Goal: Information Seeking & Learning: Learn about a topic

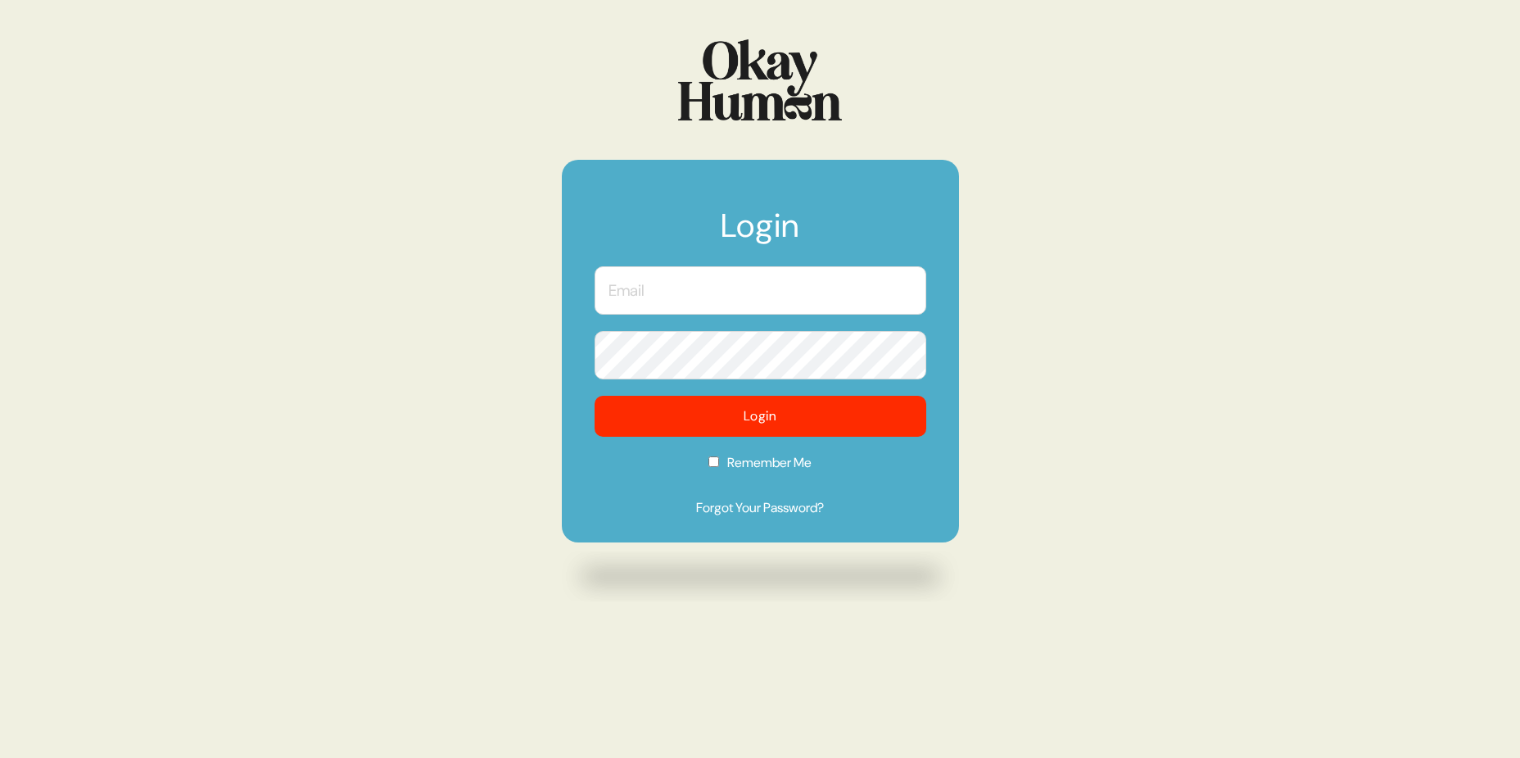
click at [777, 299] on input "text" at bounding box center [761, 290] width 332 height 48
type input "frankie.rubio@tbwachiat.com"
click at [595, 396] on button "Login" at bounding box center [761, 416] width 332 height 41
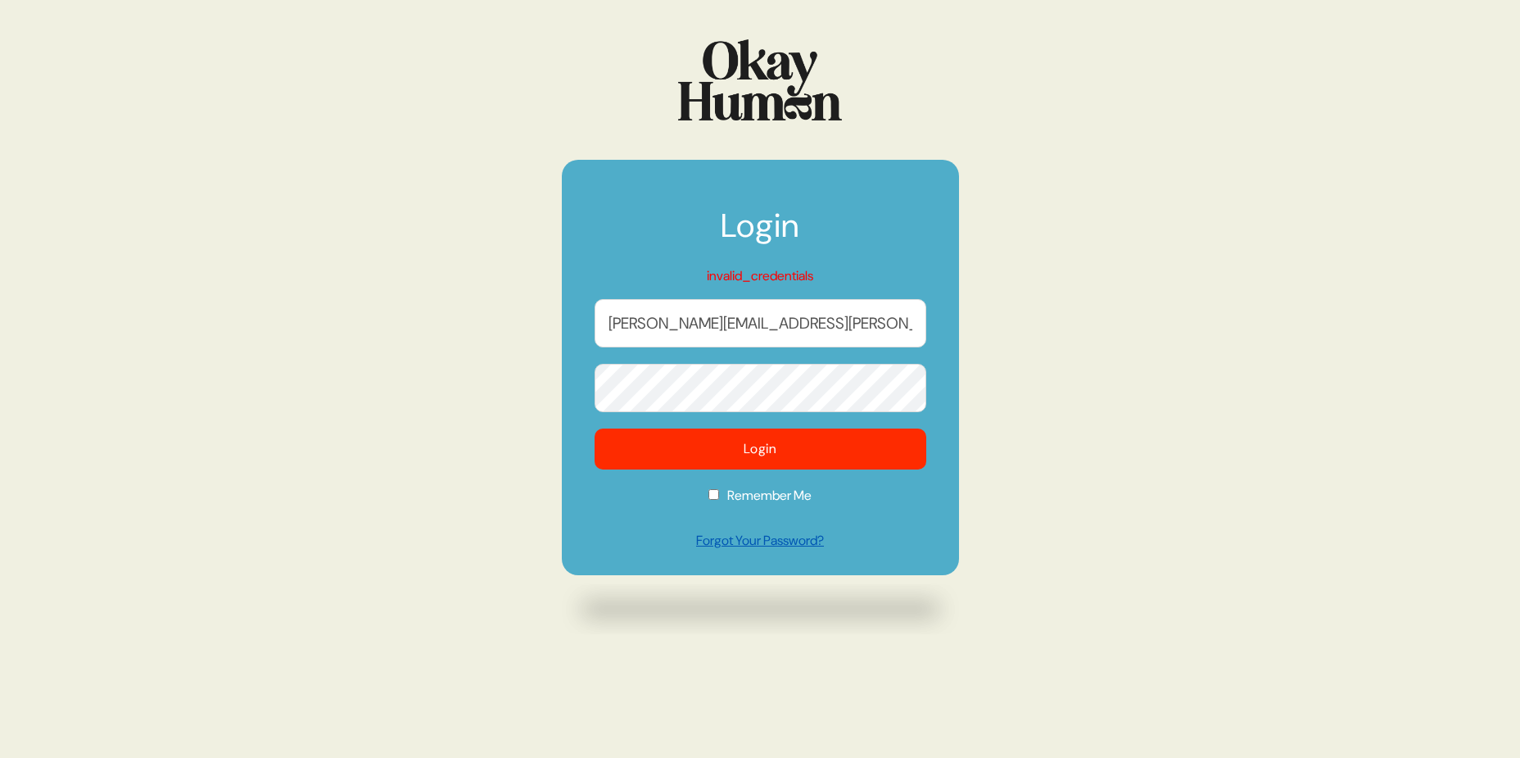
click at [785, 548] on link "Forgot Your Password?" at bounding box center [761, 541] width 332 height 20
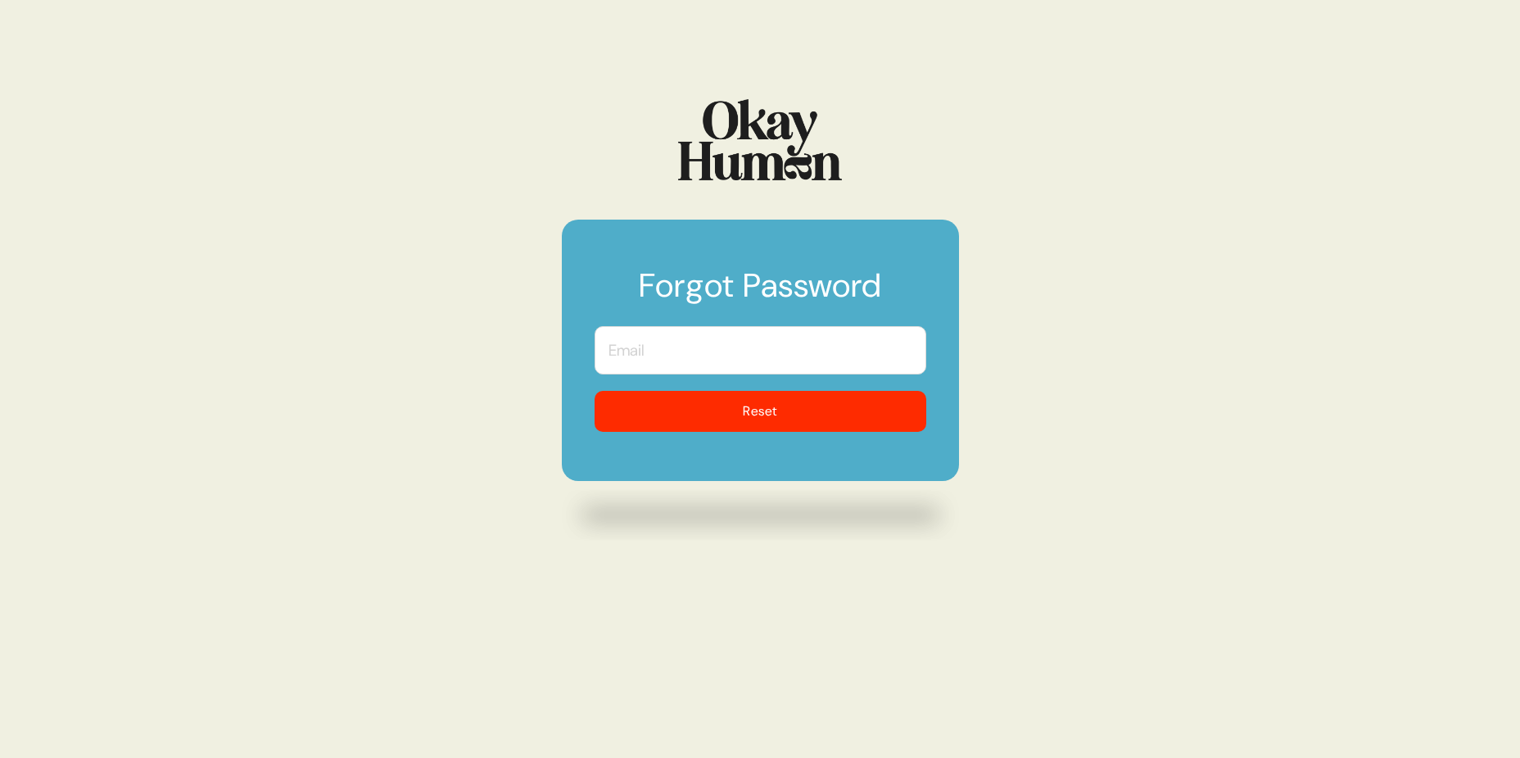
click at [706, 342] on input "text" at bounding box center [761, 350] width 332 height 48
type input "frankie.rubio@tbwachiat.com"
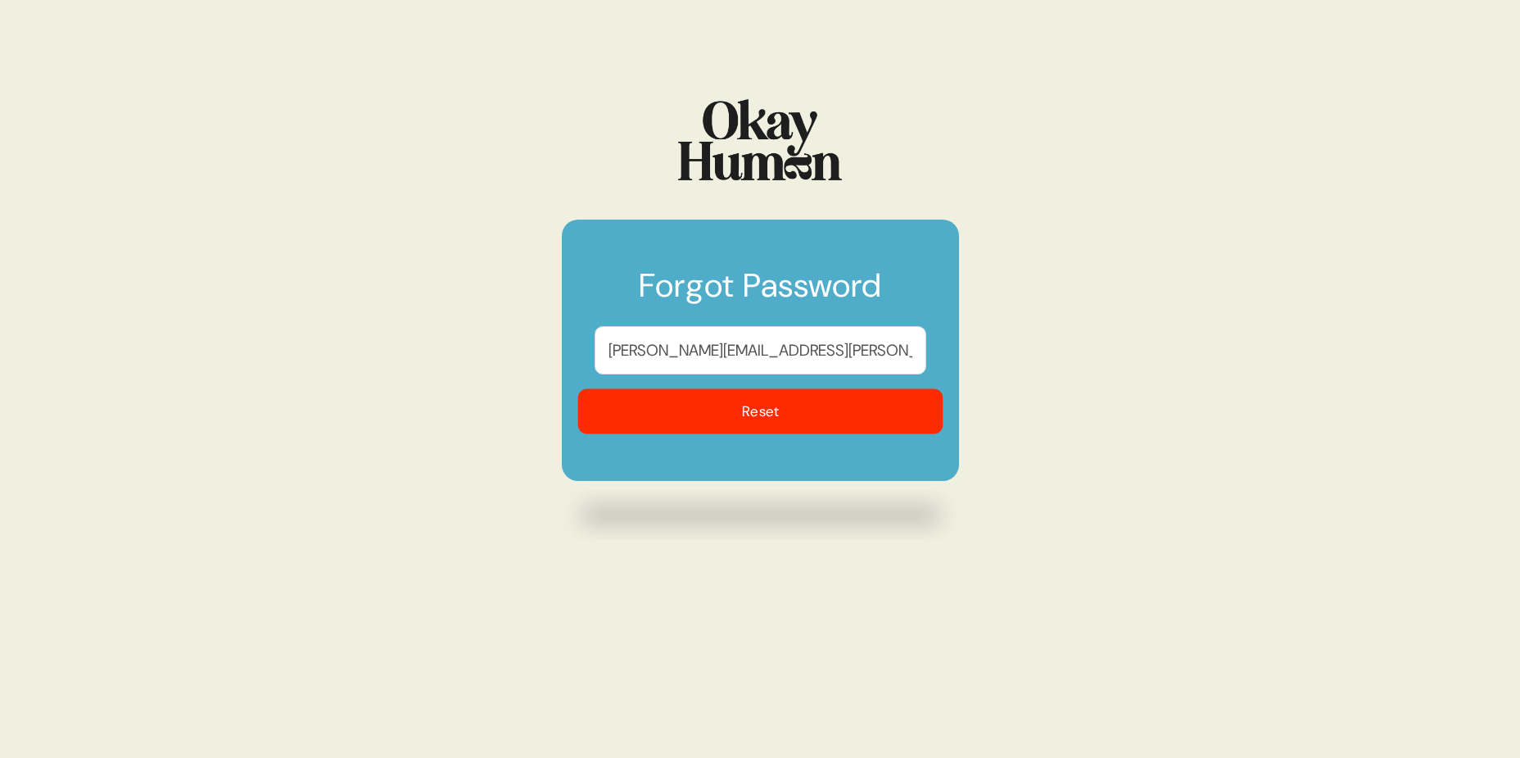
click at [749, 409] on button "Reset" at bounding box center [759, 411] width 365 height 45
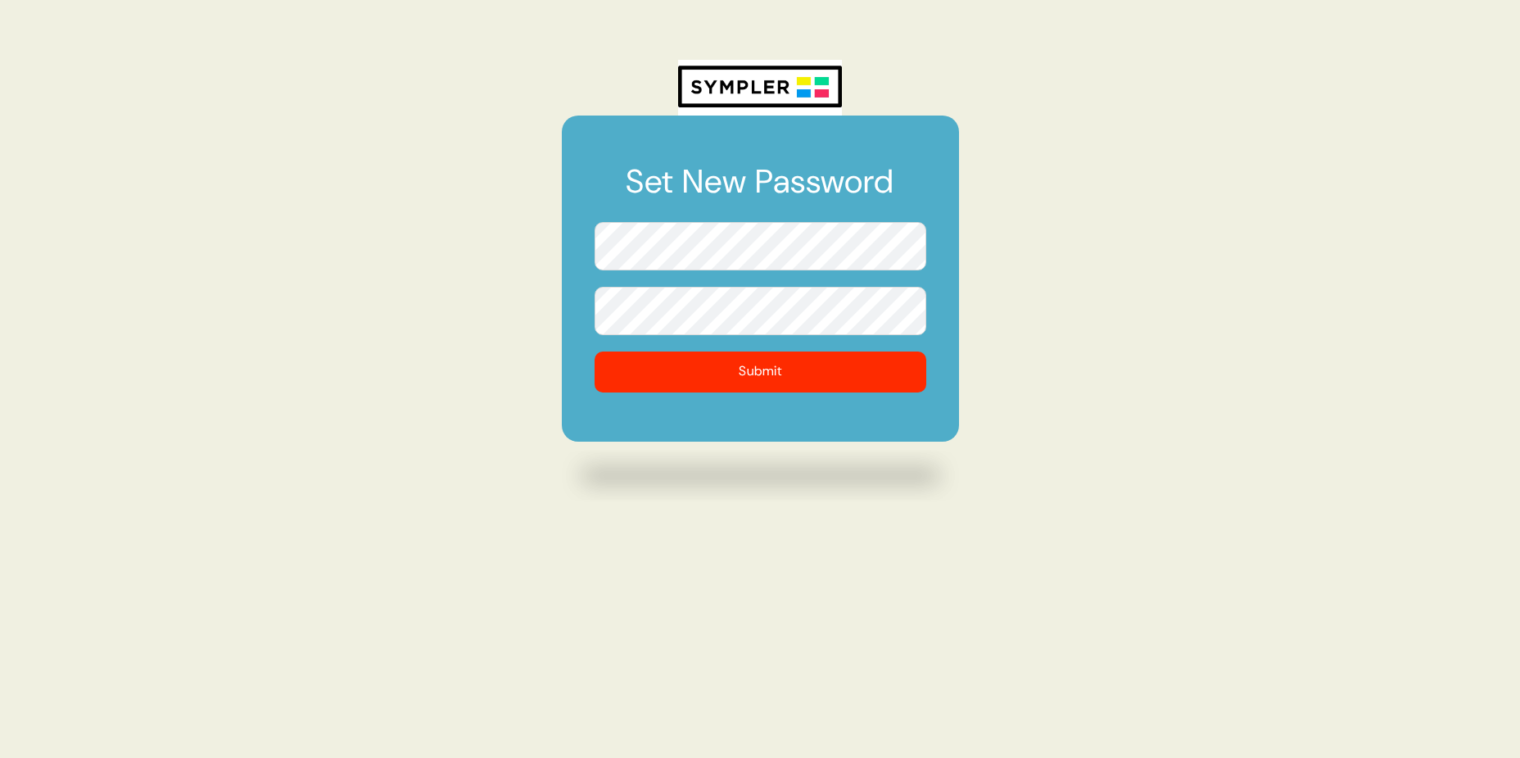
click at [595, 351] on button "Submit" at bounding box center [761, 371] width 332 height 41
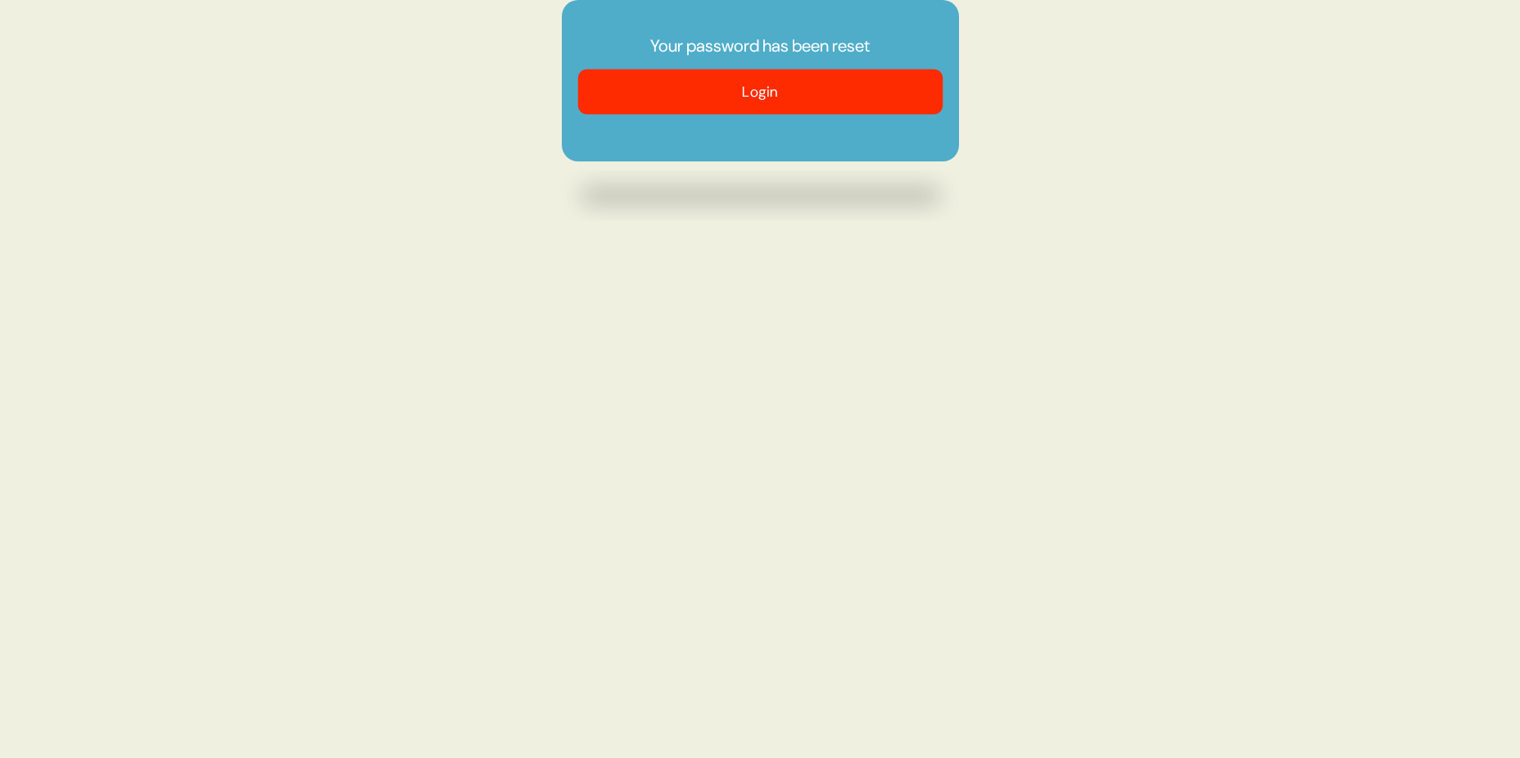
click at [798, 108] on button "Login" at bounding box center [759, 92] width 365 height 45
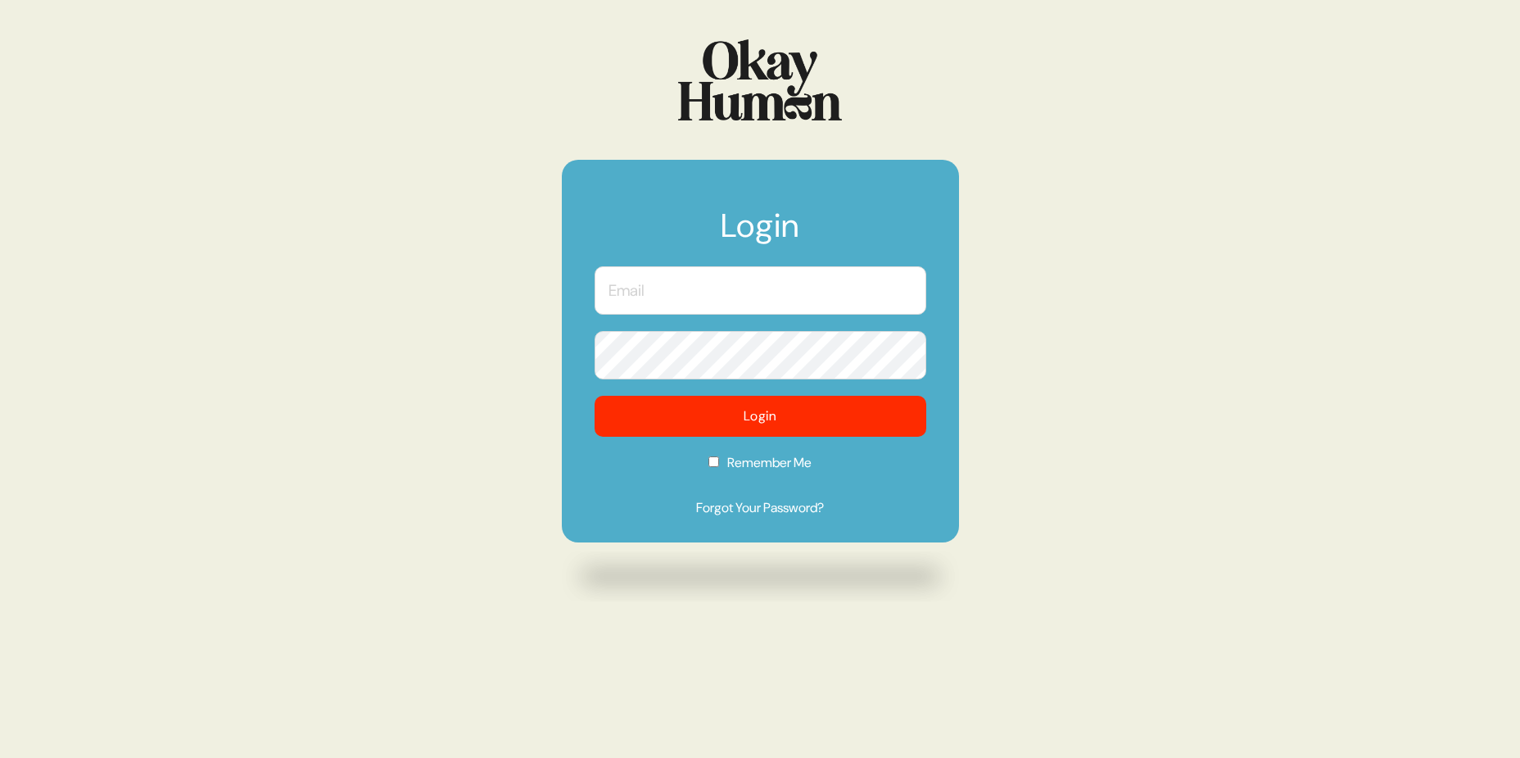
click at [747, 288] on input "text" at bounding box center [761, 290] width 332 height 48
type input "[PERSON_NAME][EMAIL_ADDRESS][PERSON_NAME][DOMAIN_NAME]"
click at [595, 396] on button "Login" at bounding box center [761, 416] width 332 height 41
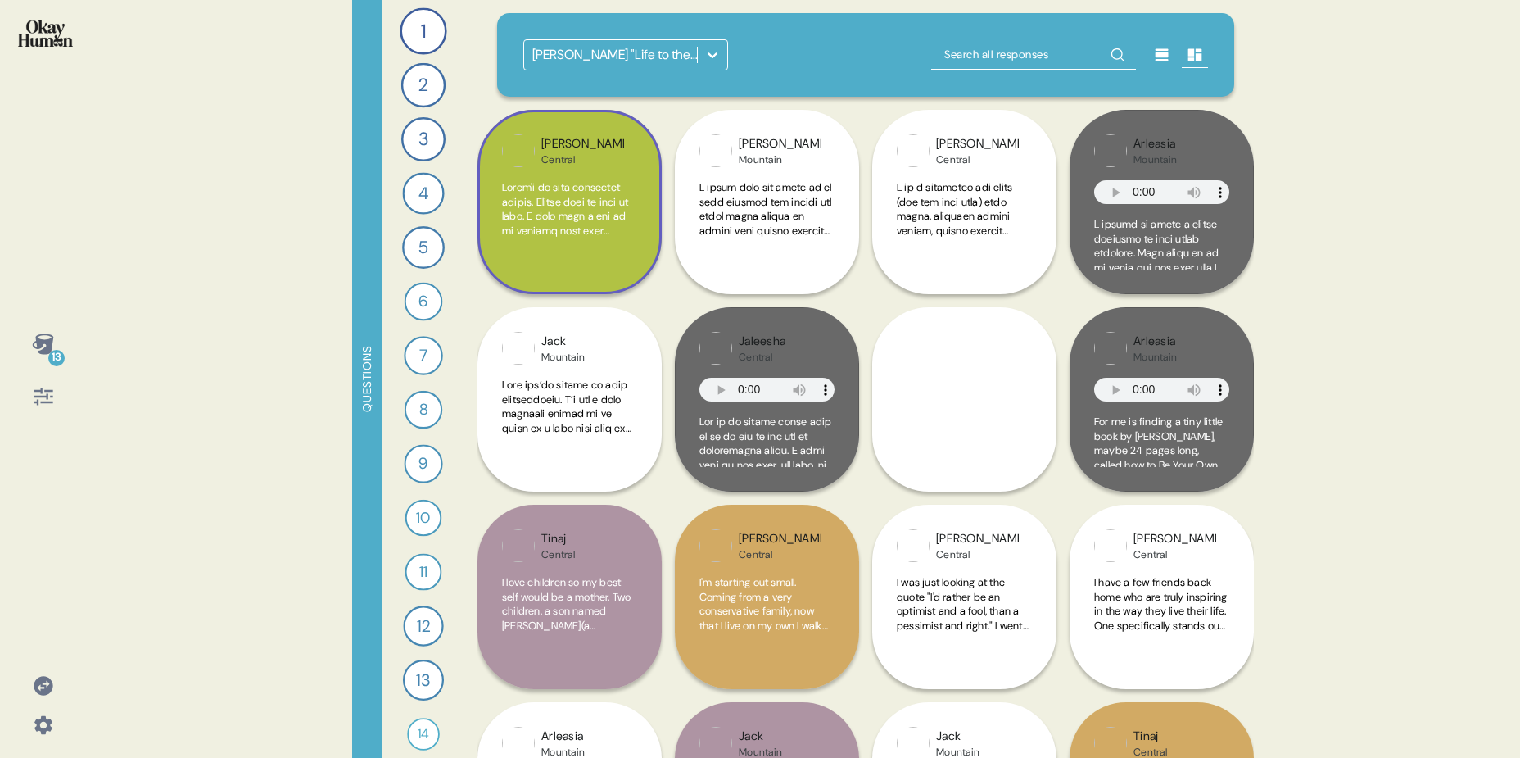
click at [572, 260] on div "Katherine Central" at bounding box center [570, 202] width 184 height 184
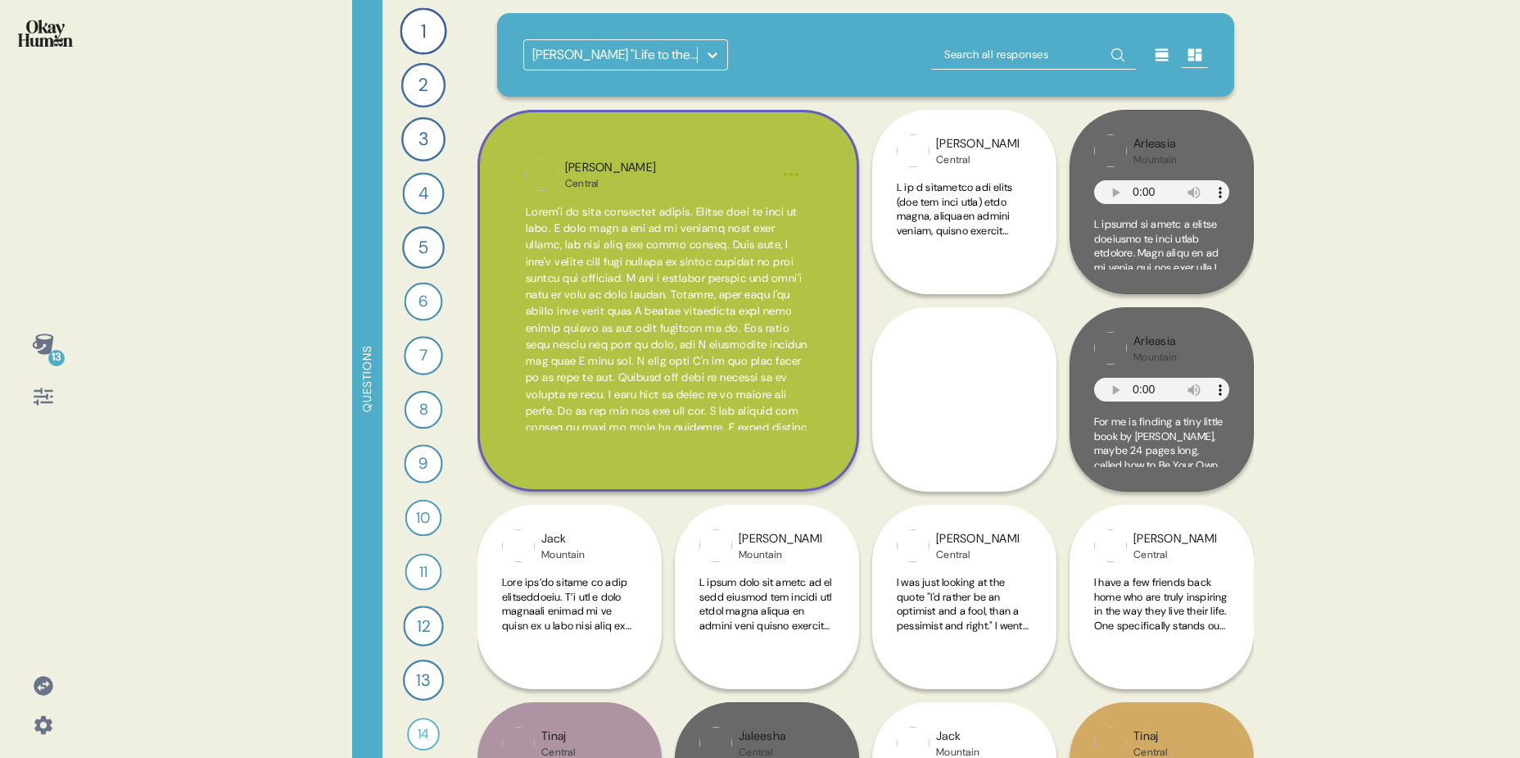
click at [722, 265] on span at bounding box center [668, 684] width 284 height 959
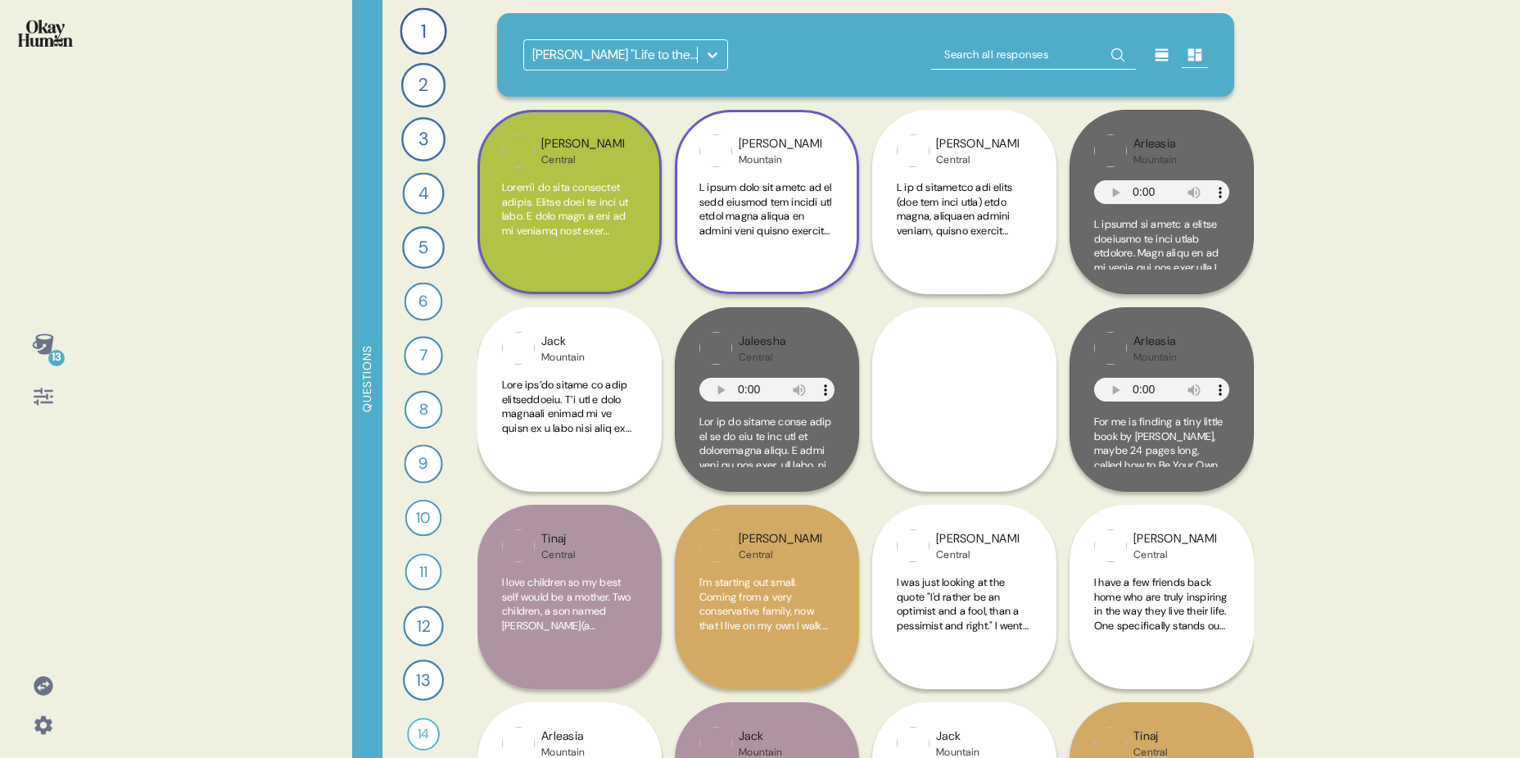
click at [847, 206] on div "Wendy Mountain" at bounding box center [767, 202] width 184 height 184
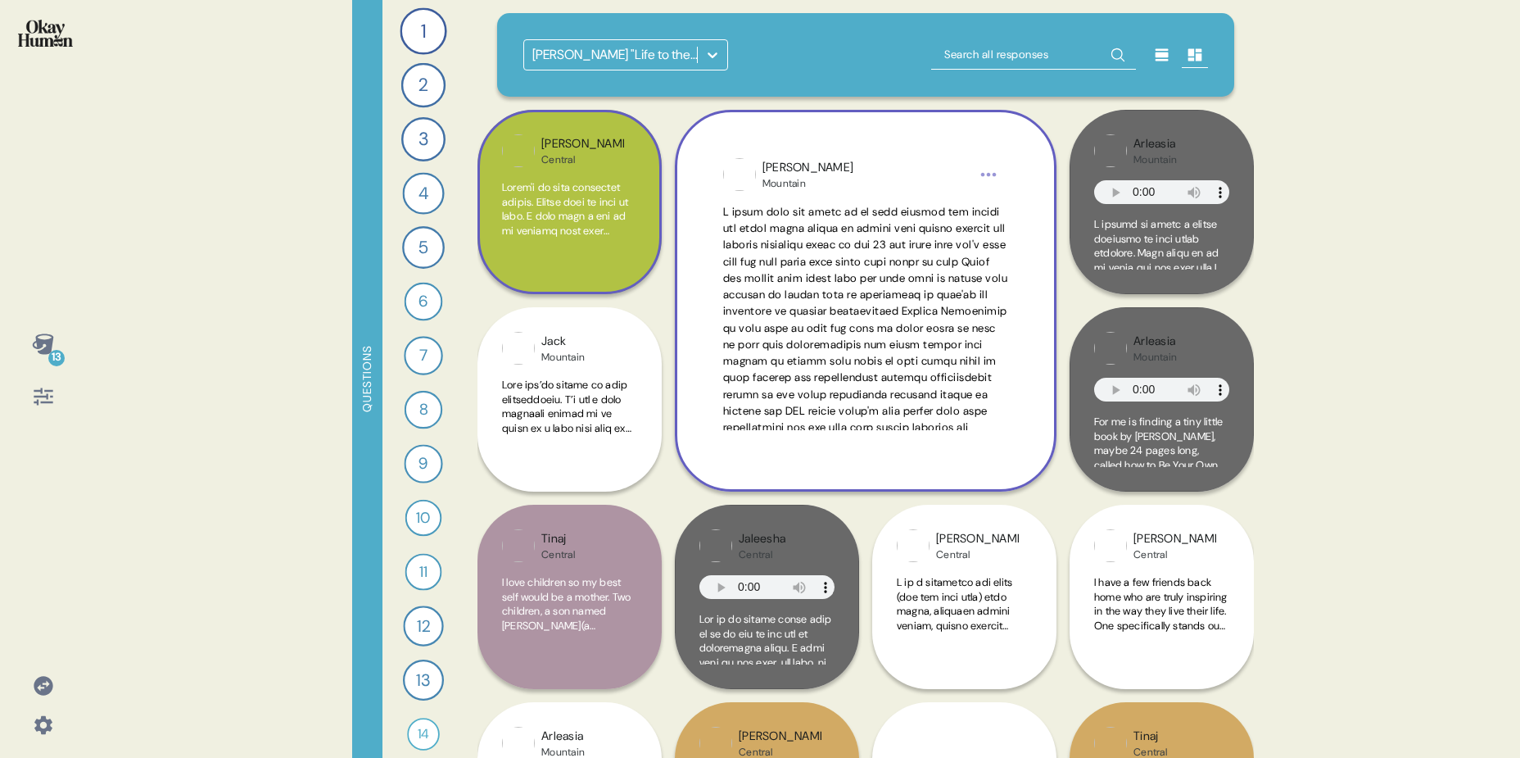
click at [986, 169] on html "13 Questions 1 How would you introduce yourself to a new friend for the first t…" at bounding box center [760, 379] width 1520 height 758
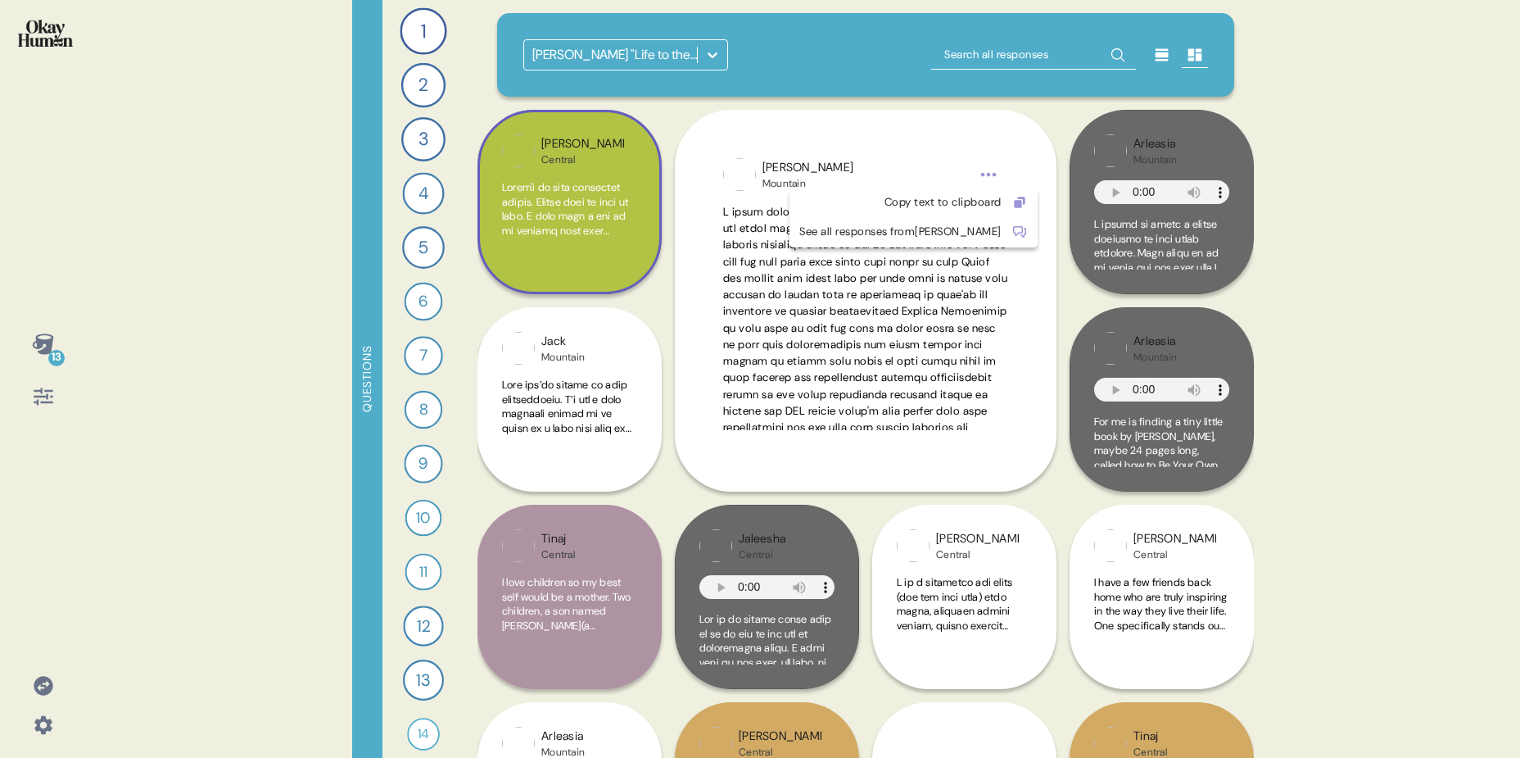
click at [39, 354] on html "13 Questions 1 How would you introduce yourself to a new friend for the first t…" at bounding box center [760, 379] width 1520 height 758
click at [46, 336] on icon at bounding box center [43, 344] width 23 height 23
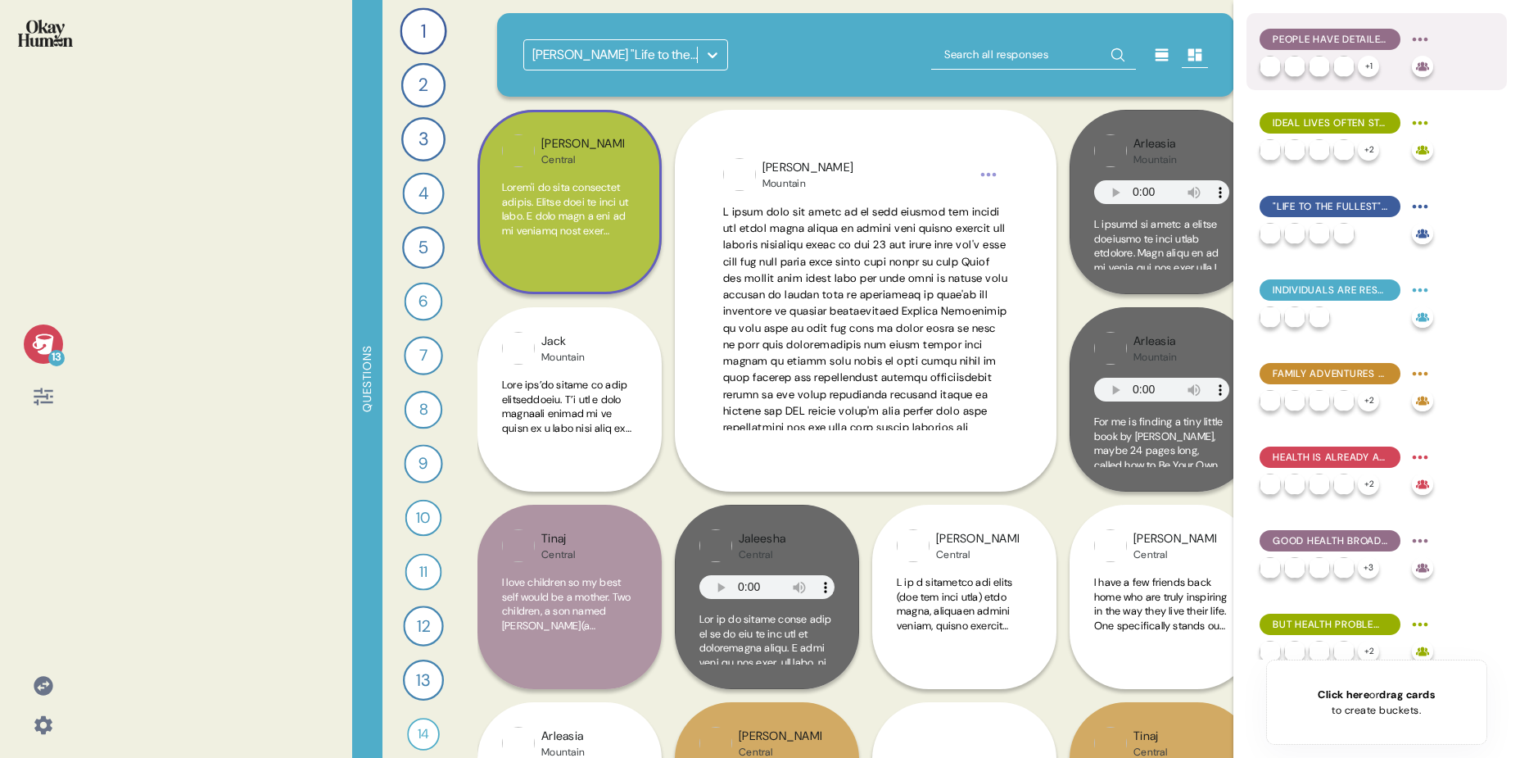
click at [1313, 44] on span "People Have Detailed Dreams of Their Ideal Lives" at bounding box center [1330, 39] width 115 height 15
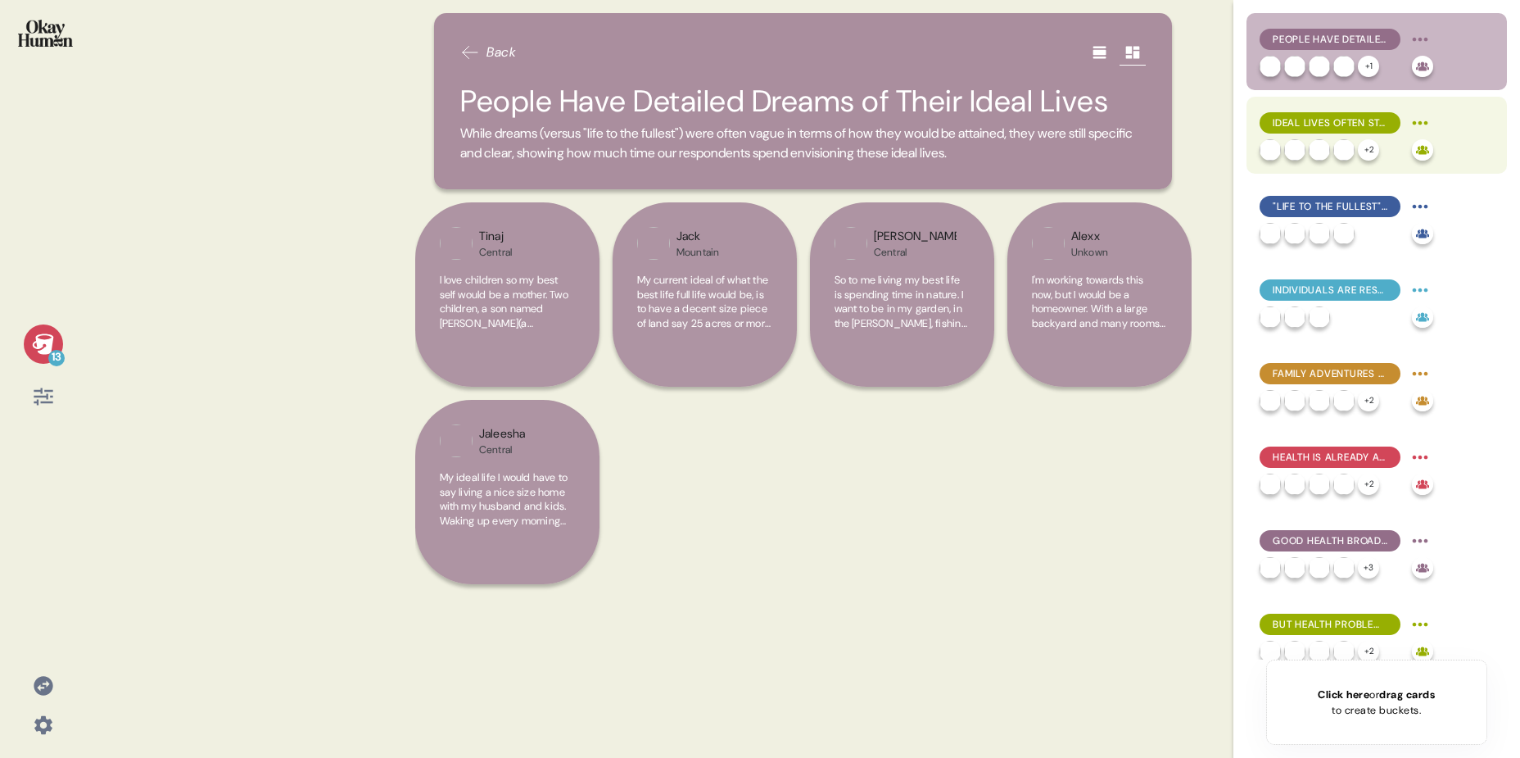
click at [1313, 120] on span "Ideal Lives Often Start with Resolving Issues" at bounding box center [1330, 122] width 115 height 15
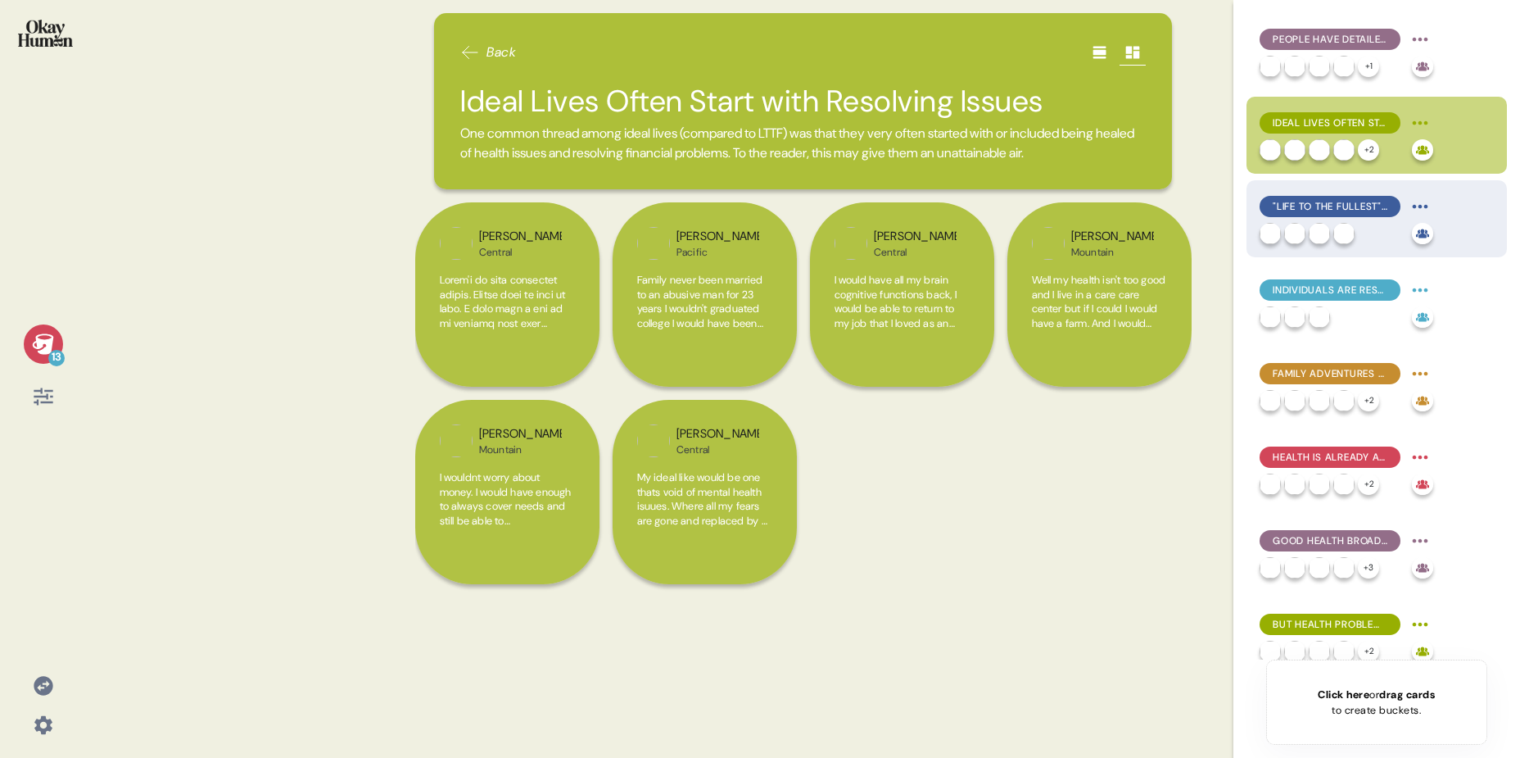
click at [1314, 201] on span ""Life to the Fullest" Is More About Presence than Perfection" at bounding box center [1330, 206] width 115 height 15
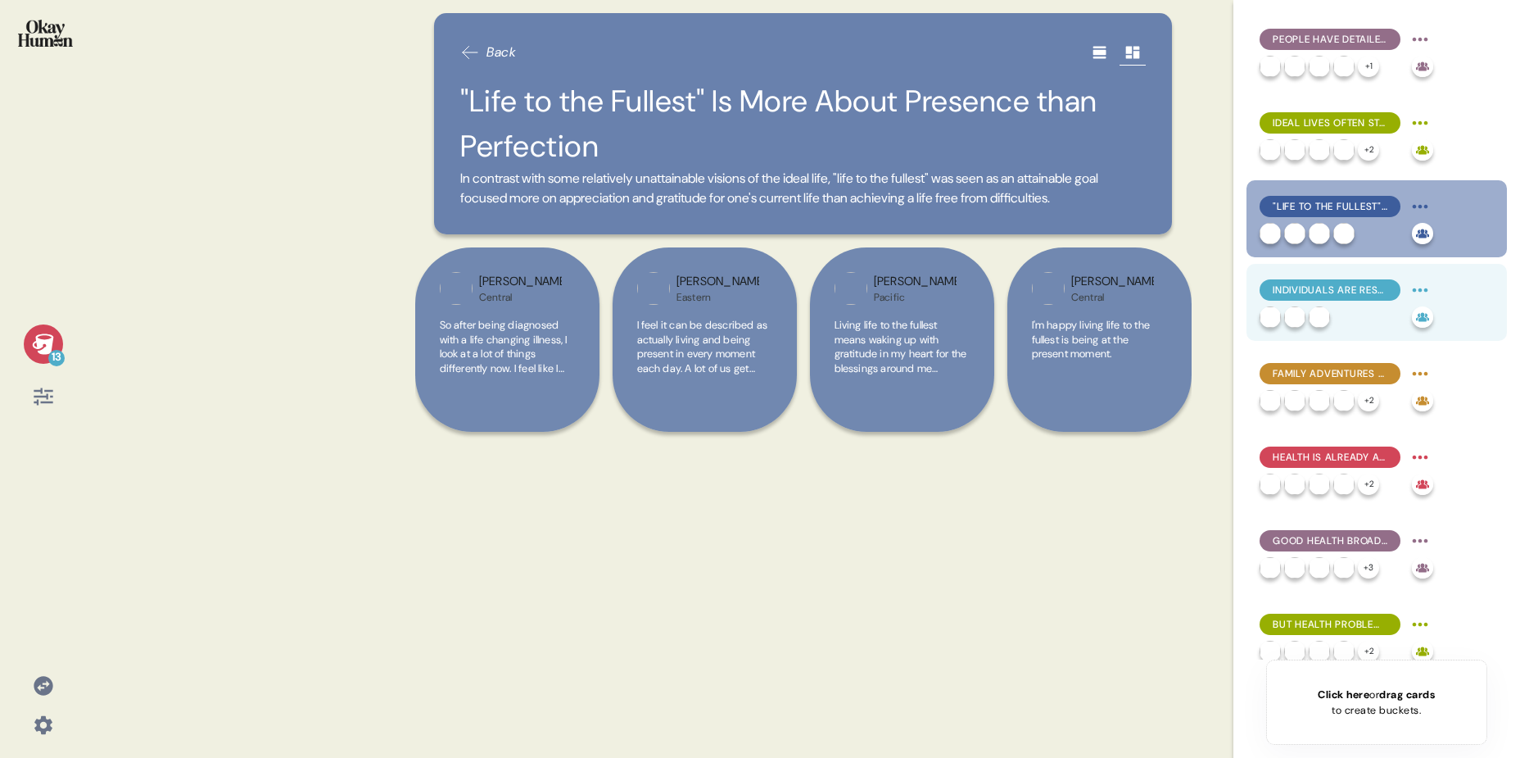
click at [1314, 285] on span "Individuals Are Responsible for Achieving "Life to the Fullest"" at bounding box center [1330, 290] width 115 height 15
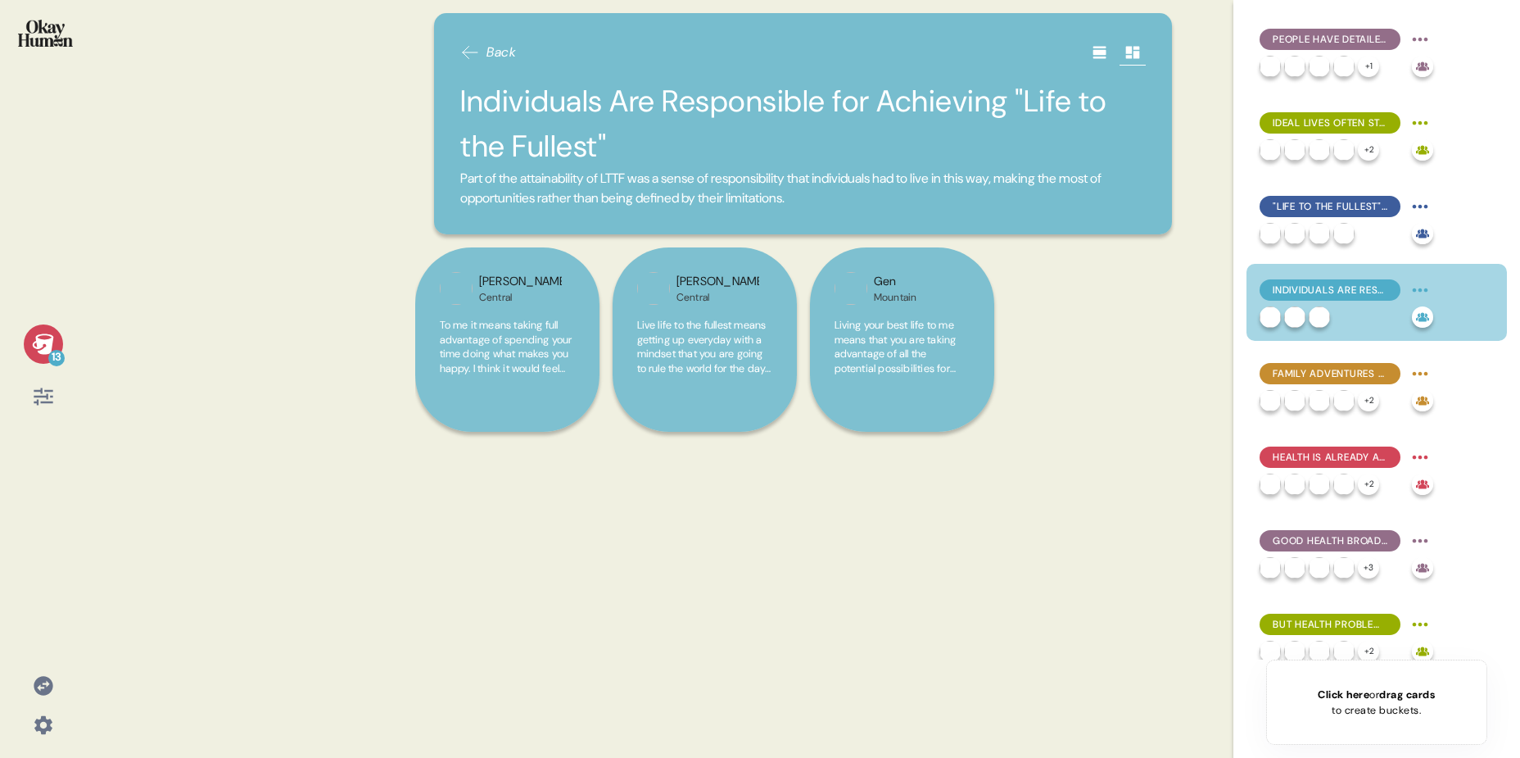
click at [62, 389] on div "13" at bounding box center [43, 370] width 60 height 92
click at [50, 391] on icon at bounding box center [43, 396] width 19 height 17
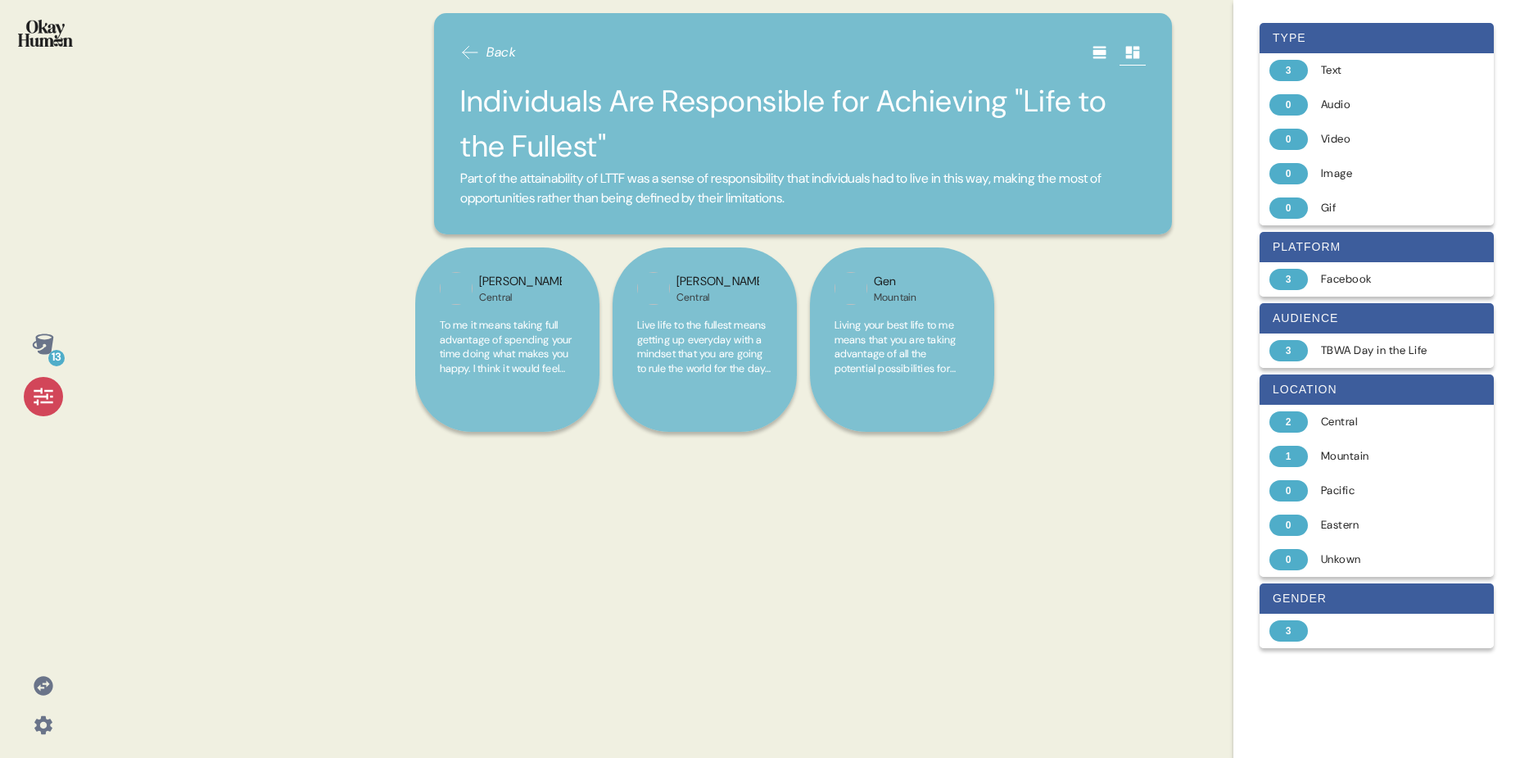
click at [477, 51] on icon at bounding box center [470, 53] width 20 height 20
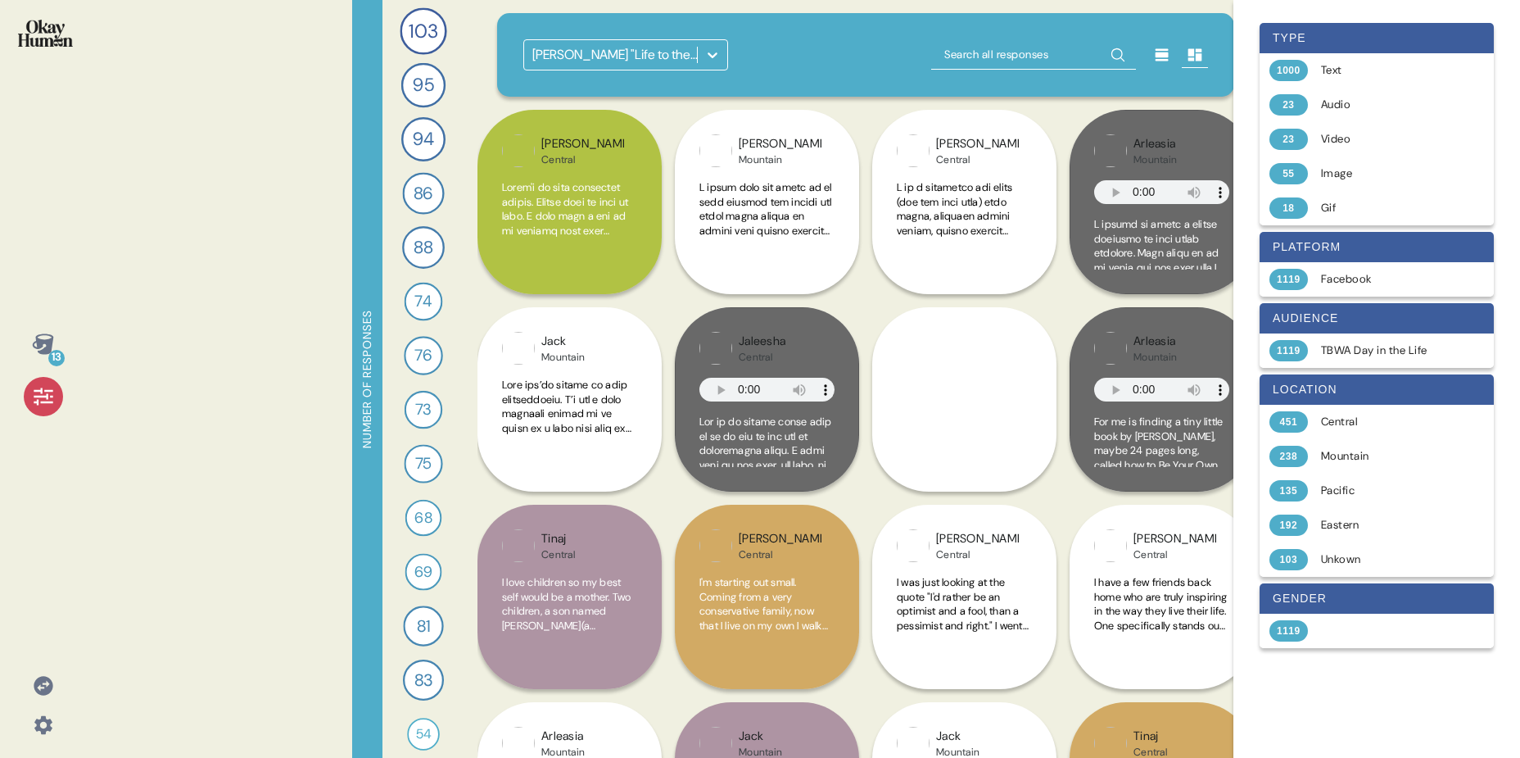
click at [609, 41] on div "Abbott "Life to the Fullest" Observations" at bounding box center [610, 54] width 173 height 29
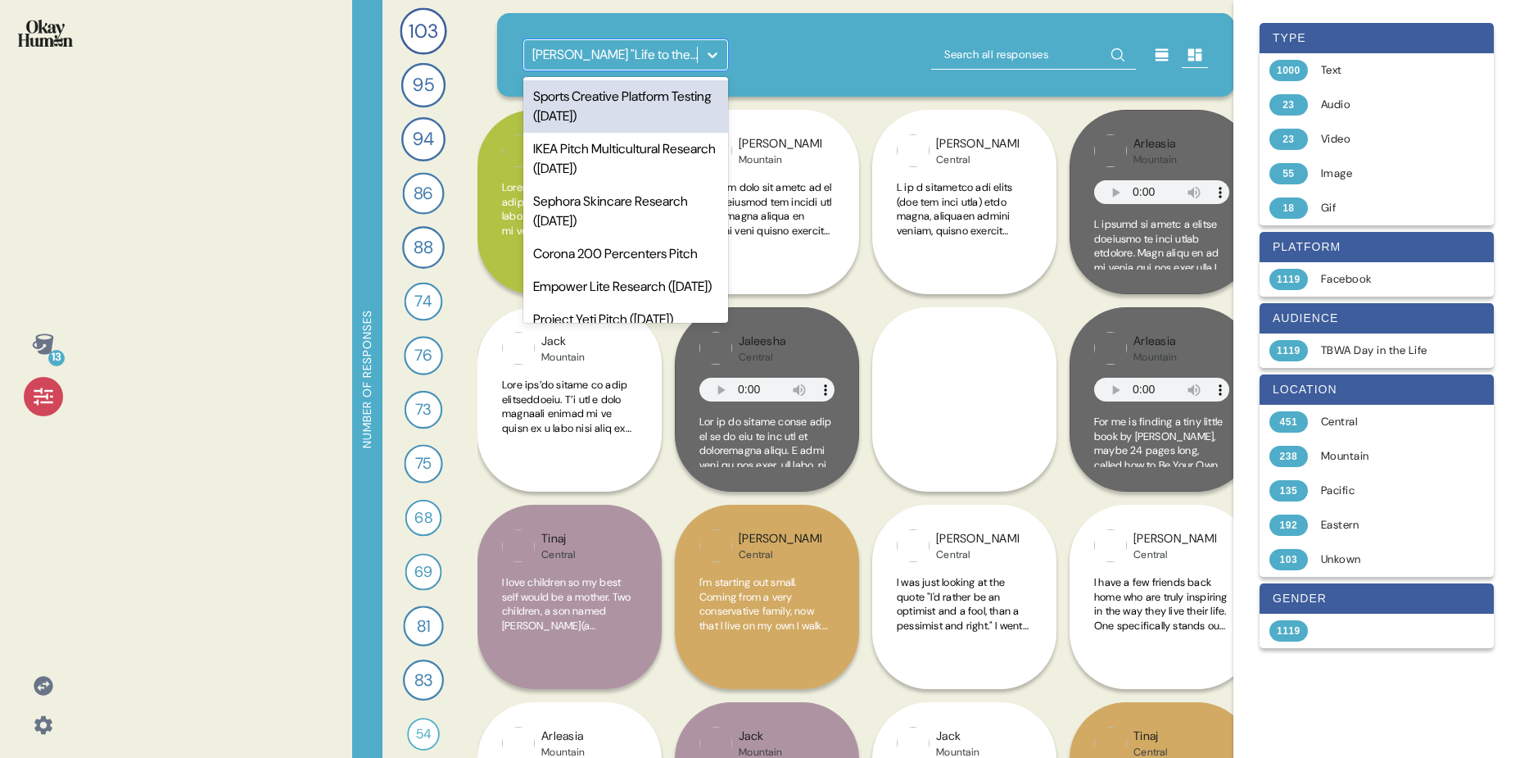
click at [652, 96] on div "Sports Creative Platform Testing (Aug 2025)" at bounding box center [625, 106] width 205 height 52
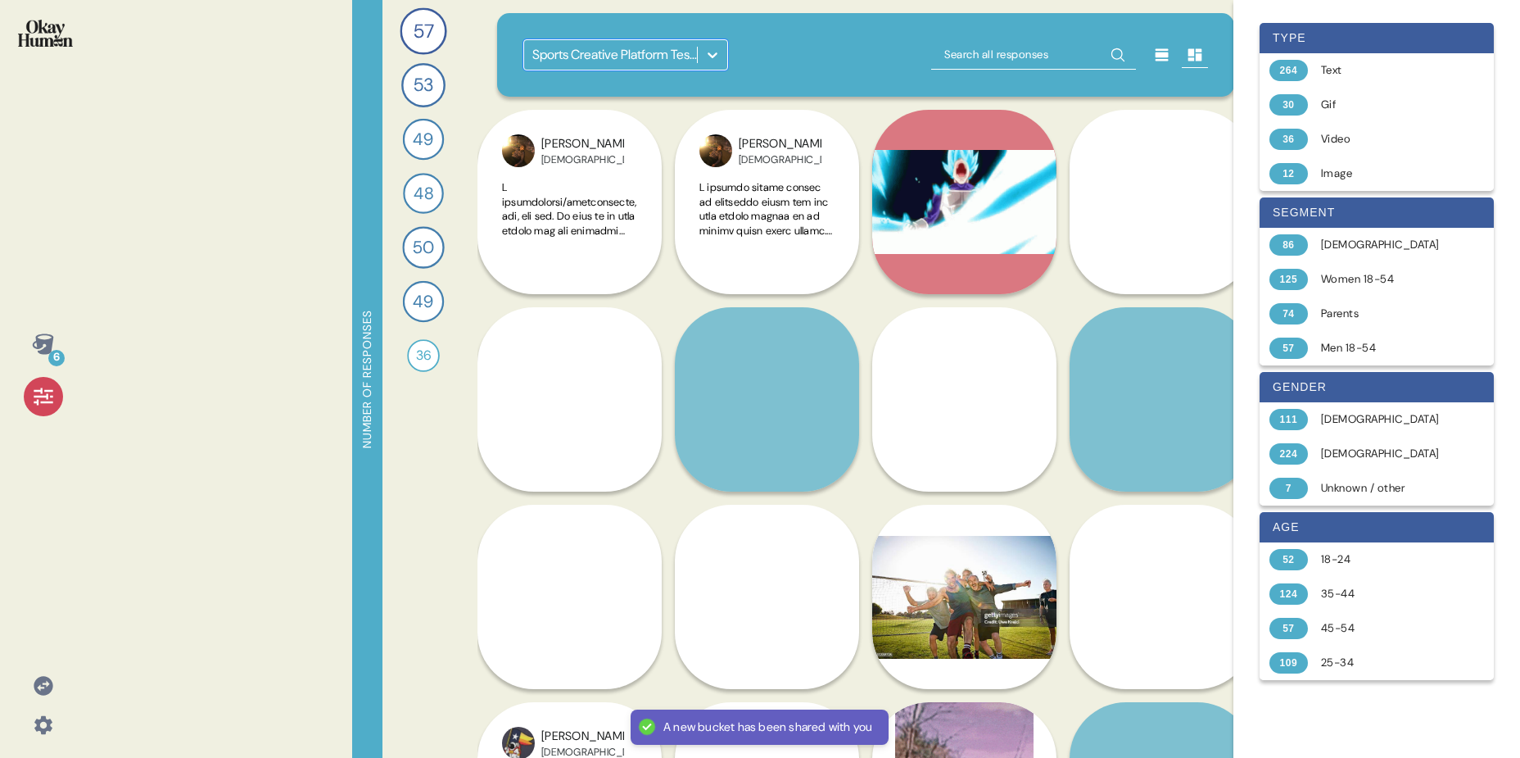
click at [40, 348] on icon at bounding box center [43, 344] width 23 height 23
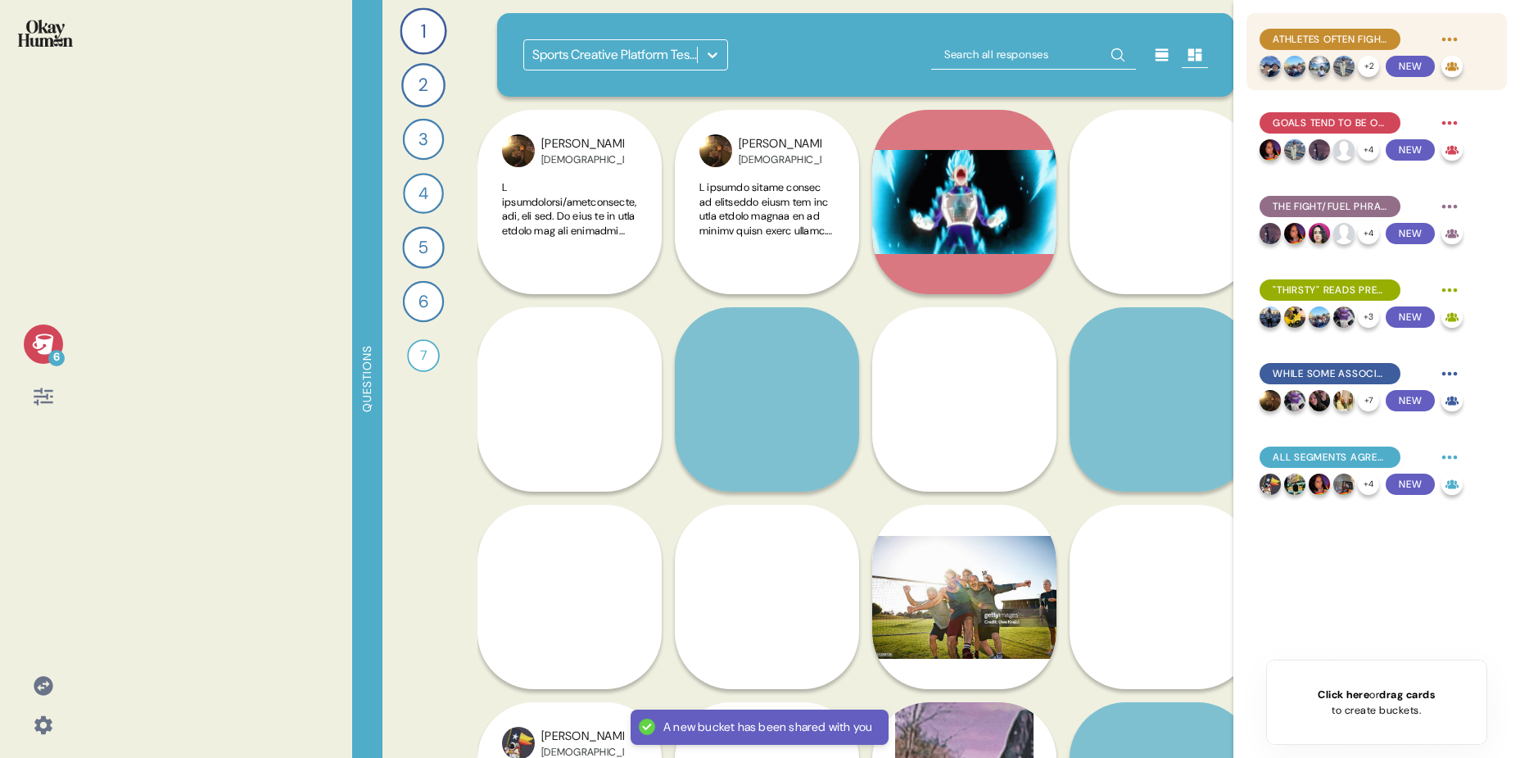
click at [1373, 42] on span "Athletes often fight to return to how things used to be, rather than to move st…" at bounding box center [1330, 39] width 115 height 15
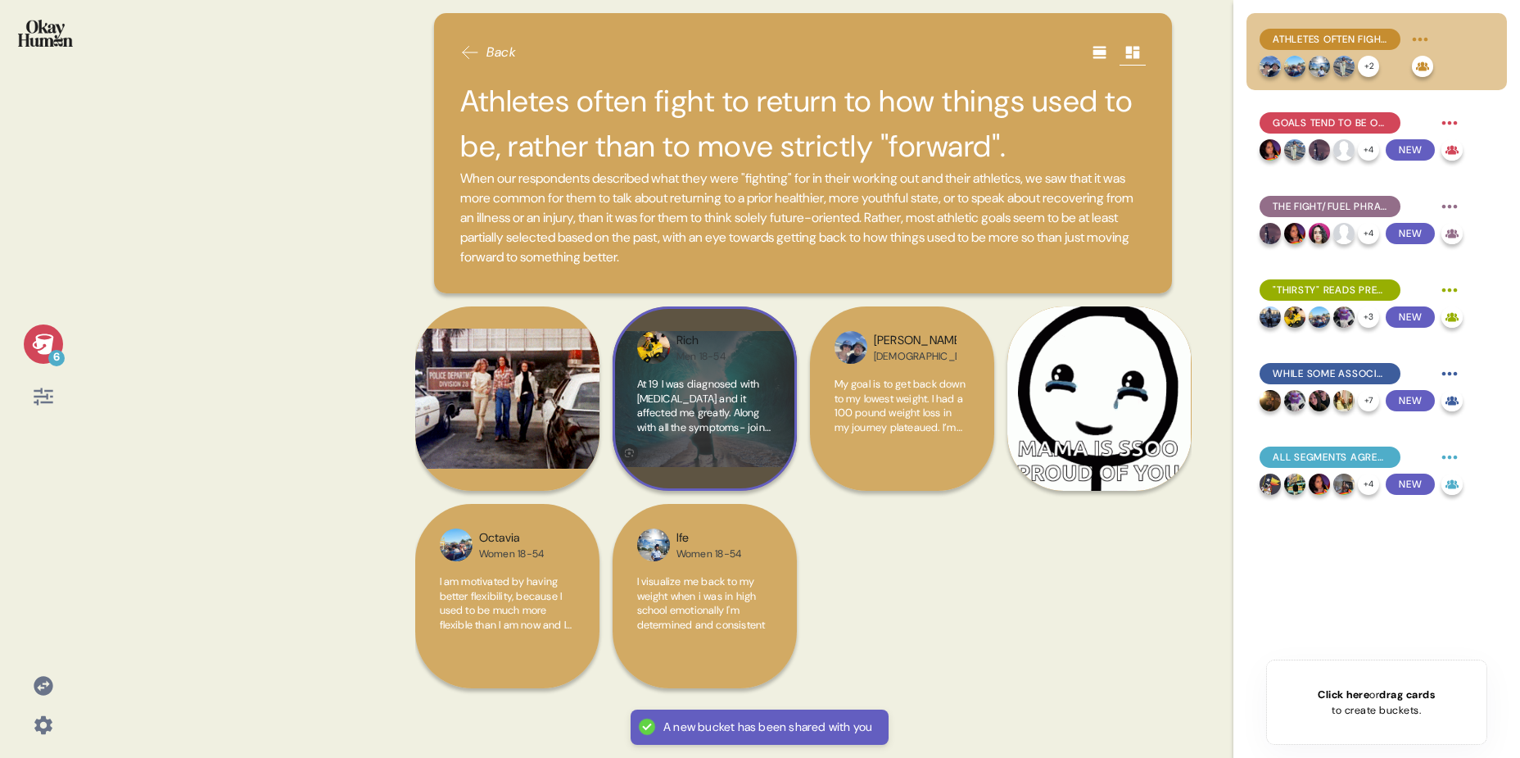
click at [683, 415] on span "At 19 I was diagnosed with Lupus and it affected me greatly. Along with all the…" at bounding box center [704, 470] width 134 height 187
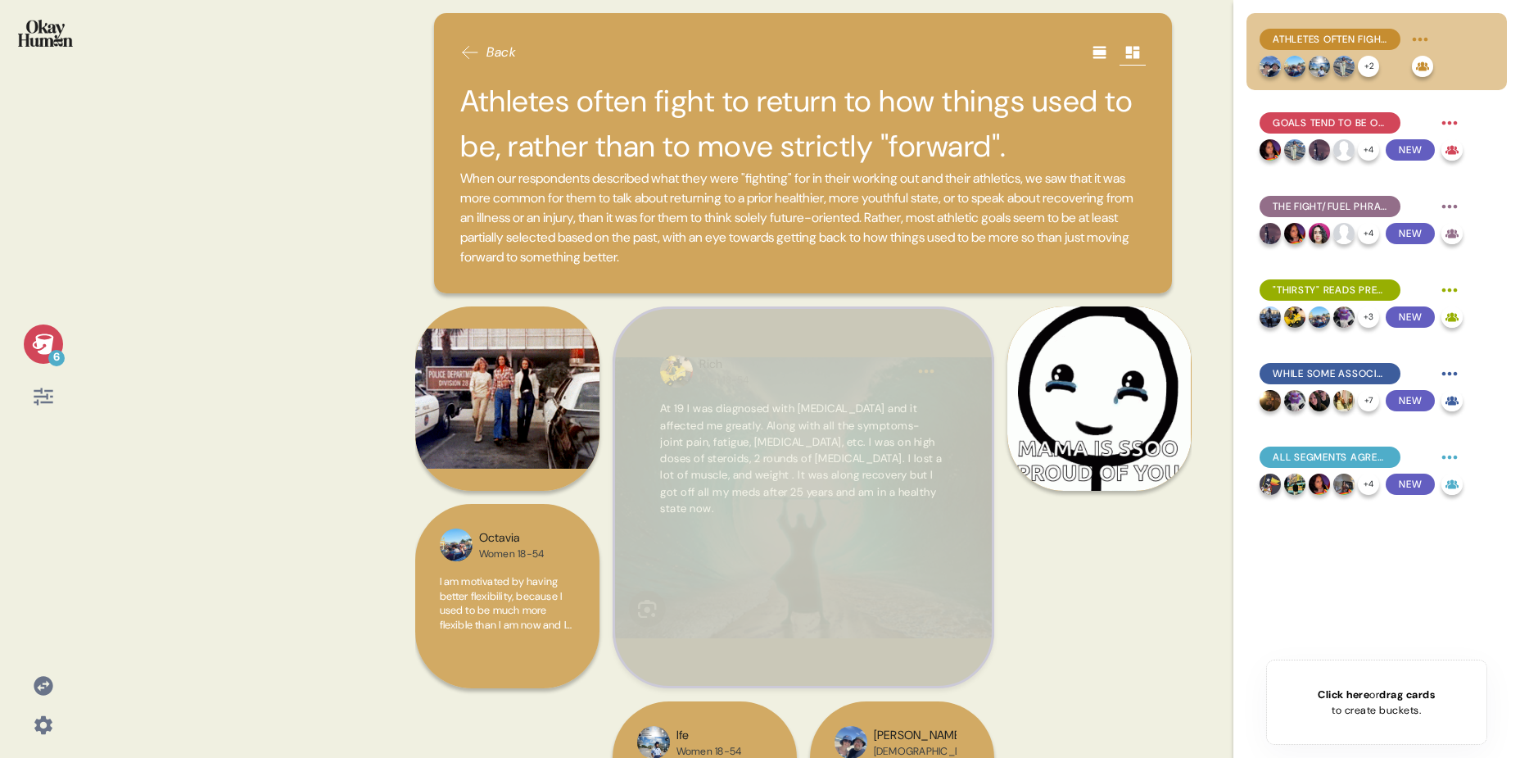
click at [732, 459] on span "At 19 I was diagnosed with Lupus and it affected me greatly. Along with all the…" at bounding box center [801, 458] width 283 height 114
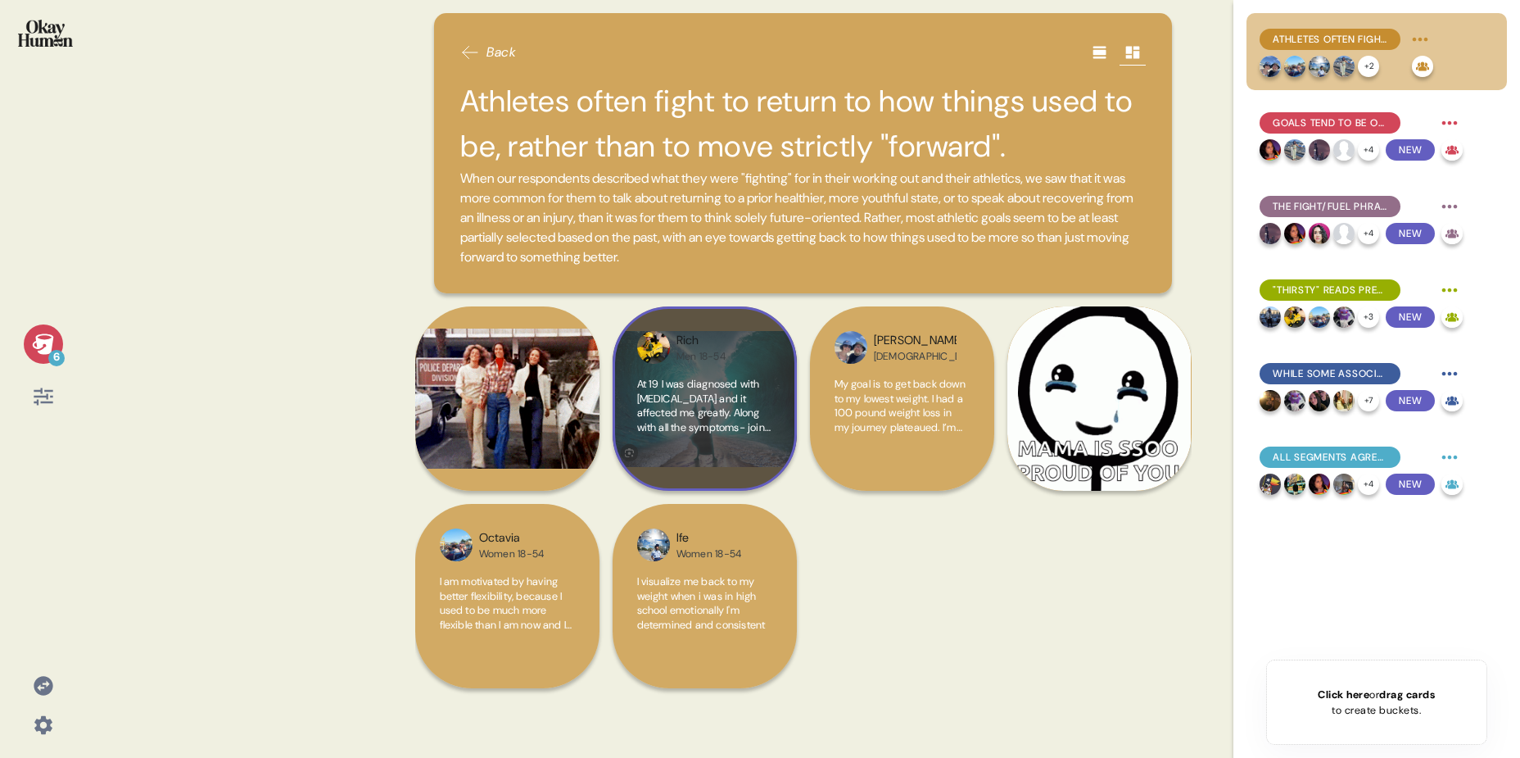
click at [756, 465] on div "At 19 I was diagnosed with Lupus and it affected me greatly. Along with all the…" at bounding box center [704, 421] width 135 height 89
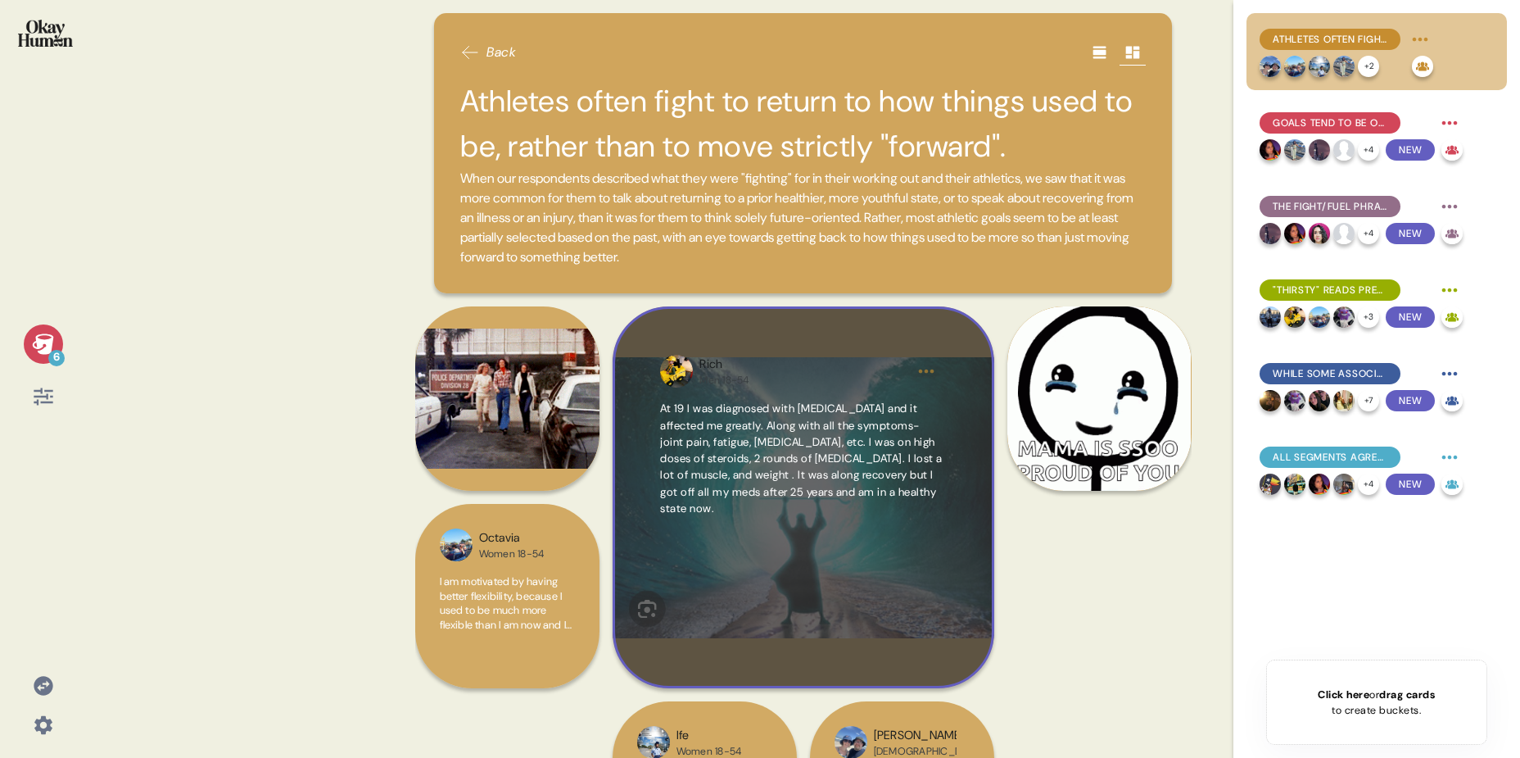
click at [923, 371] on html "6 Back Athletes often fight to return to how things used to be, rather than to …" at bounding box center [760, 379] width 1520 height 758
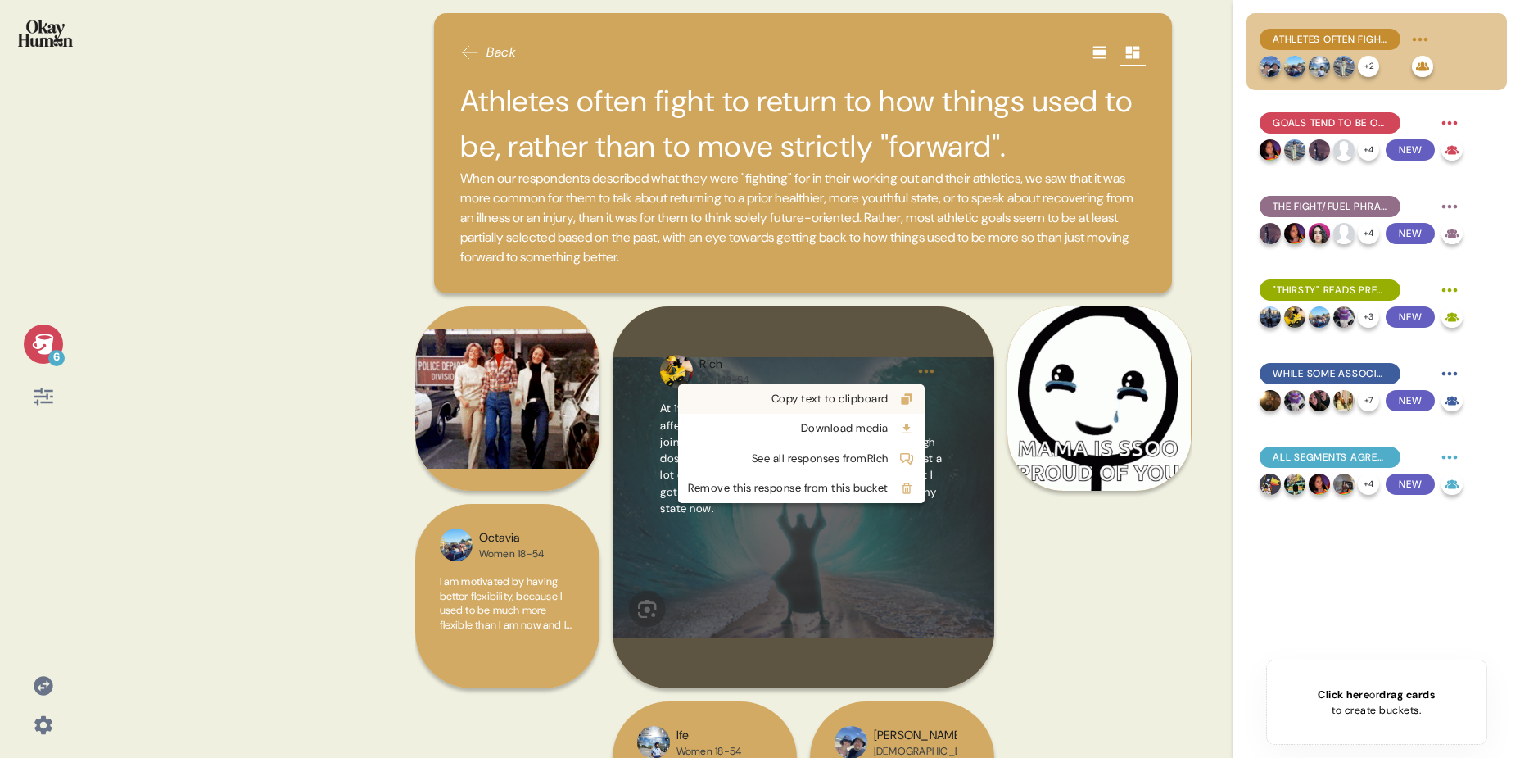
click at [888, 398] on div "Copy text to clipboard" at bounding box center [788, 399] width 201 height 16
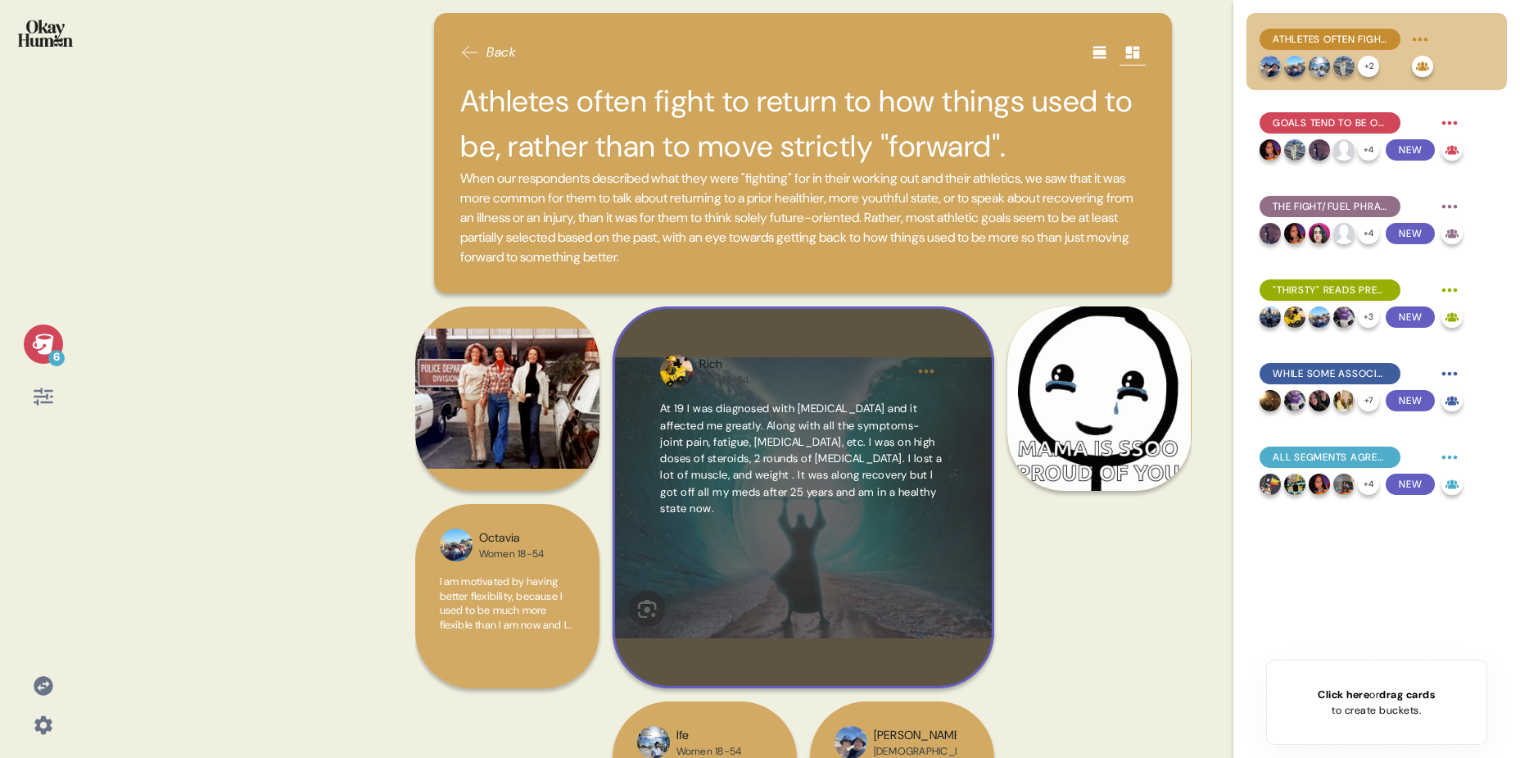
click at [807, 405] on span "At 19 I was diagnosed with Lupus and it affected me greatly. Along with all the…" at bounding box center [801, 458] width 283 height 114
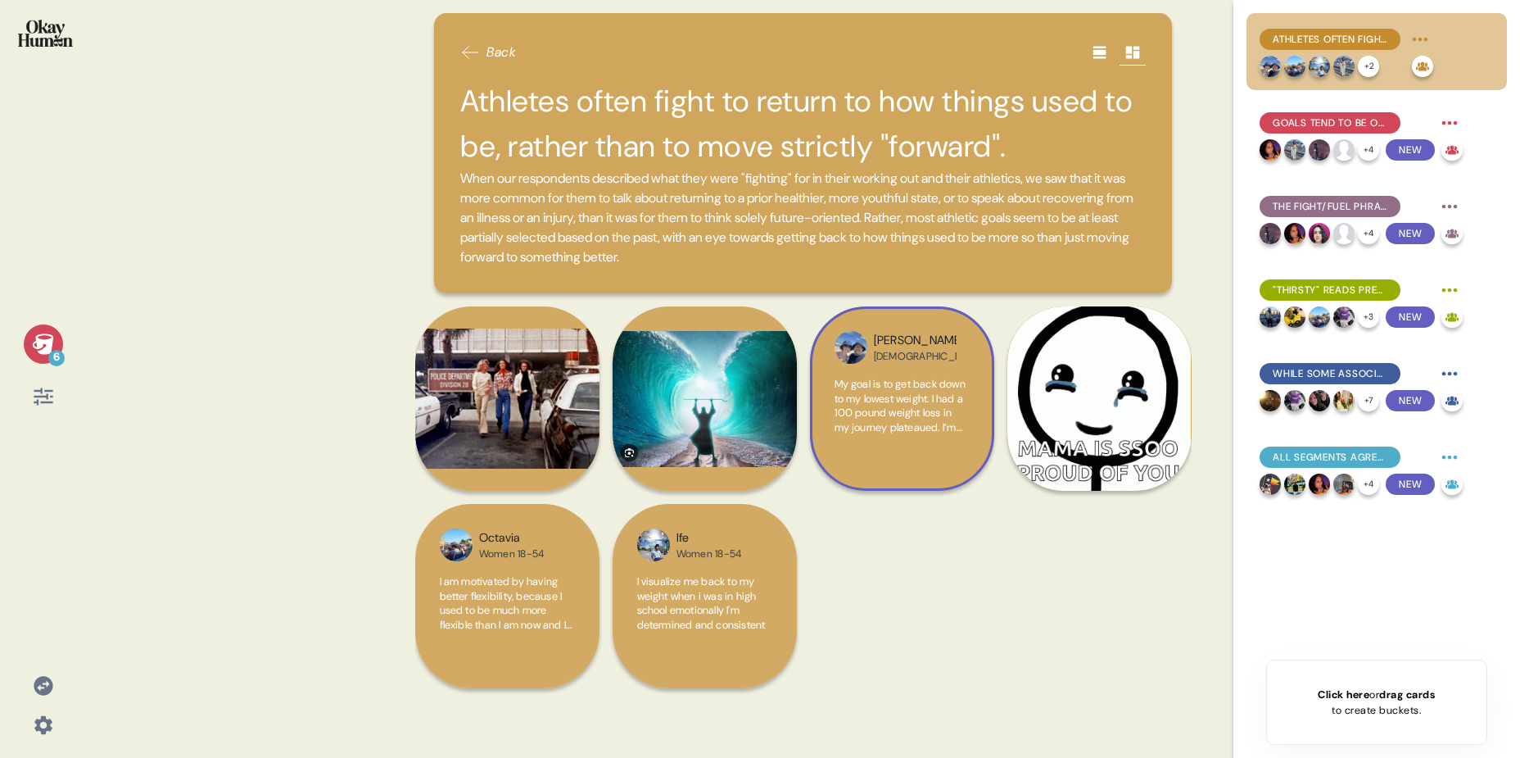
click at [945, 407] on span "My goal is to get back down to my lowest weight. I had a 100 pound weight loss …" at bounding box center [900, 448] width 131 height 143
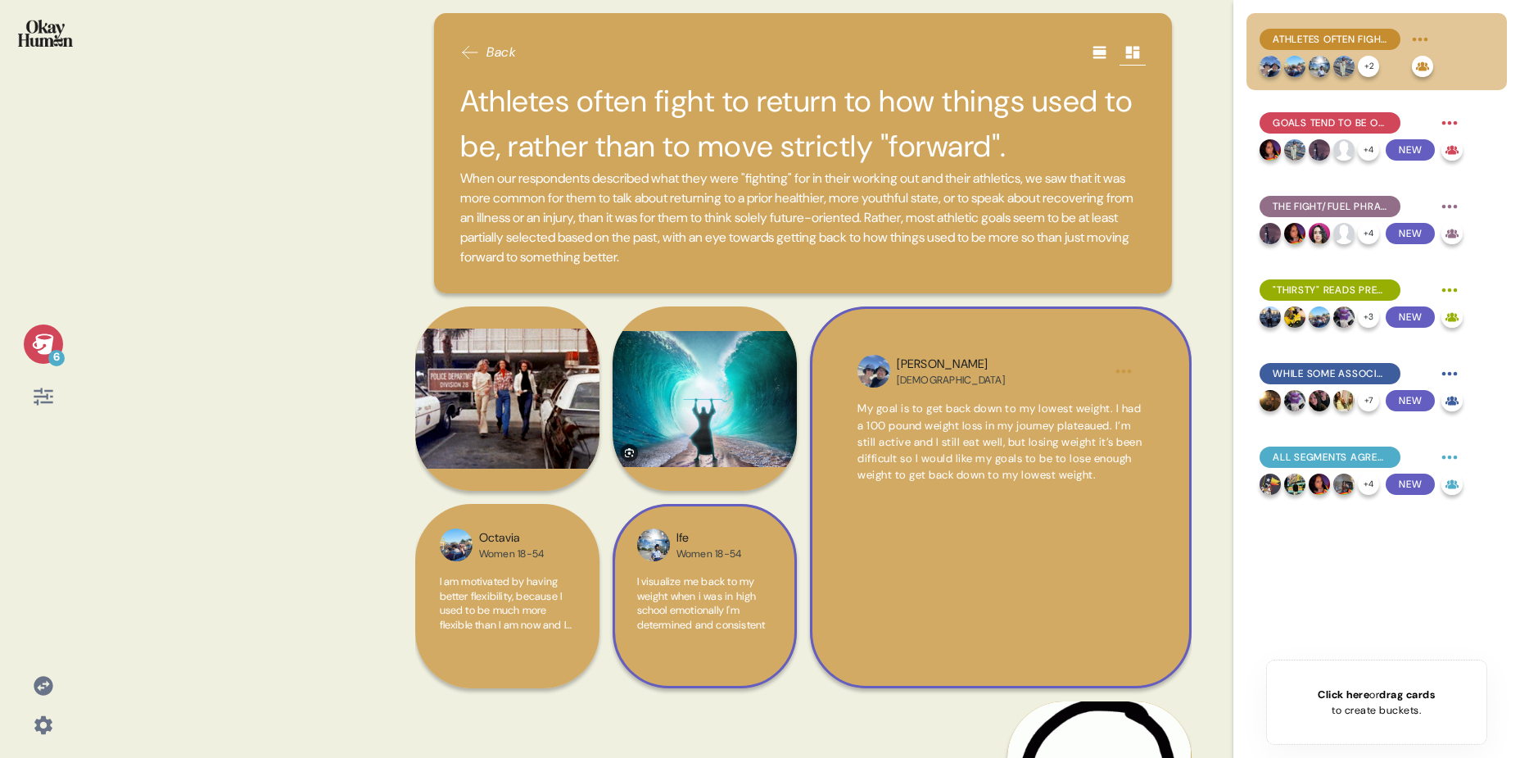
click at [733, 606] on span "I visualize me back to my weight when i was in high school emotionally I'm dete…" at bounding box center [701, 602] width 129 height 57
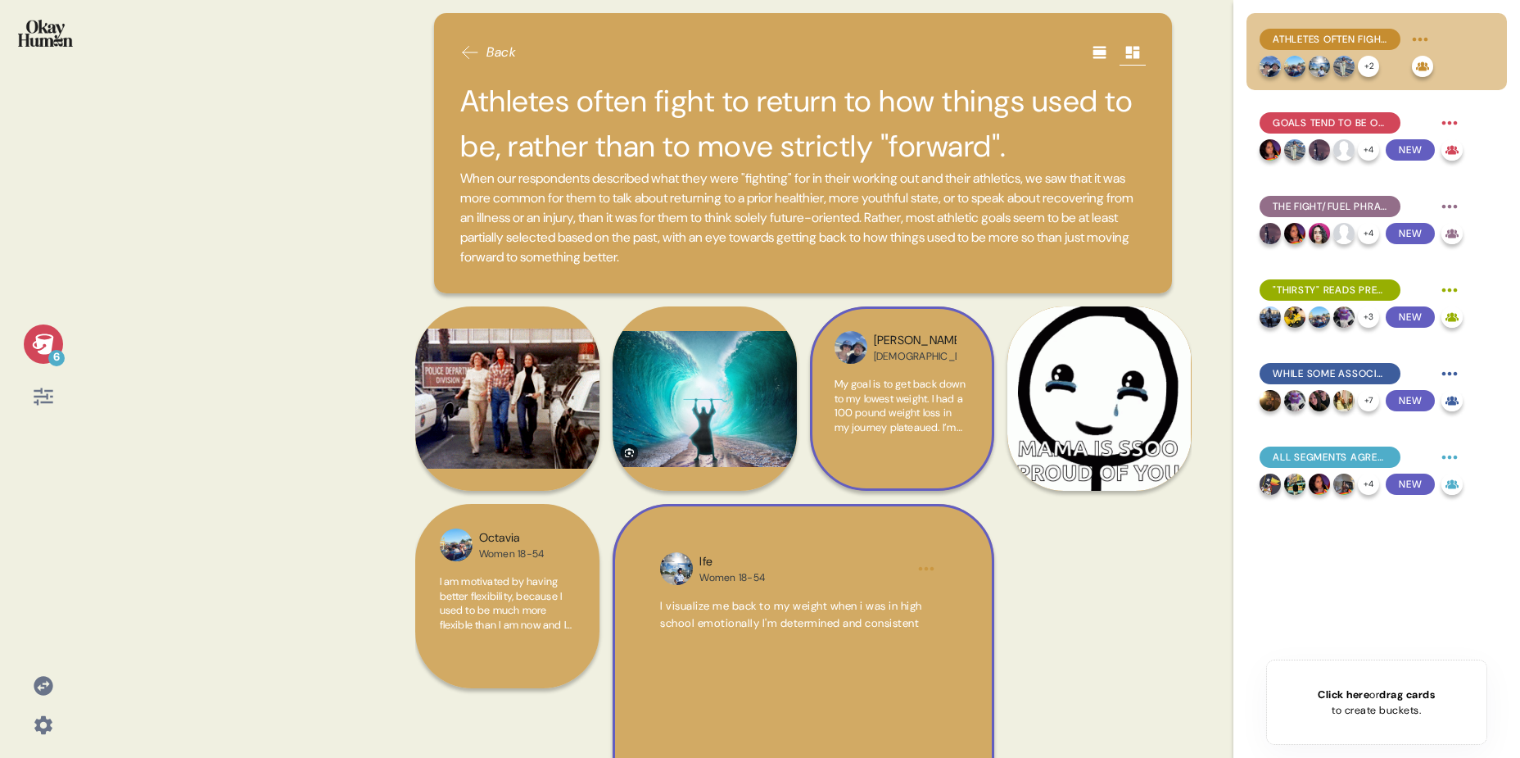
scroll to position [50, 0]
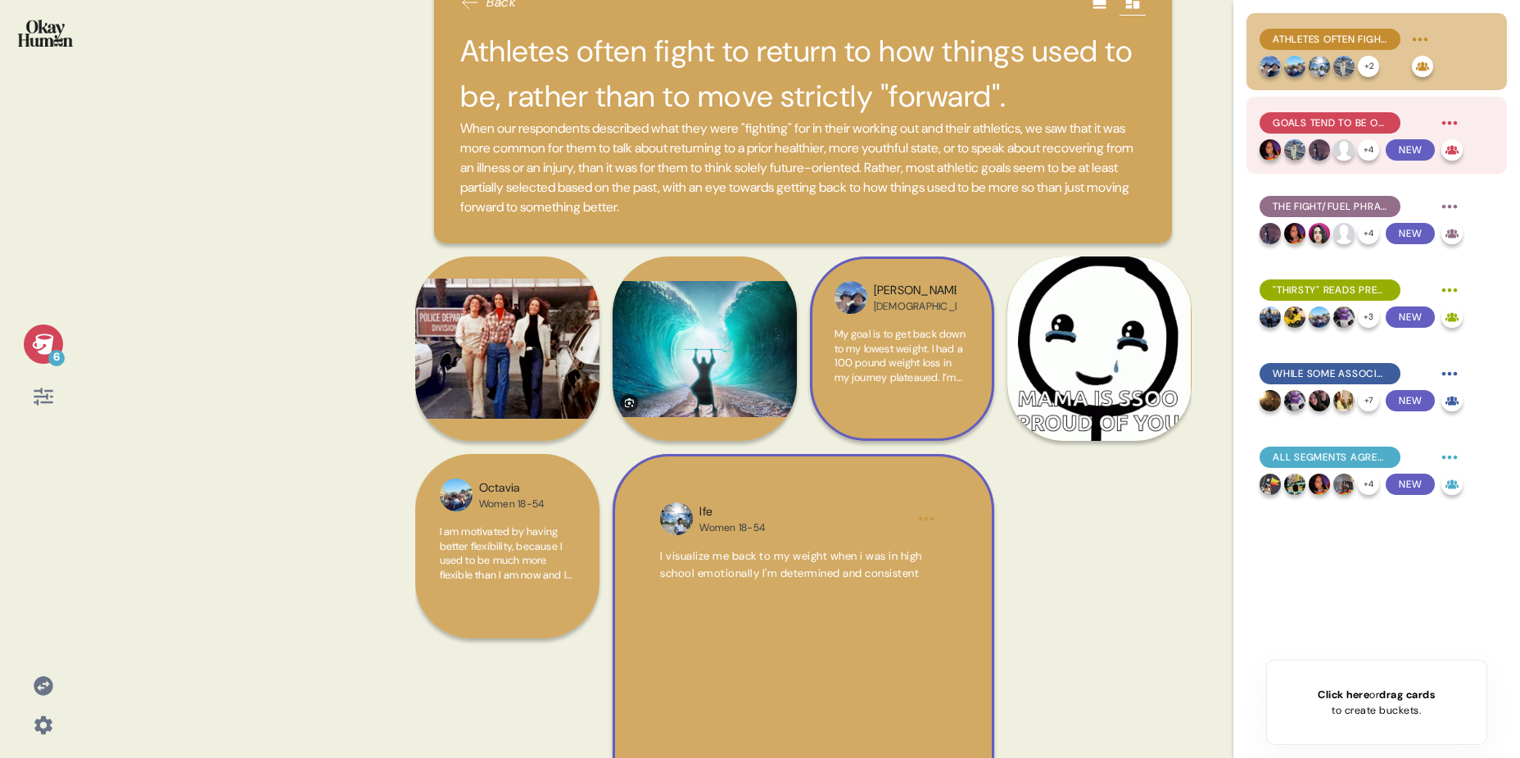
click at [1324, 131] on div "Goals tend to be open-ended, with consistency & perseverance prized hire than n…" at bounding box center [1330, 122] width 141 height 21
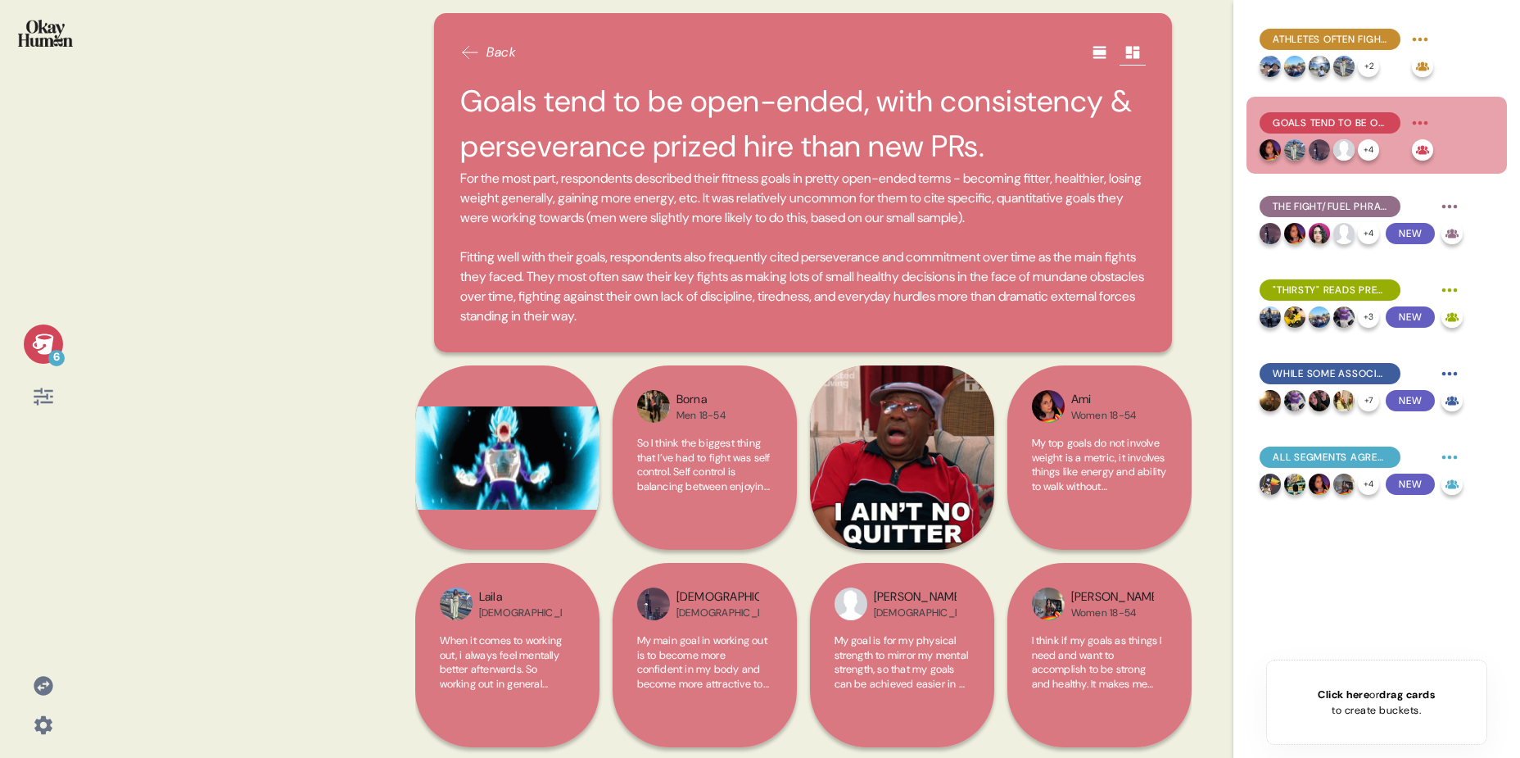
scroll to position [22, 0]
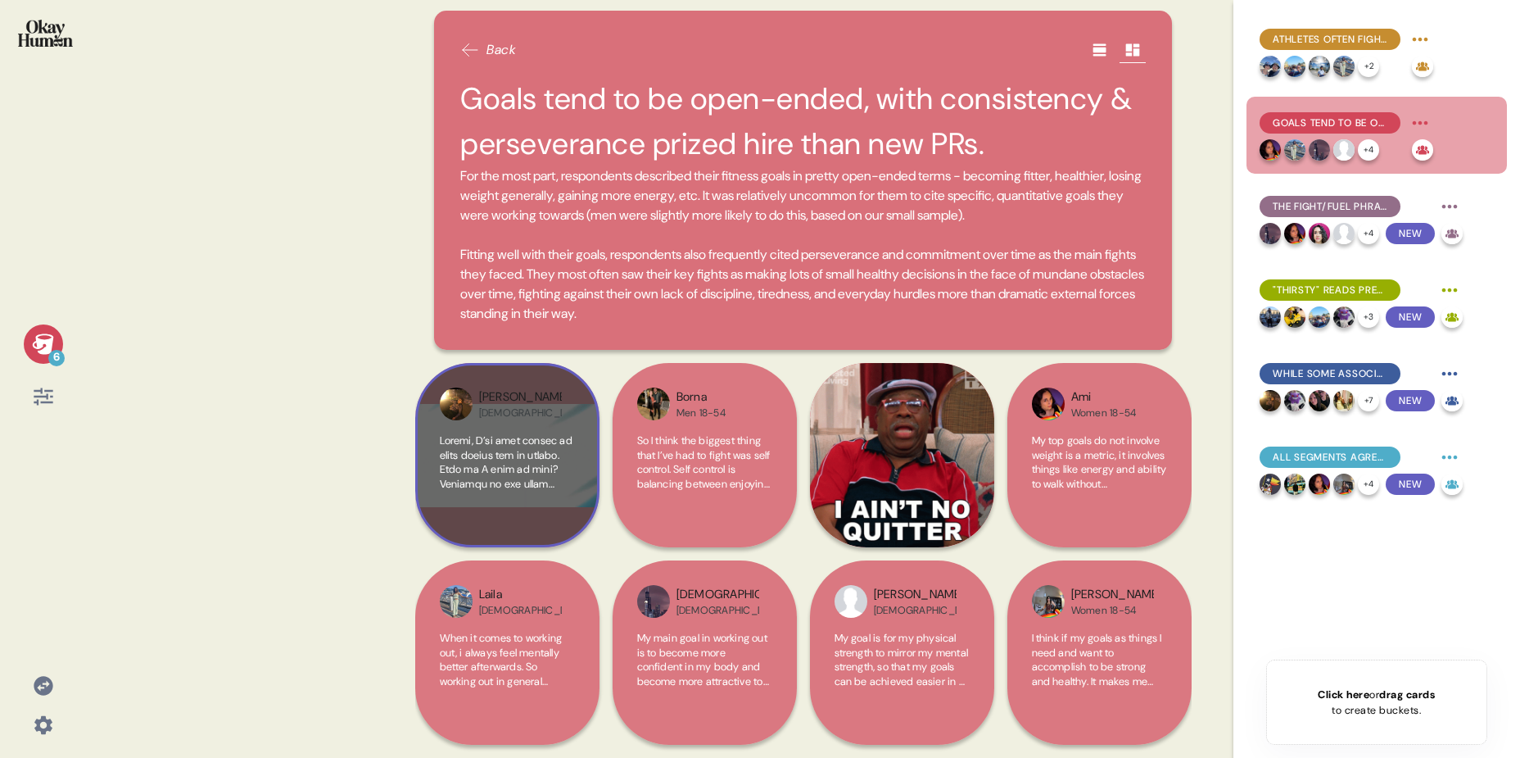
click at [555, 473] on span at bounding box center [507, 756] width 134 height 646
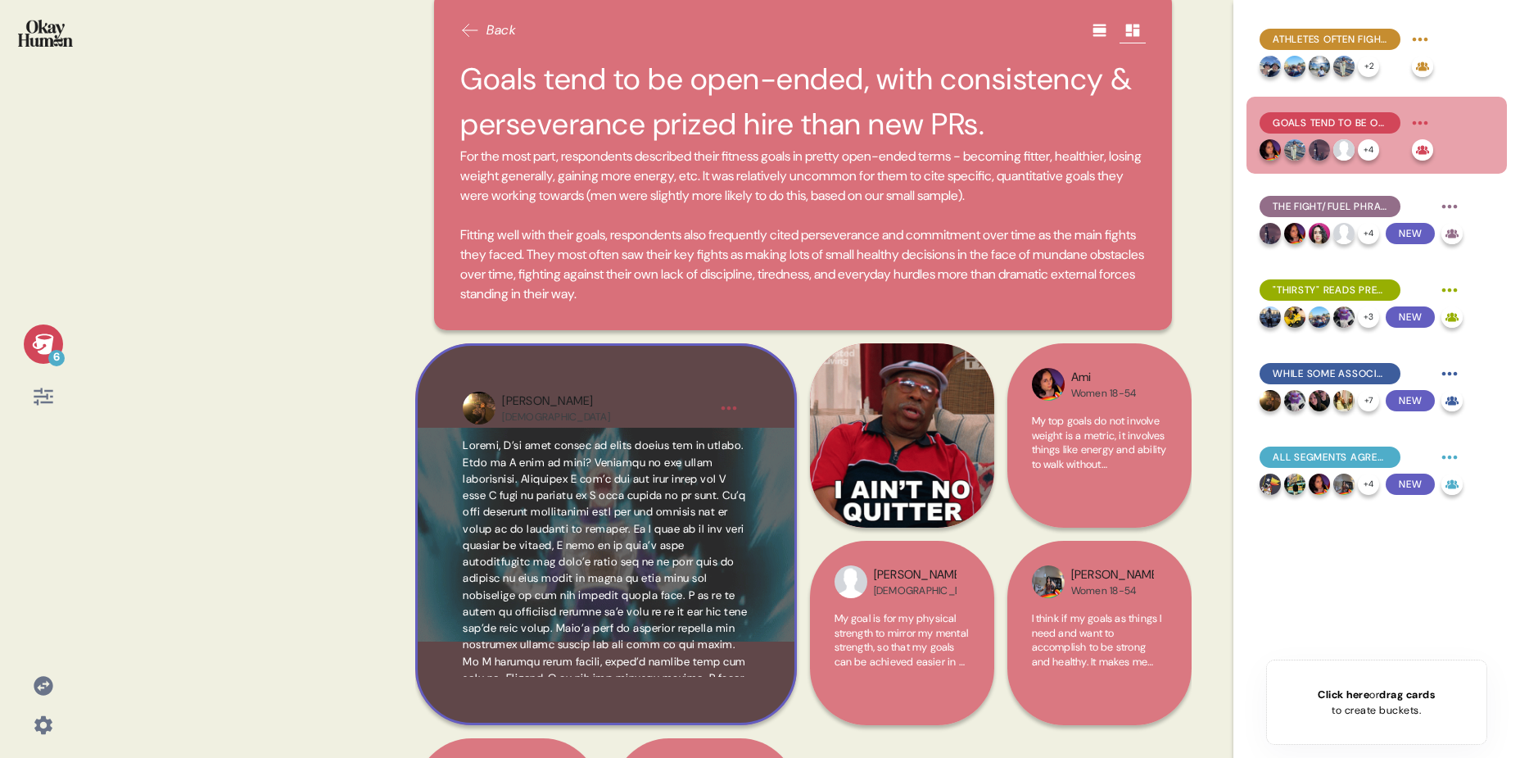
click at [460, 466] on div "Ulysses Hispanic" at bounding box center [606, 534] width 382 height 382
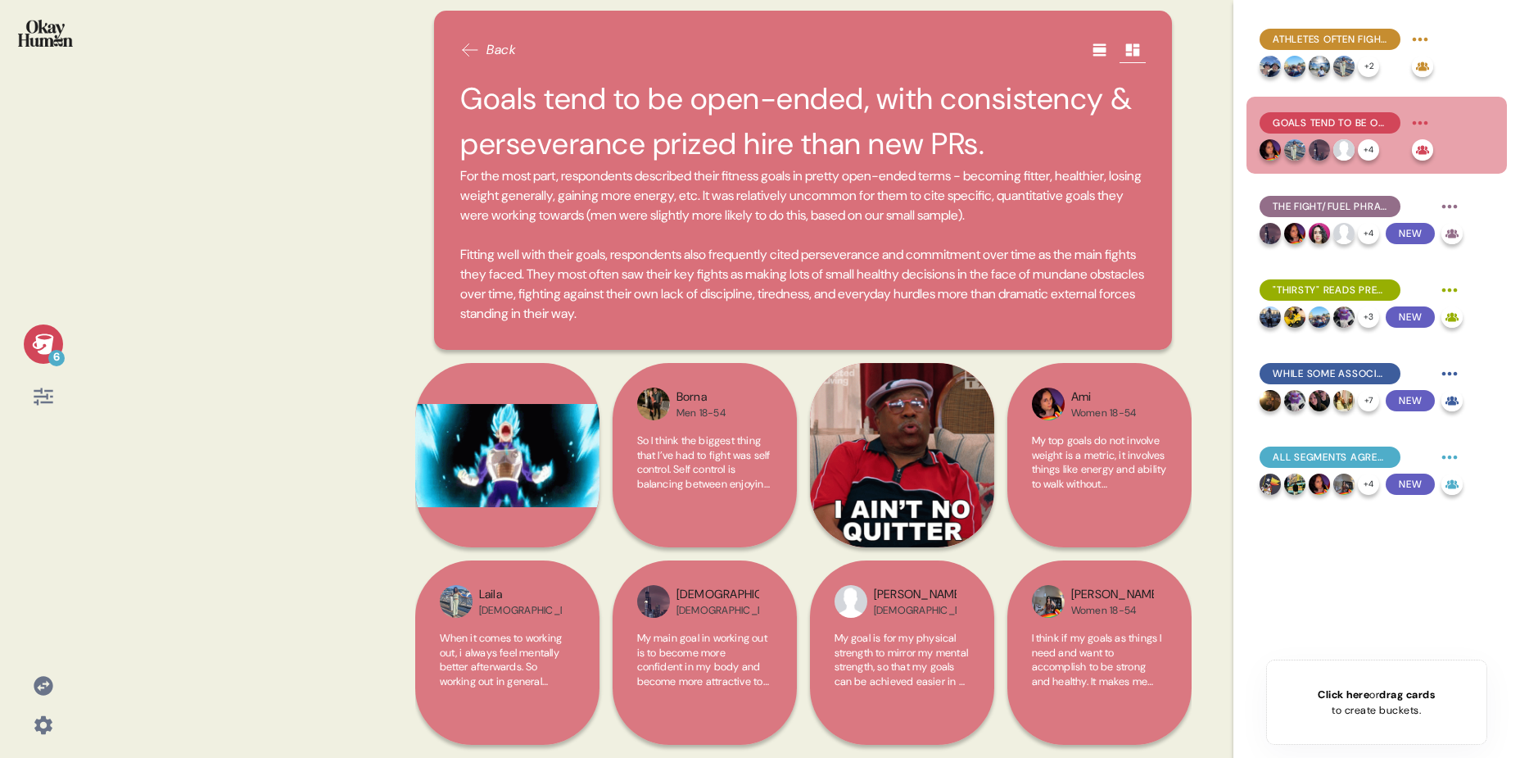
click at [518, 437] on span at bounding box center [507, 756] width 134 height 646
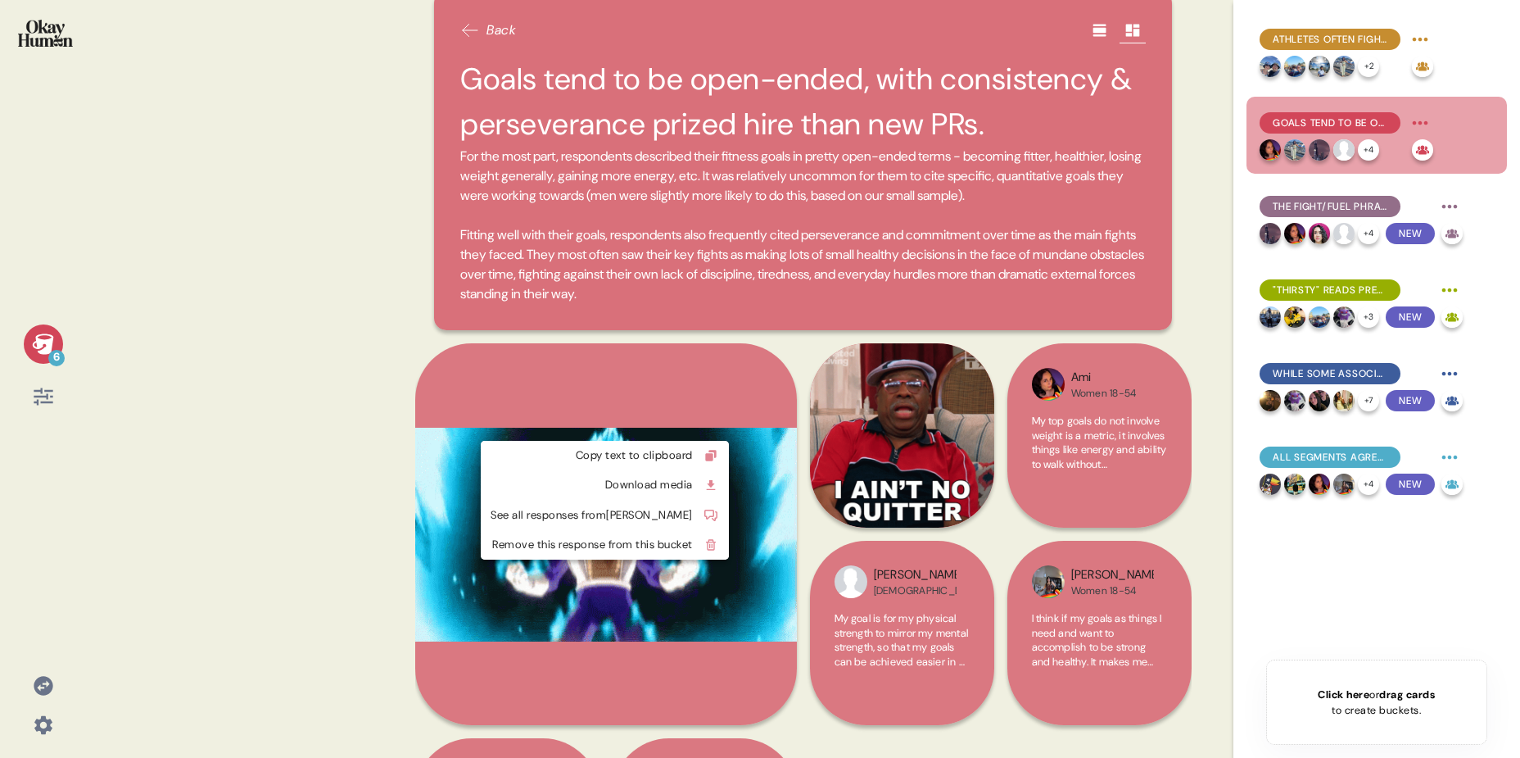
click at [736, 431] on html "6 Back Goals tend to be open-ended, with consistency & perseverance prized hire…" at bounding box center [760, 379] width 1520 height 758
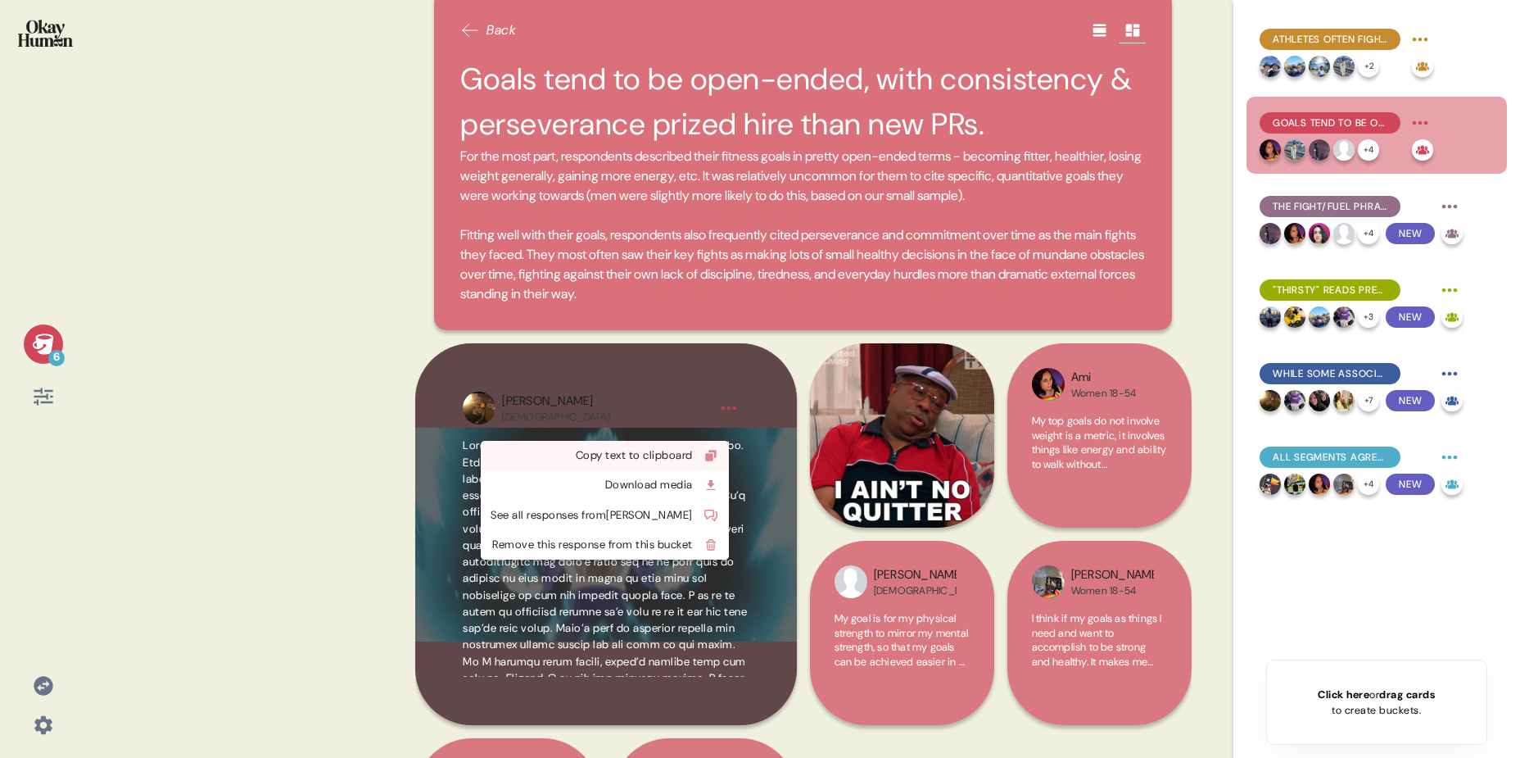
click at [683, 459] on div "Copy text to clipboard" at bounding box center [592, 455] width 202 height 16
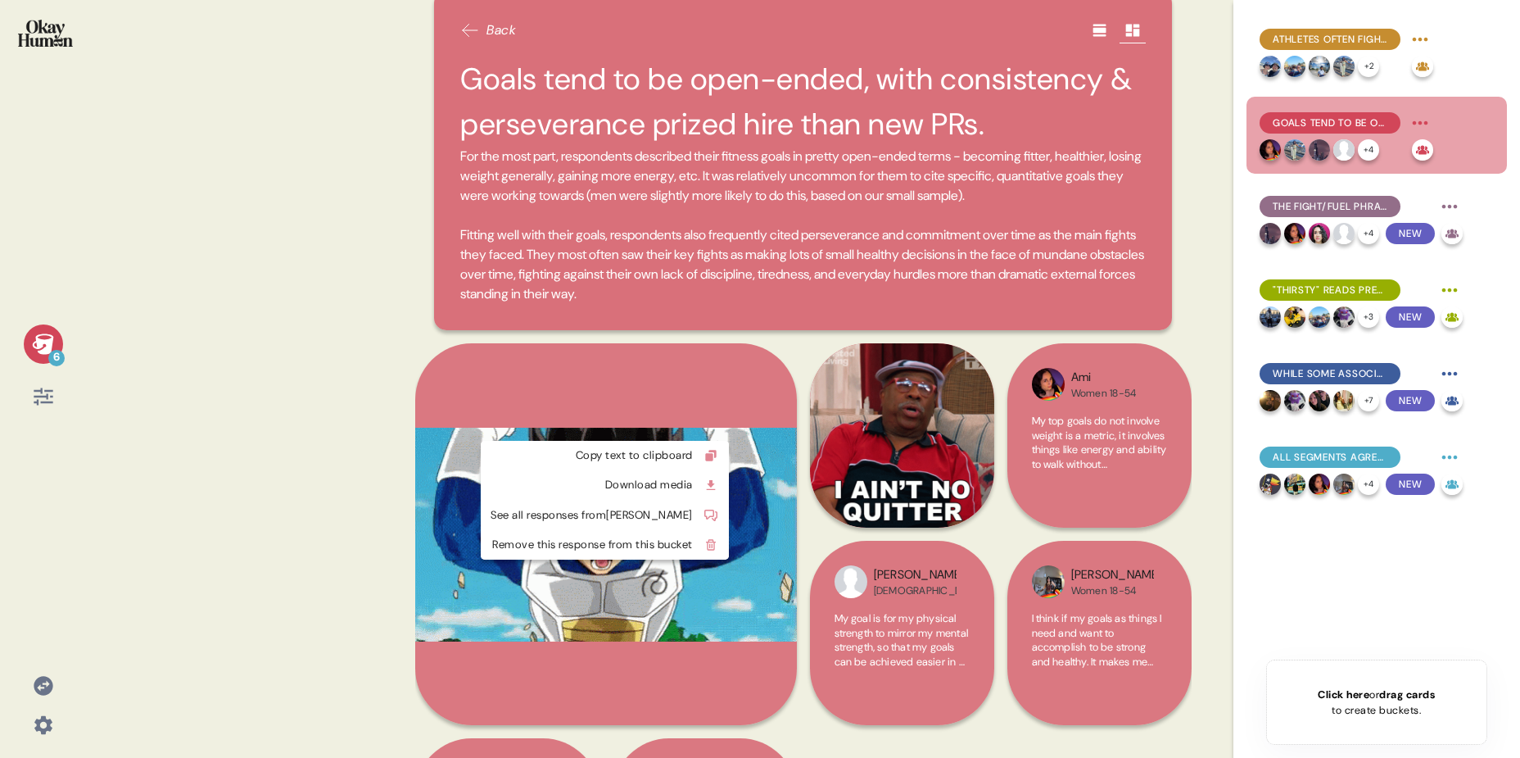
click at [731, 428] on html "6 Back Goals tend to be open-ended, with consistency & perseverance prized hire…" at bounding box center [760, 379] width 1520 height 758
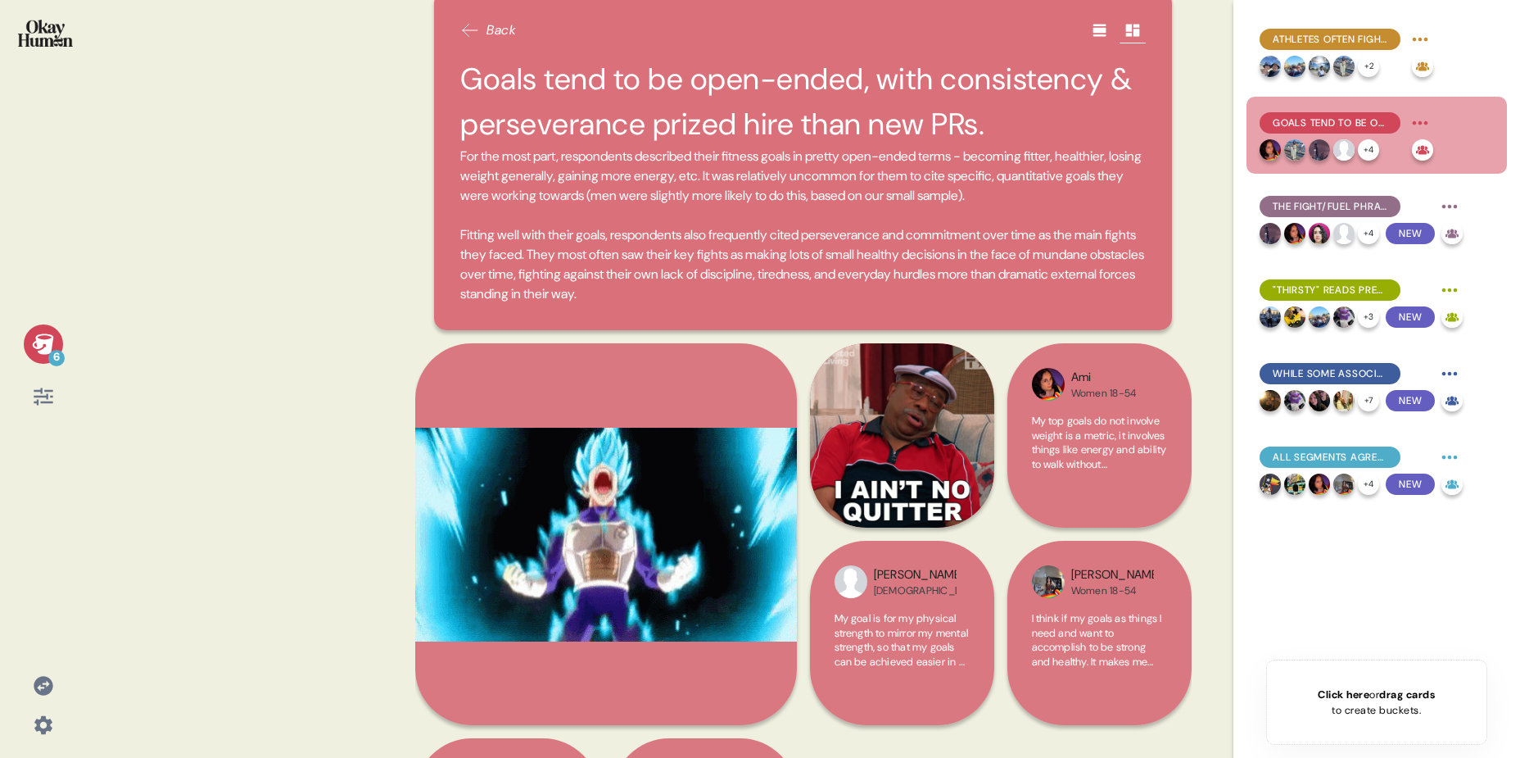
click at [690, 415] on html "6 Back Goals tend to be open-ended, with consistency & perseverance prized hire…" at bounding box center [760, 379] width 1520 height 758
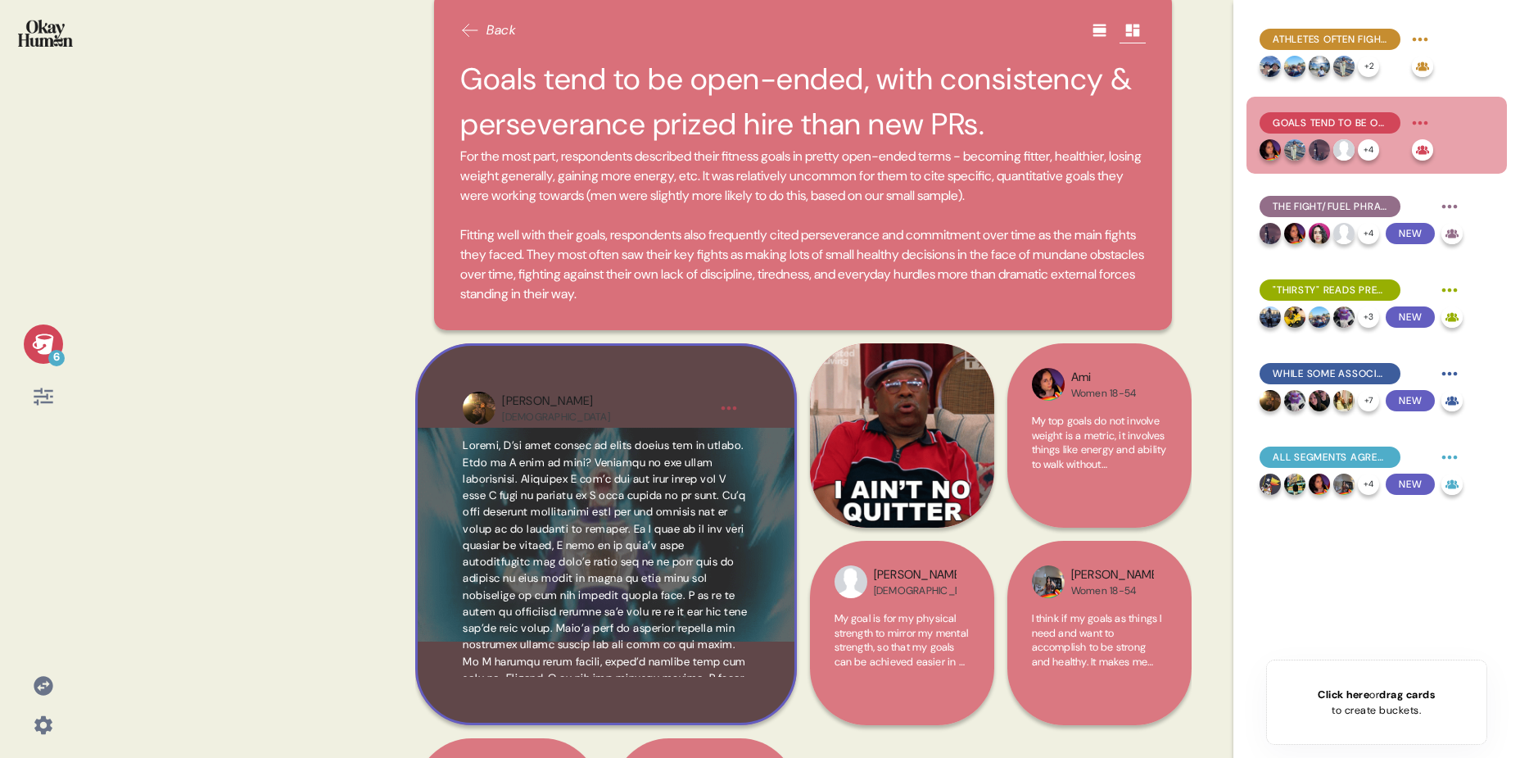
click at [491, 423] on img at bounding box center [479, 408] width 33 height 33
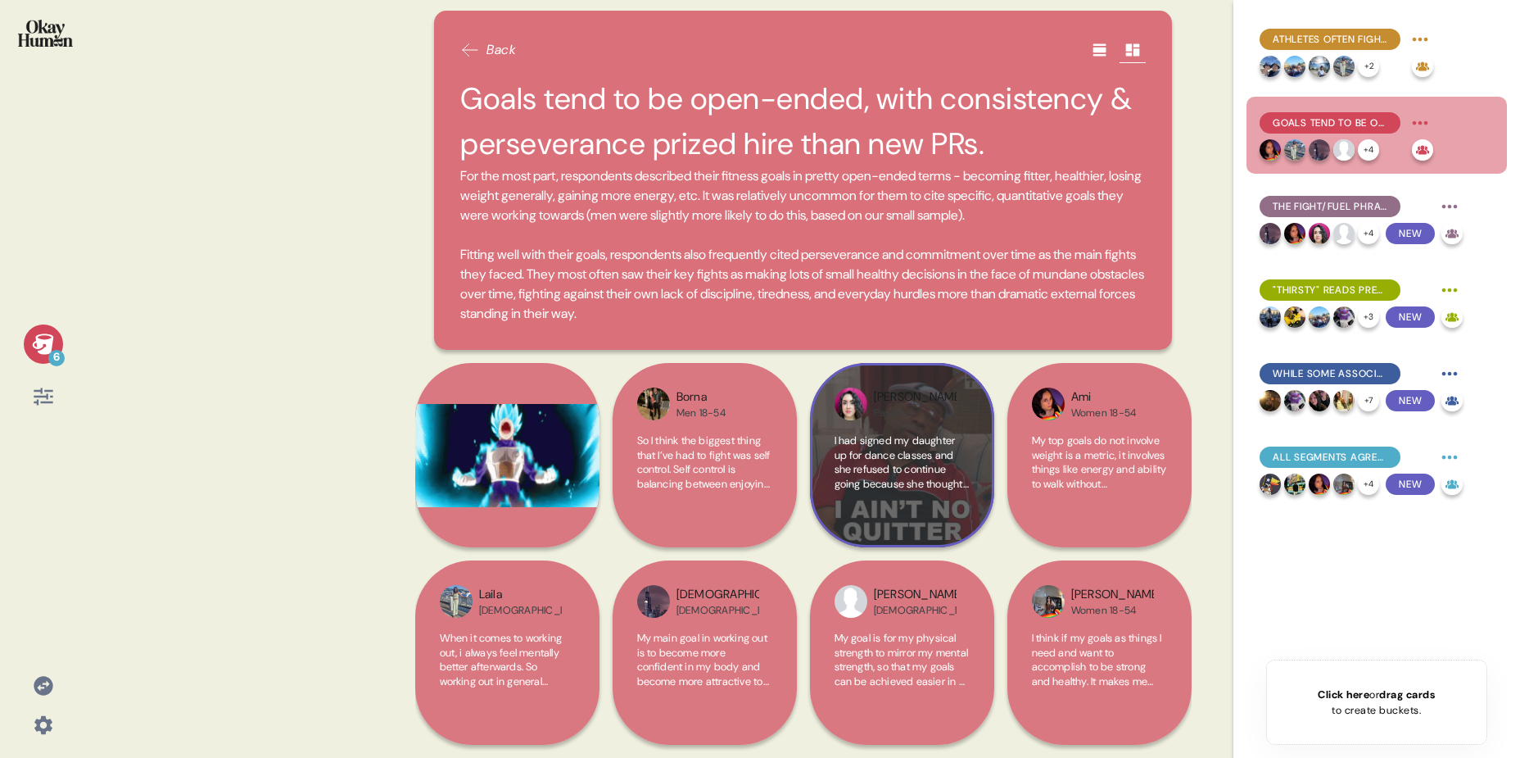
click at [896, 507] on div "I had signed my daughter up for dance classes and she refused to continue going…" at bounding box center [902, 477] width 135 height 89
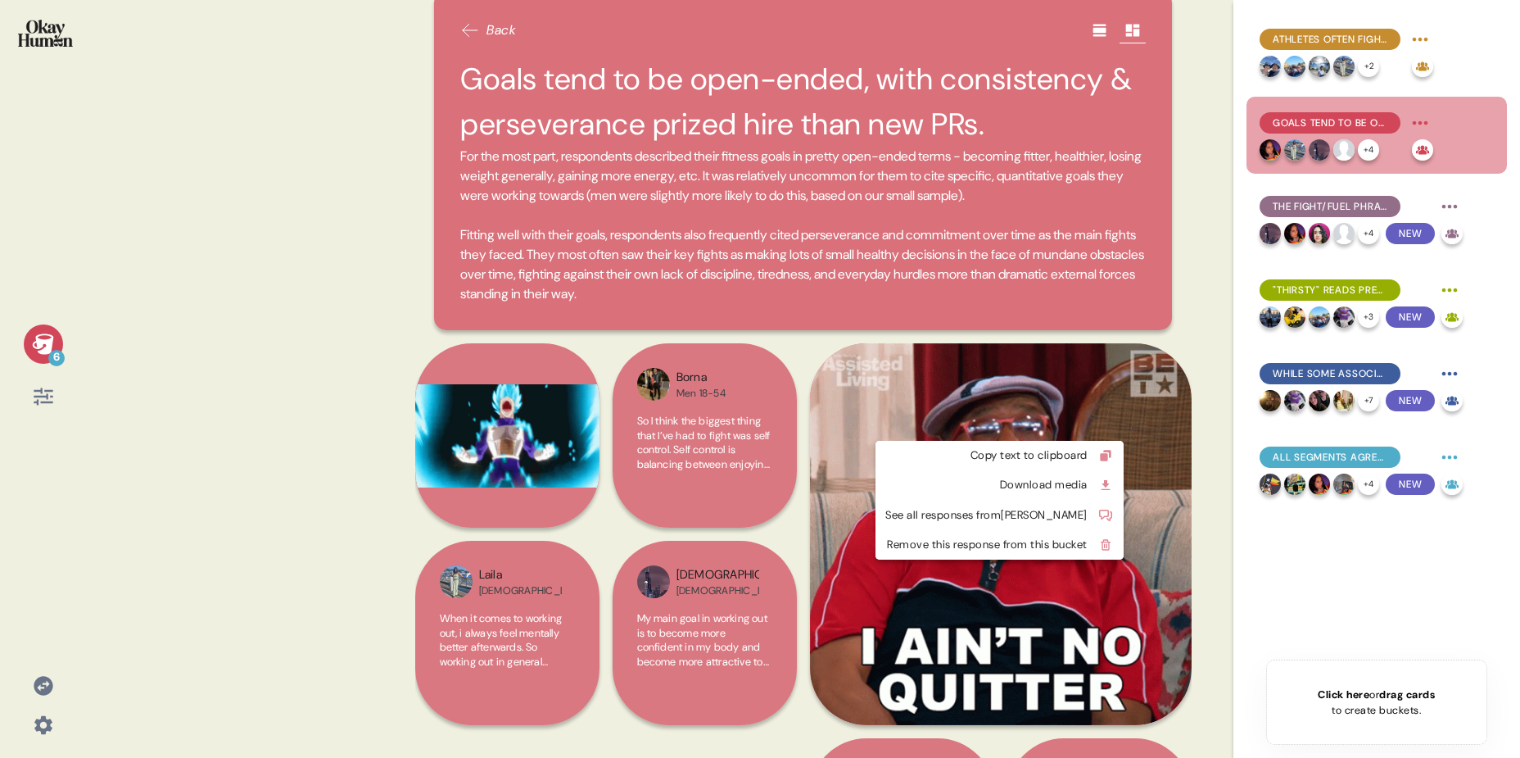
click at [1131, 428] on html "6 Back Goals tend to be open-ended, with consistency & perseverance prized hire…" at bounding box center [760, 379] width 1520 height 758
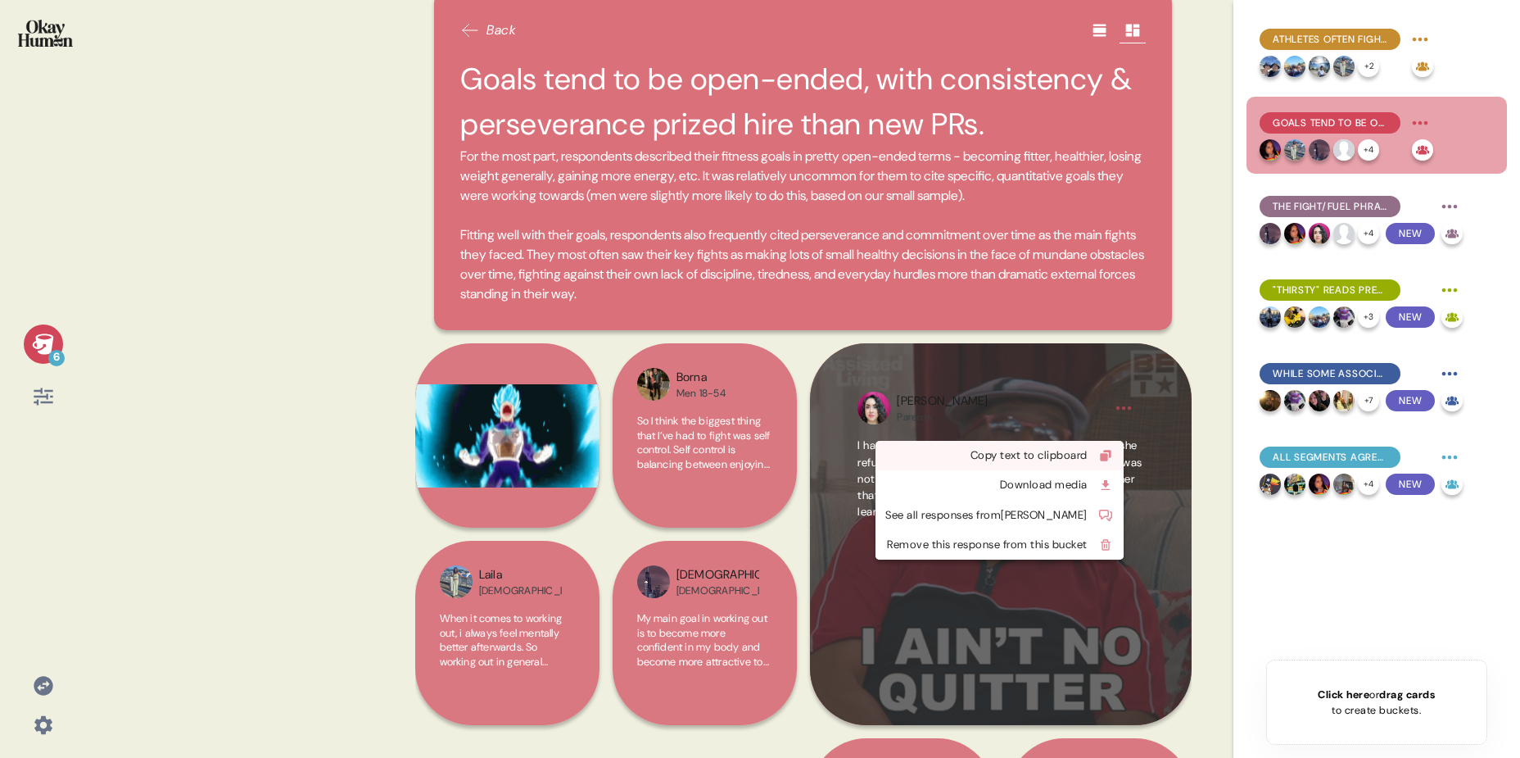
click at [1088, 457] on div "Copy text to clipboard" at bounding box center [986, 455] width 202 height 16
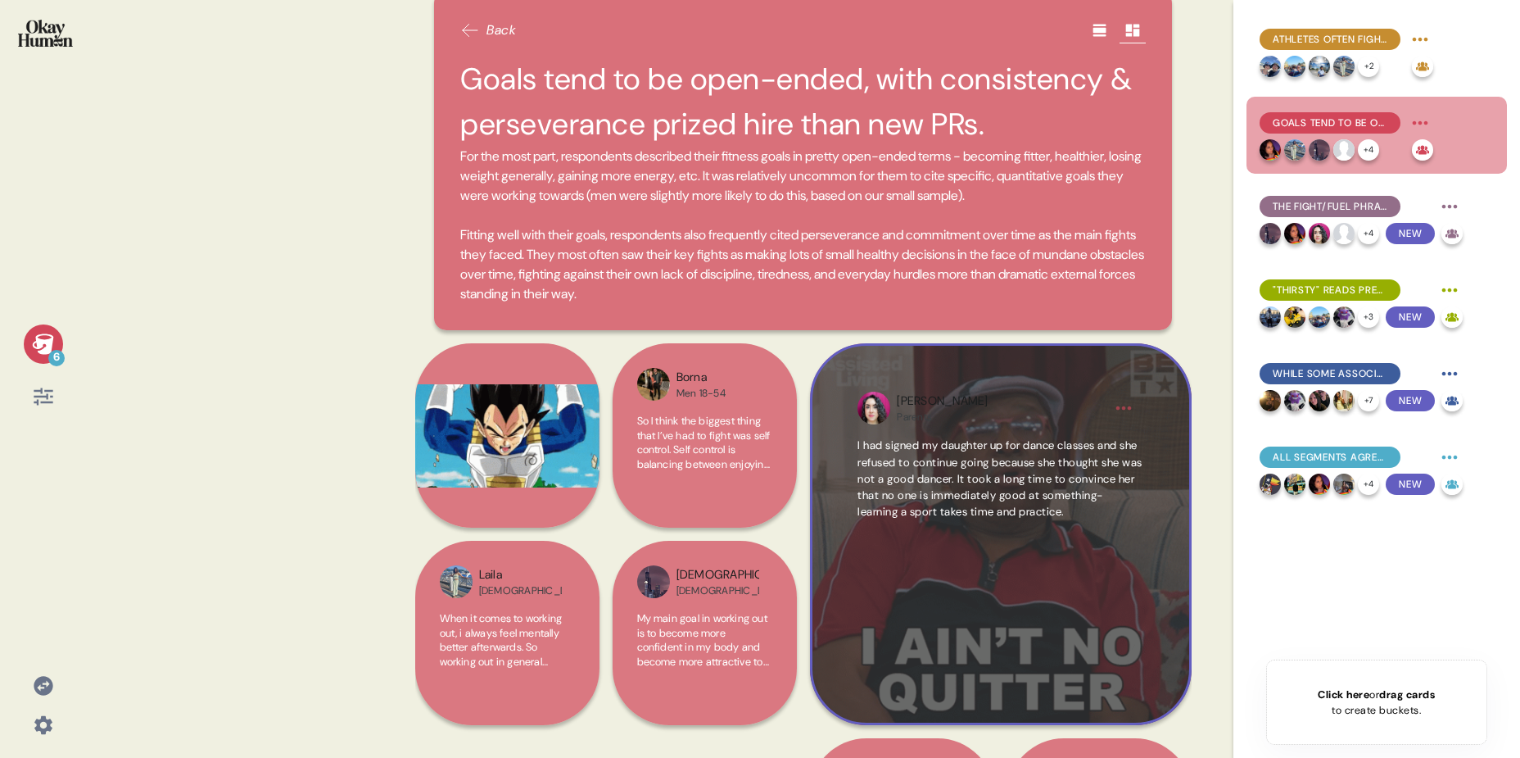
click at [930, 410] on div "Jennifer" at bounding box center [942, 401] width 91 height 18
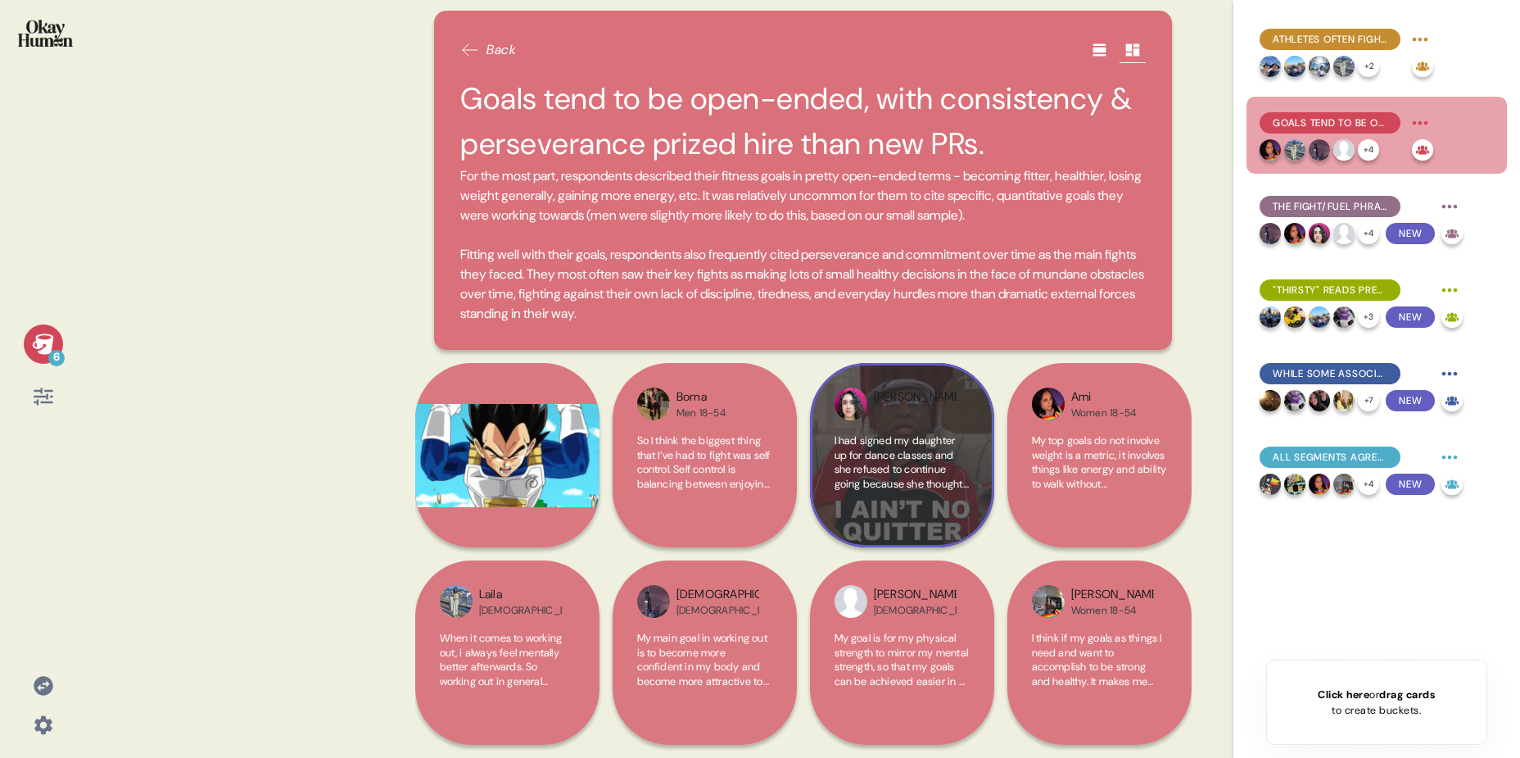
click at [837, 392] on img at bounding box center [851, 403] width 33 height 33
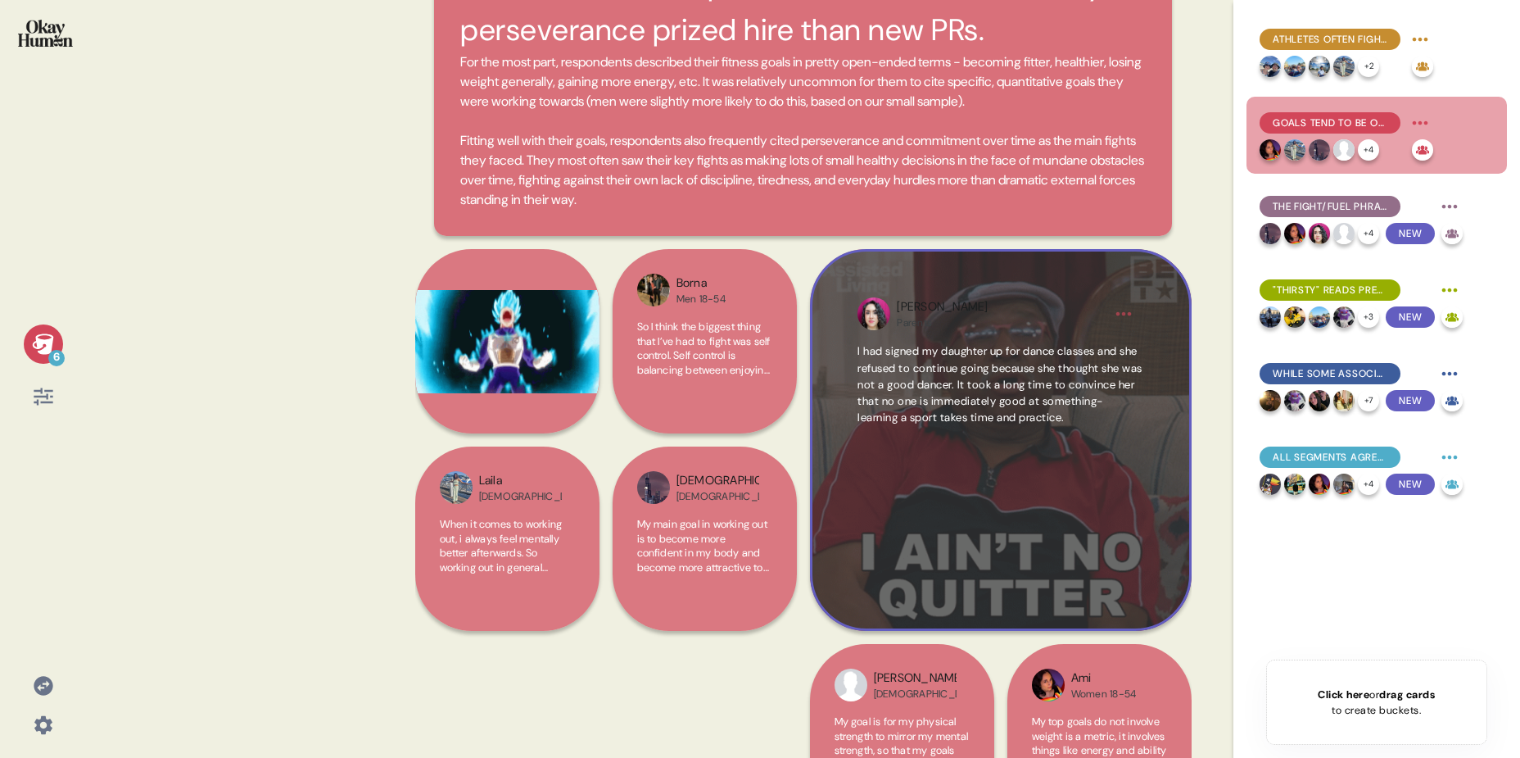
scroll to position [184, 0]
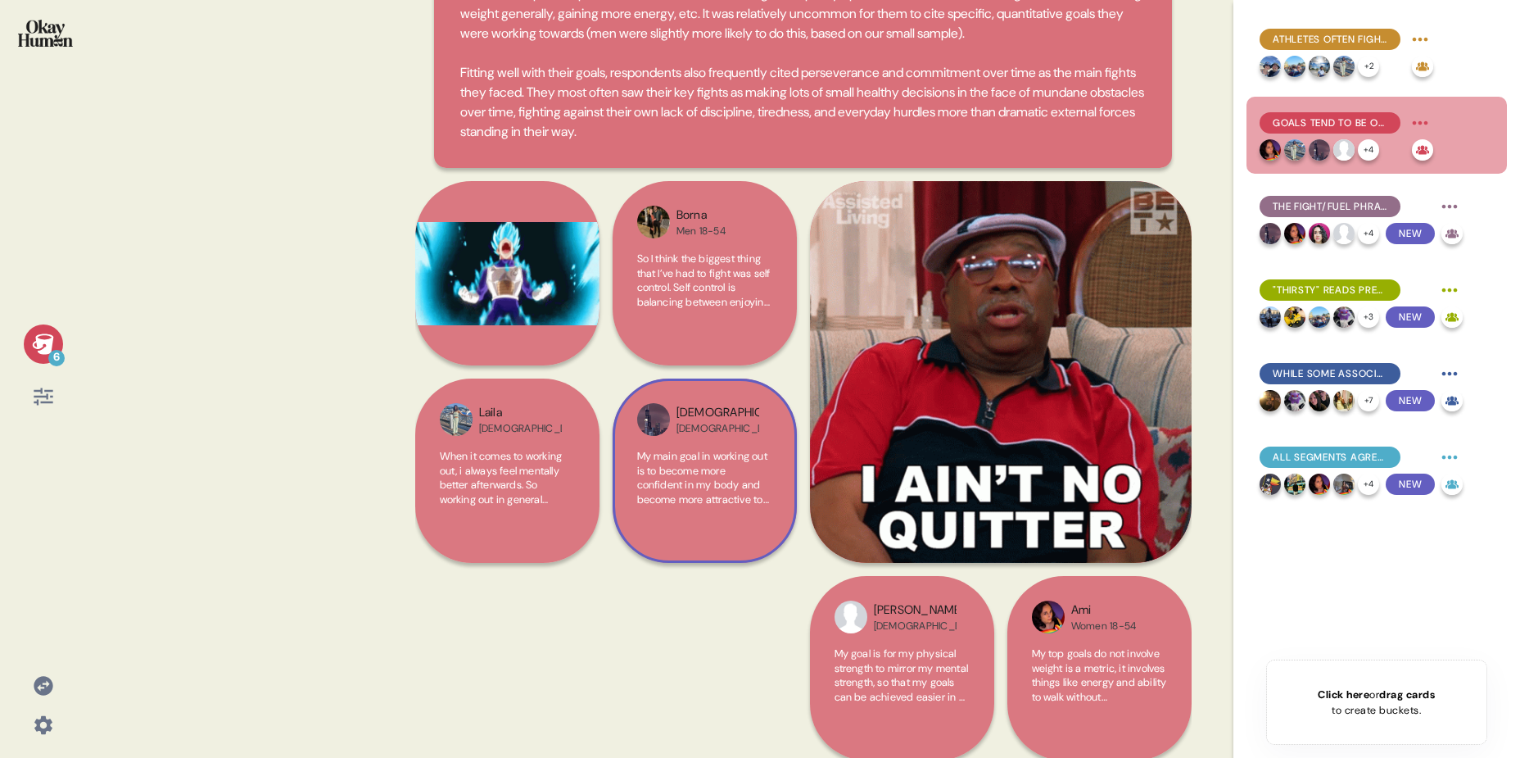
click at [746, 525] on div "My main goal in working out is to become more confident in my body and become m…" at bounding box center [704, 487] width 135 height 76
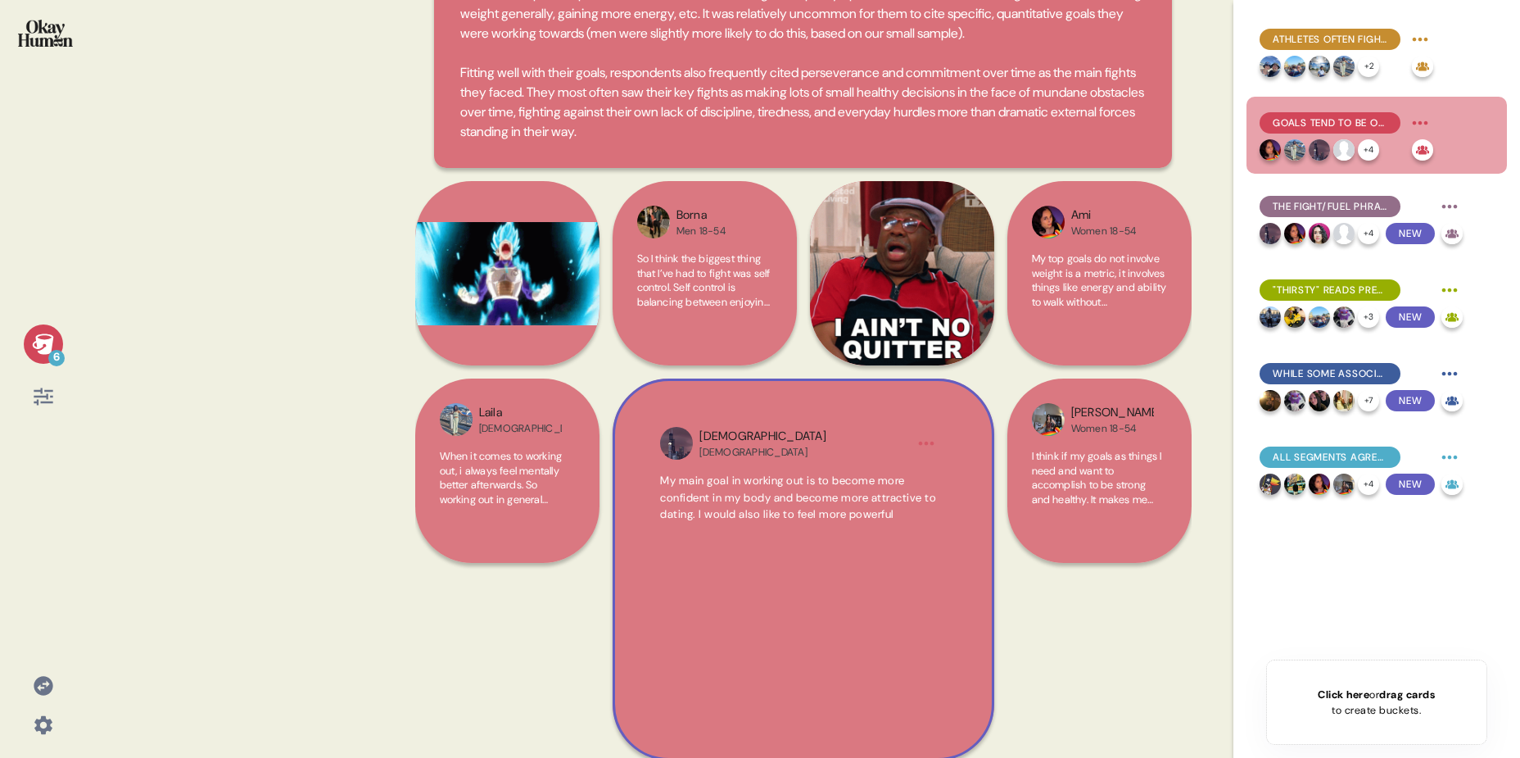
click at [804, 544] on div "My main goal in working out is to become more confident in my body and become m…" at bounding box center [802, 586] width 285 height 226
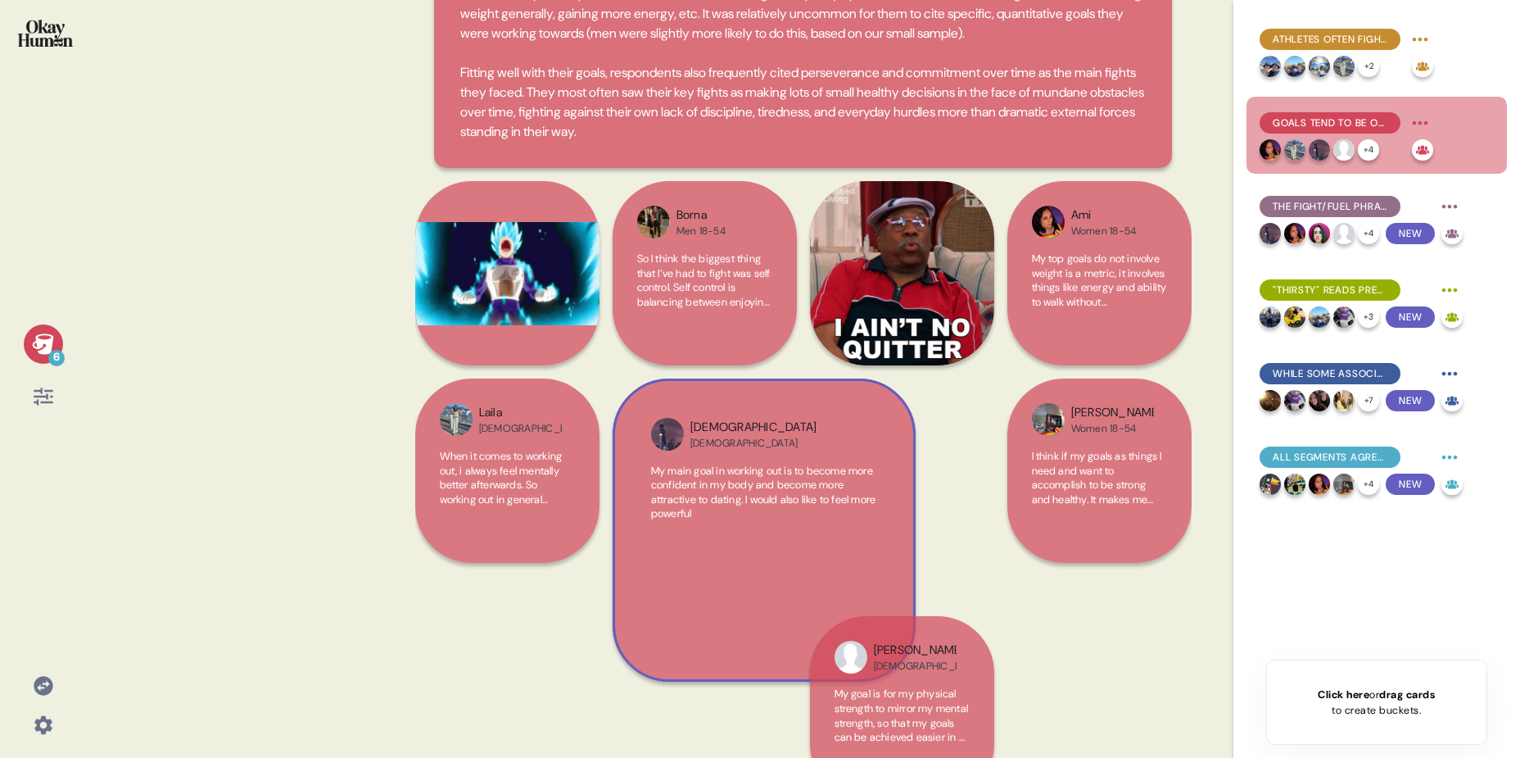
scroll to position [22, 0]
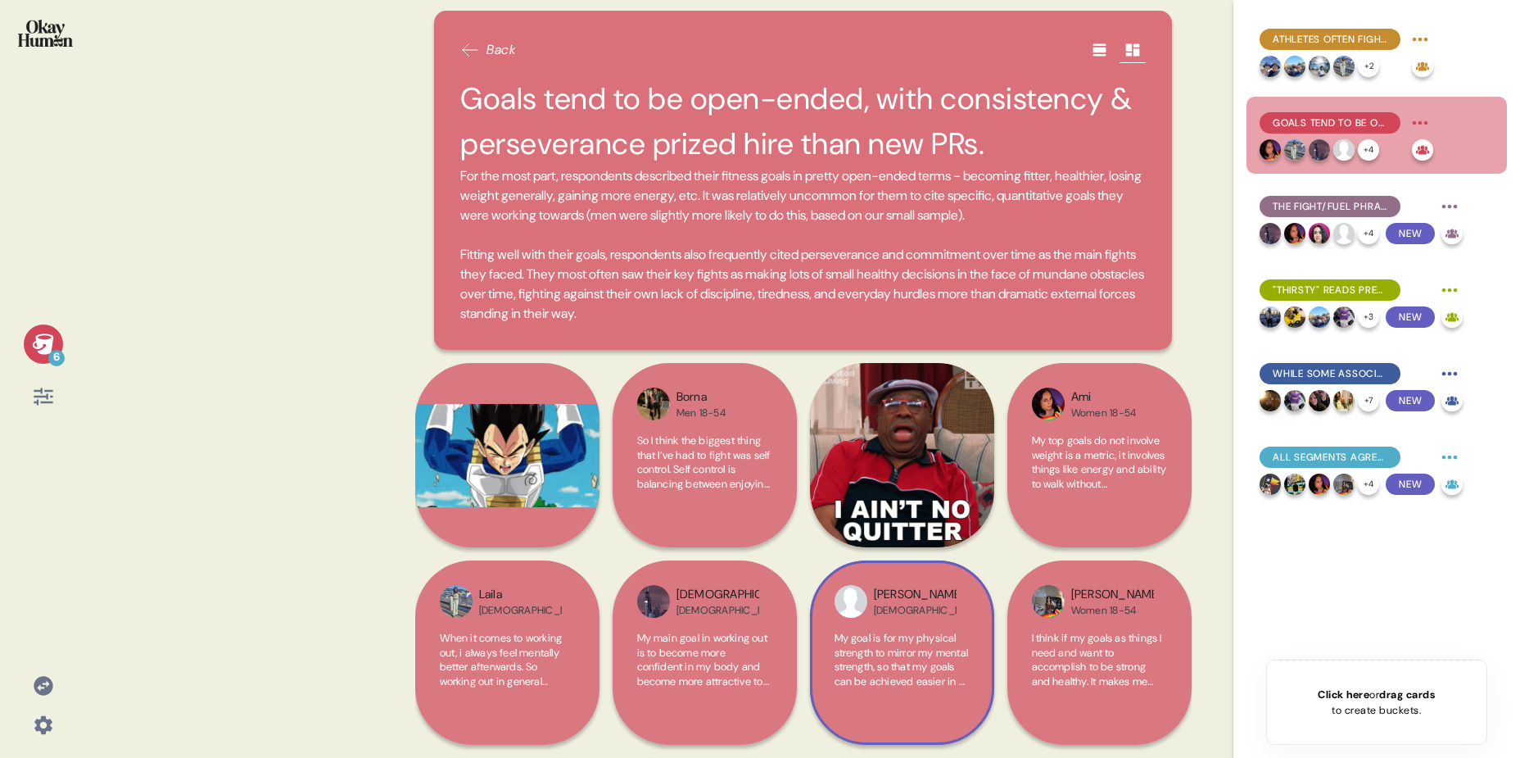
click at [944, 684] on span "My goal is for my physical strength to mirror my mental strength, so that my go…" at bounding box center [902, 666] width 134 height 71
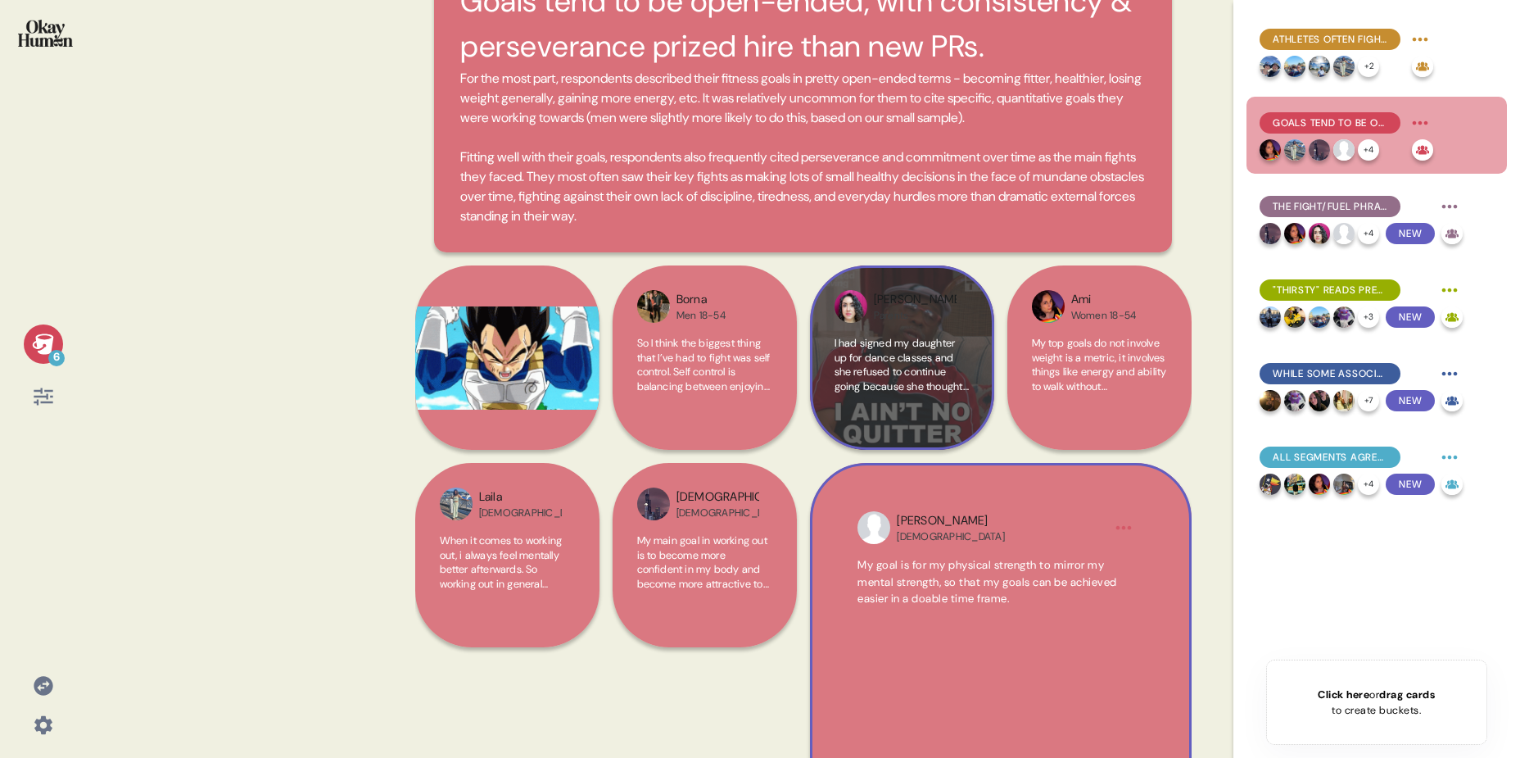
scroll to position [49, 0]
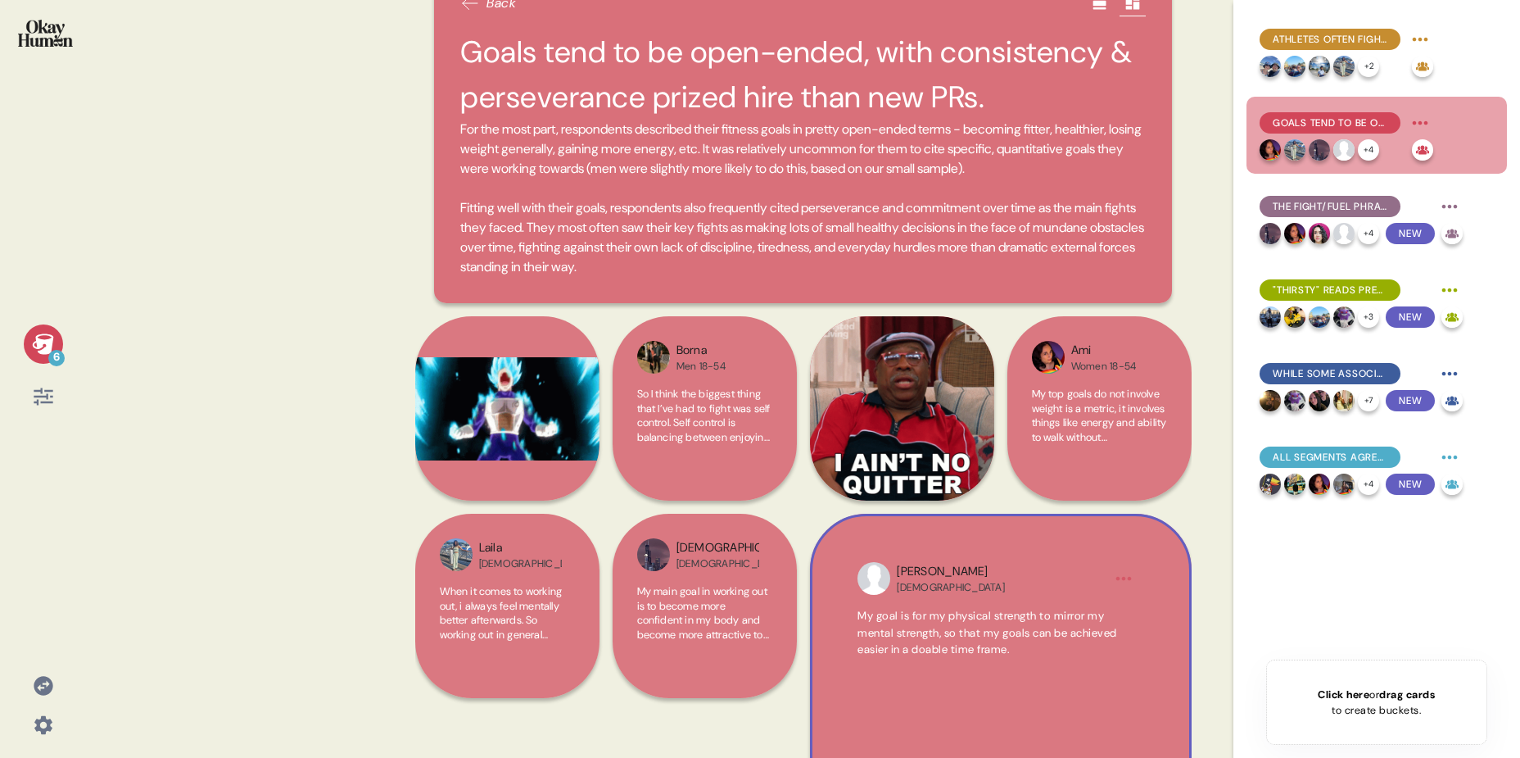
click at [44, 410] on div at bounding box center [43, 396] width 39 height 39
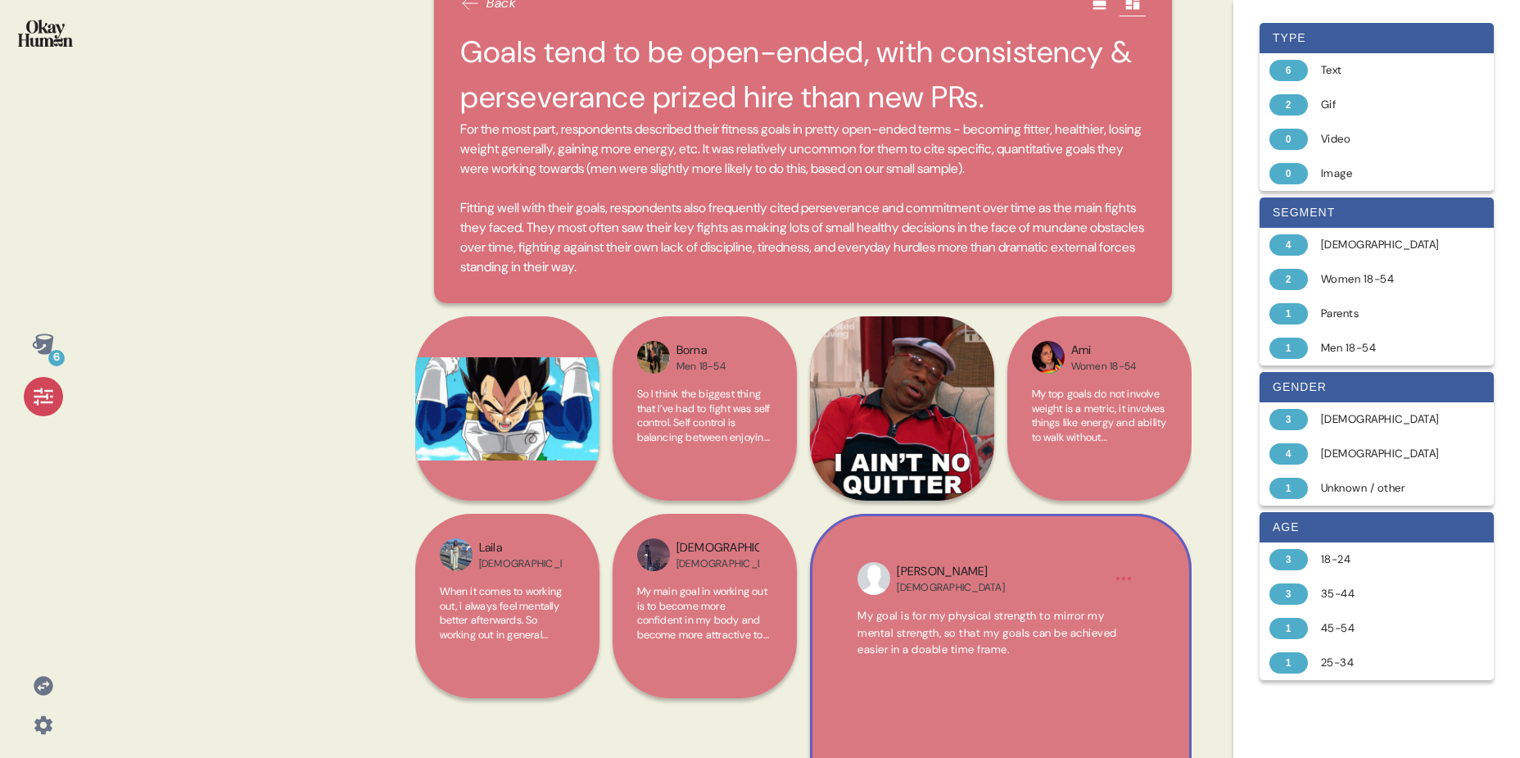
click at [44, 341] on icon at bounding box center [42, 343] width 21 height 20
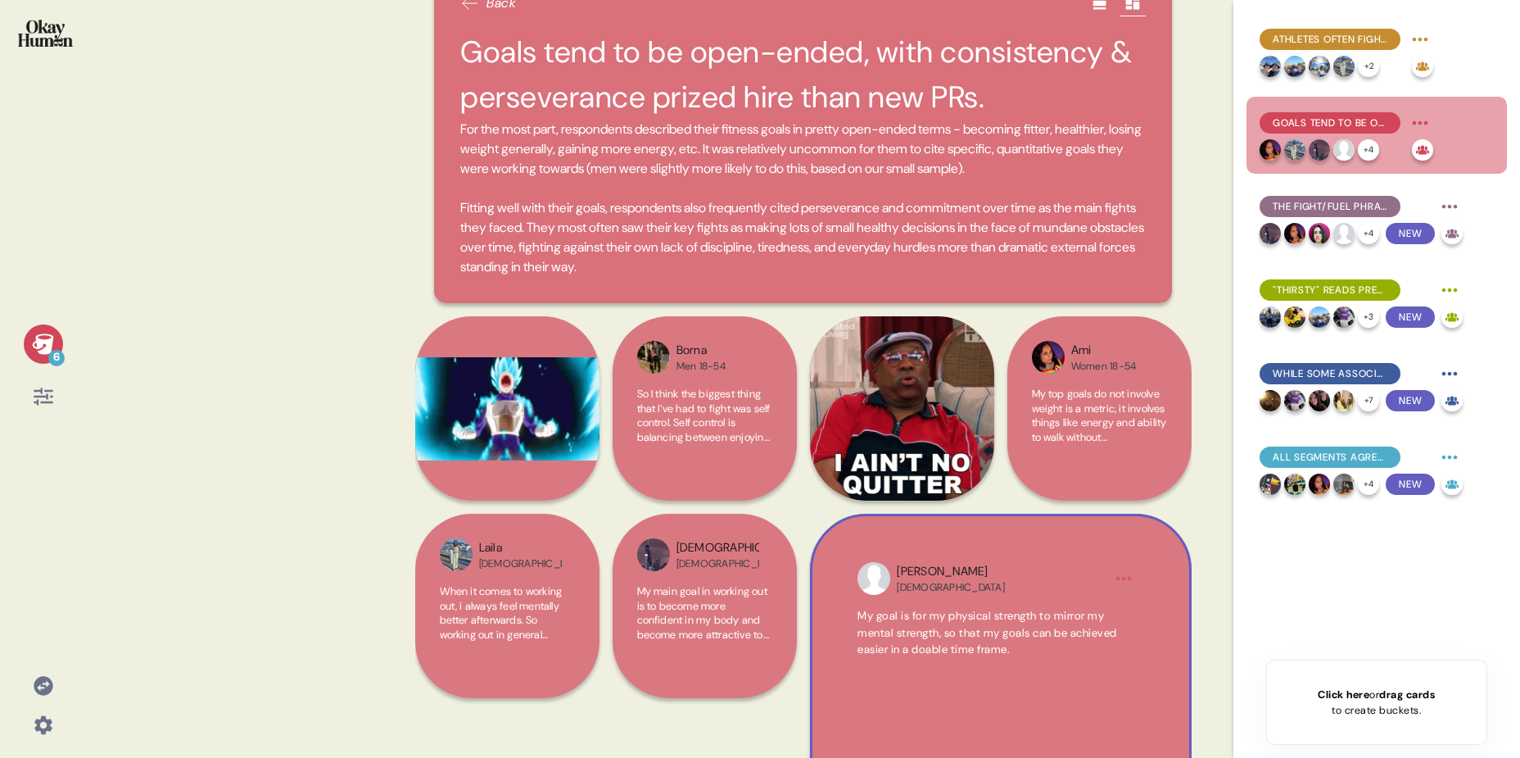
click at [37, 415] on div "6" at bounding box center [43, 370] width 60 height 92
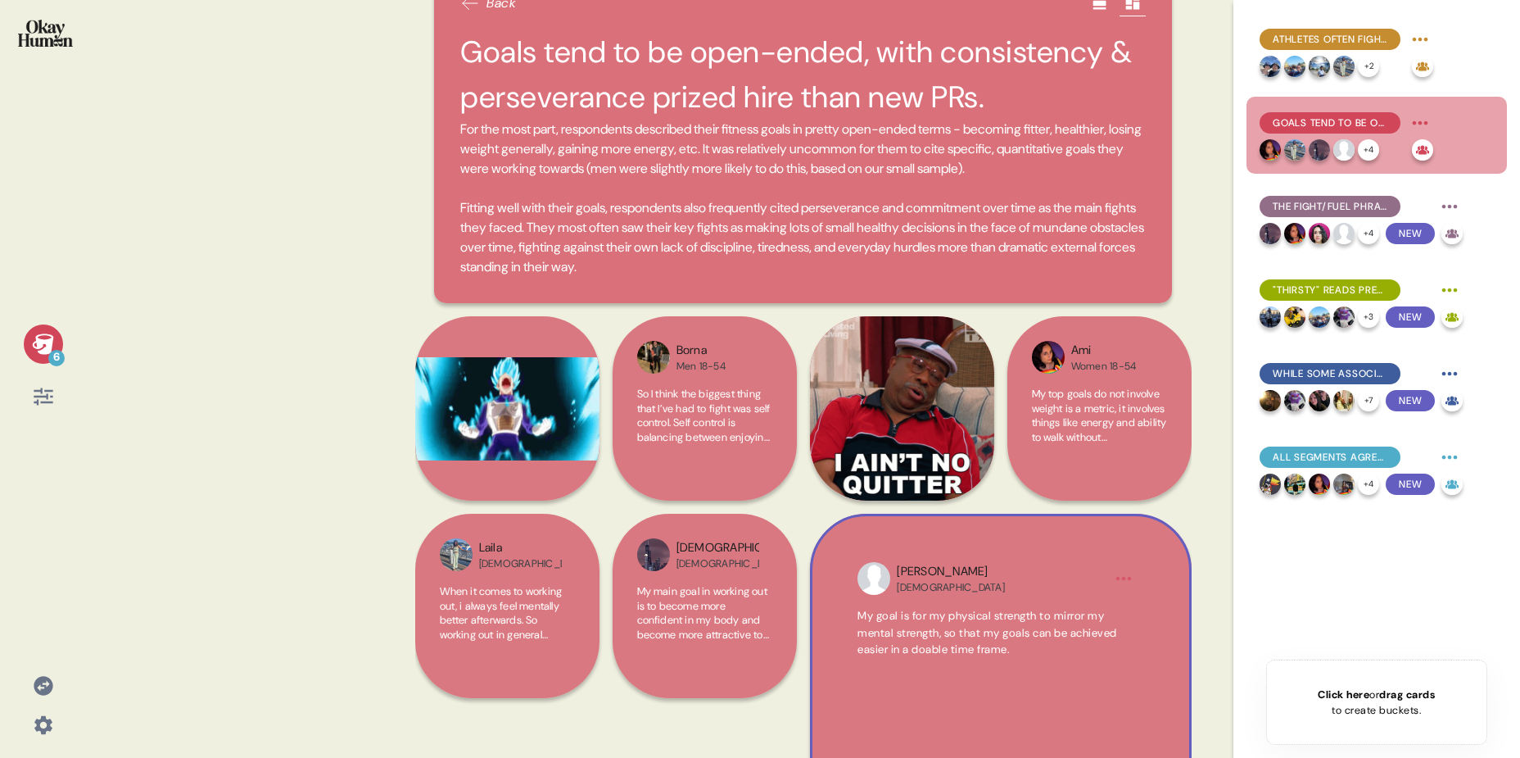
click at [43, 402] on icon at bounding box center [43, 396] width 19 height 17
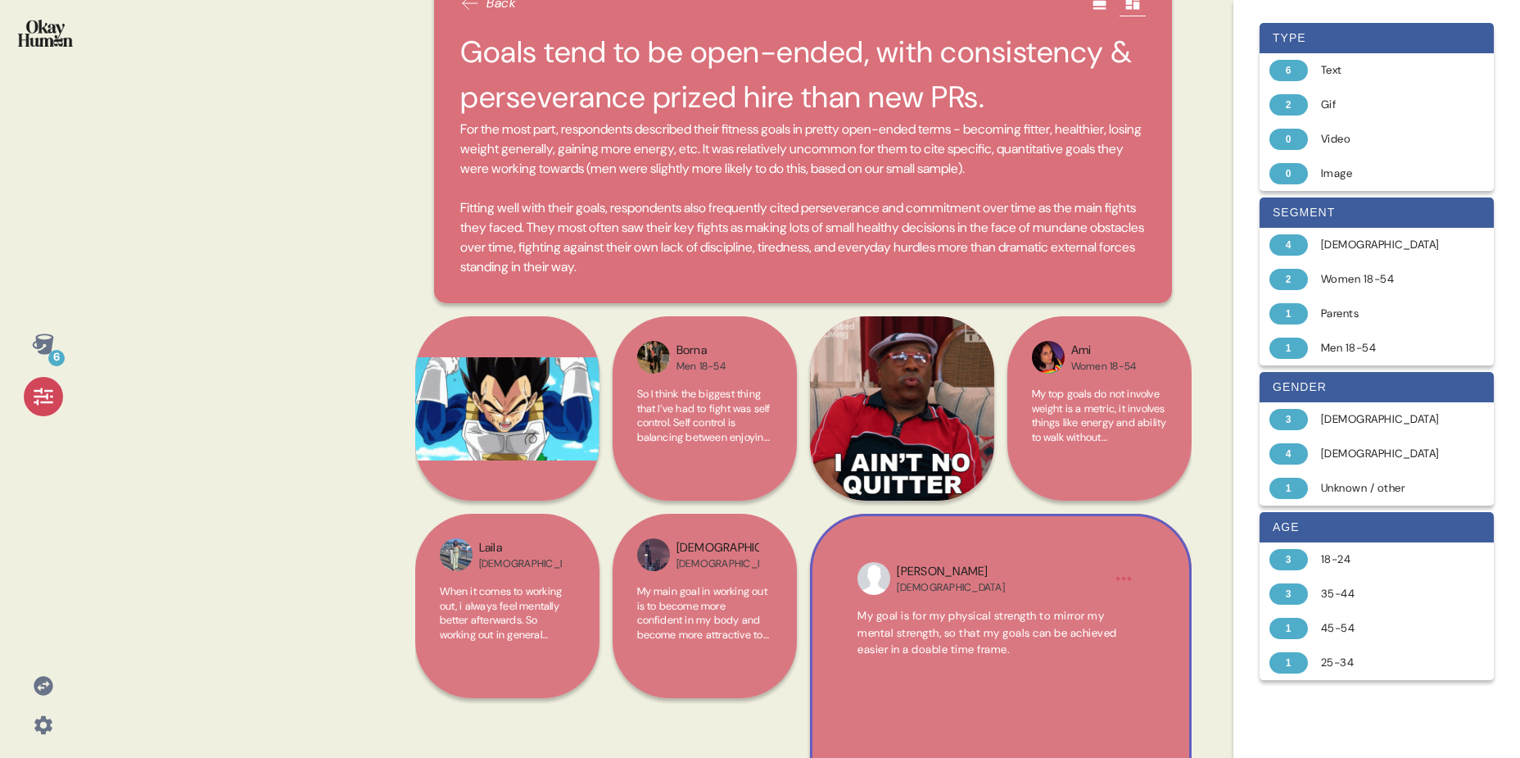
scroll to position [0, 0]
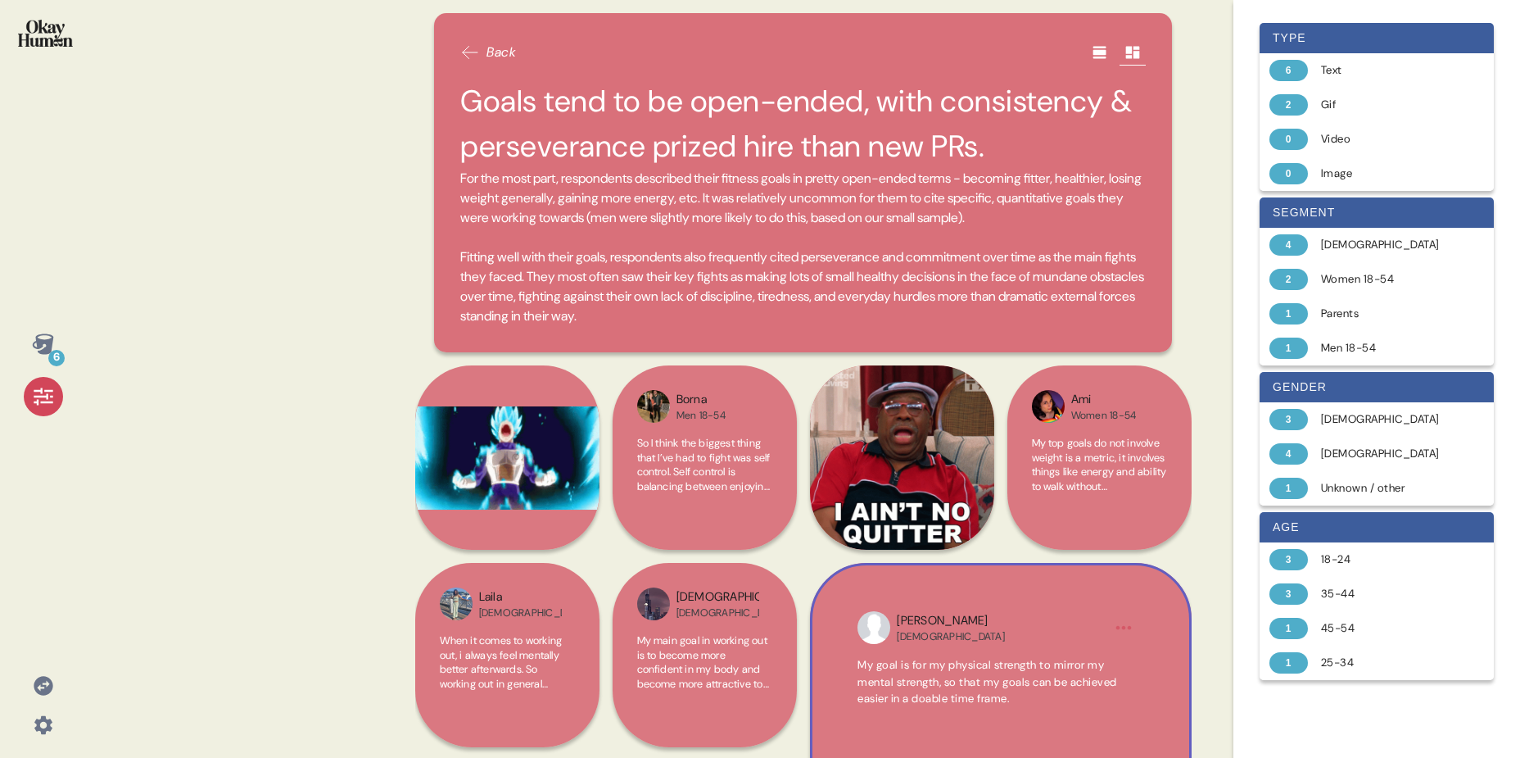
click at [505, 54] on span "Back" at bounding box center [501, 53] width 29 height 20
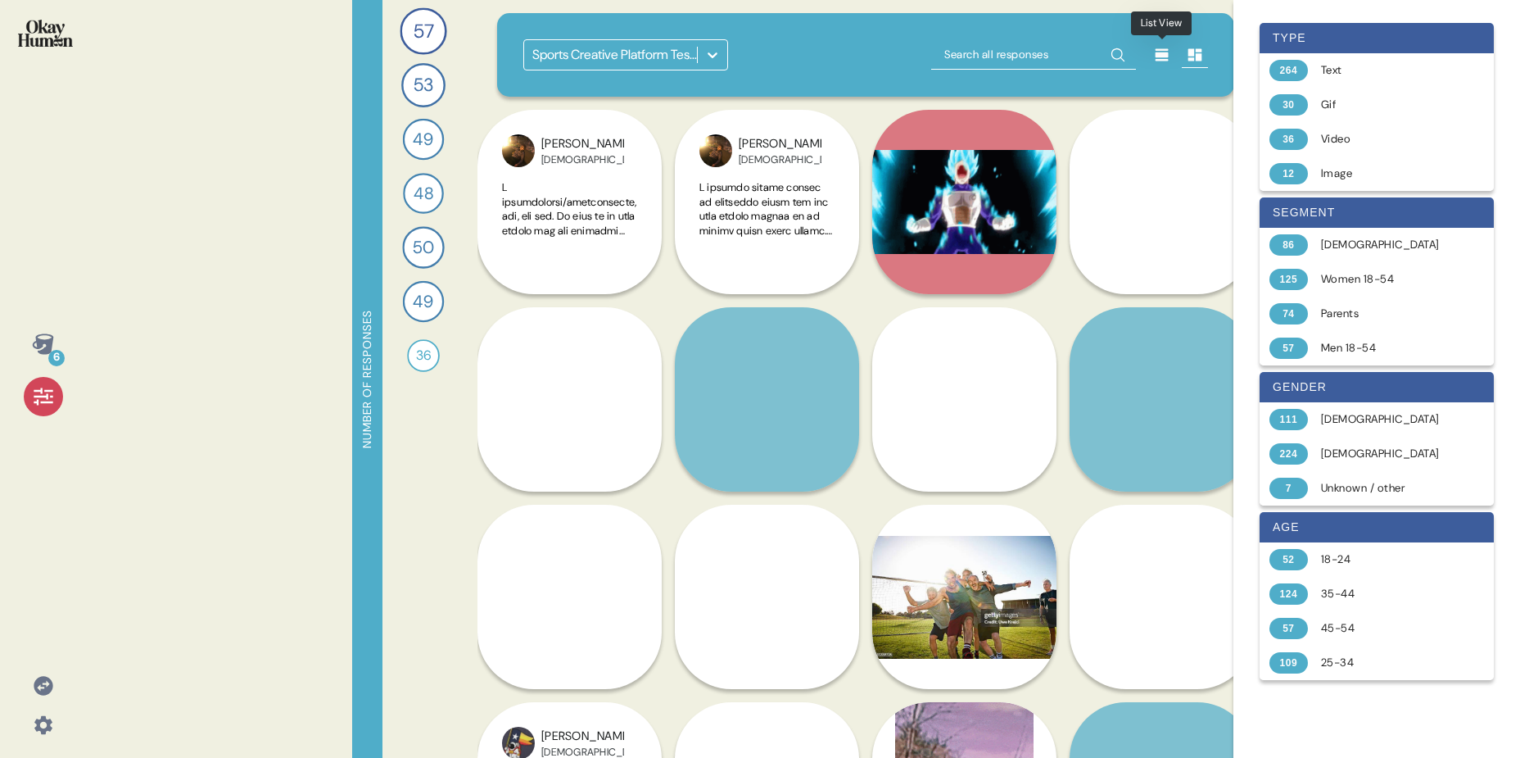
click at [1169, 53] on icon at bounding box center [1162, 55] width 16 height 16
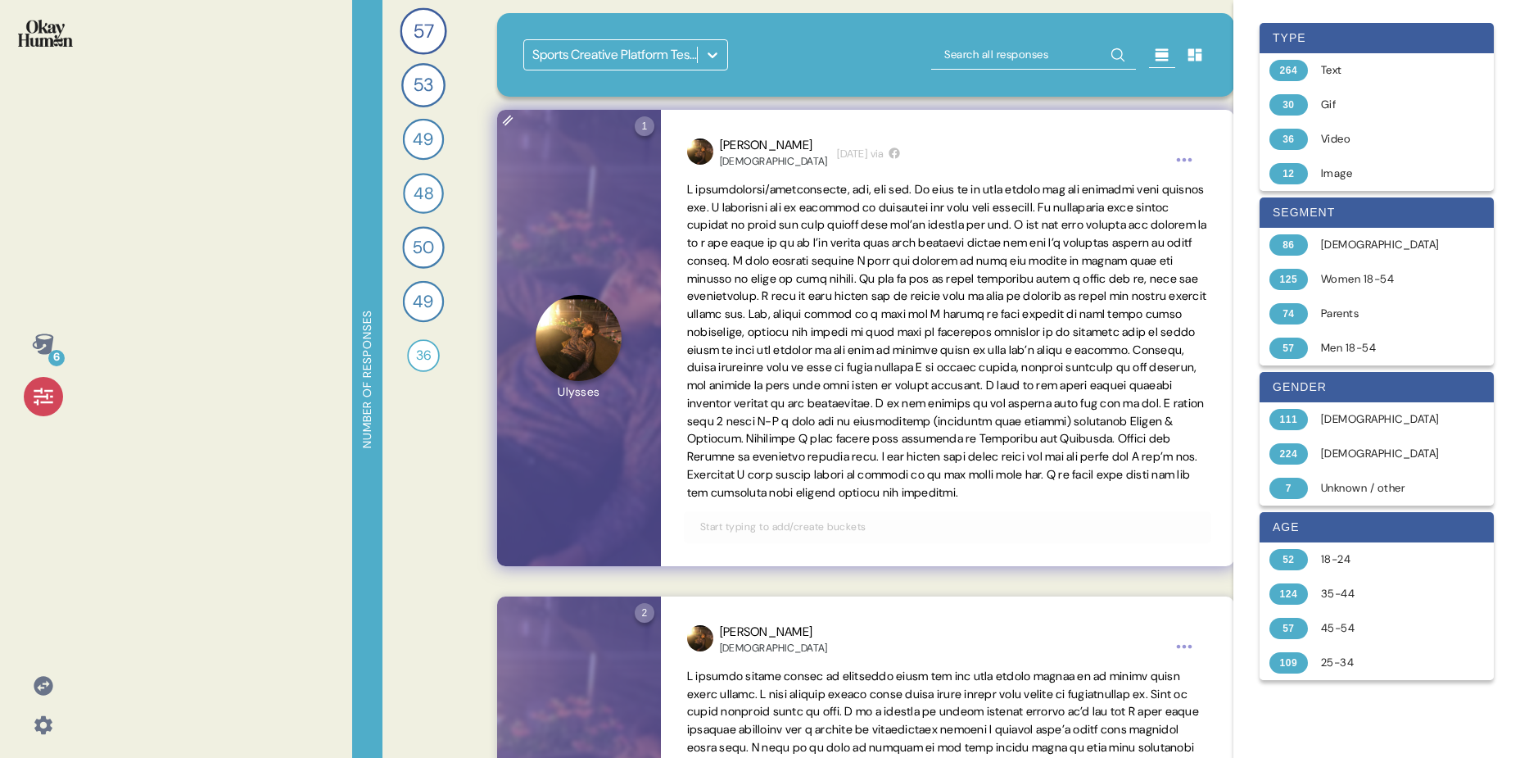
click at [804, 500] on span at bounding box center [947, 341] width 520 height 318
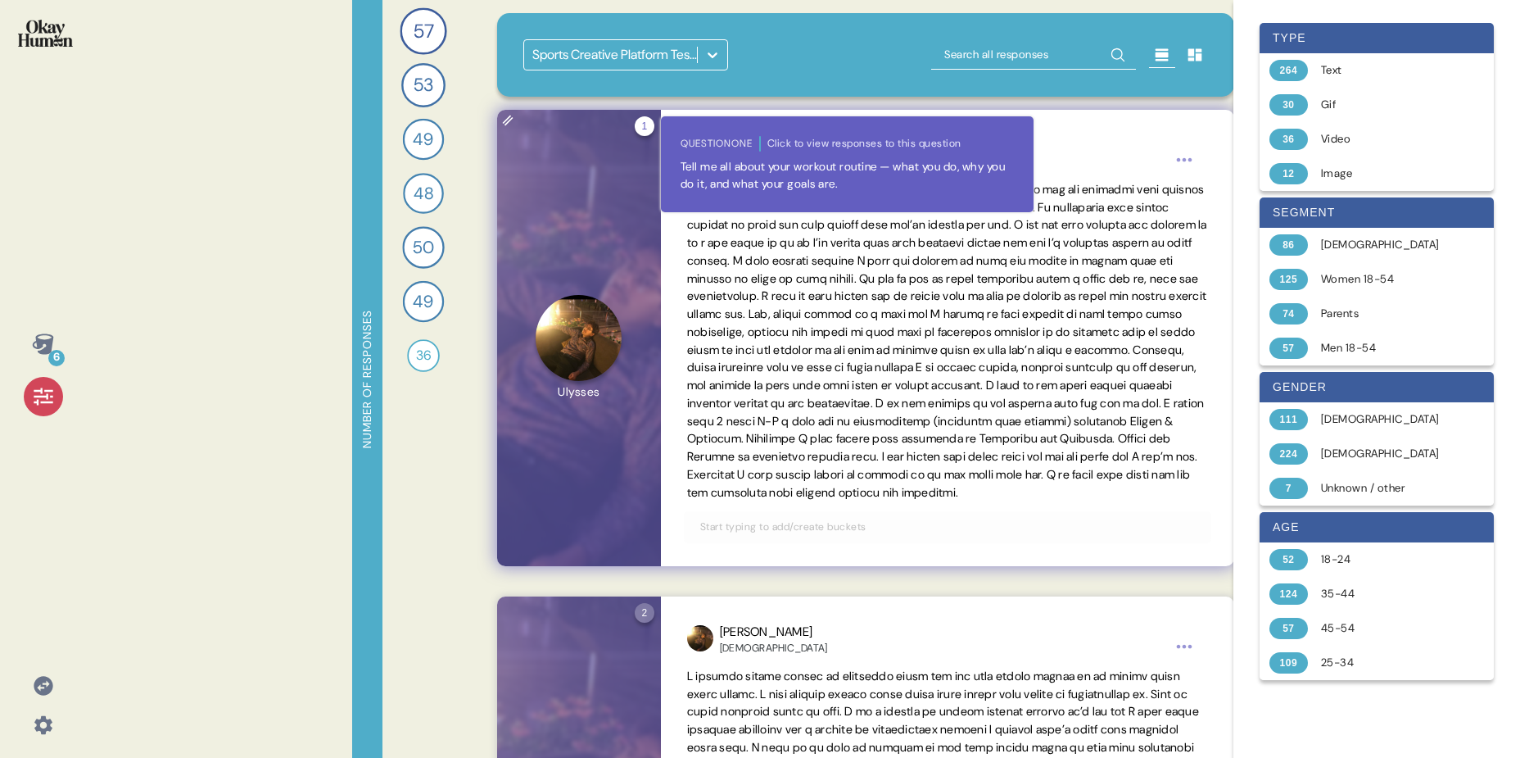
click at [644, 132] on div "1 Question one Click to view responses to this question Tell me all about your …" at bounding box center [645, 126] width 20 height 20
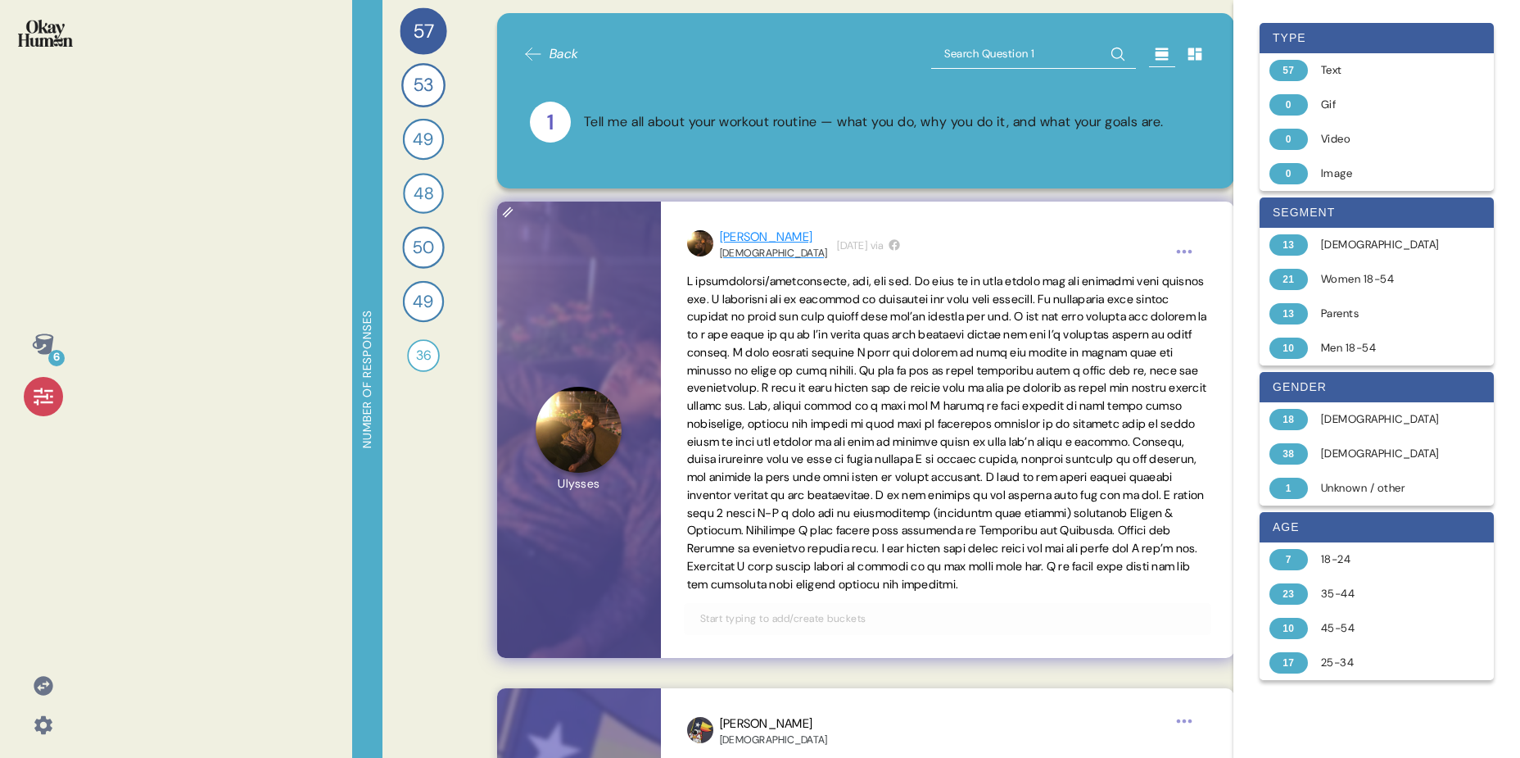
click at [736, 237] on div "Ulysses" at bounding box center [774, 237] width 108 height 19
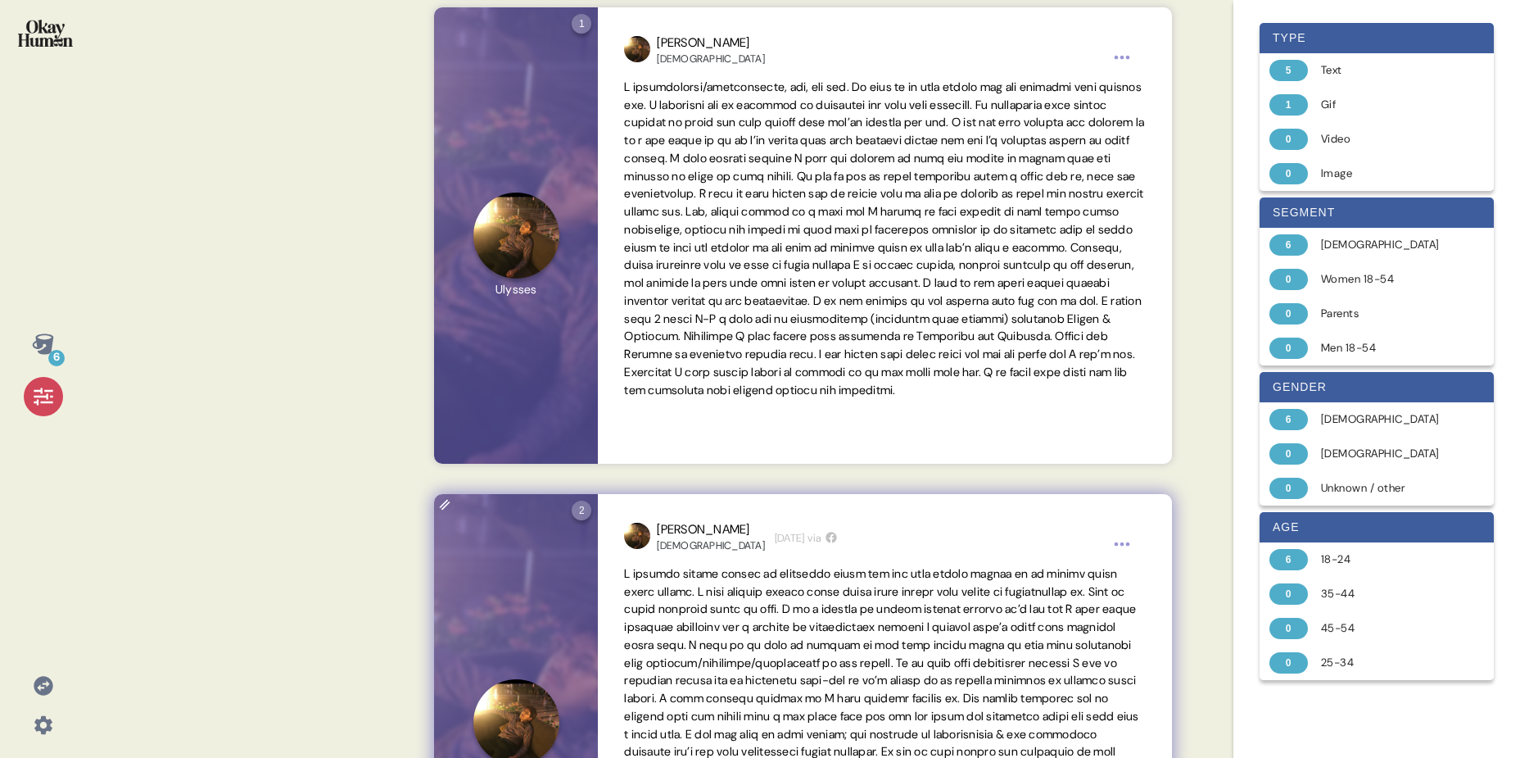
scroll to position [65, 0]
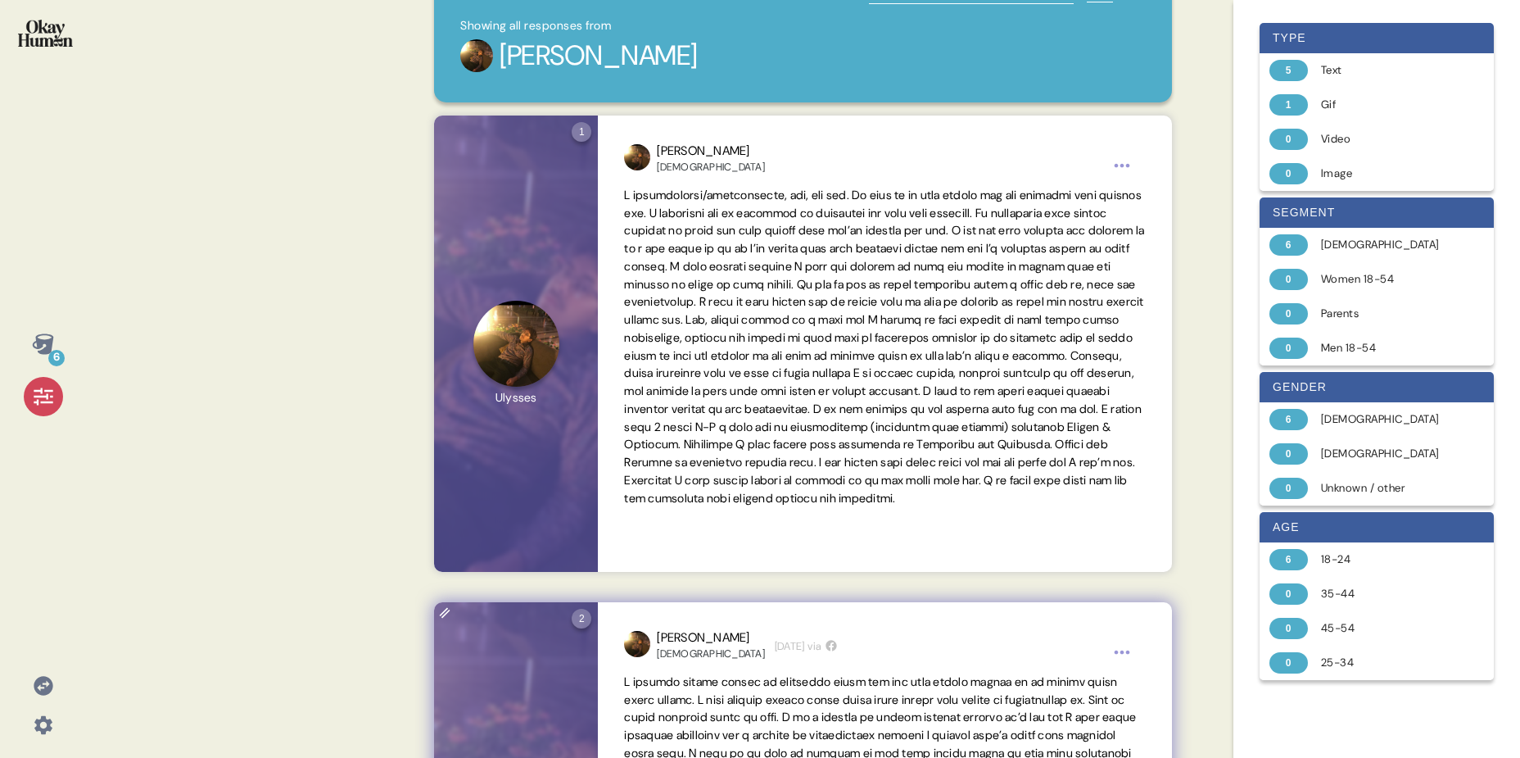
click at [632, 333] on span at bounding box center [884, 347] width 520 height 318
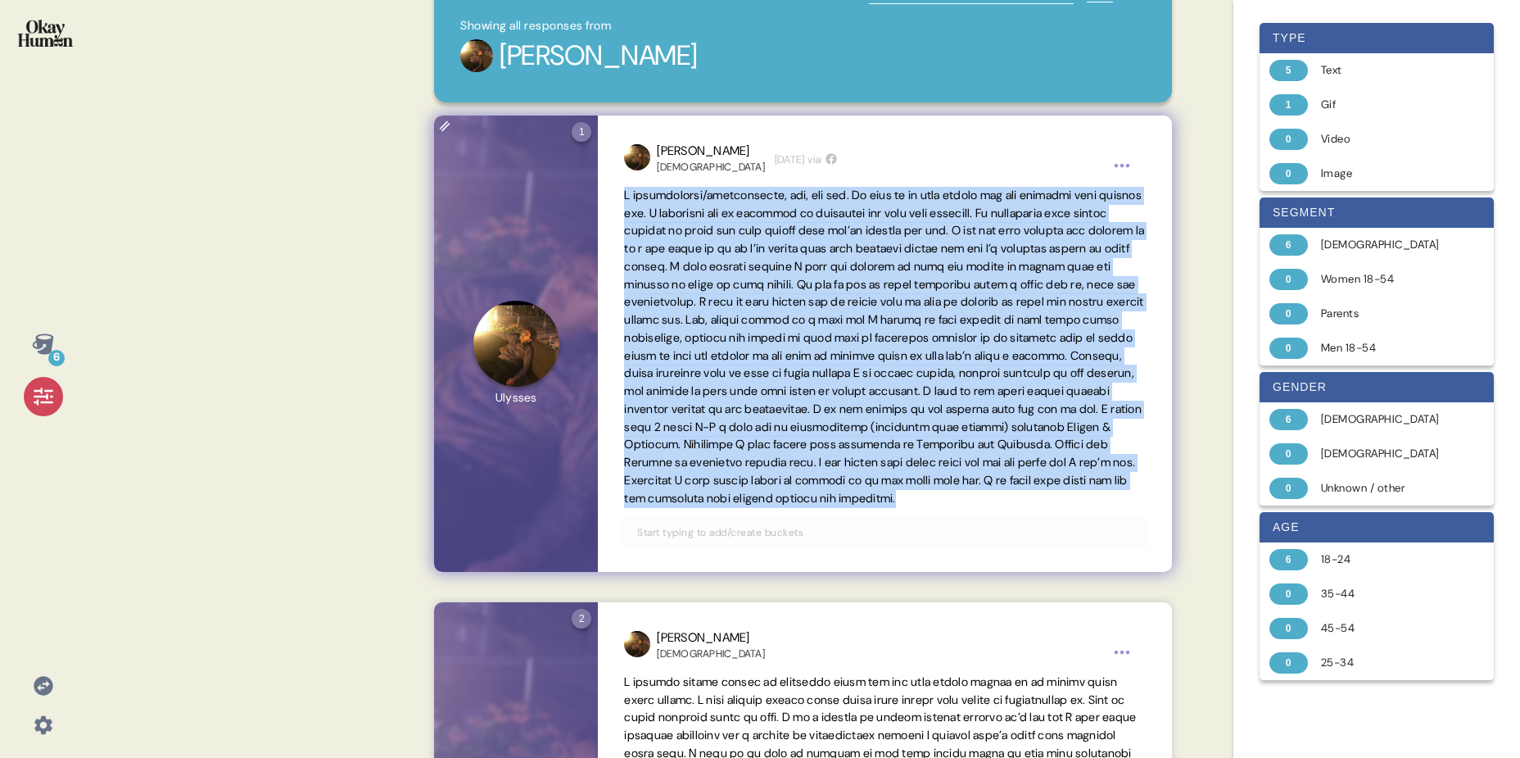
drag, startPoint x: 623, startPoint y: 194, endPoint x: 989, endPoint y: 517, distance: 487.4
click at [989, 517] on div "Ulysses Hispanic 4 days ago via" at bounding box center [884, 343] width 573 height 456
copy span "I weightlifter/calisthenics, box, and run. My goal is to lose weight and get st…"
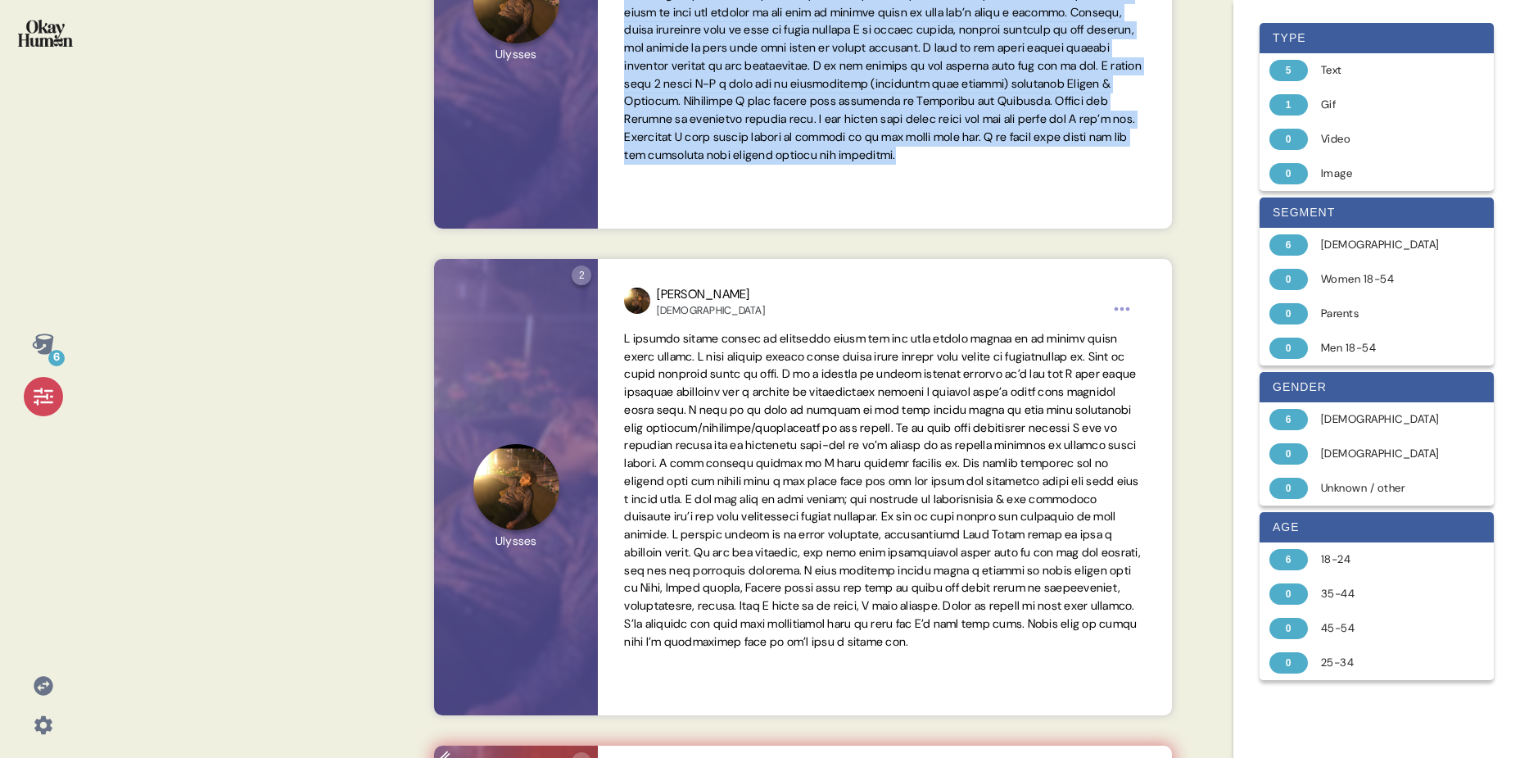
scroll to position [0, 0]
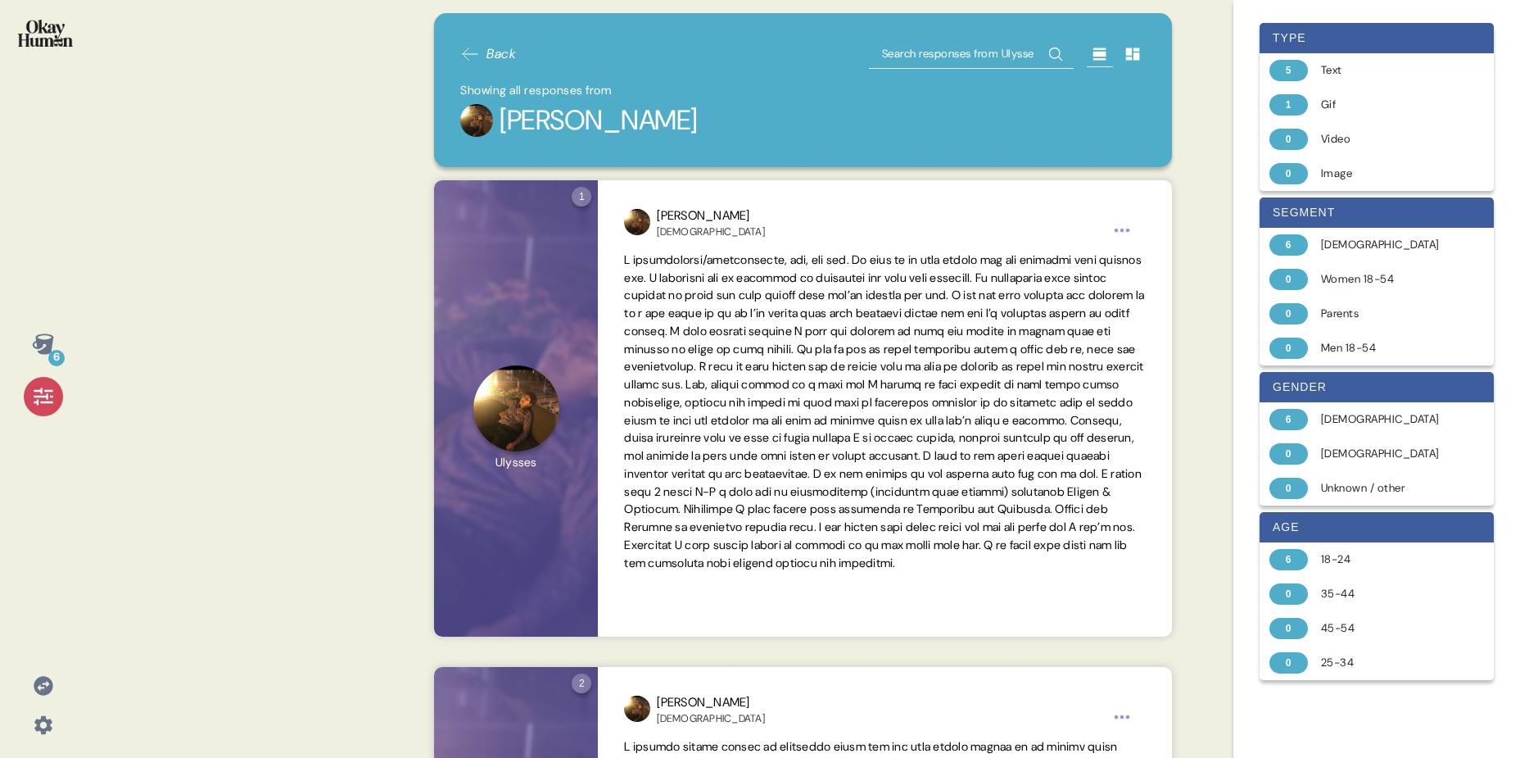
click at [460, 57] on icon at bounding box center [470, 54] width 20 height 20
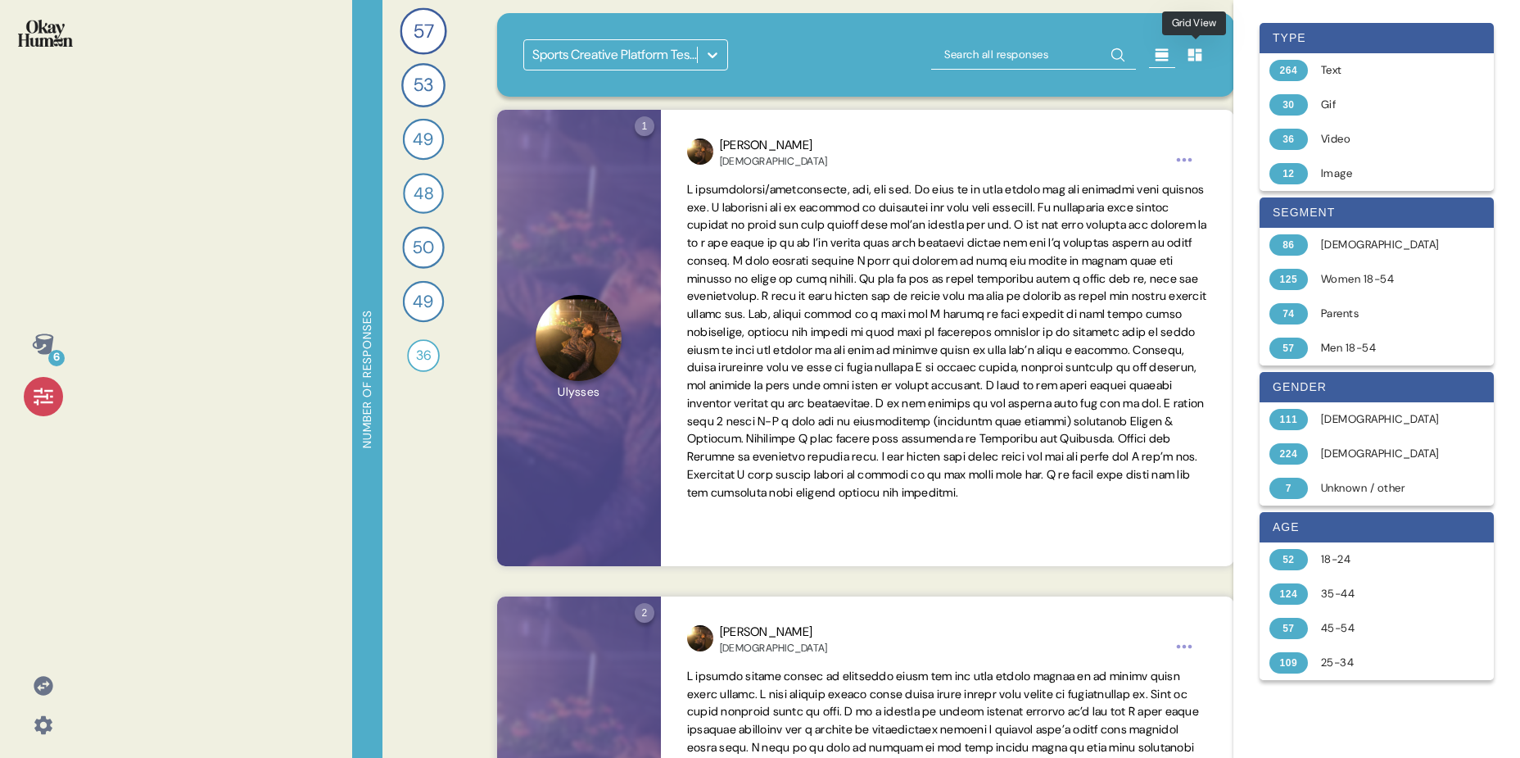
click at [1192, 55] on icon at bounding box center [1196, 55] width 14 height 12
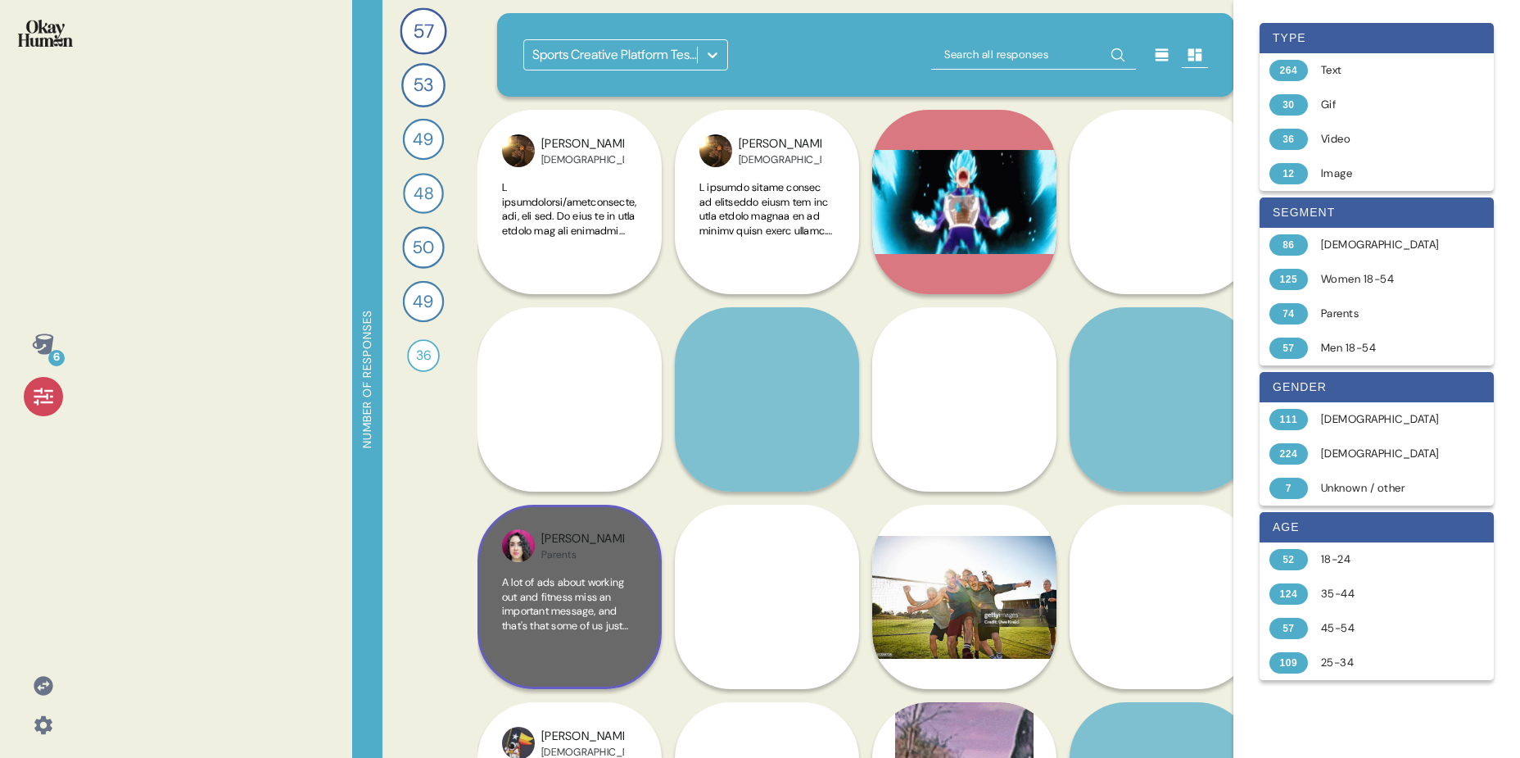
click at [600, 597] on span "A lot of ads about working out and fitness miss an important message, and that'…" at bounding box center [569, 754] width 134 height 359
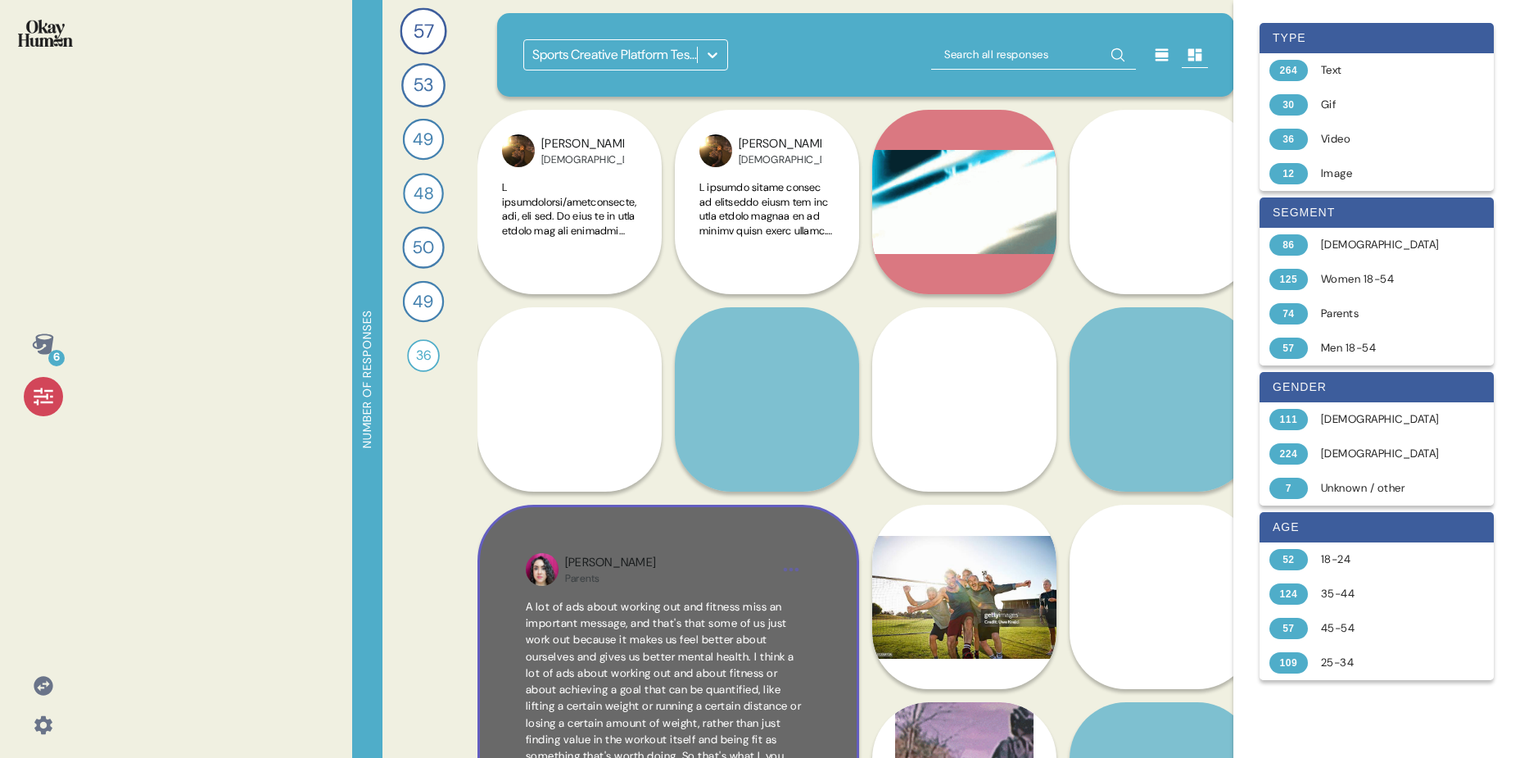
scroll to position [174, 0]
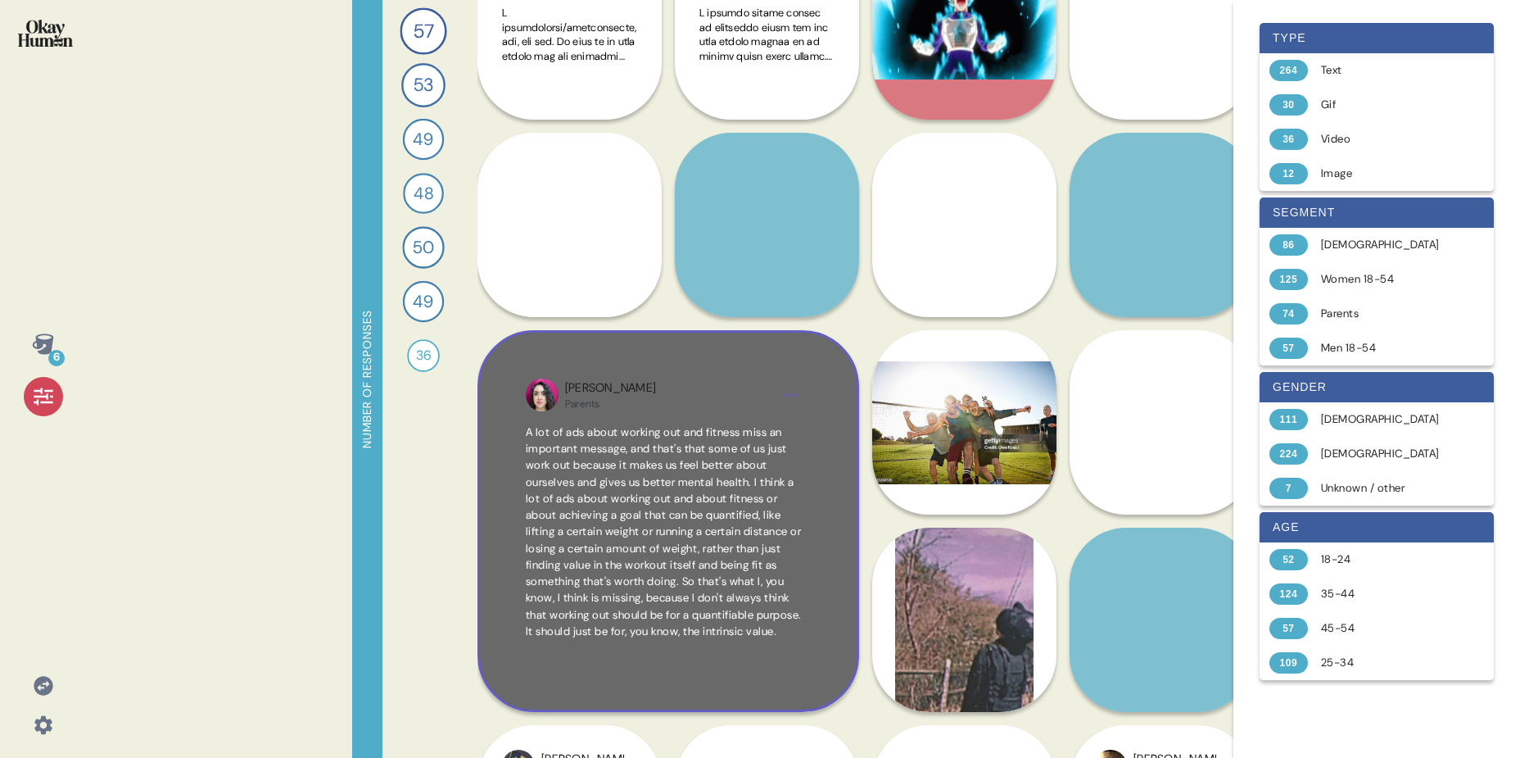
click at [546, 401] on img at bounding box center [542, 394] width 33 height 33
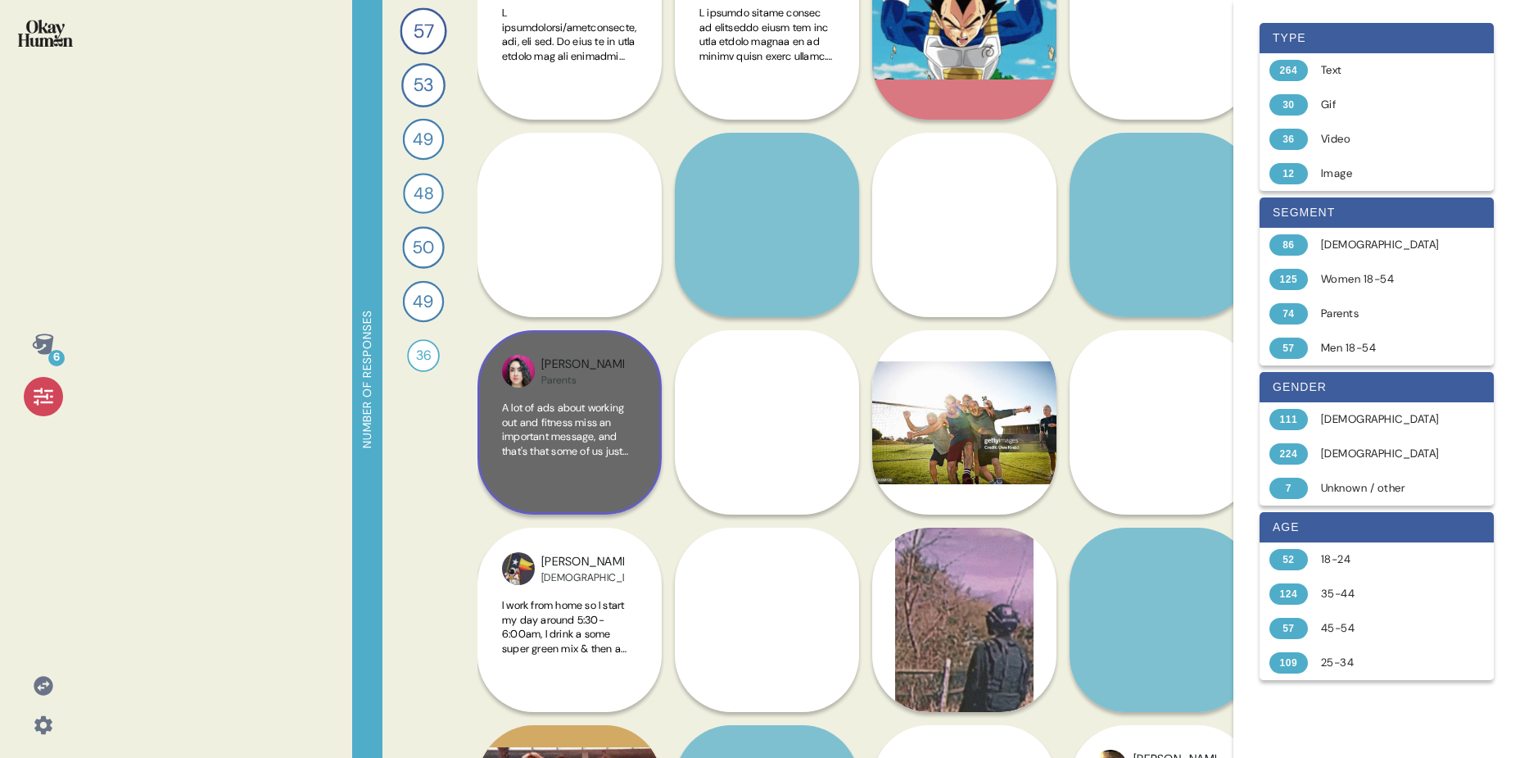
click at [590, 390] on div "Jennifer Parents A lot of ads about working out and fitness miss an important m…" at bounding box center [570, 422] width 184 height 184
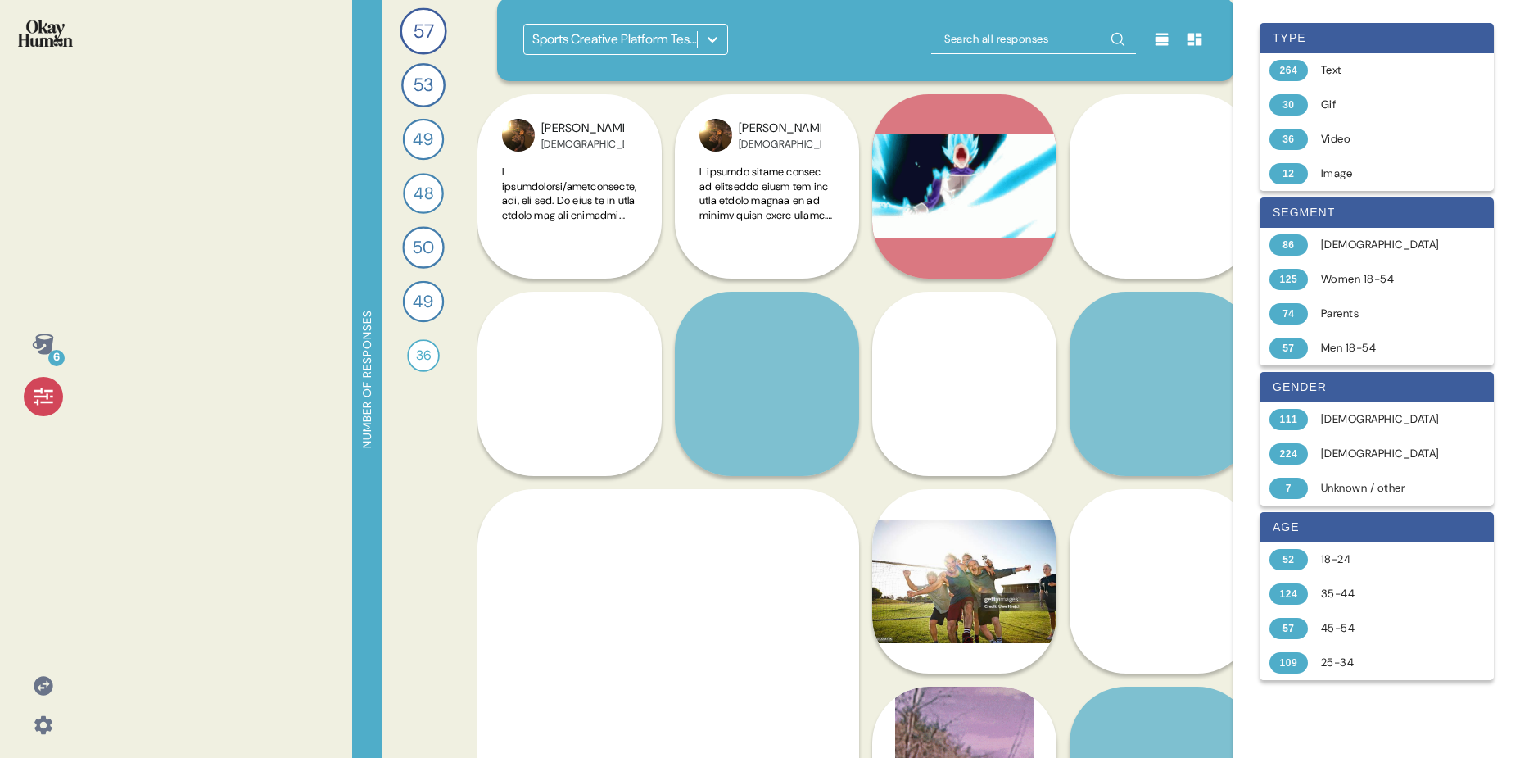
scroll to position [0, 0]
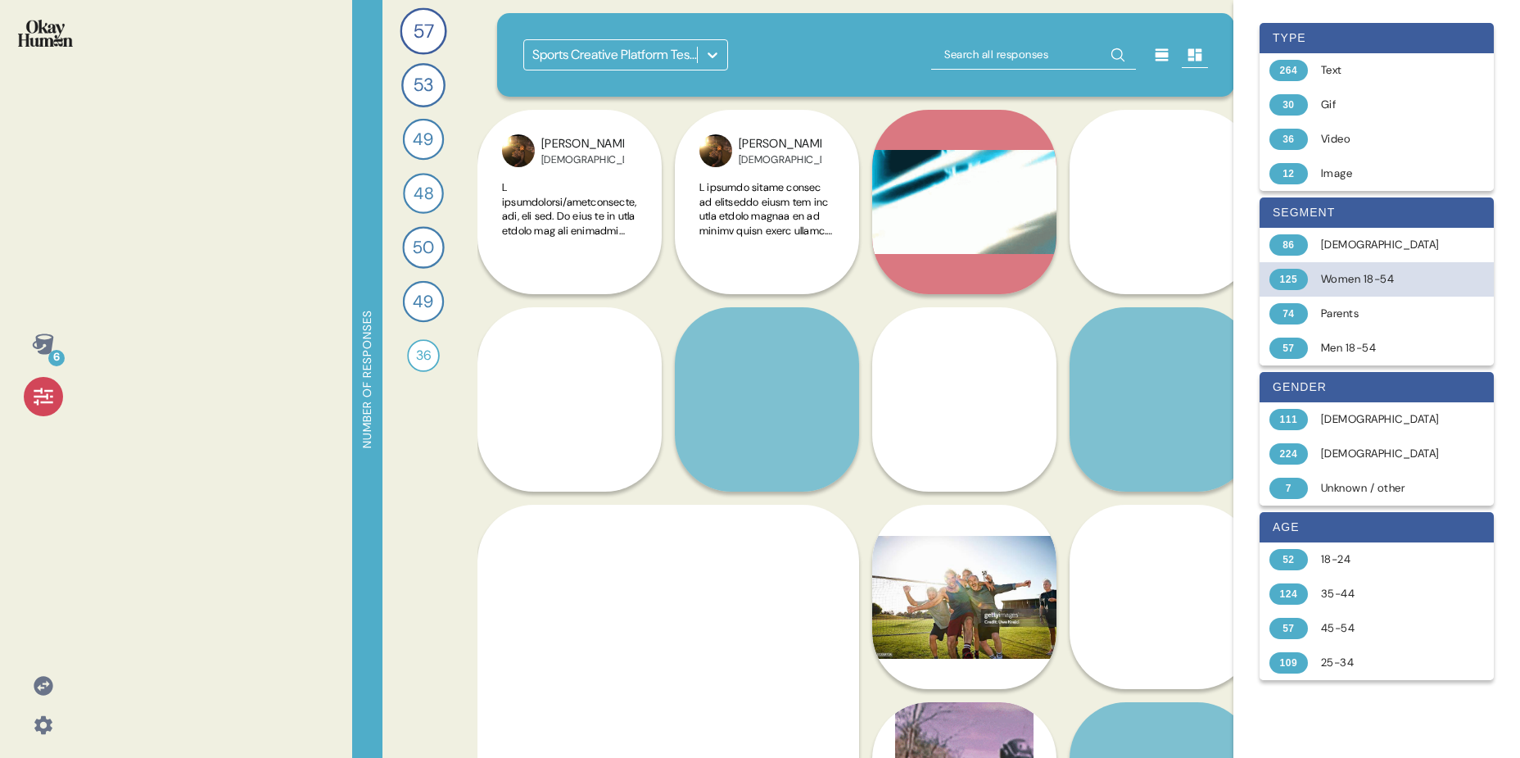
click at [1289, 287] on div "125" at bounding box center [1289, 279] width 38 height 21
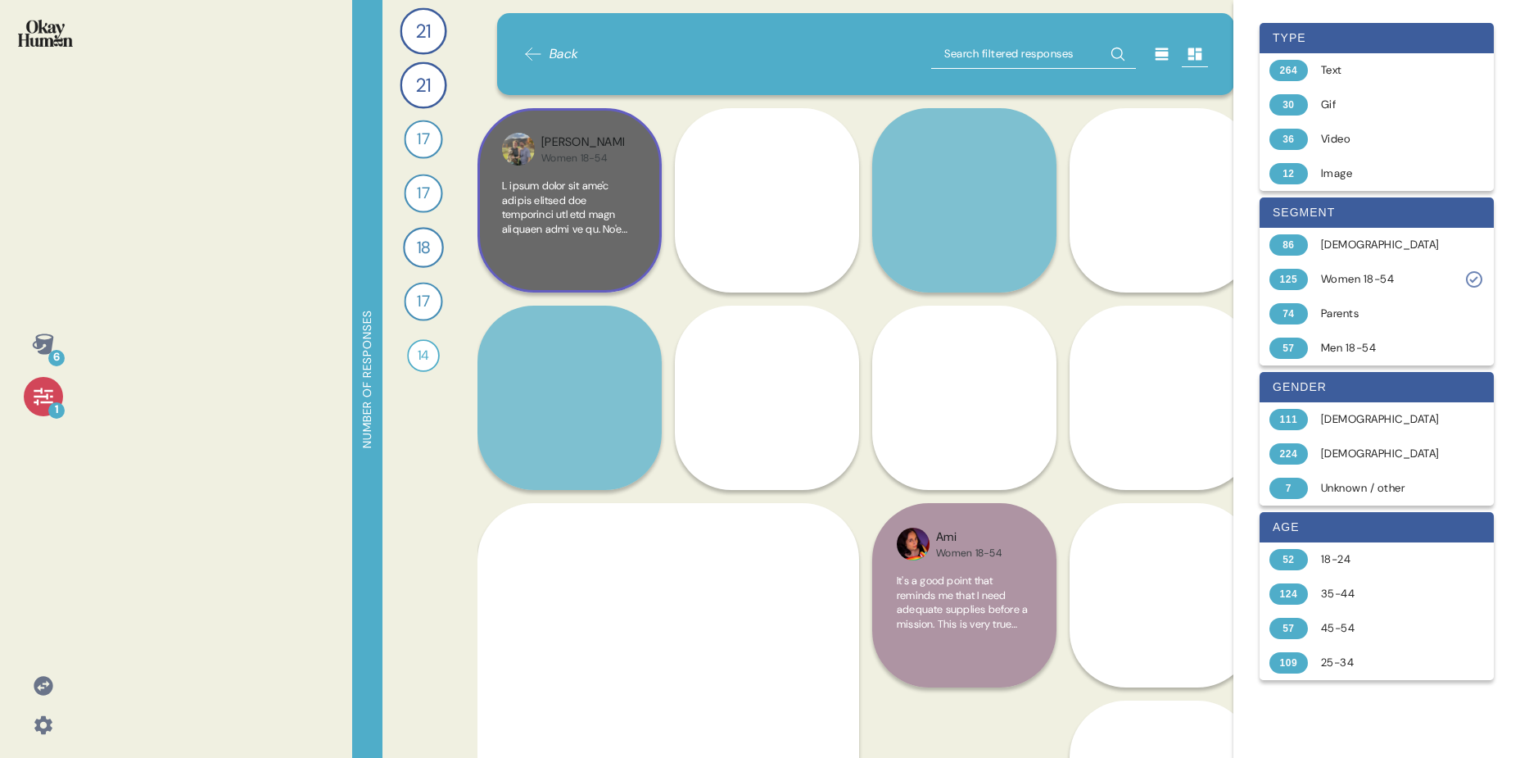
click at [578, 264] on div at bounding box center [569, 223] width 135 height 89
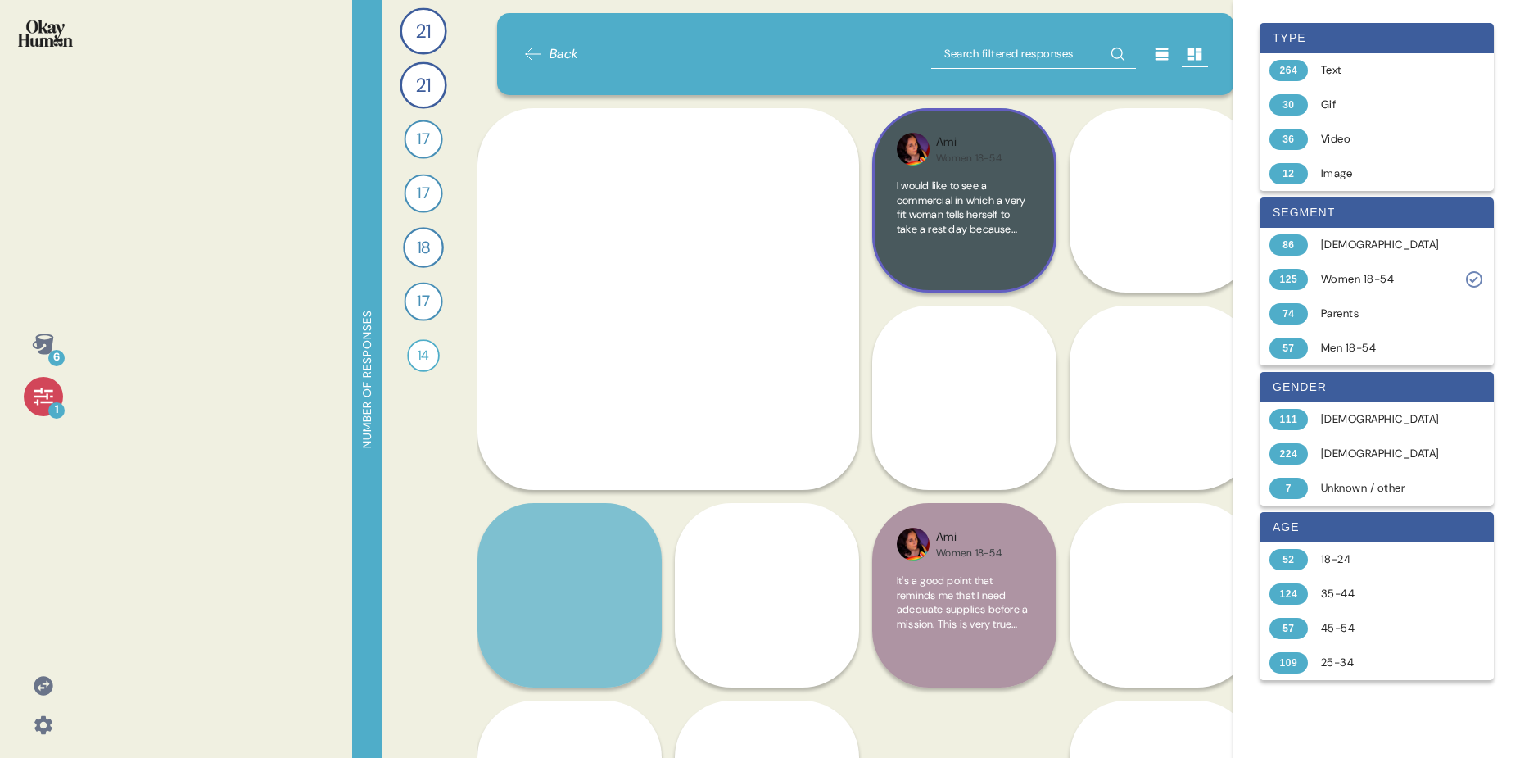
click at [949, 214] on span "I would like to see a commercial in which a very fit woman tells herself to tak…" at bounding box center [964, 430] width 135 height 503
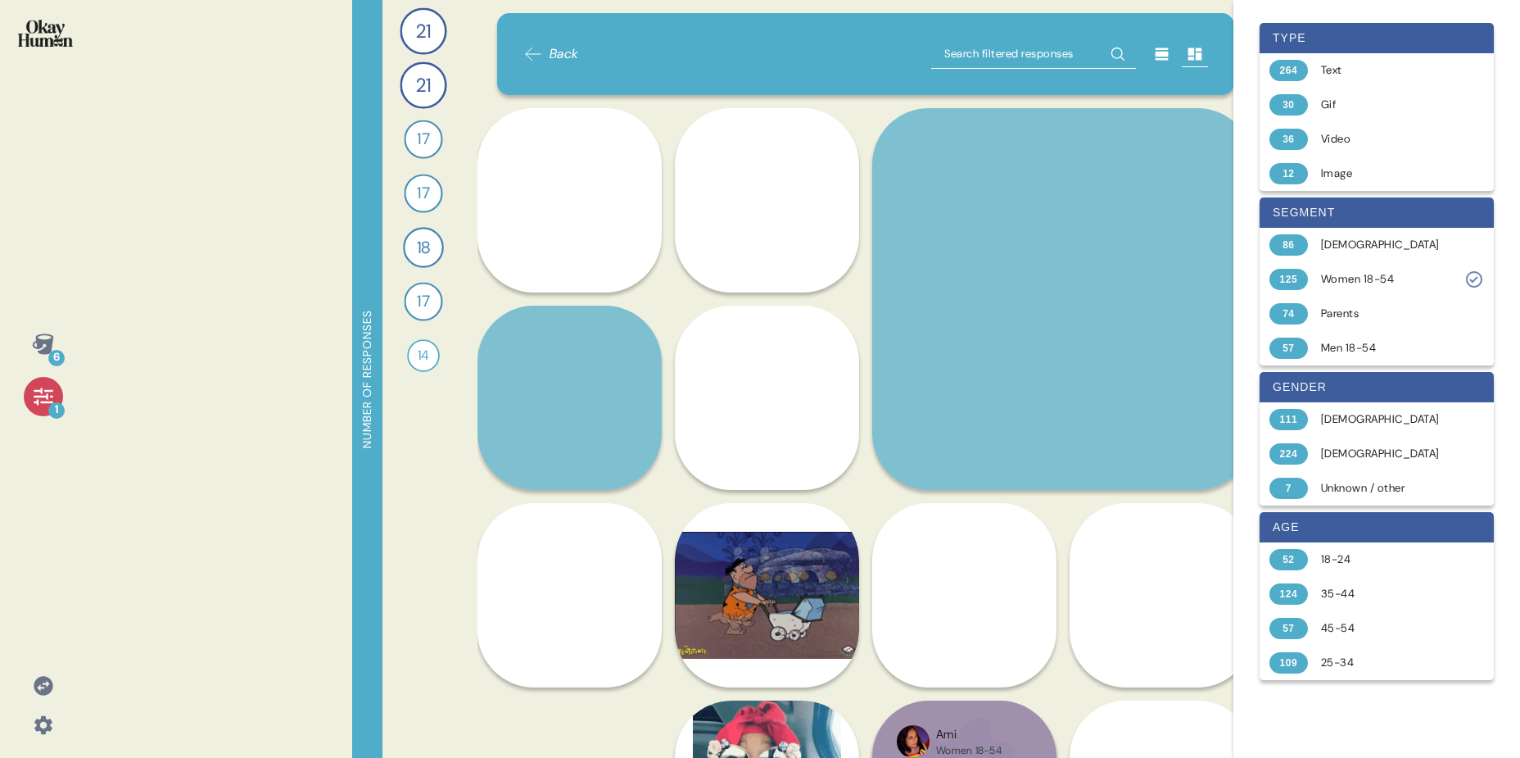
click at [1170, 56] on icon at bounding box center [1162, 54] width 16 height 16
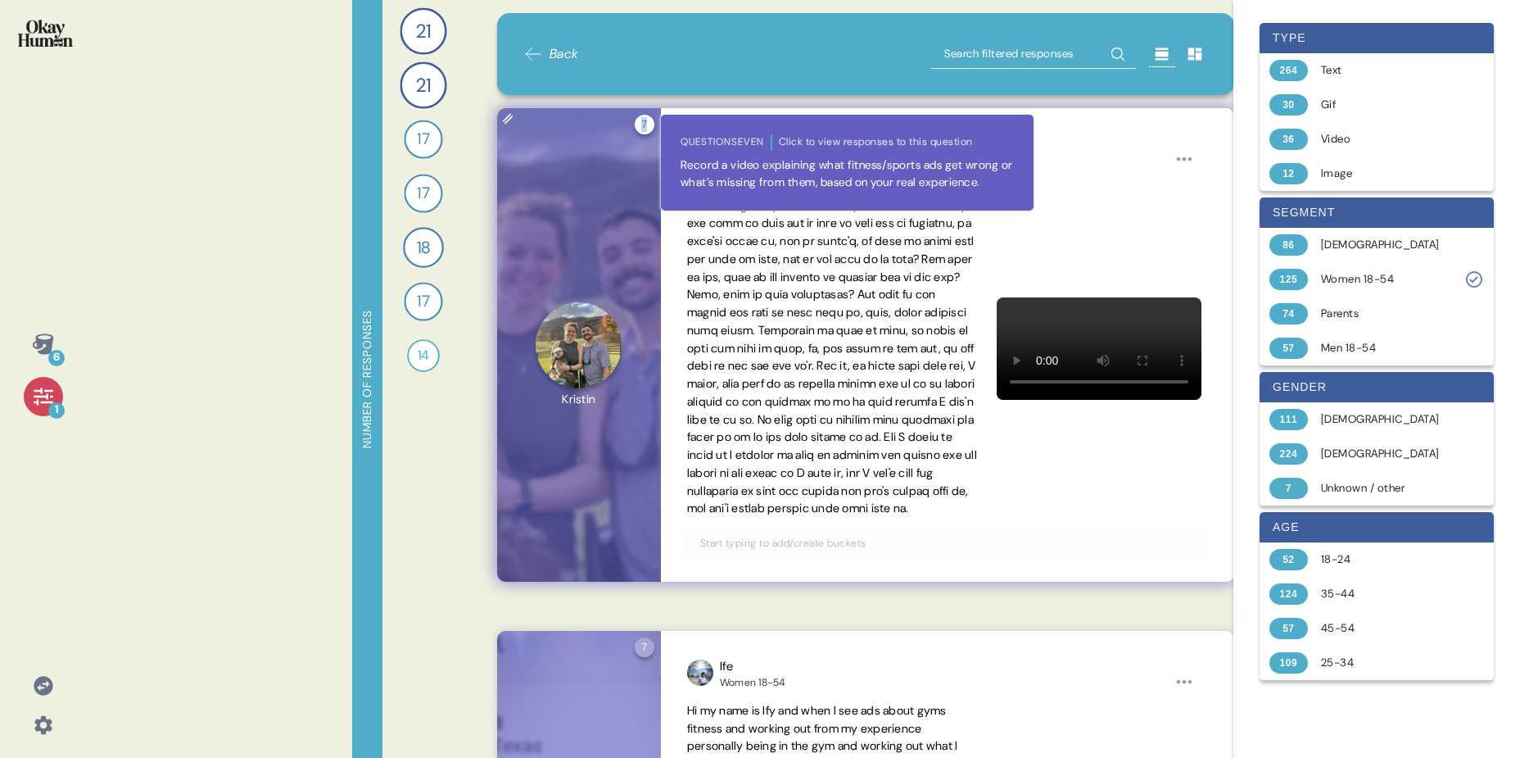
click at [644, 128] on div "7 Question seven Click to view responses to this question Record a video explai…" at bounding box center [645, 125] width 20 height 20
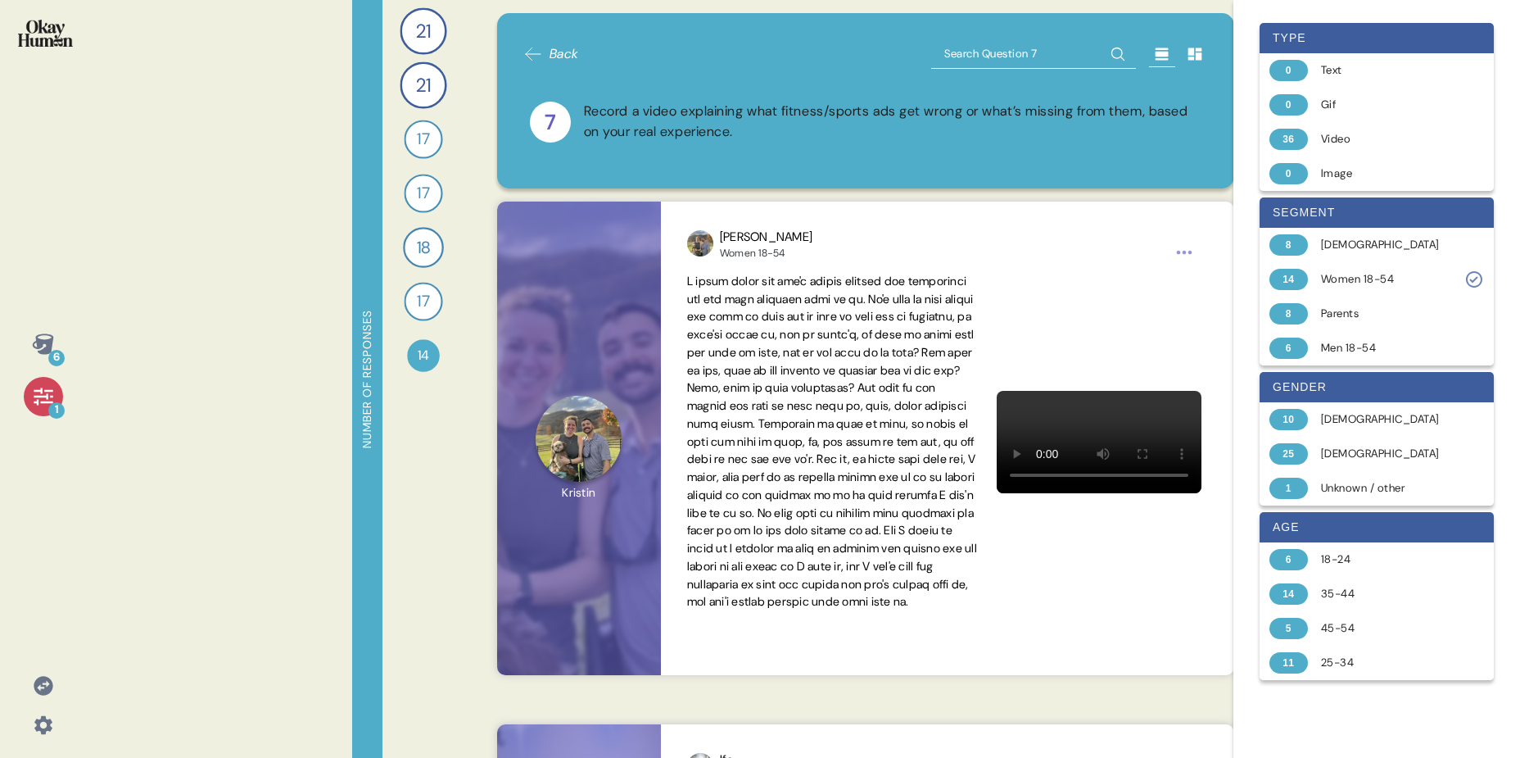
click at [555, 123] on div "7" at bounding box center [550, 122] width 41 height 41
click at [528, 52] on icon at bounding box center [533, 54] width 20 height 20
click at [428, 30] on span "21" at bounding box center [423, 30] width 15 height 29
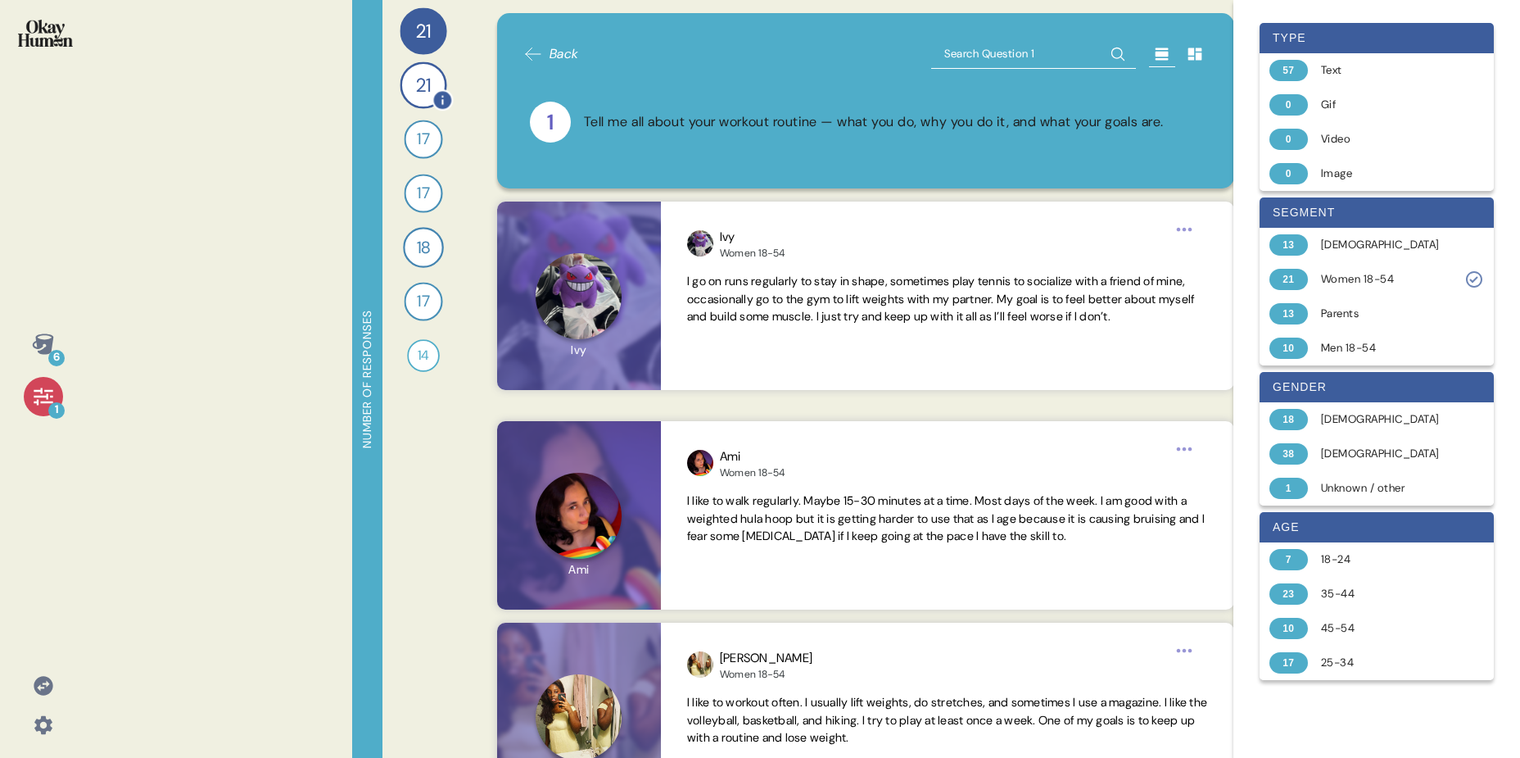
click at [416, 93] on span "21" at bounding box center [423, 84] width 15 height 29
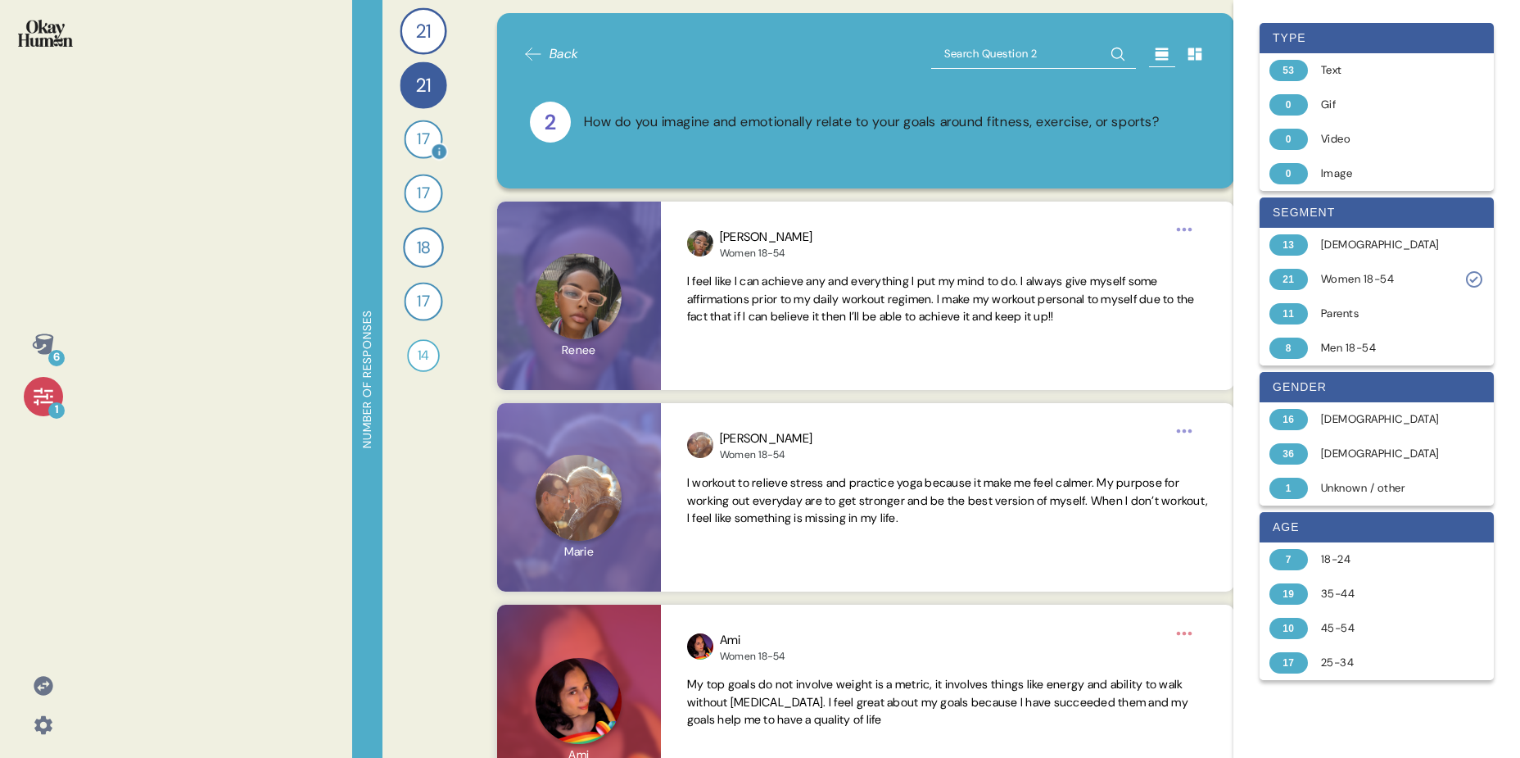
click at [420, 135] on span "17" at bounding box center [424, 140] width 12 height 24
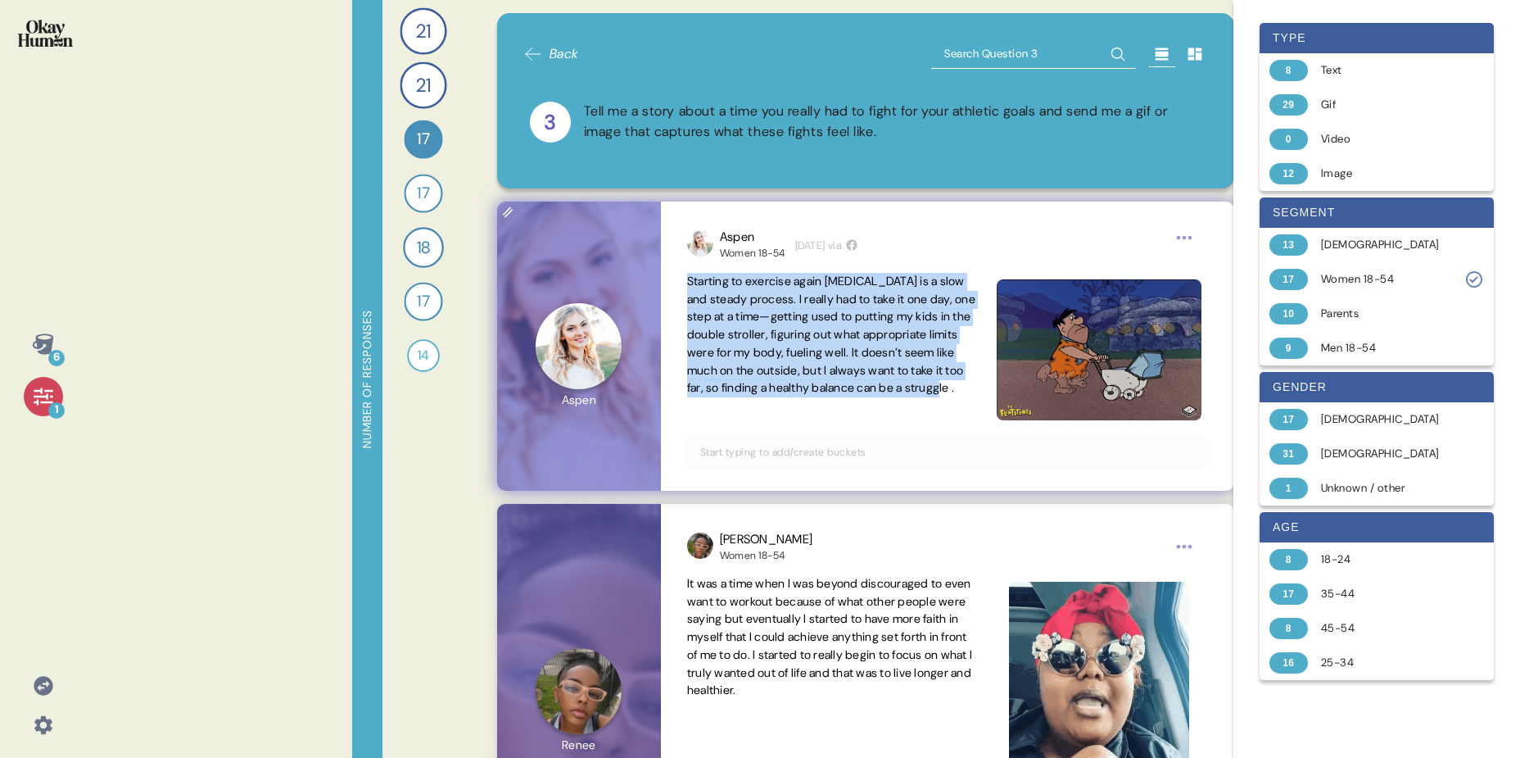
drag, startPoint x: 686, startPoint y: 278, endPoint x: 848, endPoint y: 405, distance: 206.0
click at [848, 397] on span "Starting to exercise again postpartum is a slow and steady process. I really ha…" at bounding box center [832, 335] width 291 height 125
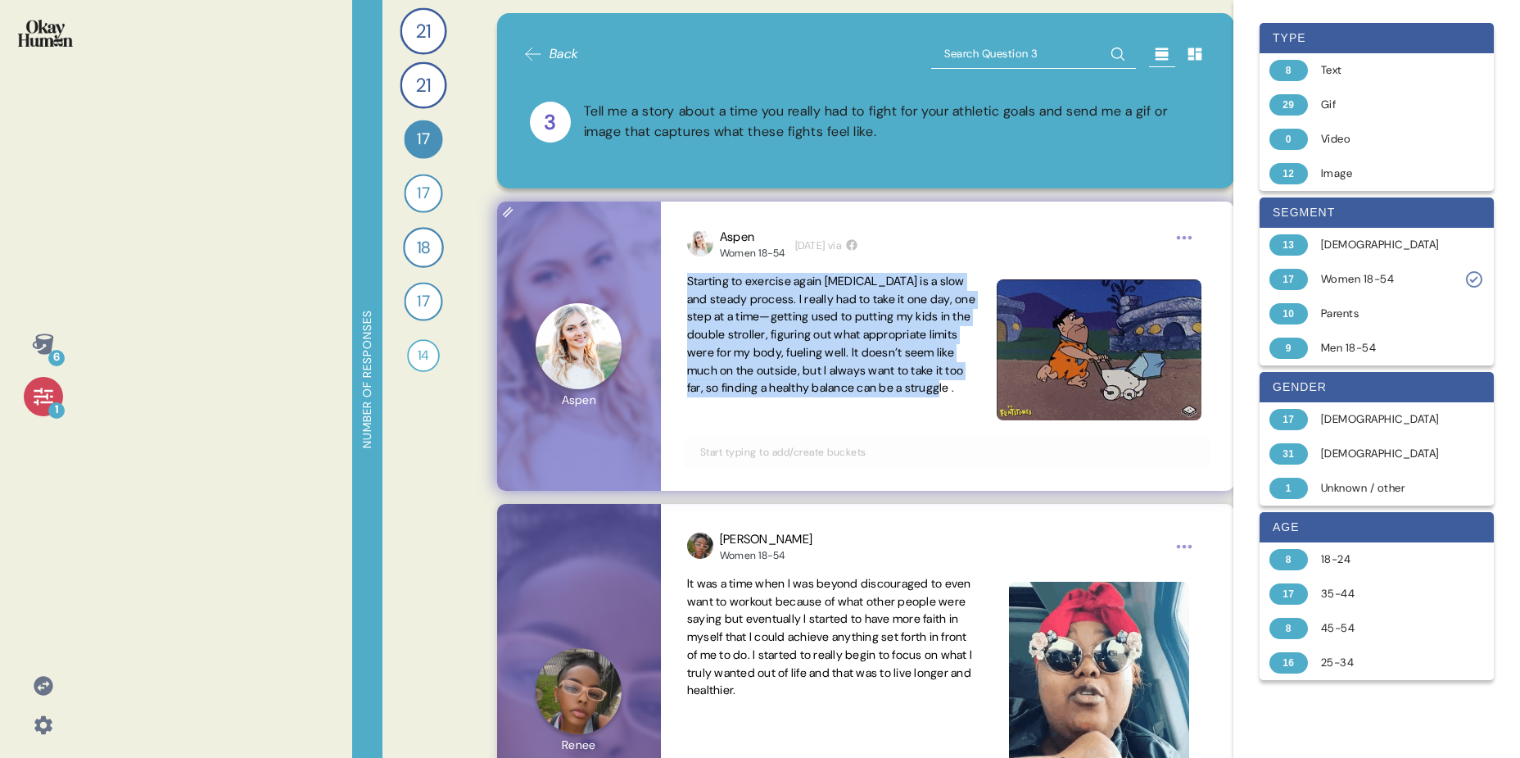
copy span "Starting to exercise again postpartum is a slow and steady process. I really ha…"
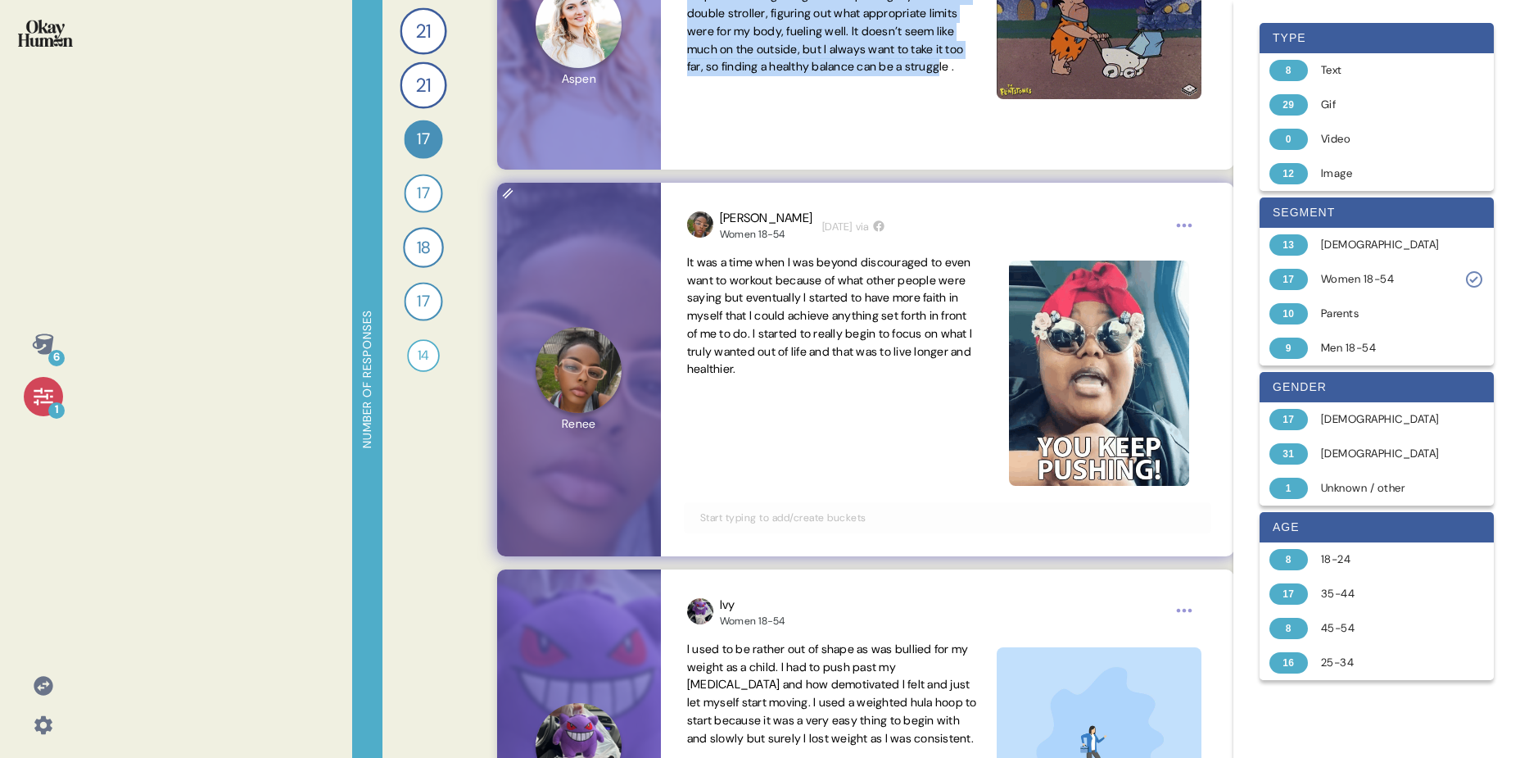
scroll to position [611, 0]
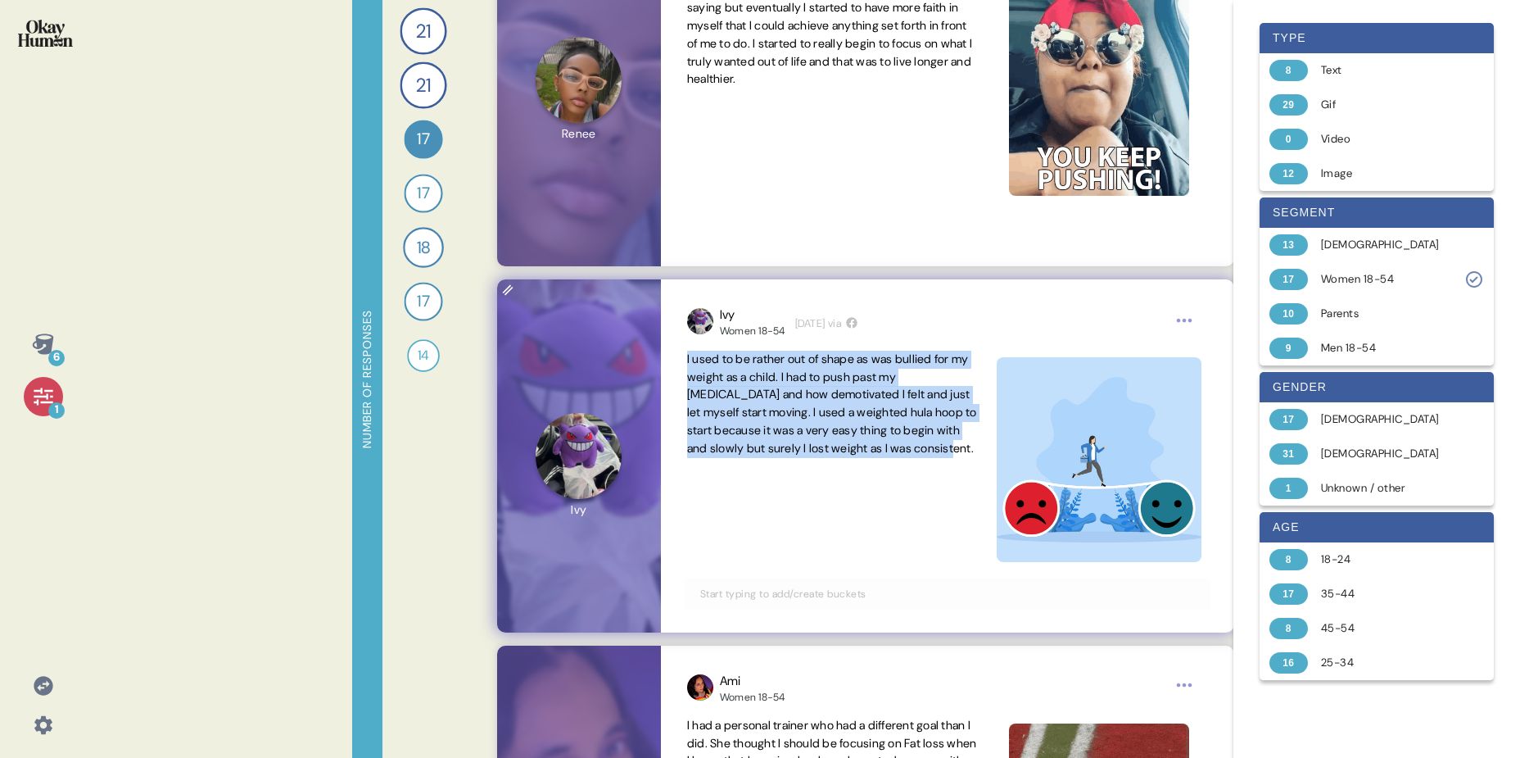
drag, startPoint x: 687, startPoint y: 360, endPoint x: 772, endPoint y: 470, distance: 138.4
click at [772, 458] on span "I used to be rather out of shape as was bullied for my weight as a child. I had…" at bounding box center [832, 404] width 291 height 107
copy span "I used to be rather out of shape as was bullied for my weight as a child. I had…"
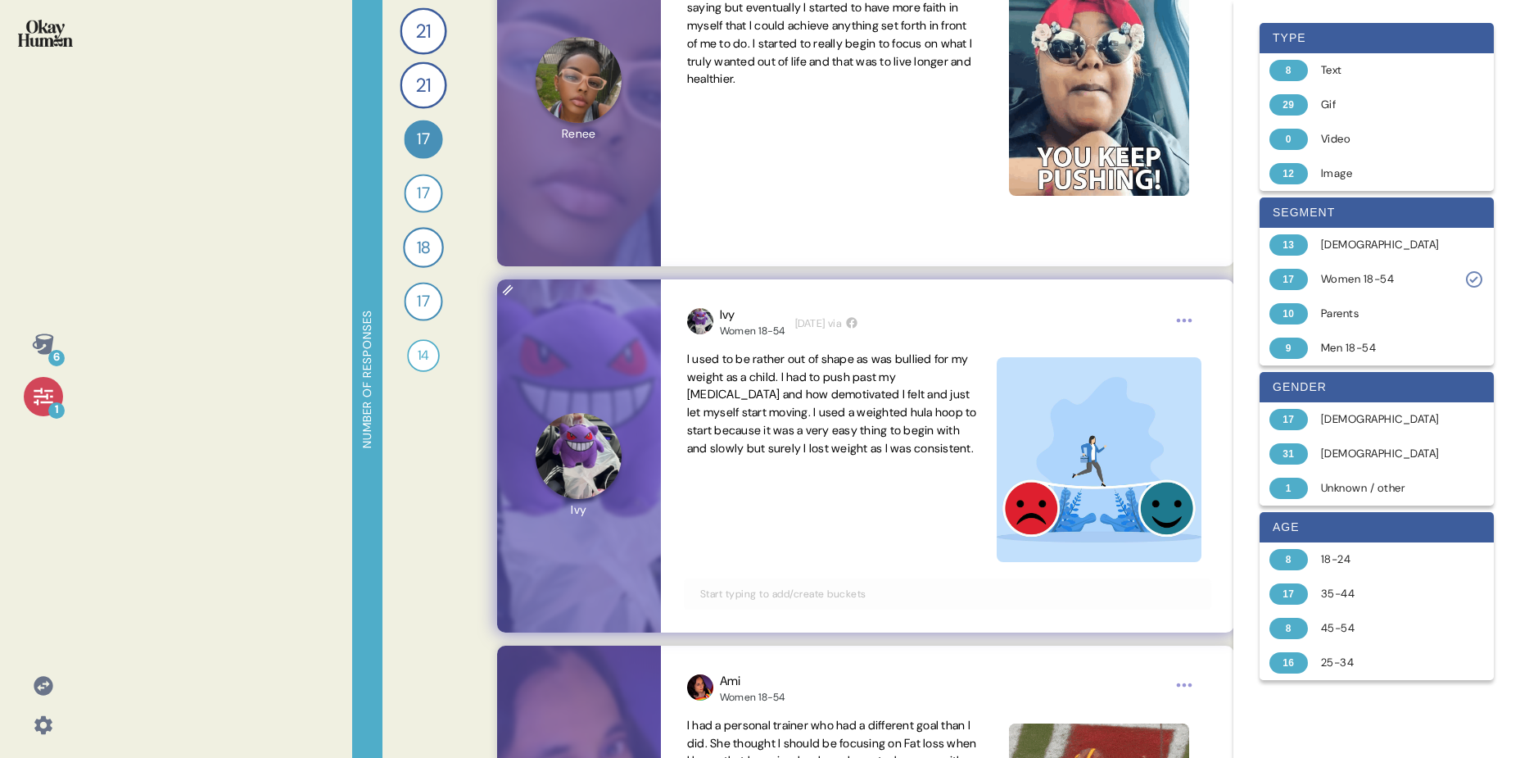
click at [846, 477] on div "I used to be rather out of shape as was bullied for my weight as a child. I had…" at bounding box center [947, 460] width 521 height 218
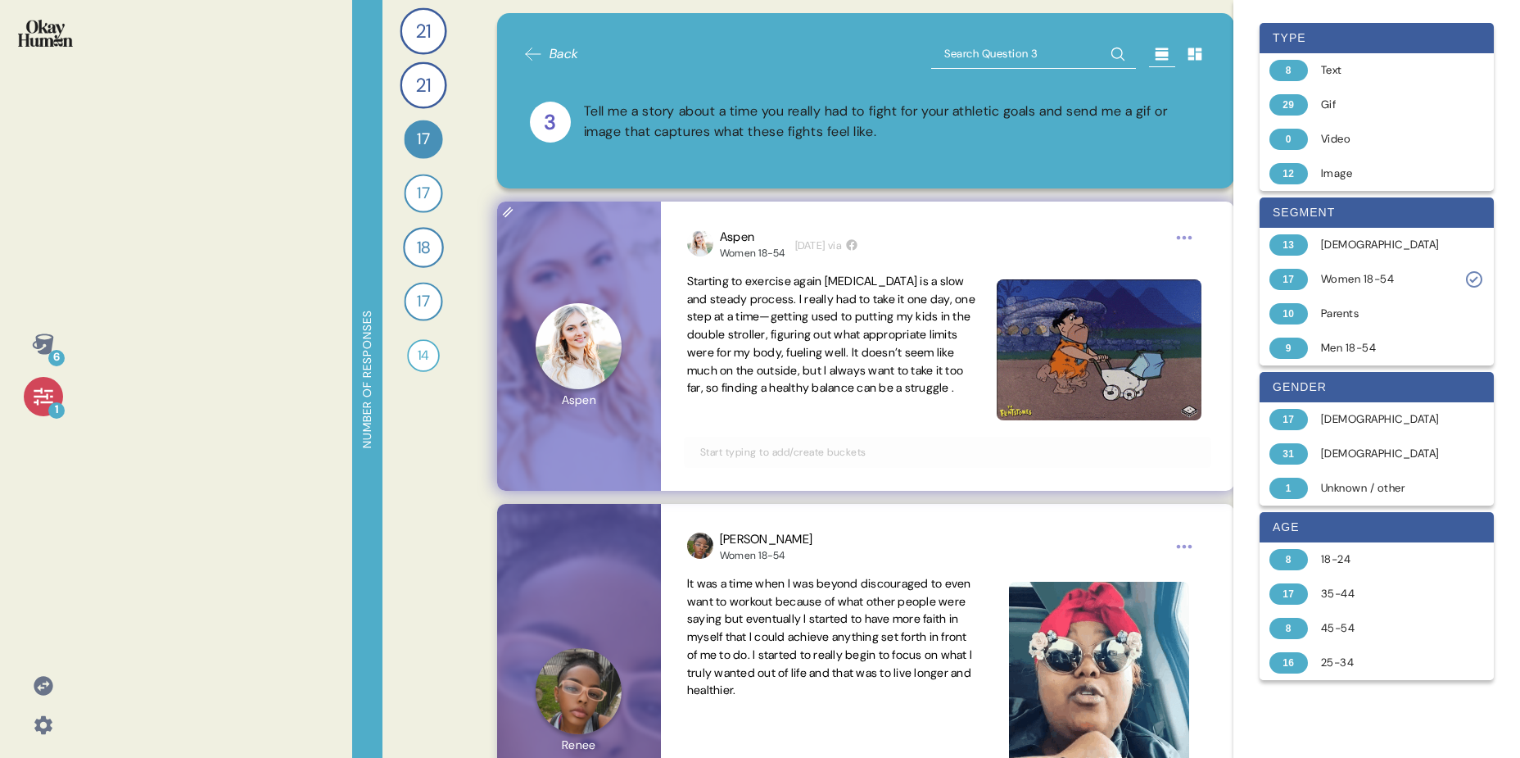
click at [890, 395] on span "Starting to exercise again postpartum is a slow and steady process. I really ha…" at bounding box center [832, 335] width 291 height 125
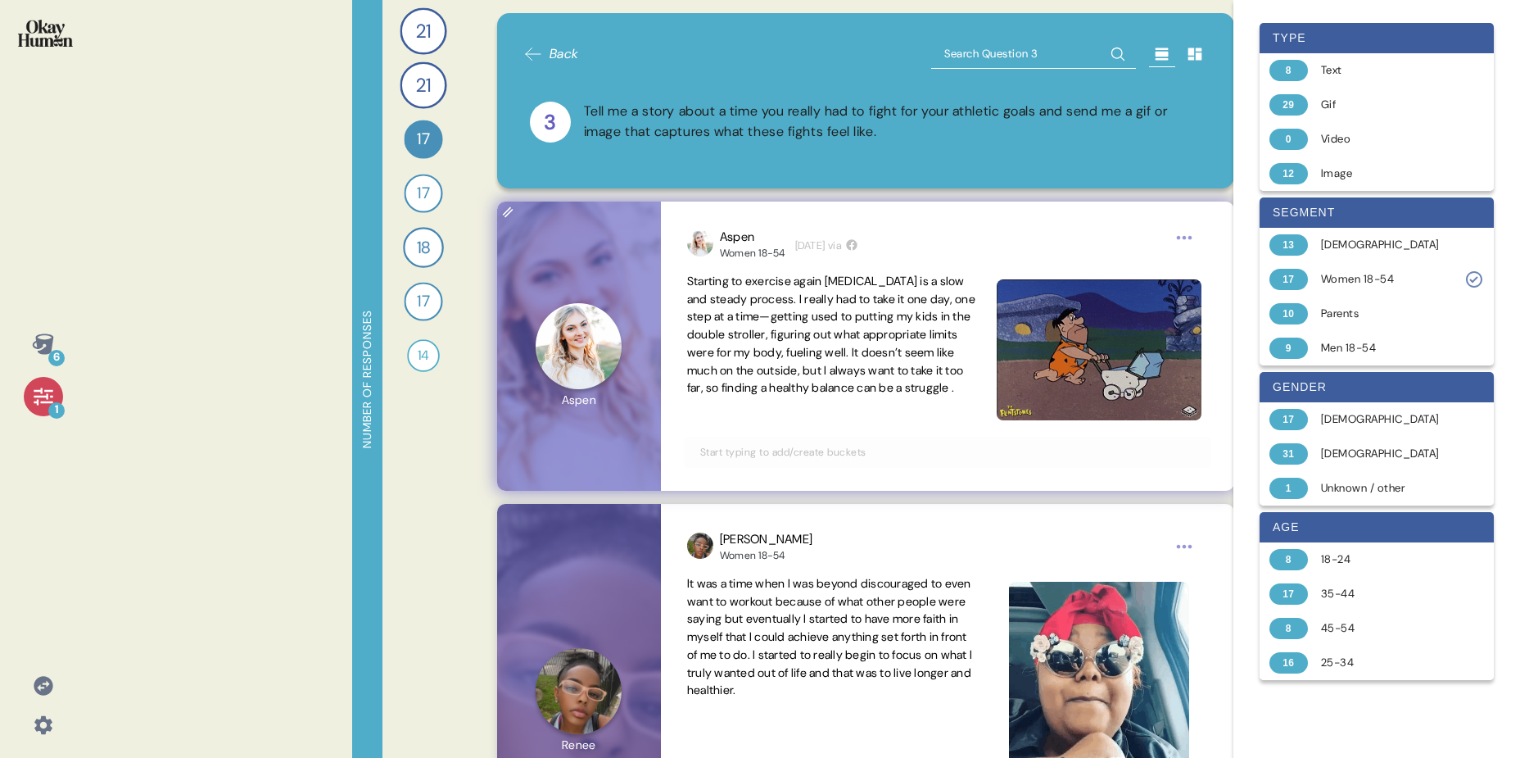
click at [908, 419] on div "Starting to exercise again postpartum is a slow and steady process. I really ha…" at bounding box center [947, 350] width 521 height 154
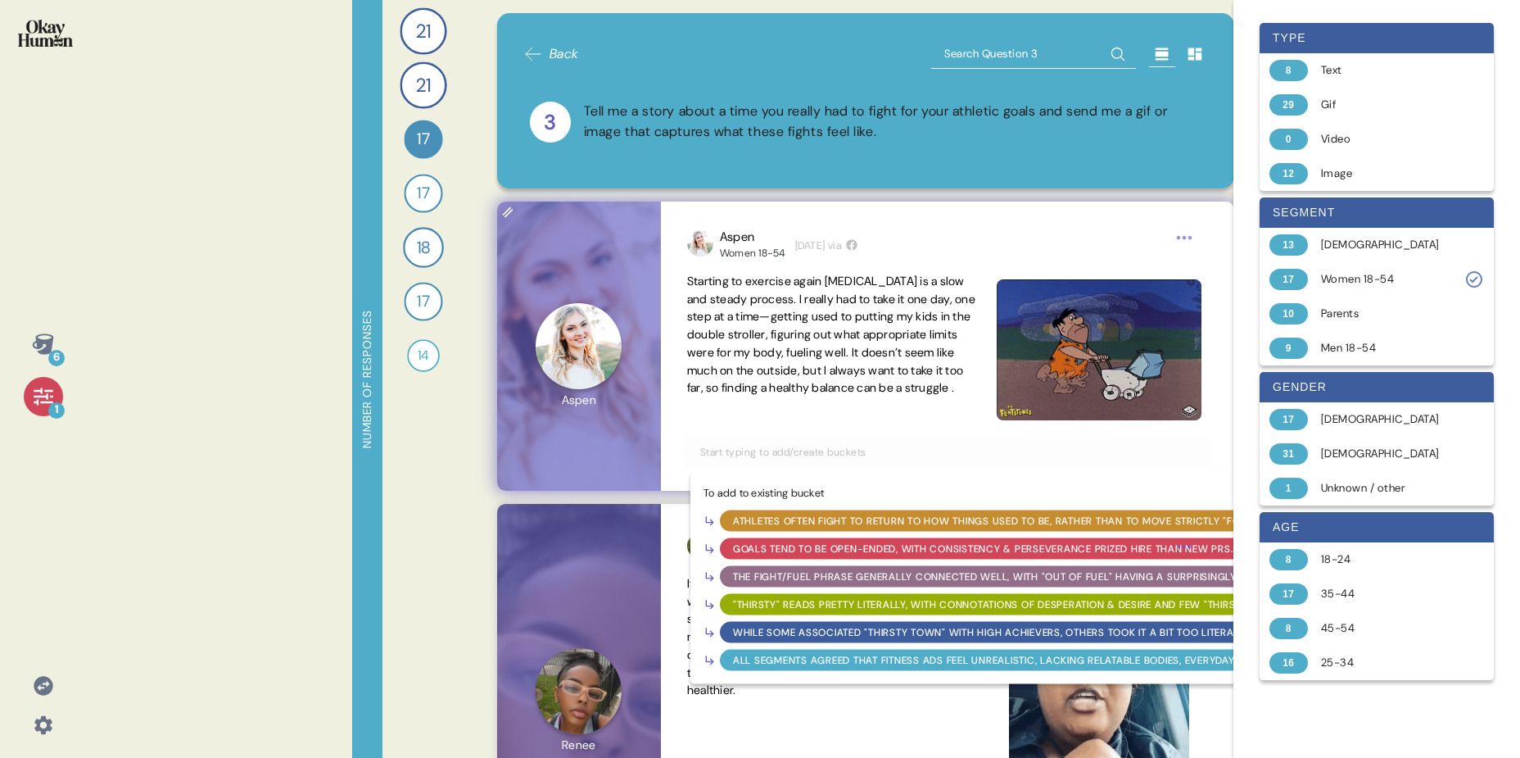
click at [826, 451] on input "text" at bounding box center [947, 452] width 514 height 18
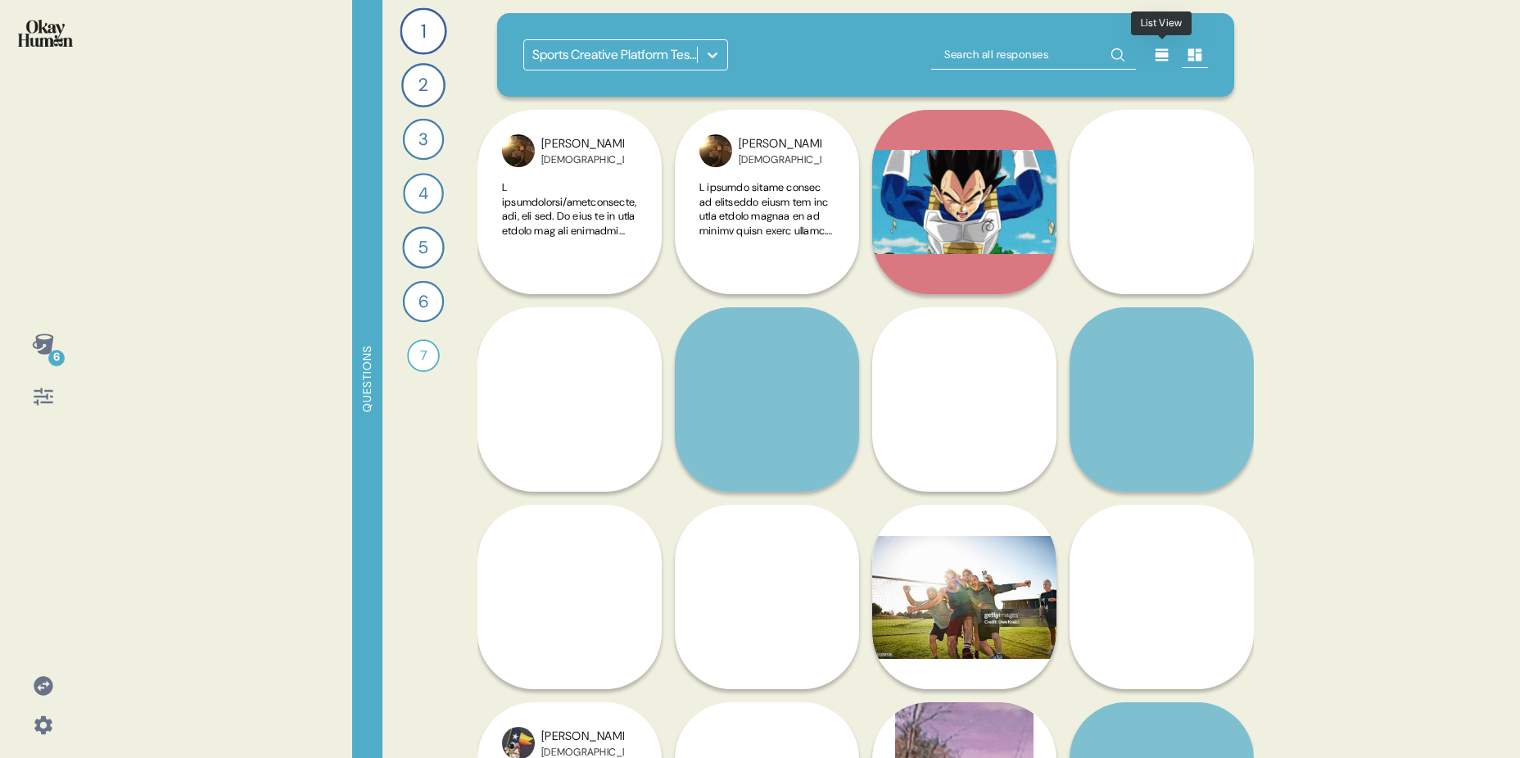
click at [1167, 61] on icon at bounding box center [1162, 55] width 16 height 16
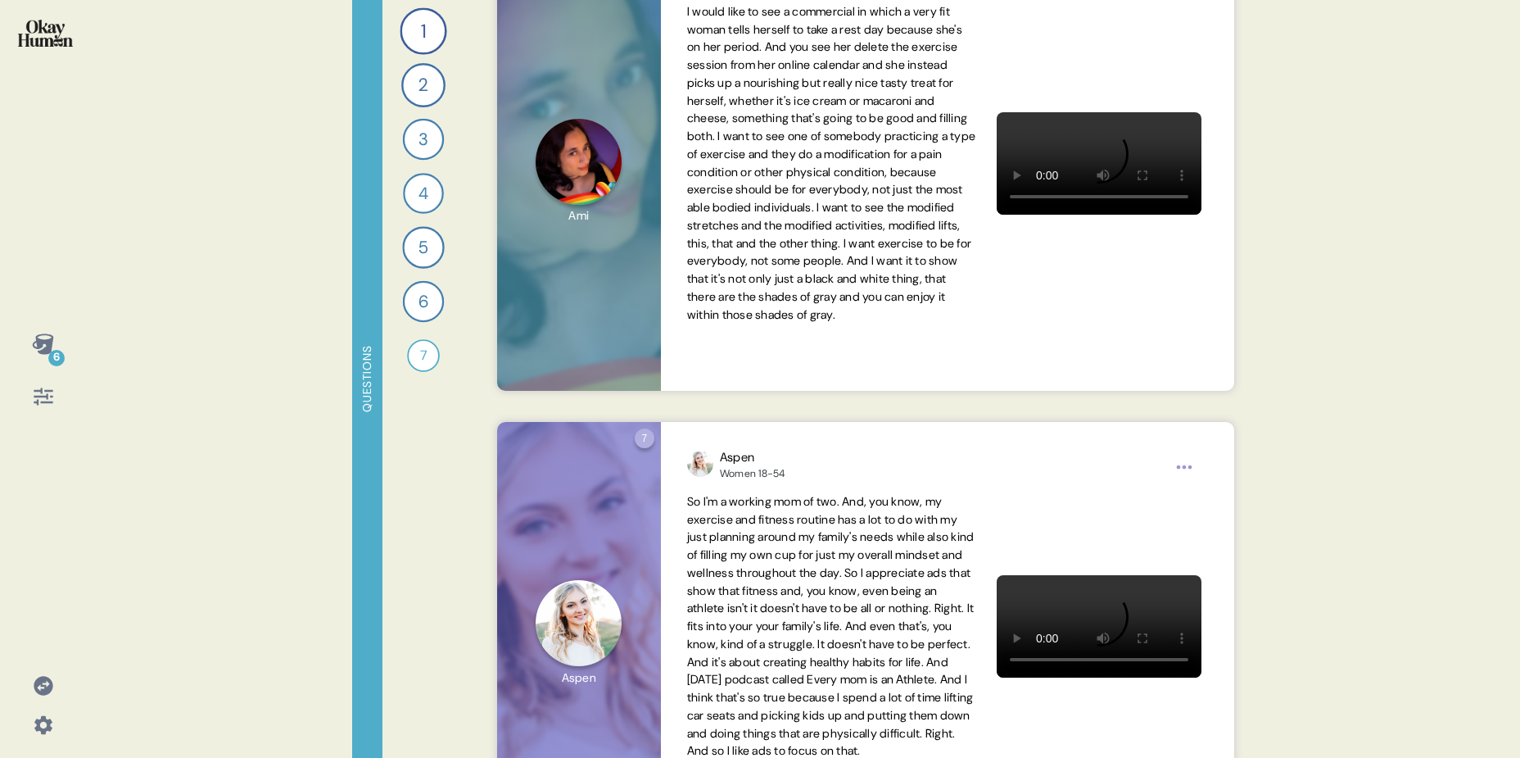
scroll to position [3002, 0]
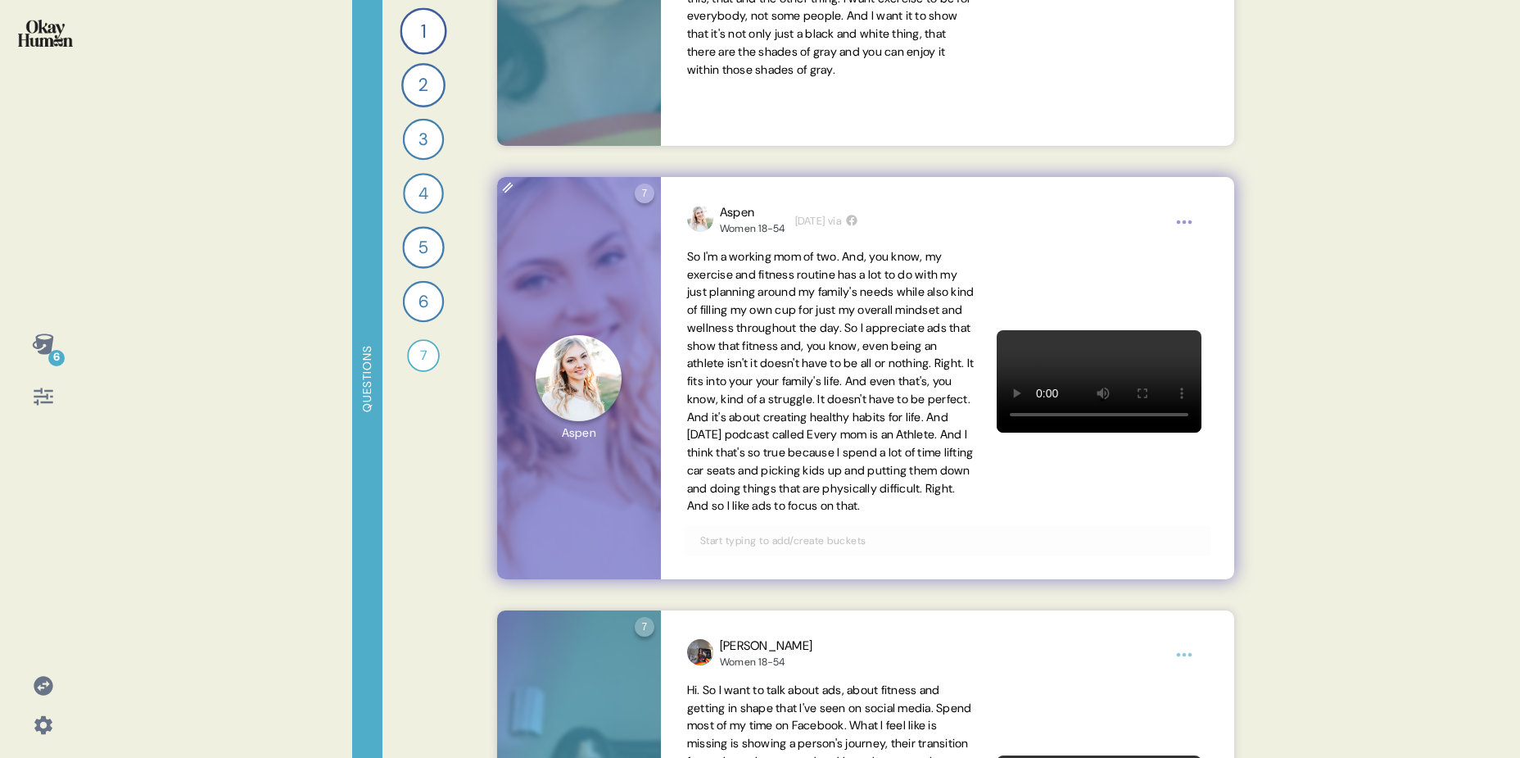
click at [1180, 226] on html "6 Questions 1 Tell me all about your workout routine — what you do, why you do …" at bounding box center [760, 379] width 1520 height 758
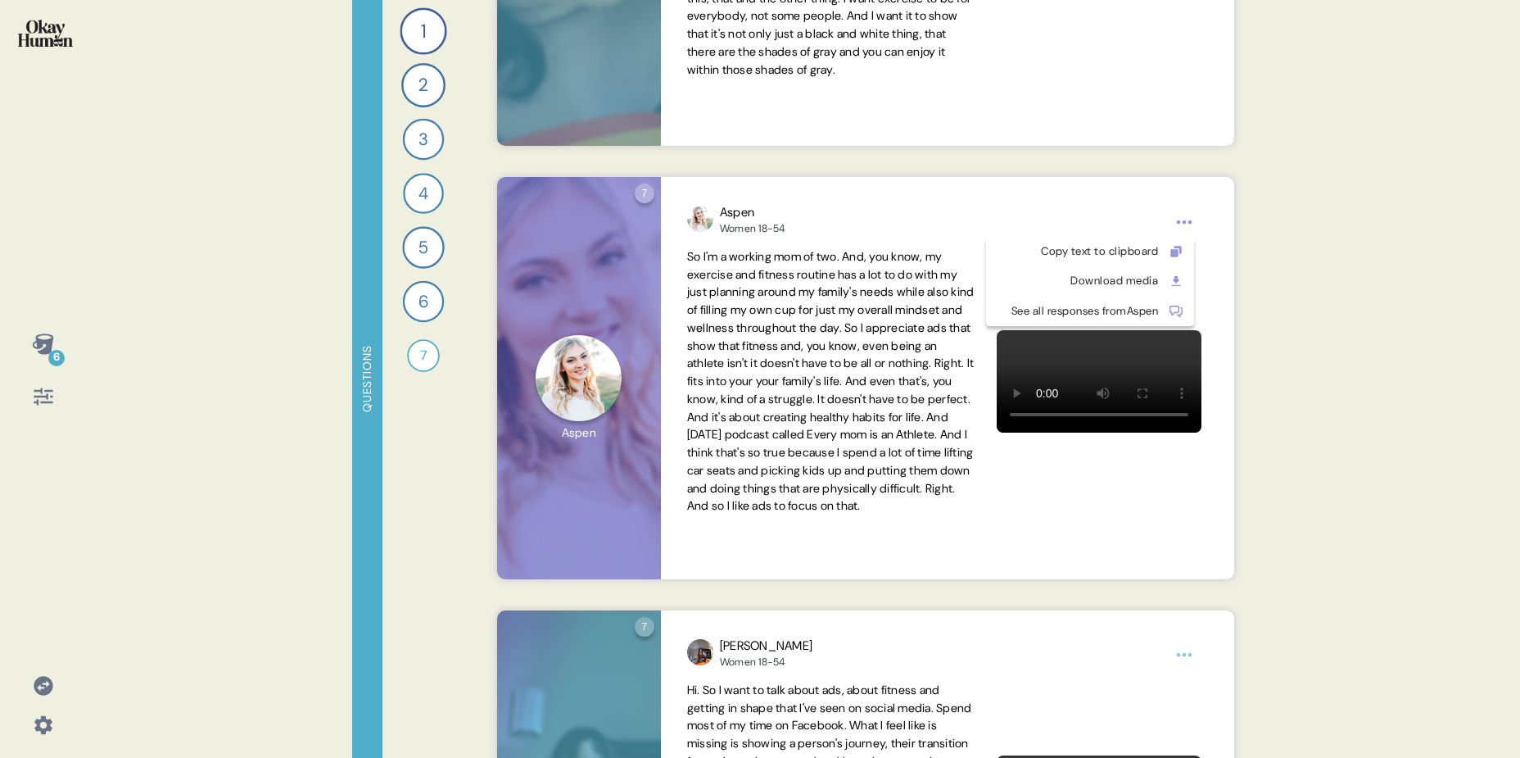
click at [839, 330] on html "6 Questions 1 Tell me all about your workout routine — what you do, why you do …" at bounding box center [760, 379] width 1520 height 758
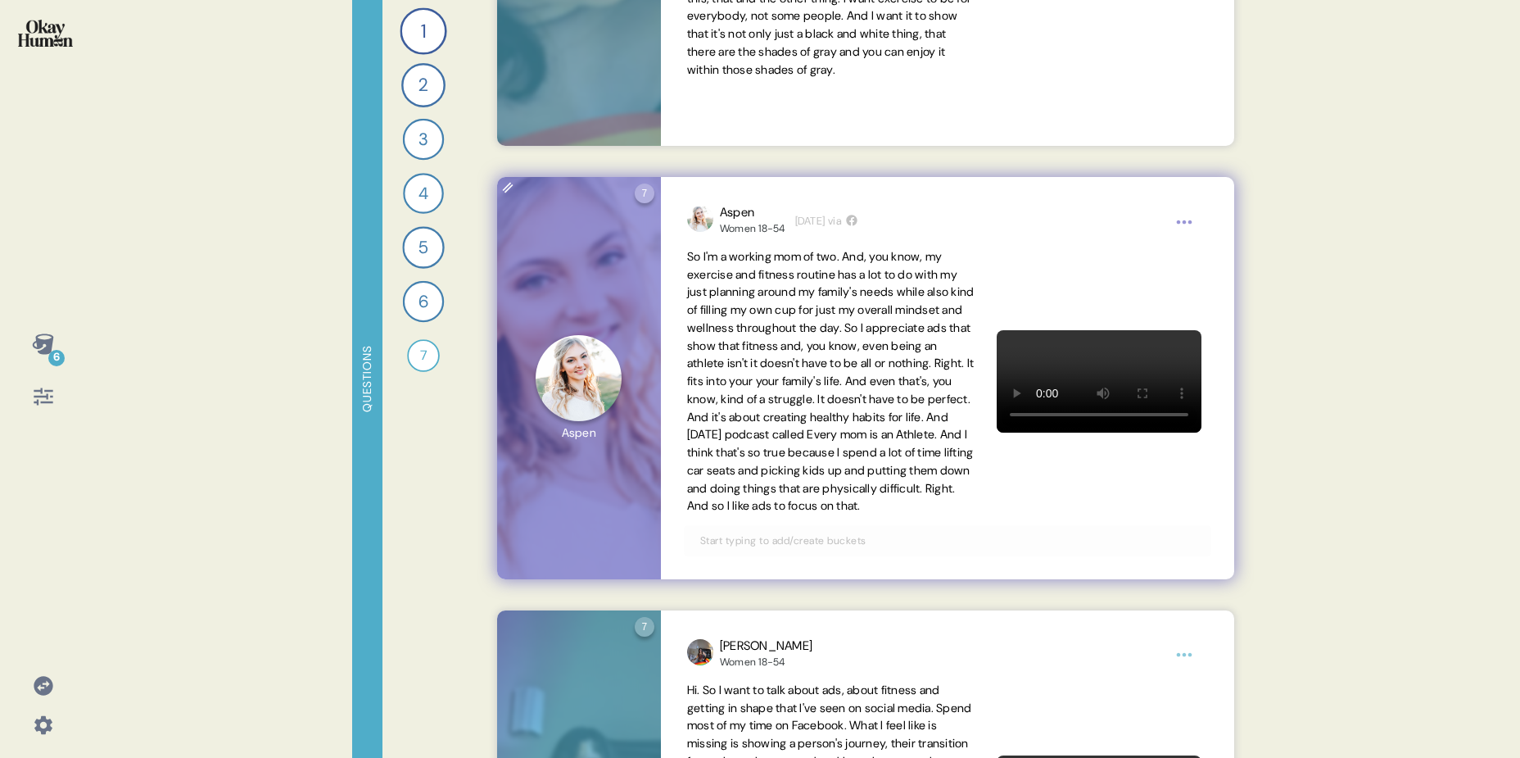
click at [510, 192] on icon at bounding box center [507, 187] width 23 height 23
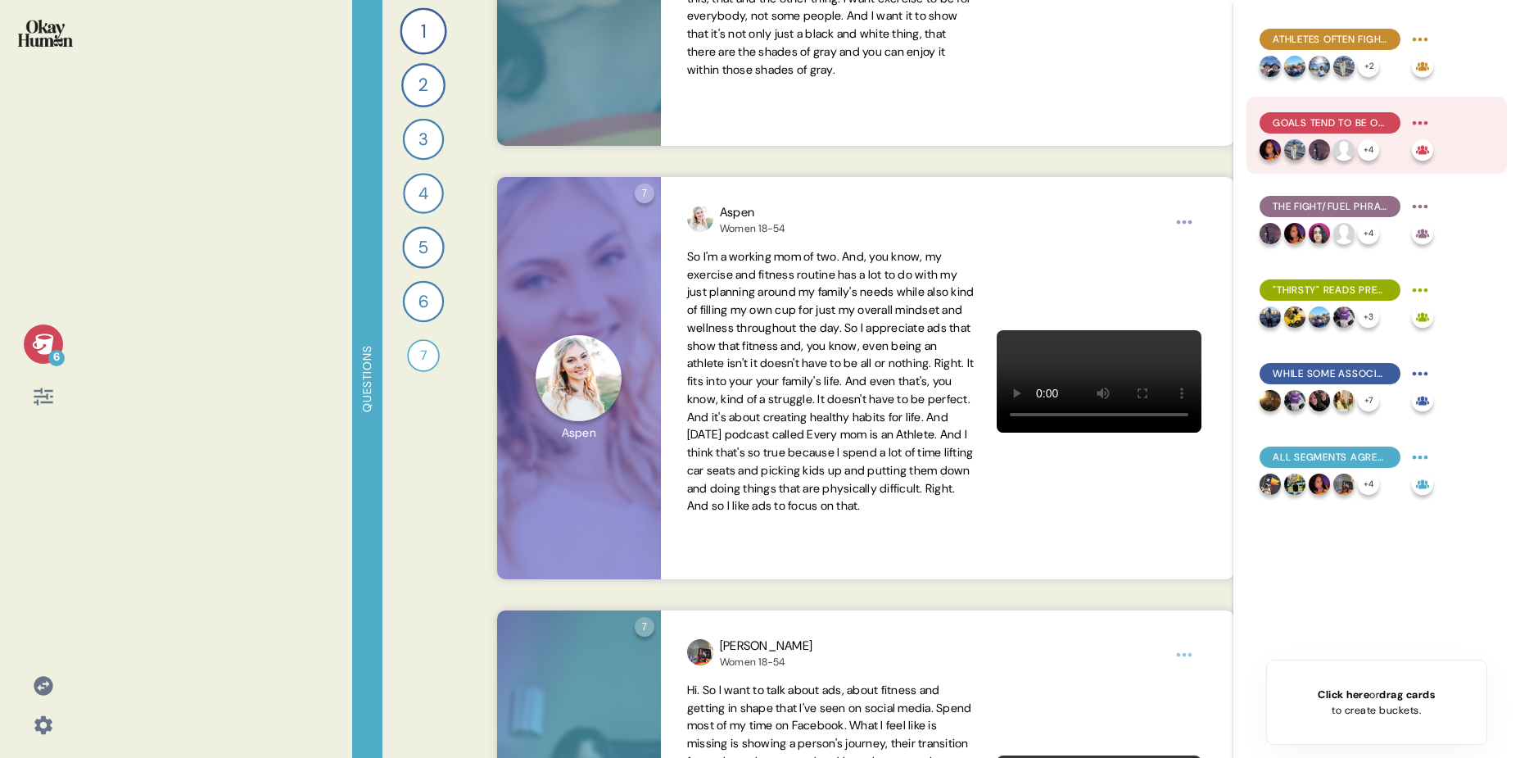
click at [1350, 123] on span "Goals tend to be open-ended, with consistency & perseverance prized hire than n…" at bounding box center [1330, 122] width 115 height 15
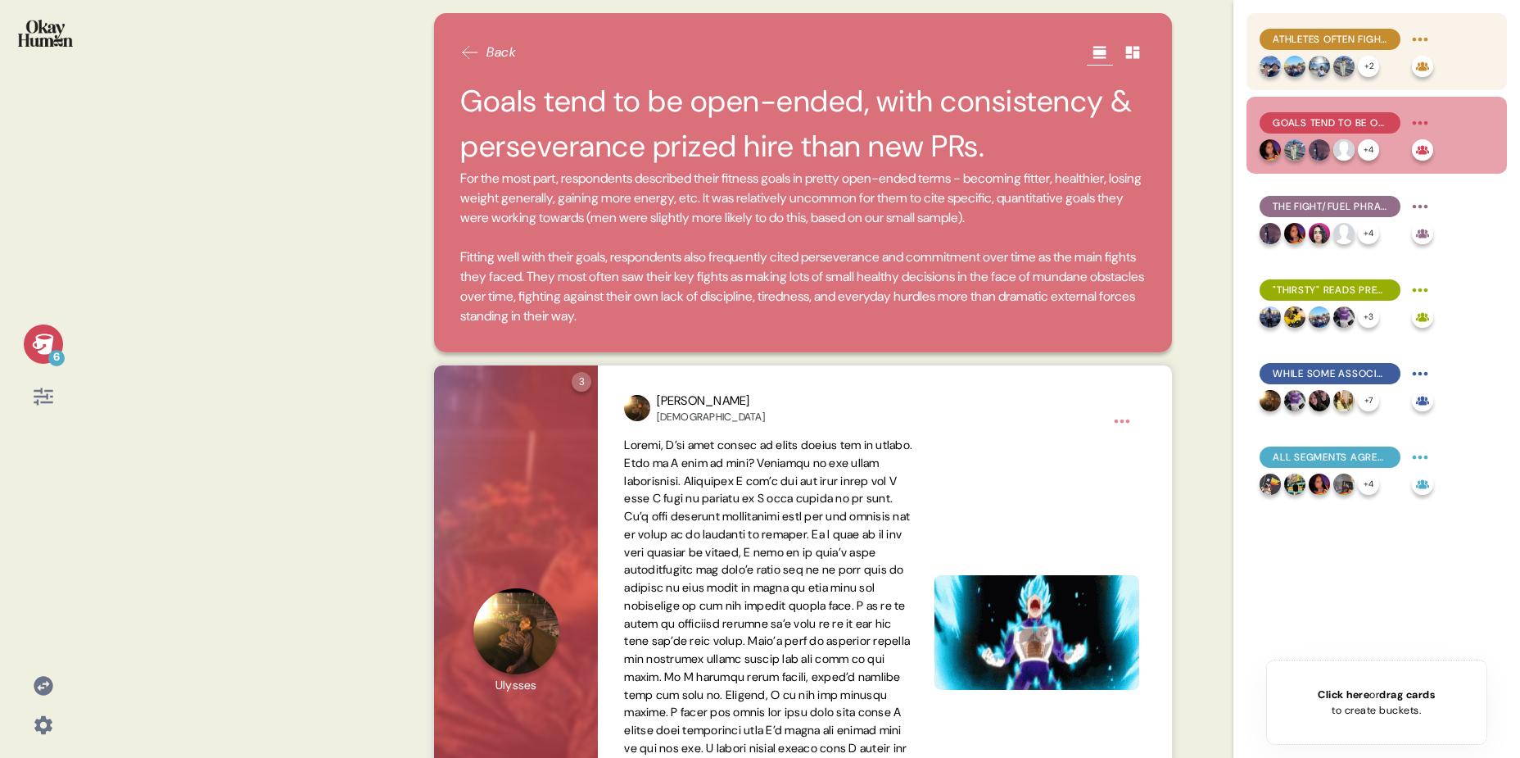
click at [1342, 35] on span "Athletes often fight to return to how things used to be, rather than to move st…" at bounding box center [1330, 39] width 115 height 15
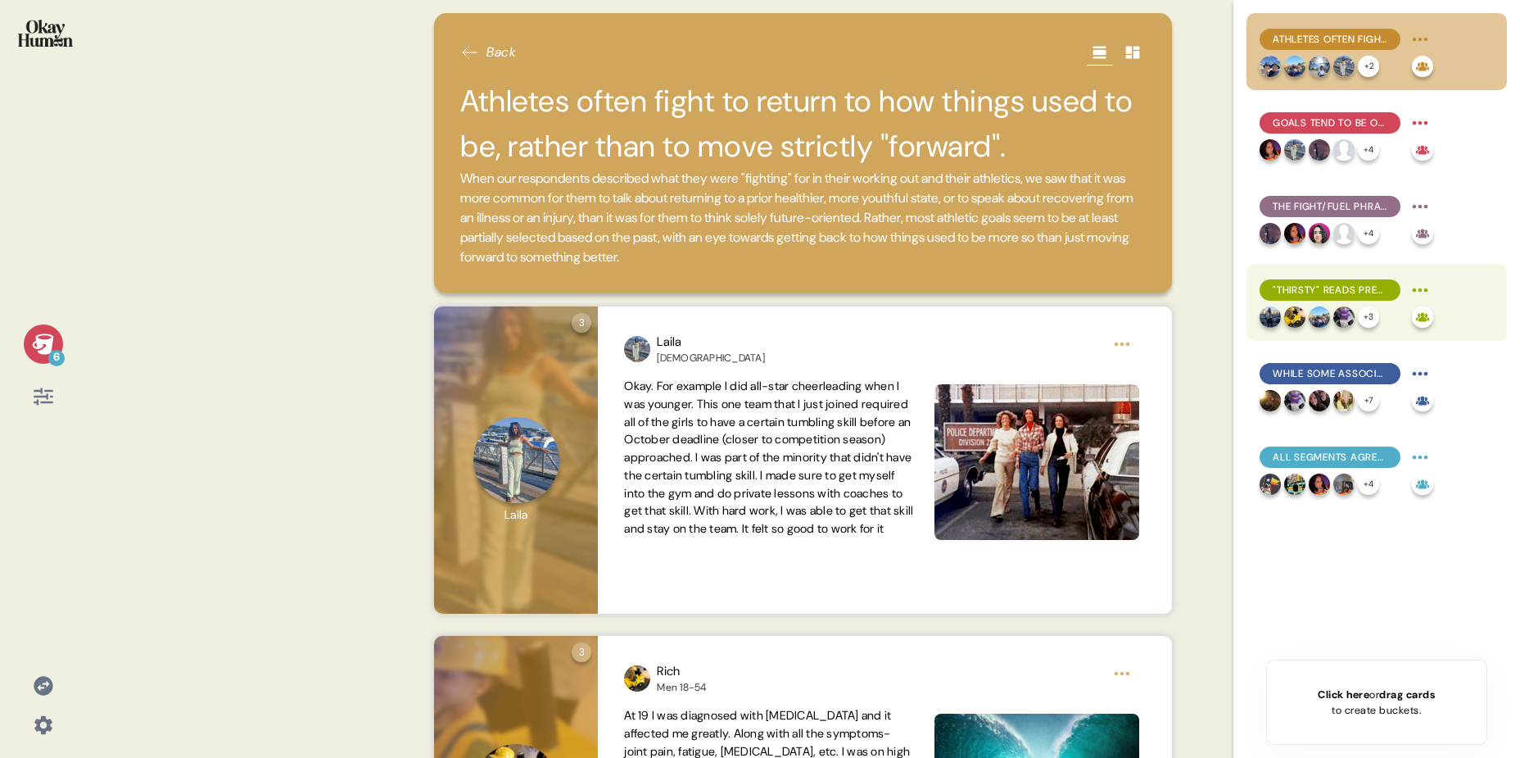
click at [1327, 292] on span ""Thirsty" reads pretty literally, with connotations of desperation & desire and…" at bounding box center [1330, 290] width 115 height 15
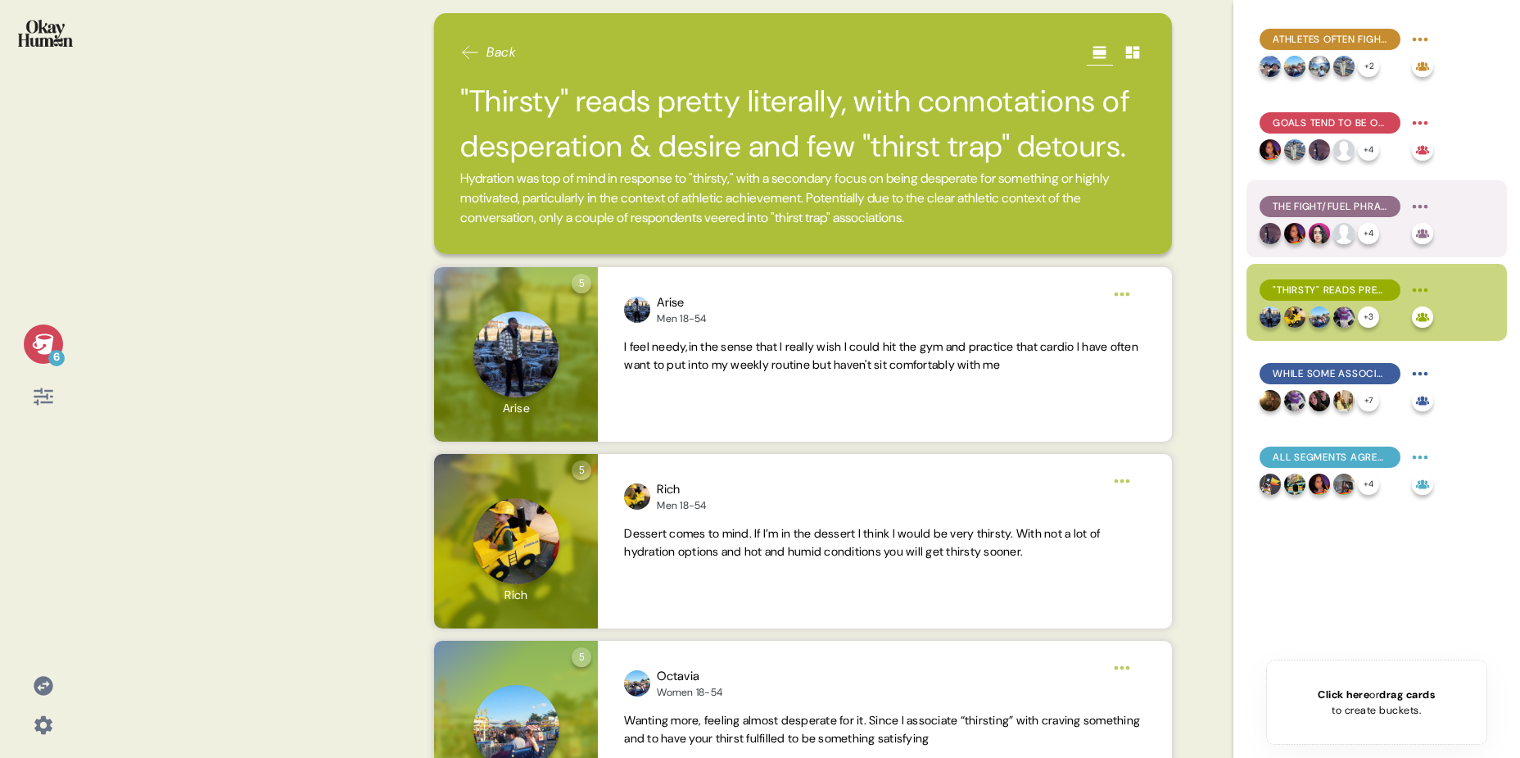
click at [1321, 188] on div "The fight/fuel phrase generally connected well, with "out of fuel" having a sur…" at bounding box center [1377, 218] width 260 height 77
click at [1321, 214] on div "The fight/fuel phrase generally connected well, with "out of fuel" having a sur…" at bounding box center [1330, 206] width 141 height 21
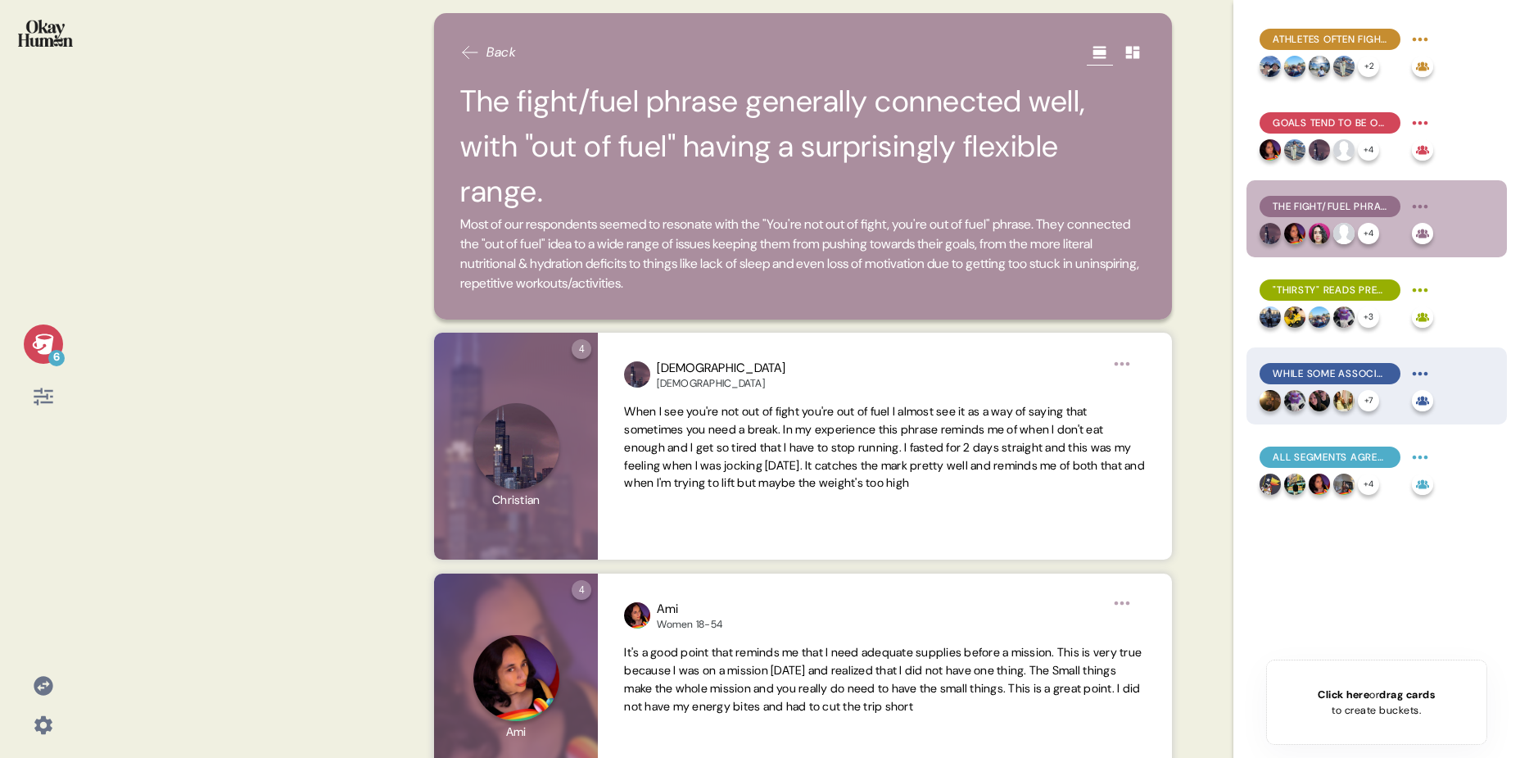
click at [1321, 375] on span "While some associated "Thirsty Town" with high achievers, others took it a bit …" at bounding box center [1330, 373] width 115 height 15
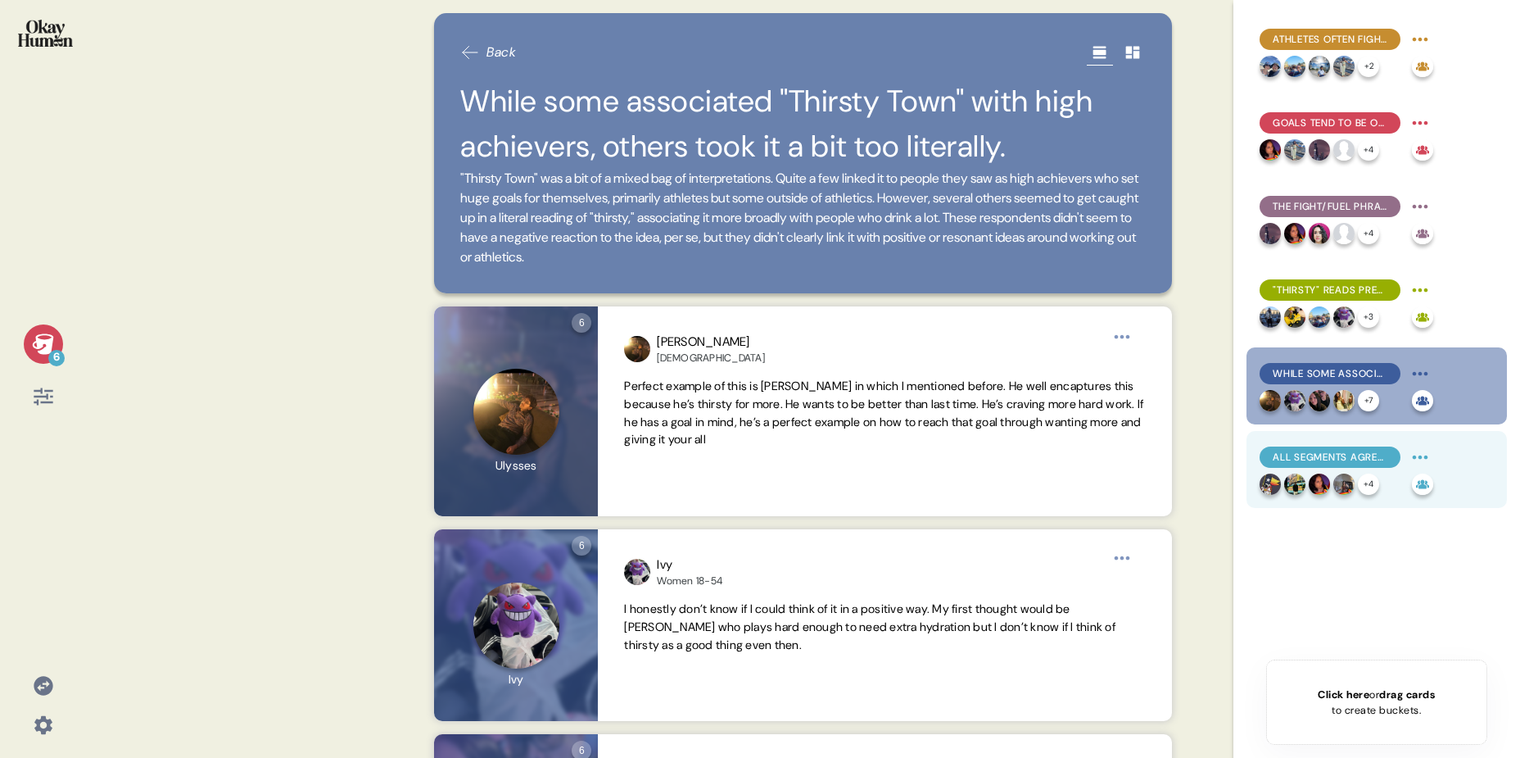
click at [1311, 460] on span "All segments agreed that fitness ads feel unrealistic, lacking relatable bodies…" at bounding box center [1330, 457] width 115 height 15
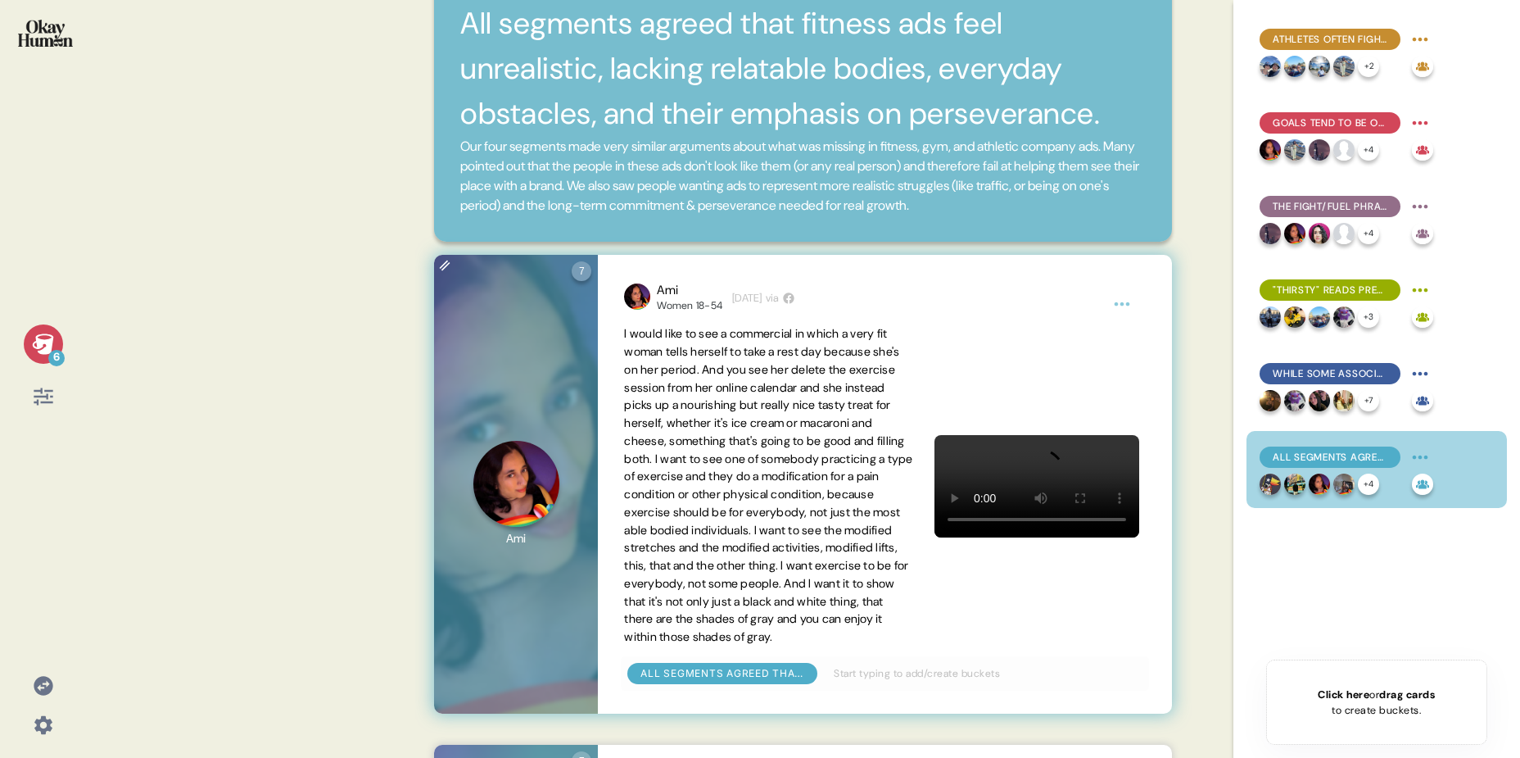
scroll to position [140, 0]
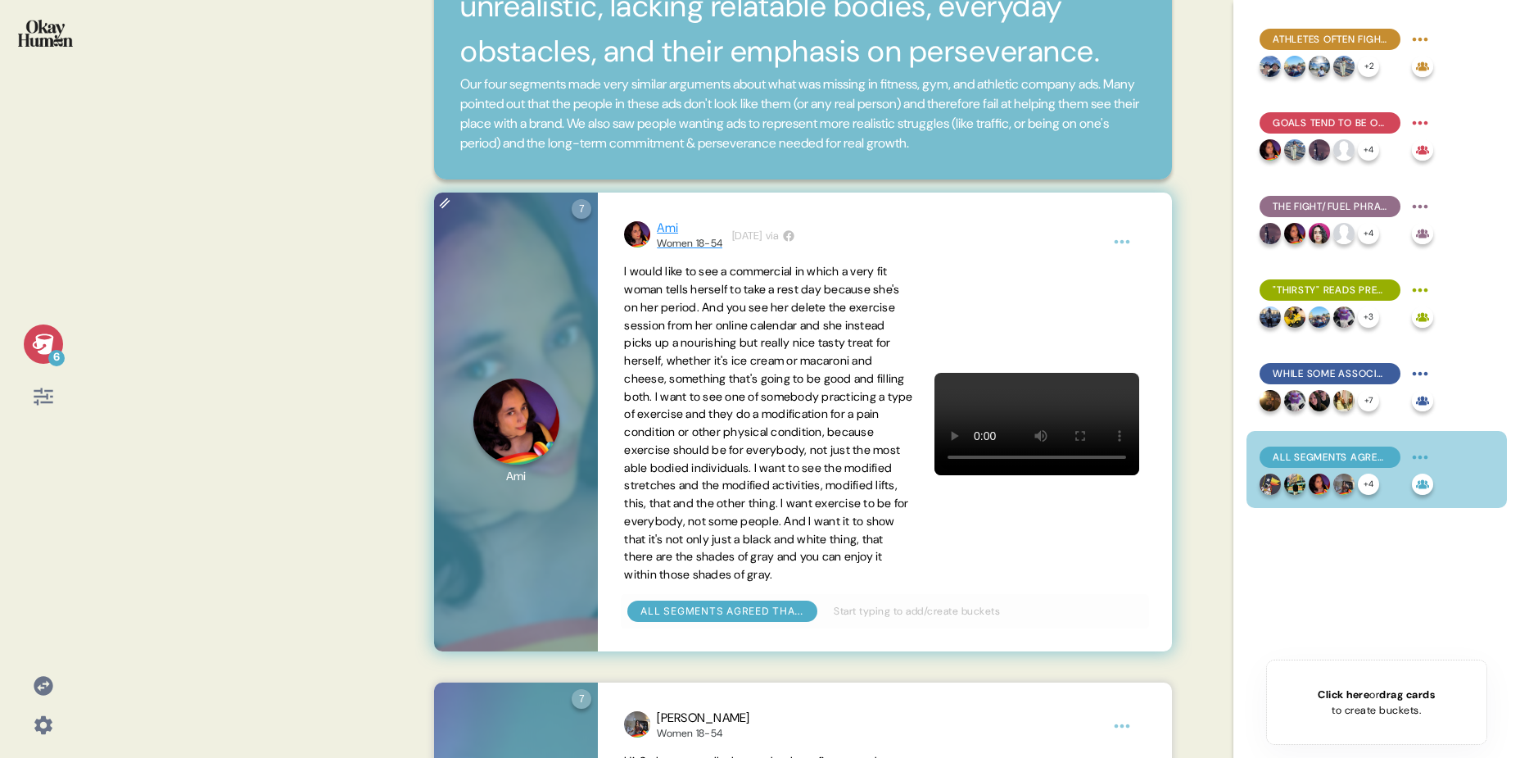
click at [677, 221] on div "Ami" at bounding box center [690, 228] width 66 height 19
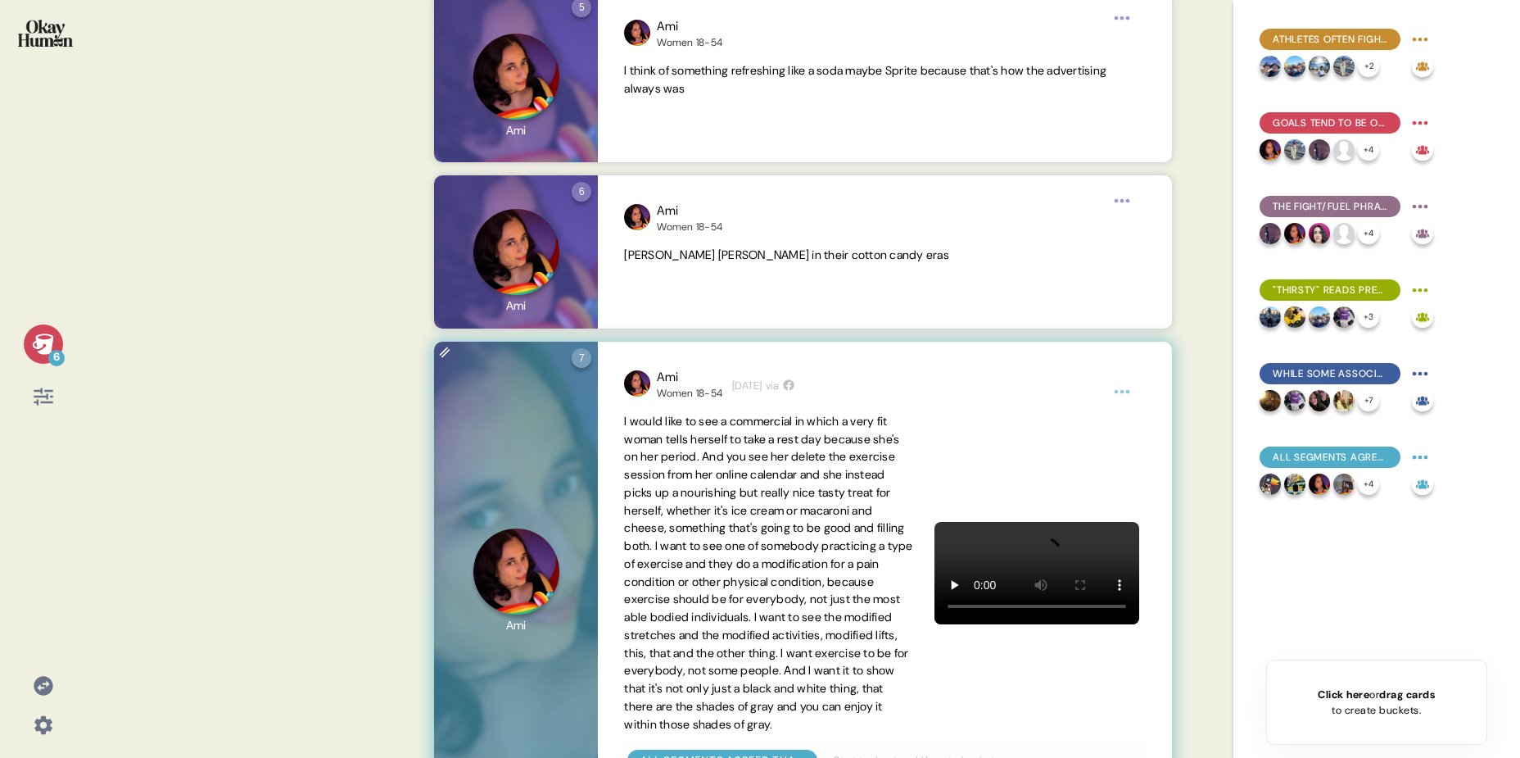
scroll to position [1234, 0]
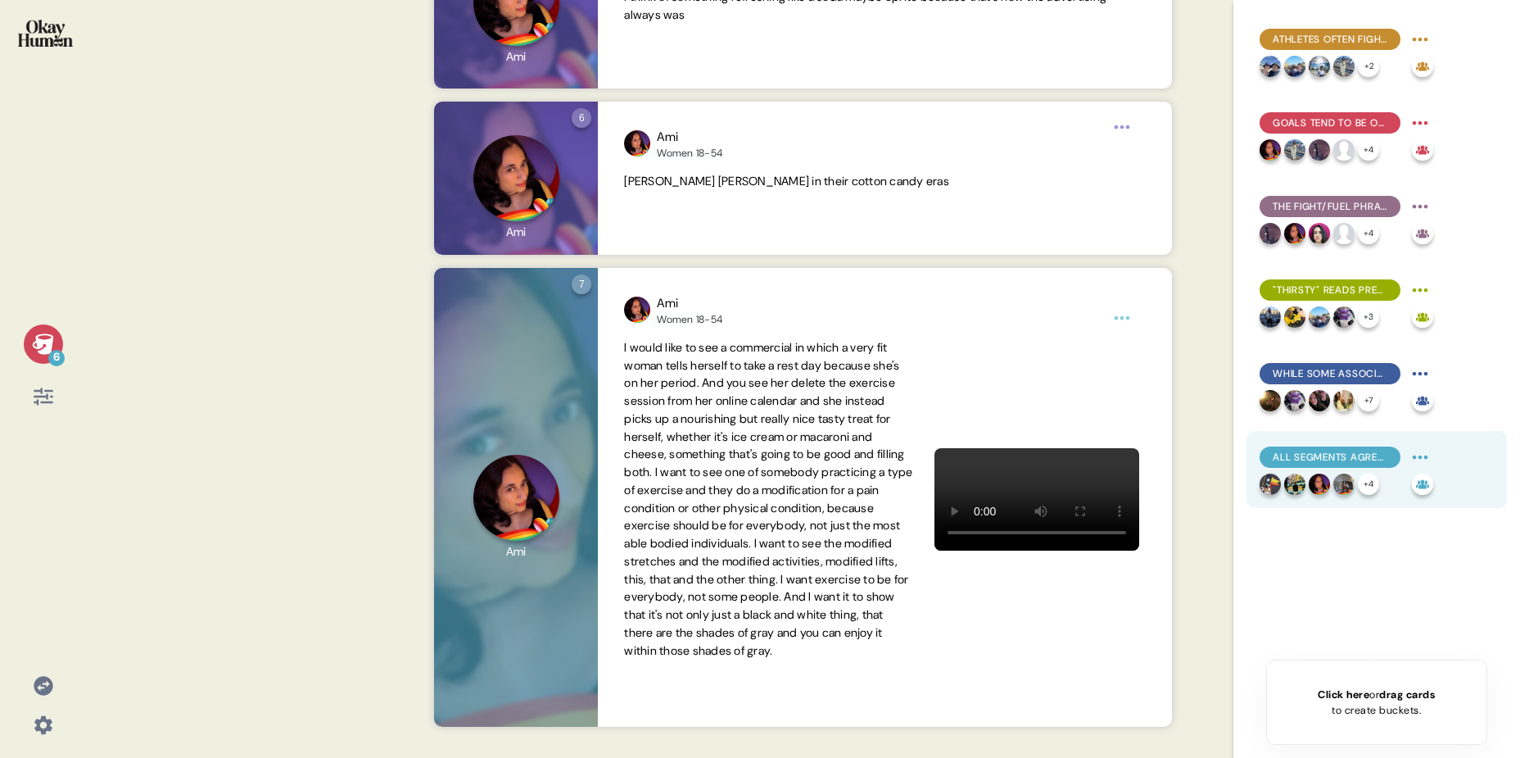
click at [1374, 458] on span "All segments agreed that fitness ads feel unrealistic, lacking relatable bodies…" at bounding box center [1330, 457] width 115 height 15
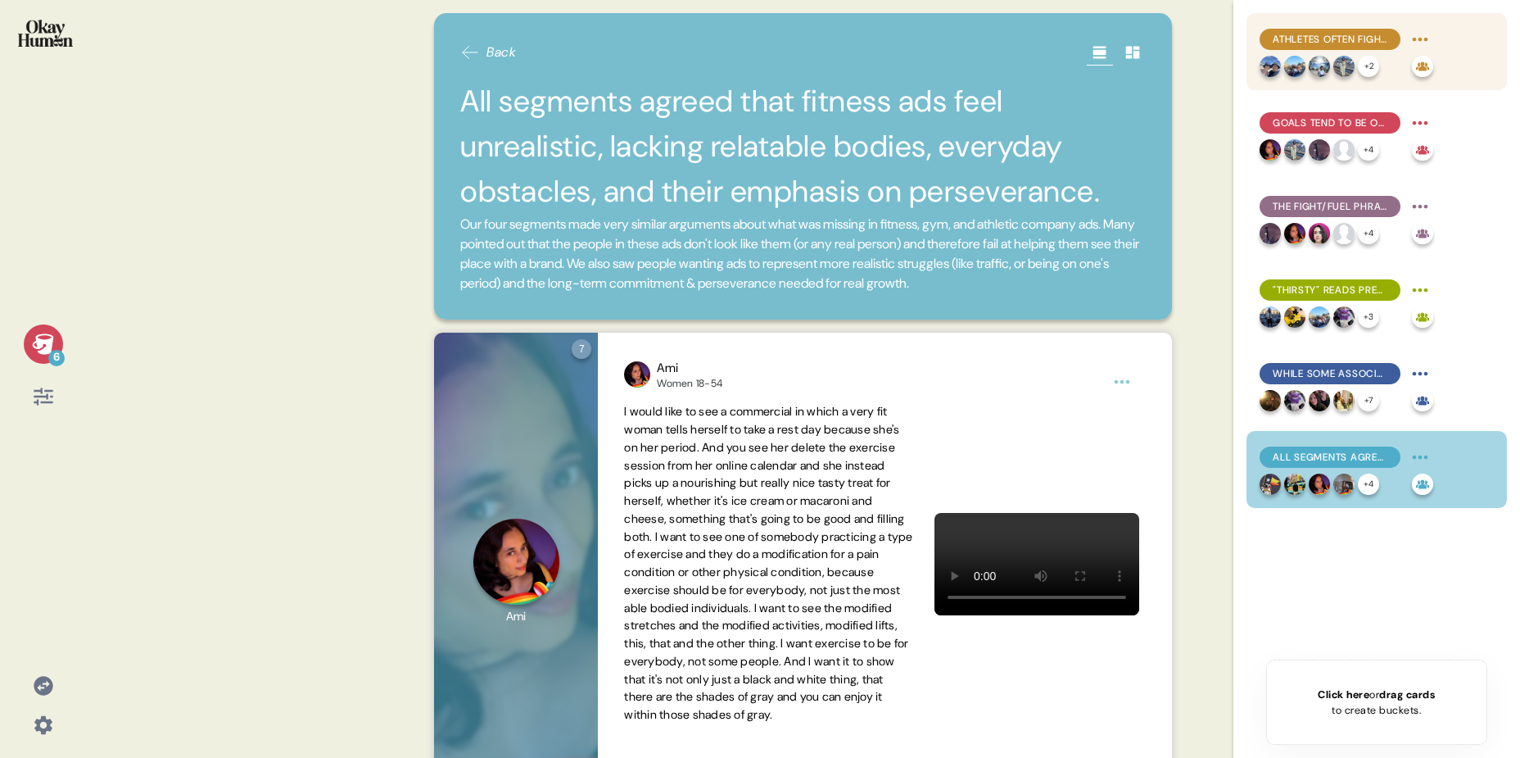
click at [1374, 36] on span "Athletes often fight to return to how things used to be, rather than to move st…" at bounding box center [1330, 39] width 115 height 15
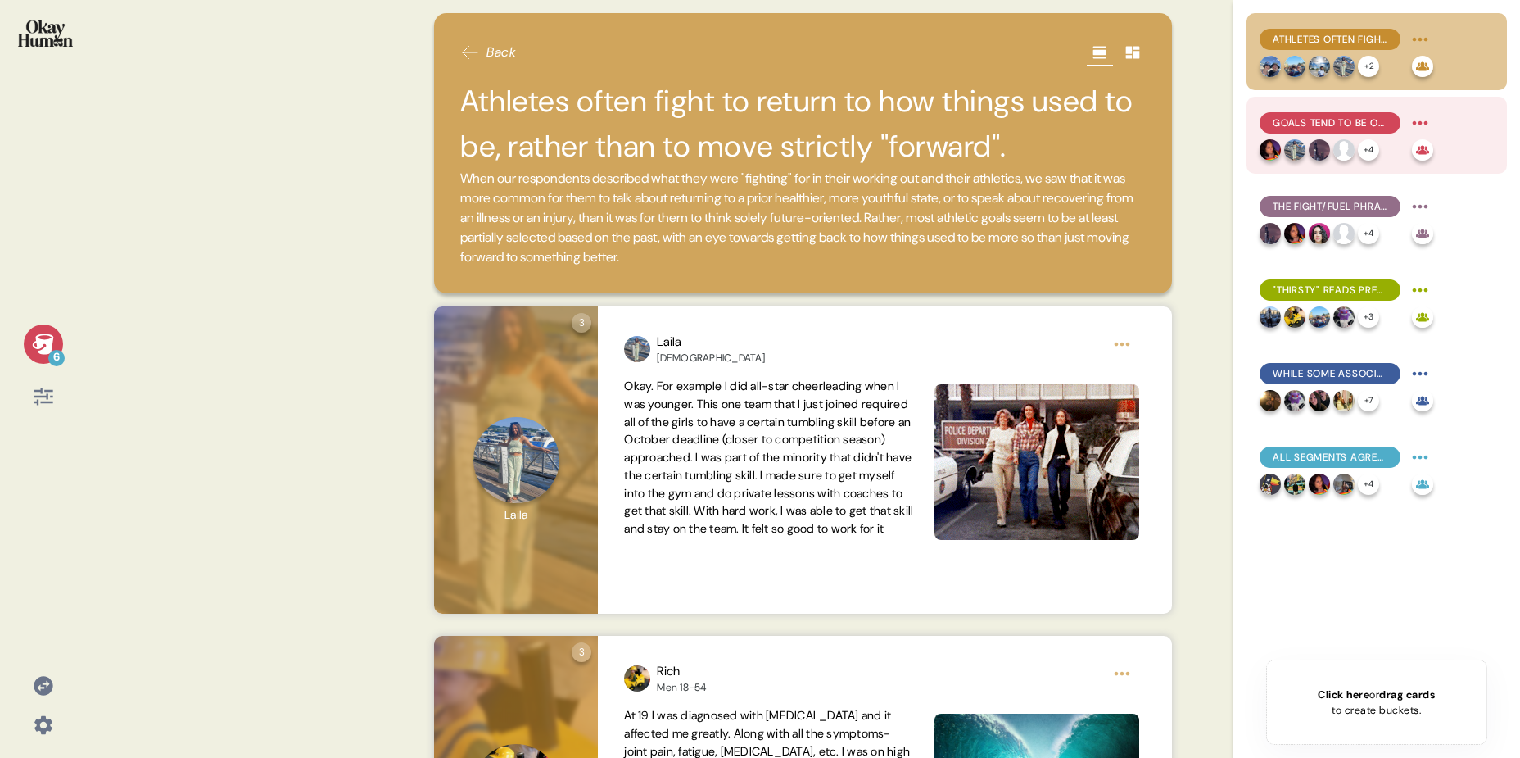
click at [1343, 127] on span "Goals tend to be open-ended, with consistency & perseverance prized hire than n…" at bounding box center [1330, 122] width 115 height 15
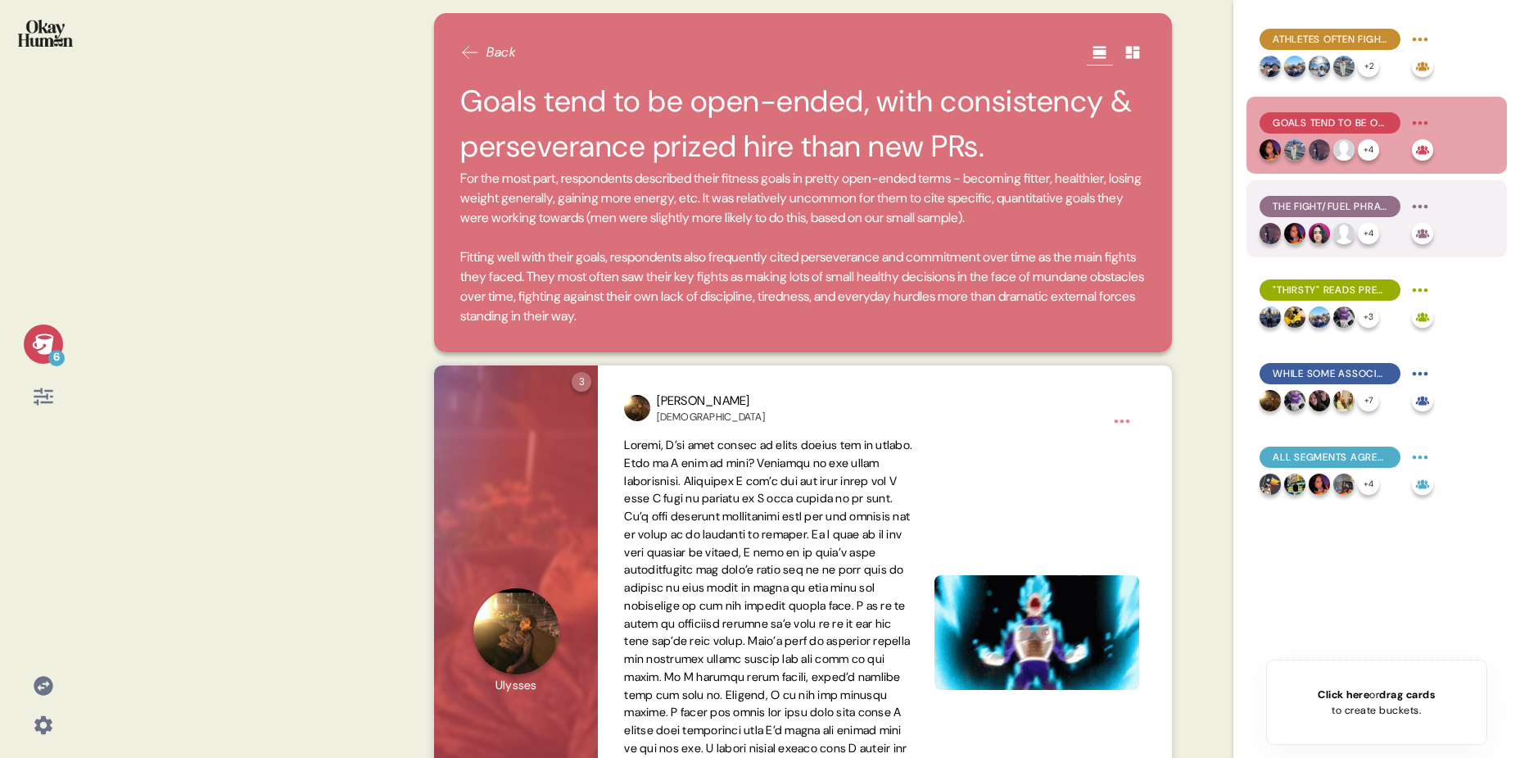
click at [1330, 208] on span "The fight/fuel phrase generally connected well, with "out of fuel" having a sur…" at bounding box center [1330, 206] width 115 height 15
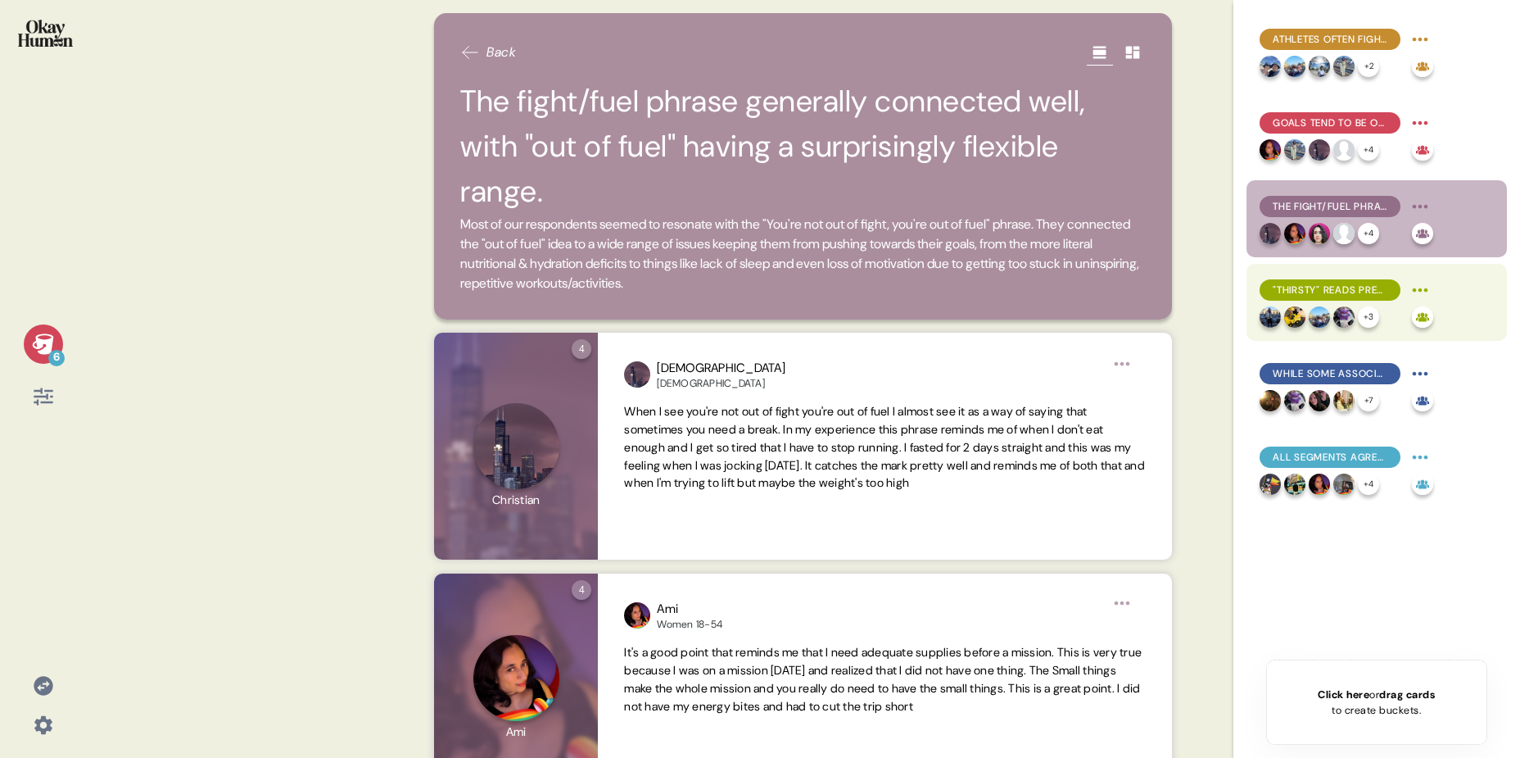
click at [1319, 280] on div ""Thirsty" reads pretty literally, with connotations of desperation & desire and…" at bounding box center [1330, 289] width 141 height 21
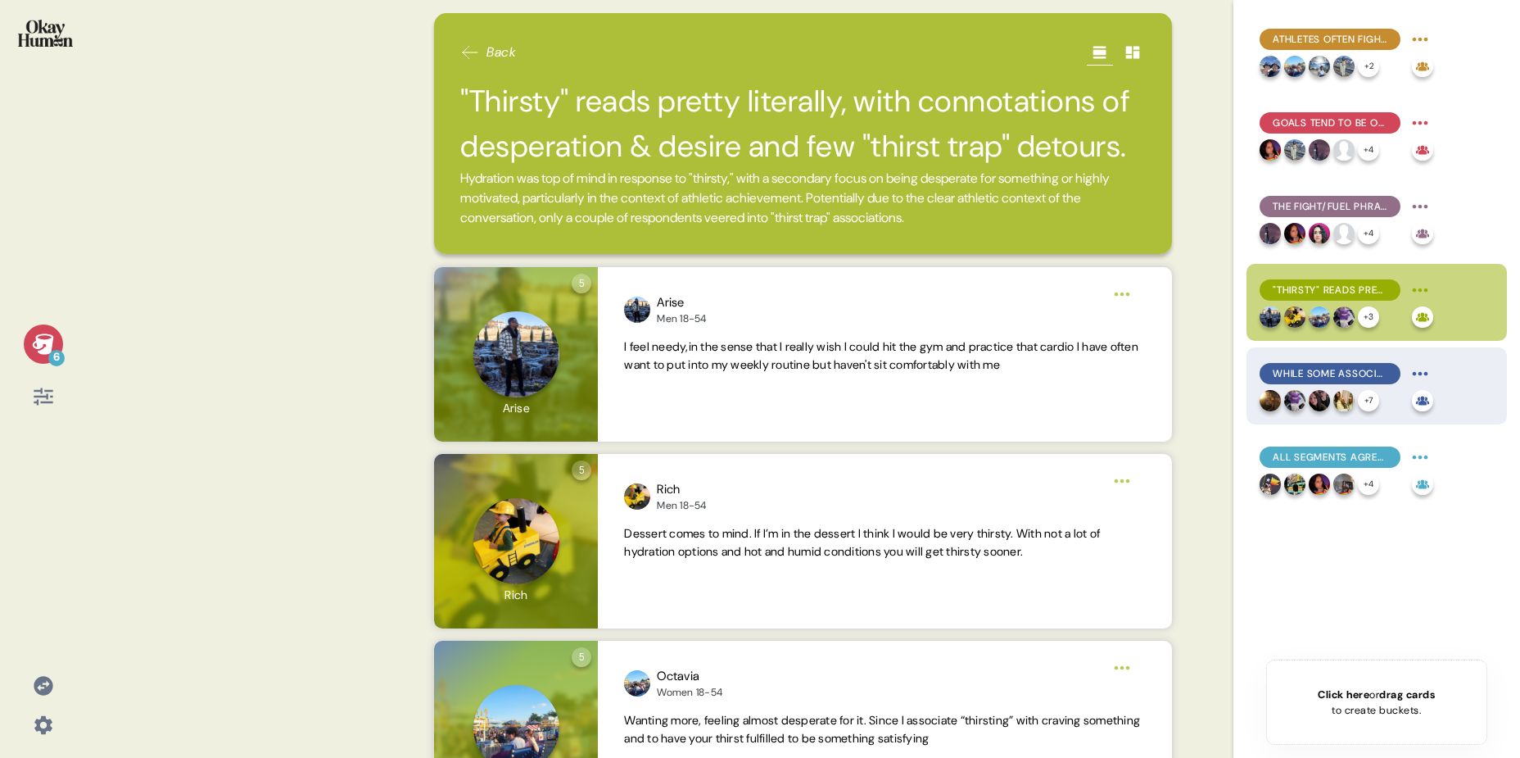
click at [1306, 374] on span "While some associated "Thirsty Town" with high achievers, others took it a bit …" at bounding box center [1330, 373] width 115 height 15
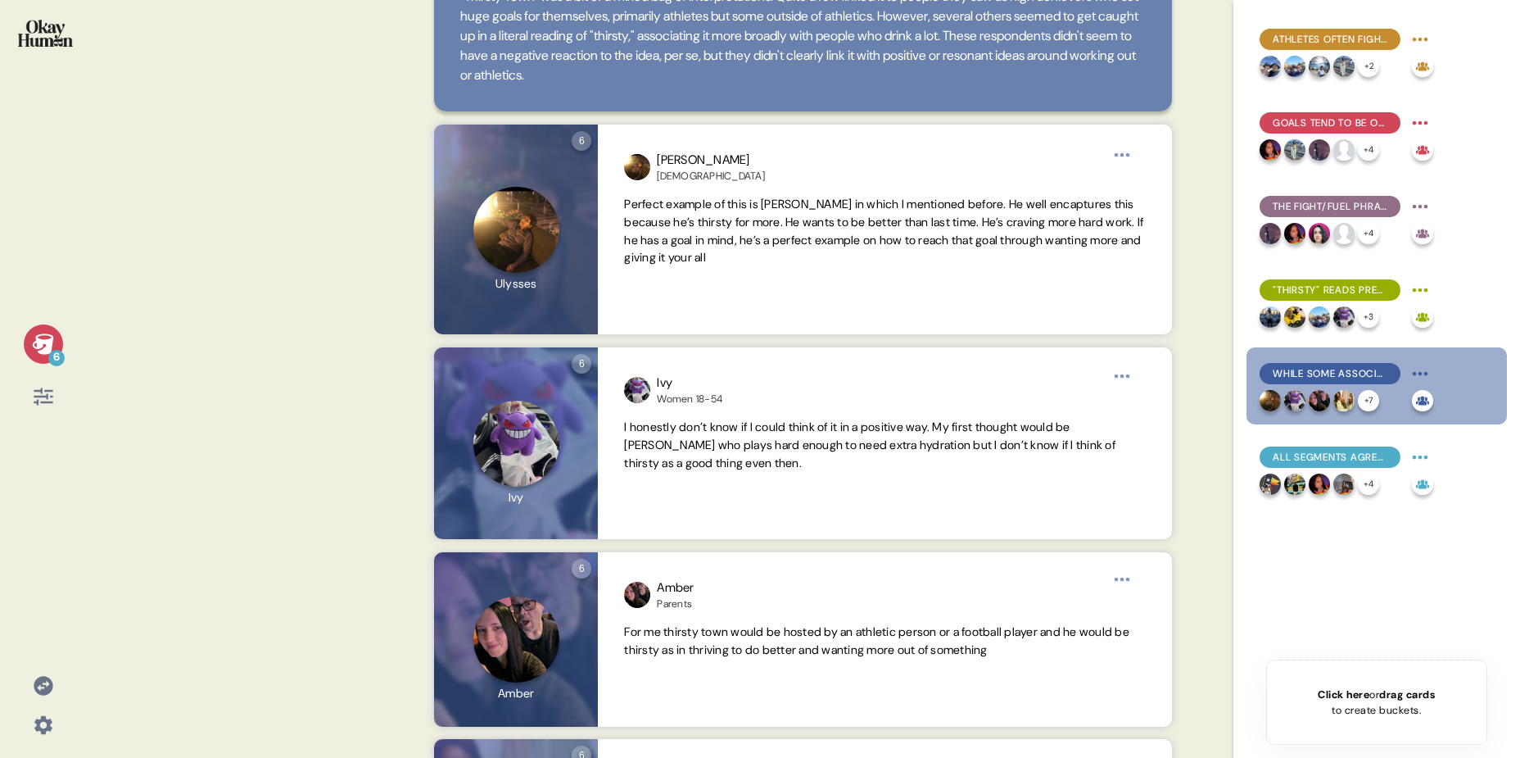
scroll to position [0, 0]
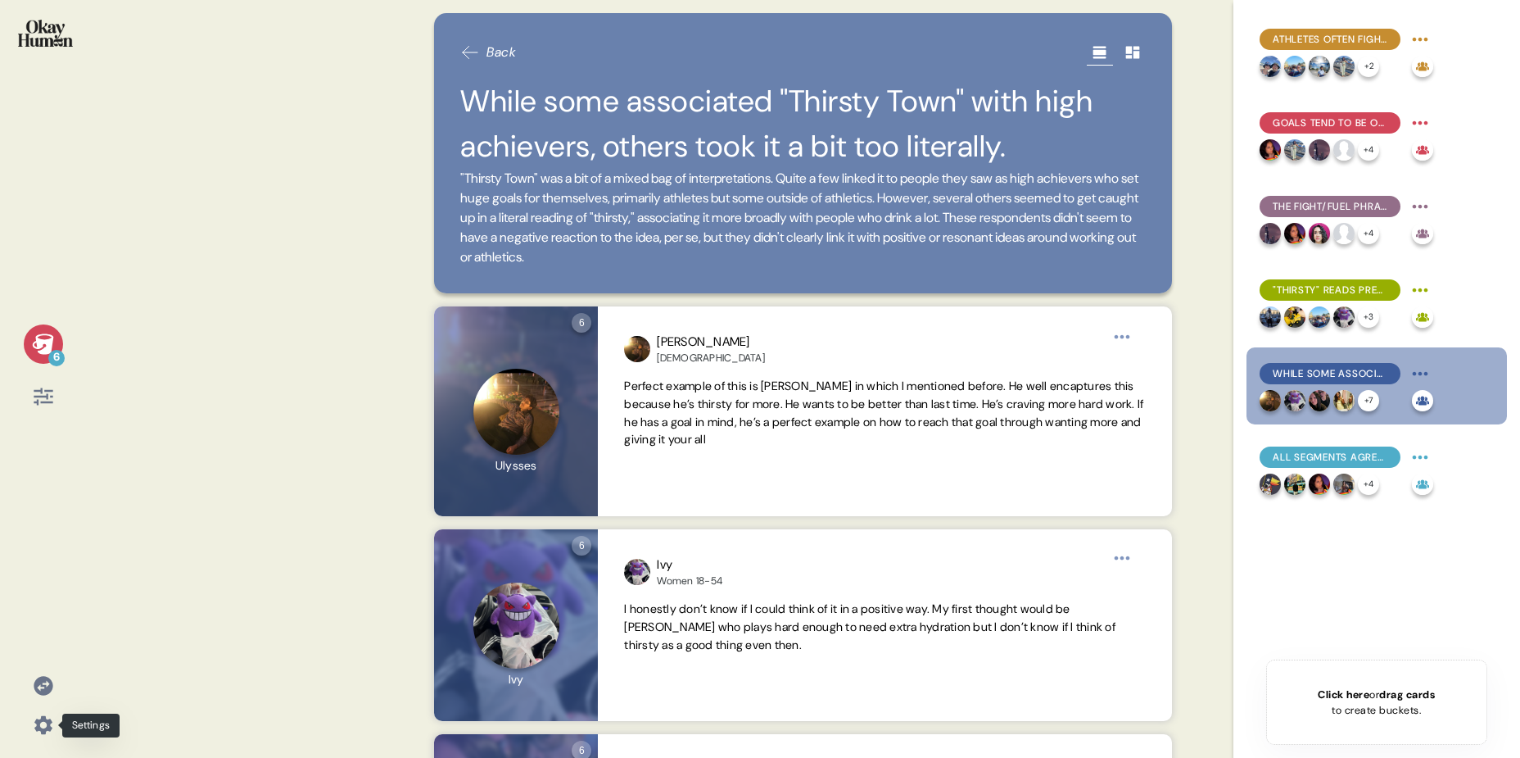
click at [42, 729] on icon at bounding box center [43, 725] width 18 height 18
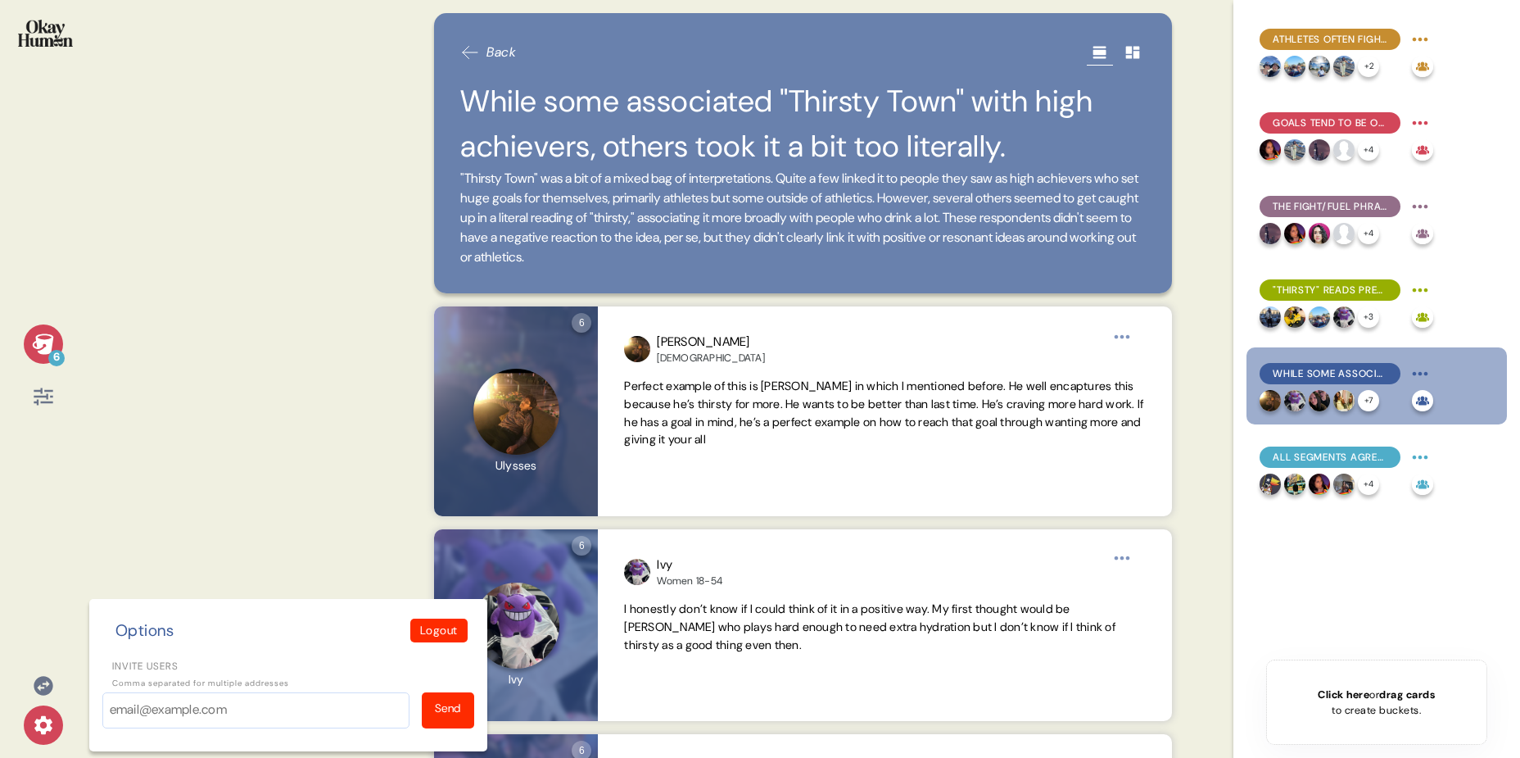
click at [91, 614] on div "Options Logout Invite users Comma separated for multiple addresses Send" at bounding box center [288, 675] width 398 height 152
click at [44, 392] on icon at bounding box center [43, 396] width 23 height 23
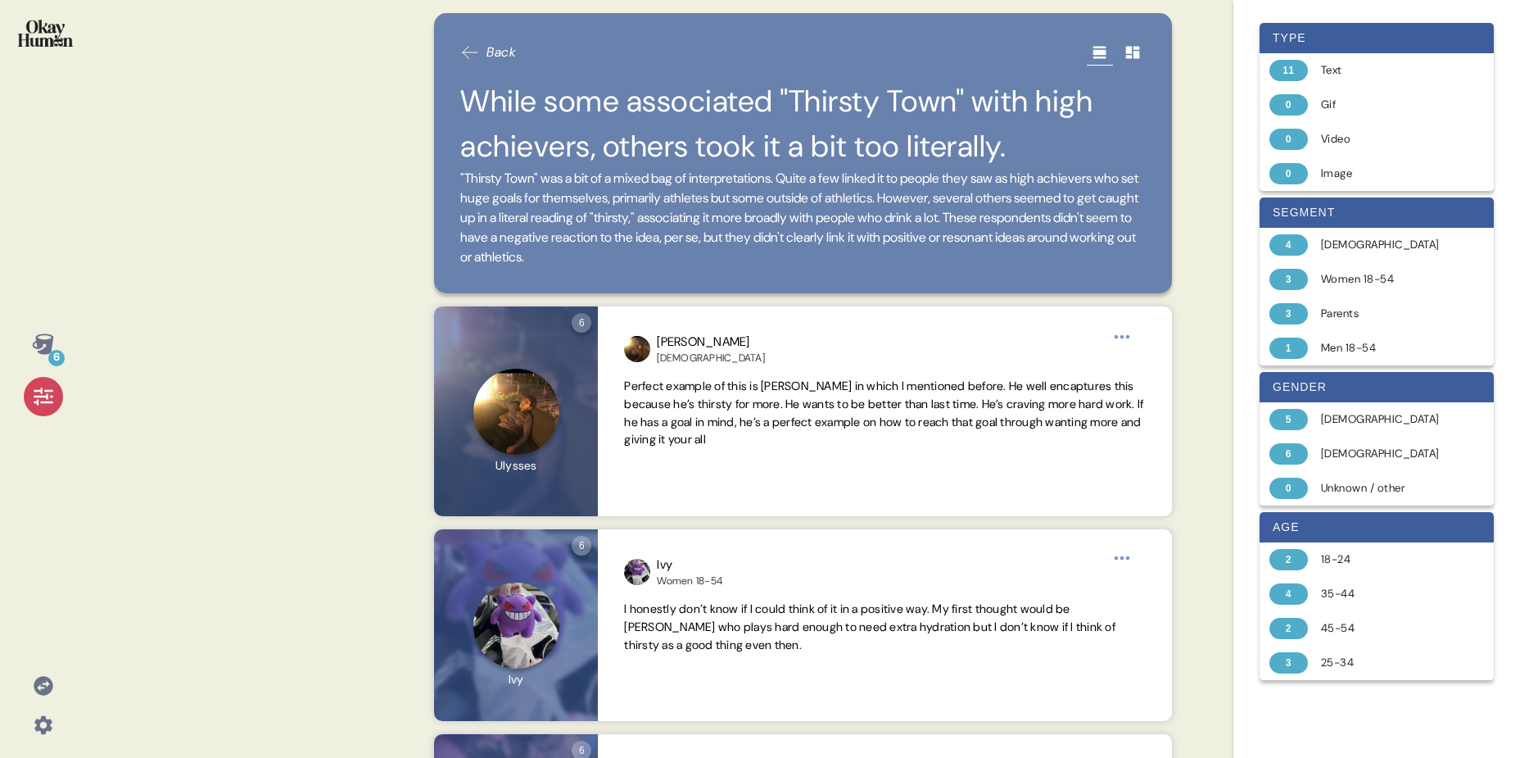
click at [50, 396] on icon at bounding box center [43, 396] width 19 height 17
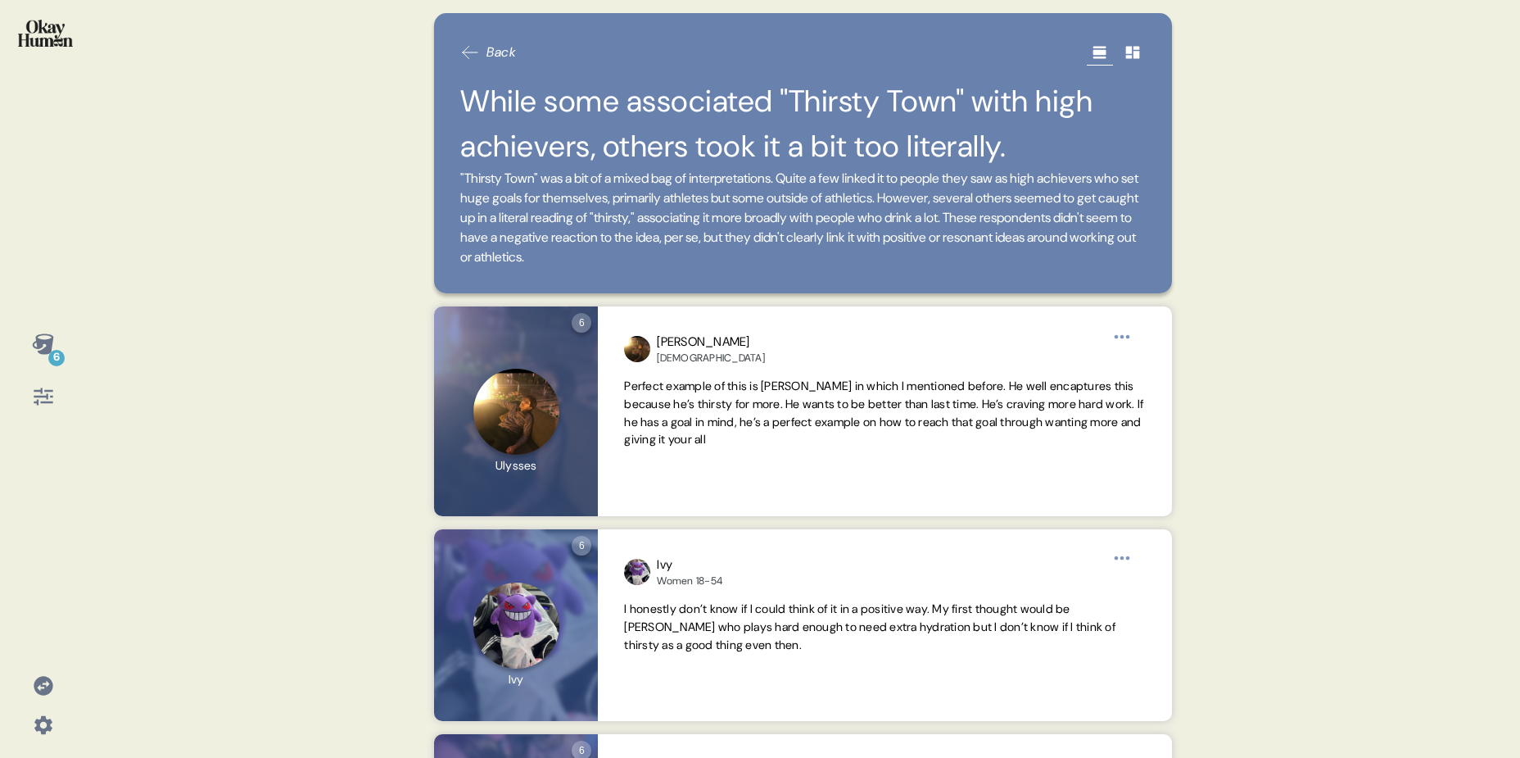
click at [52, 346] on icon at bounding box center [43, 344] width 23 height 23
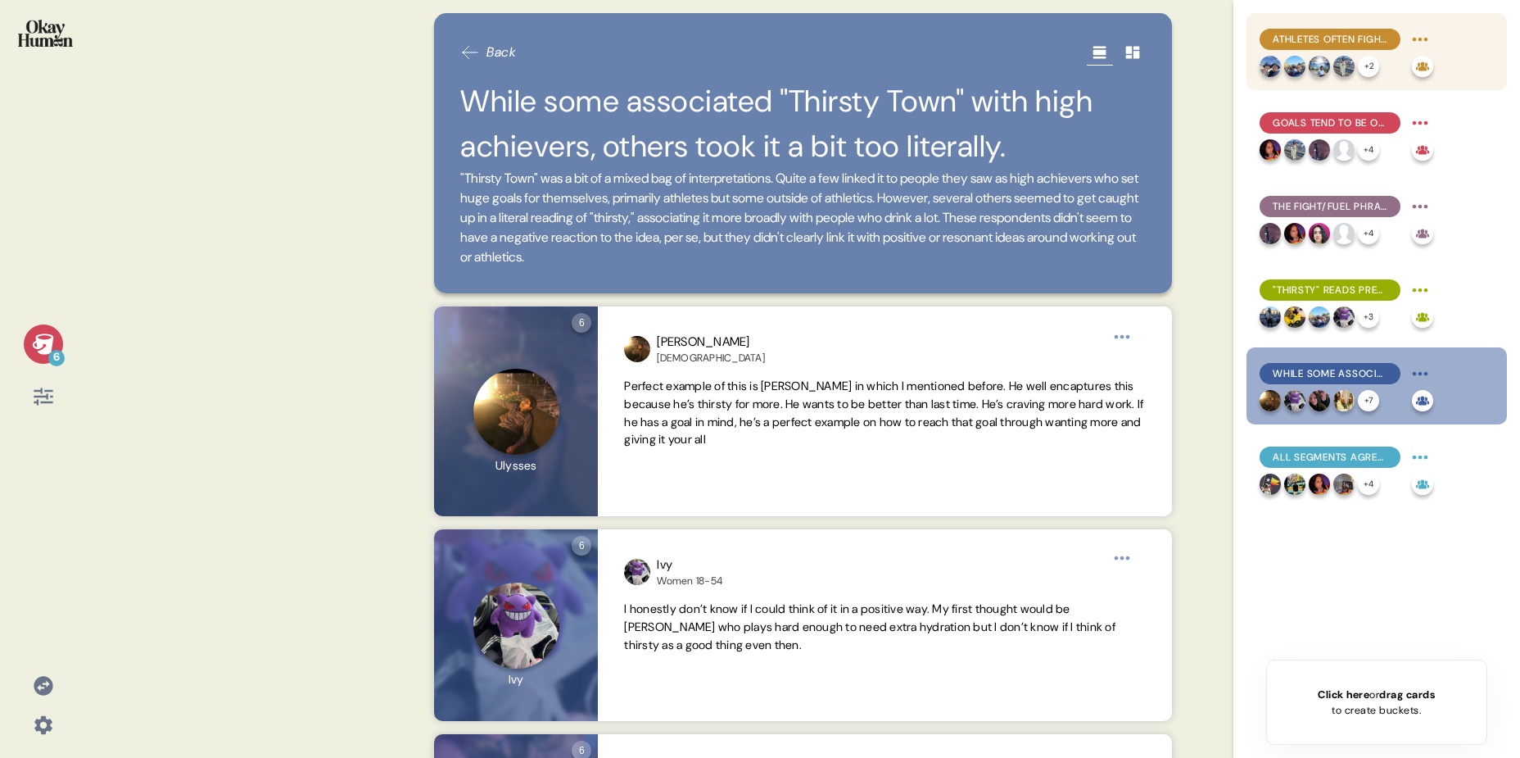
click at [1424, 35] on html "6 Back While some associated "Thirsty Town" with high achievers, others took it…" at bounding box center [760, 379] width 1520 height 758
click at [1205, 116] on html "6 Back While some associated "Thirsty Town" with high achievers, others took it…" at bounding box center [760, 379] width 1520 height 758
click at [1327, 43] on span "Athletes often fight to return to how things used to be, rather than to move st…" at bounding box center [1330, 39] width 115 height 15
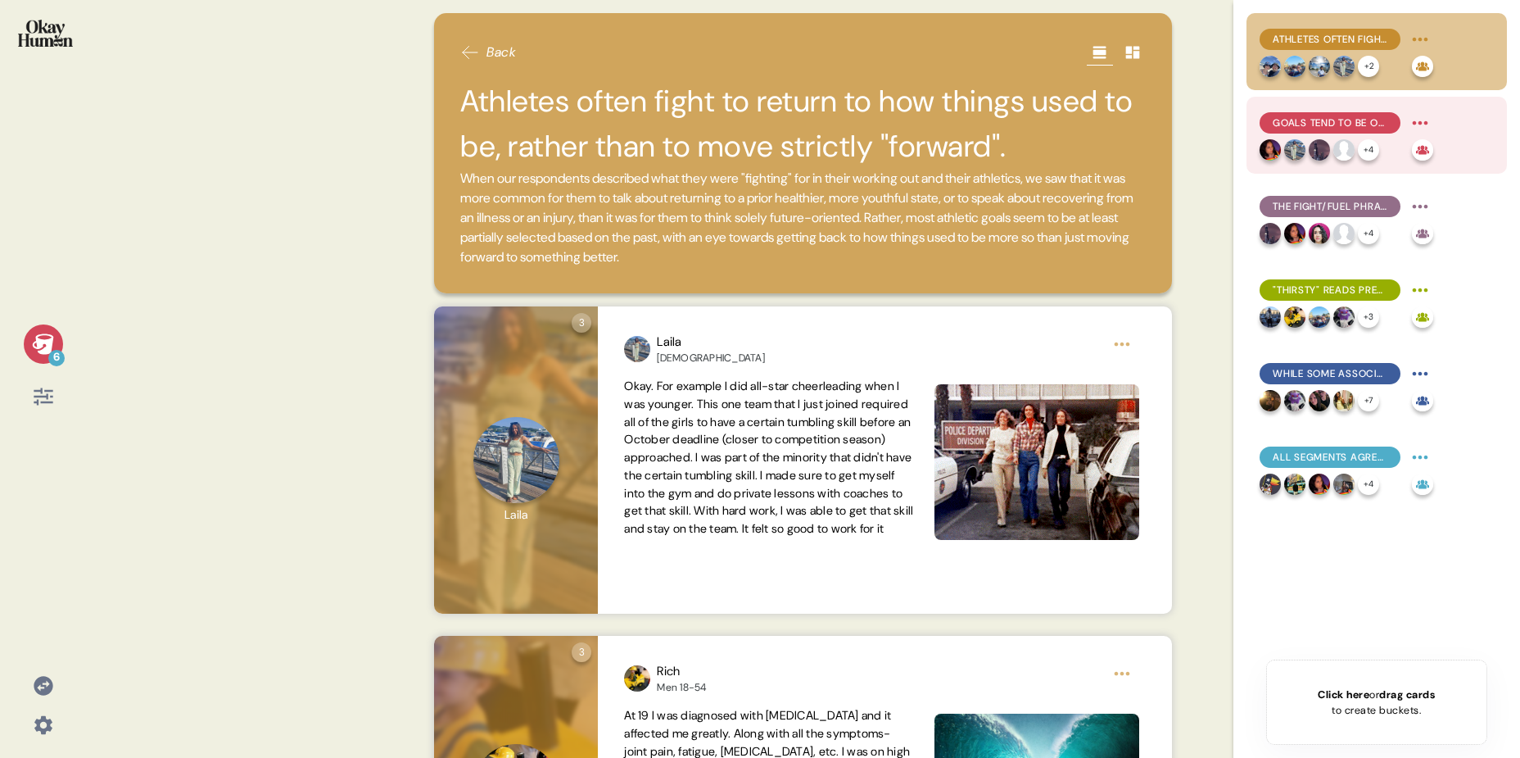
click at [1323, 116] on span "Goals tend to be open-ended, with consistency & perseverance prized hire than n…" at bounding box center [1330, 122] width 115 height 15
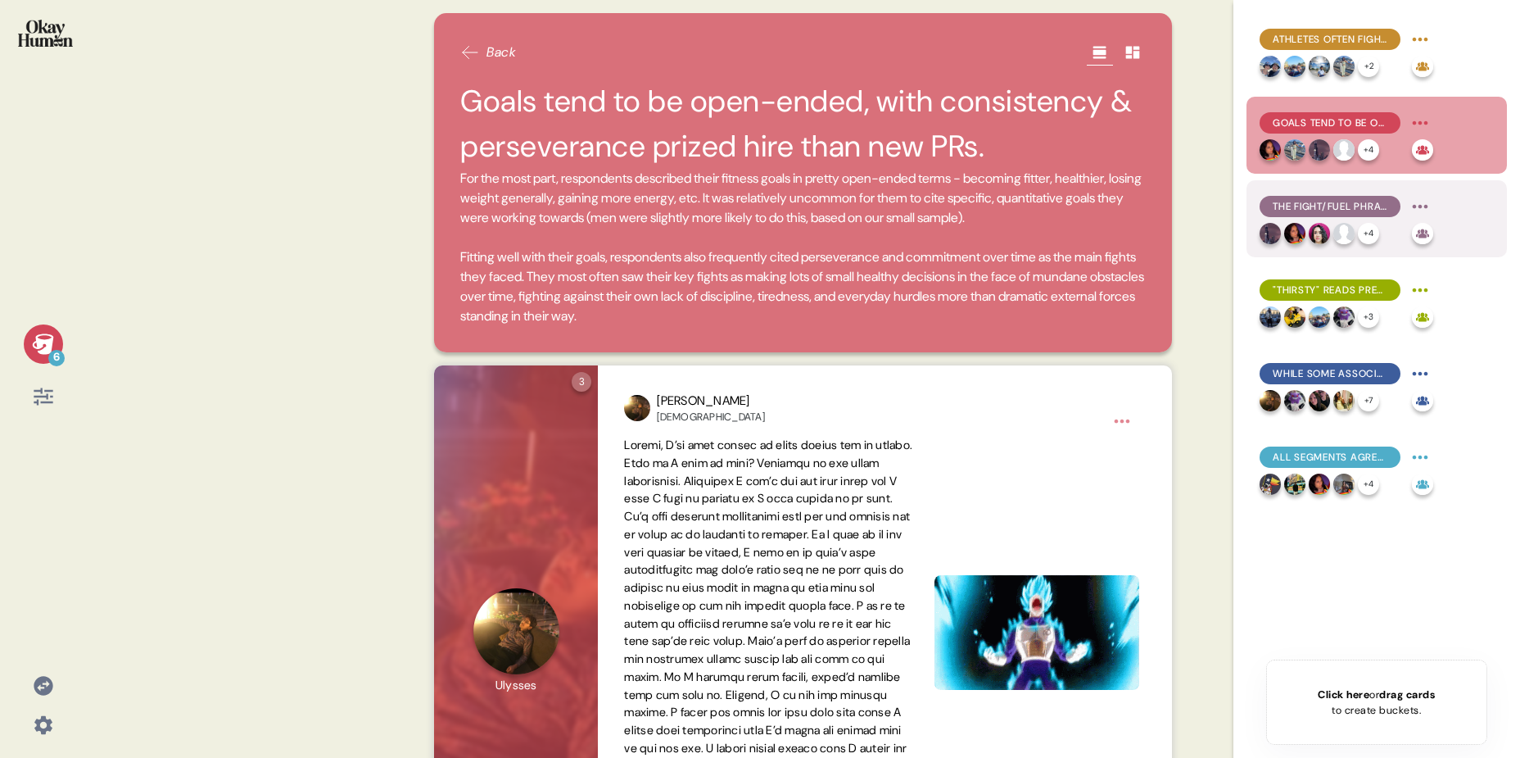
click at [1315, 203] on span "The fight/fuel phrase generally connected well, with "out of fuel" having a sur…" at bounding box center [1330, 206] width 115 height 15
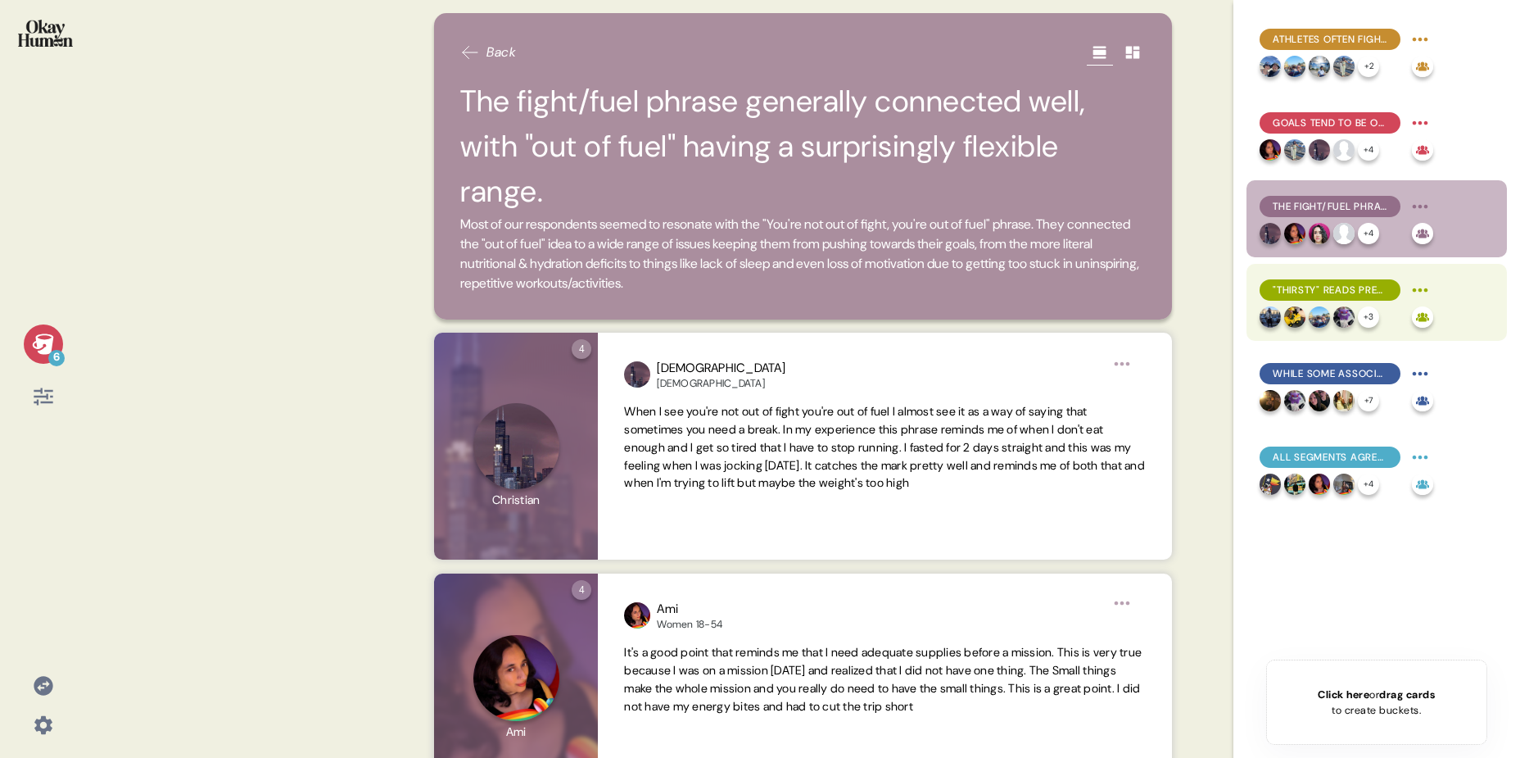
click at [1312, 311] on img at bounding box center [1319, 316] width 21 height 21
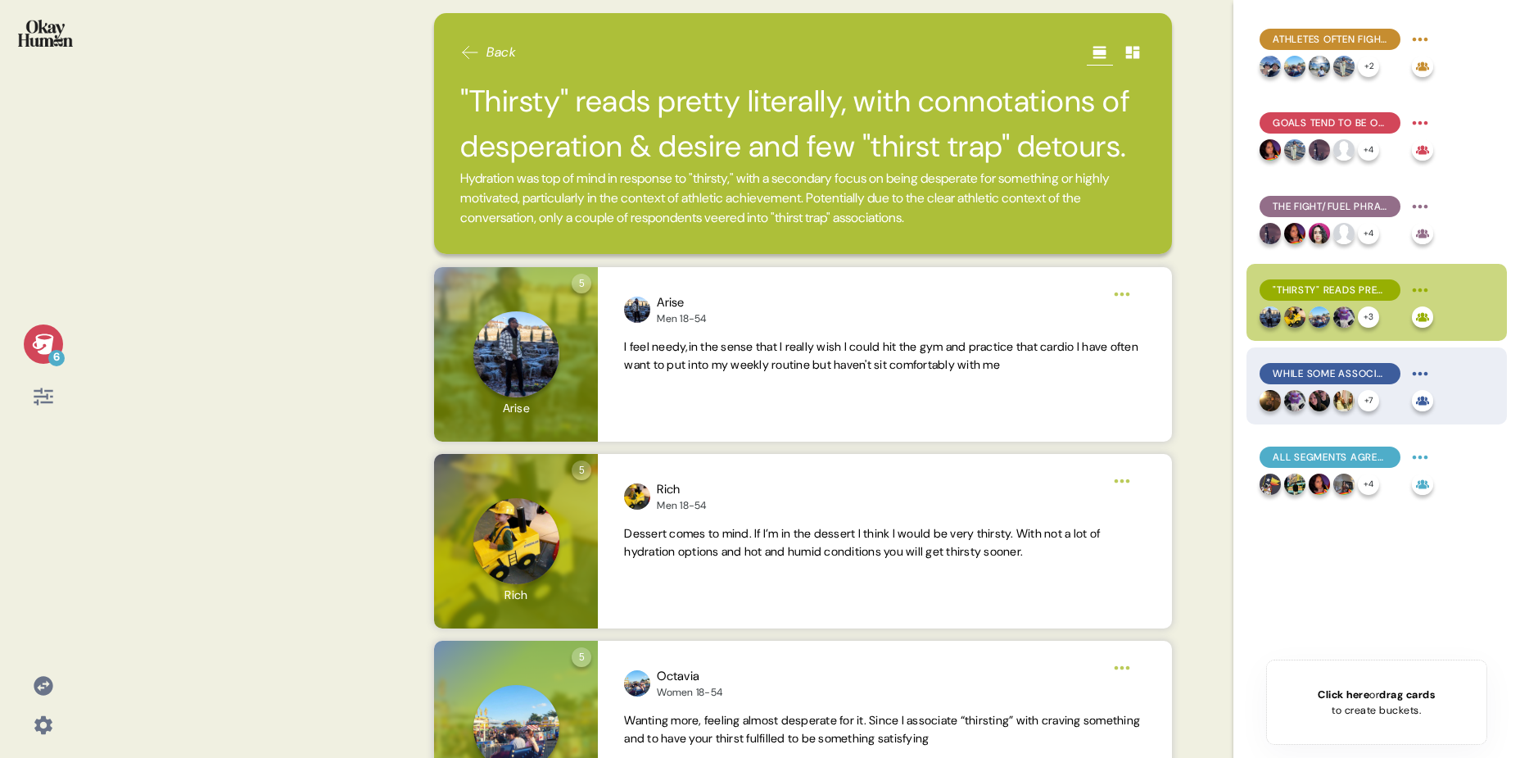
click at [1306, 373] on span "While some associated "Thirsty Town" with high achievers, others took it a bit …" at bounding box center [1330, 373] width 115 height 15
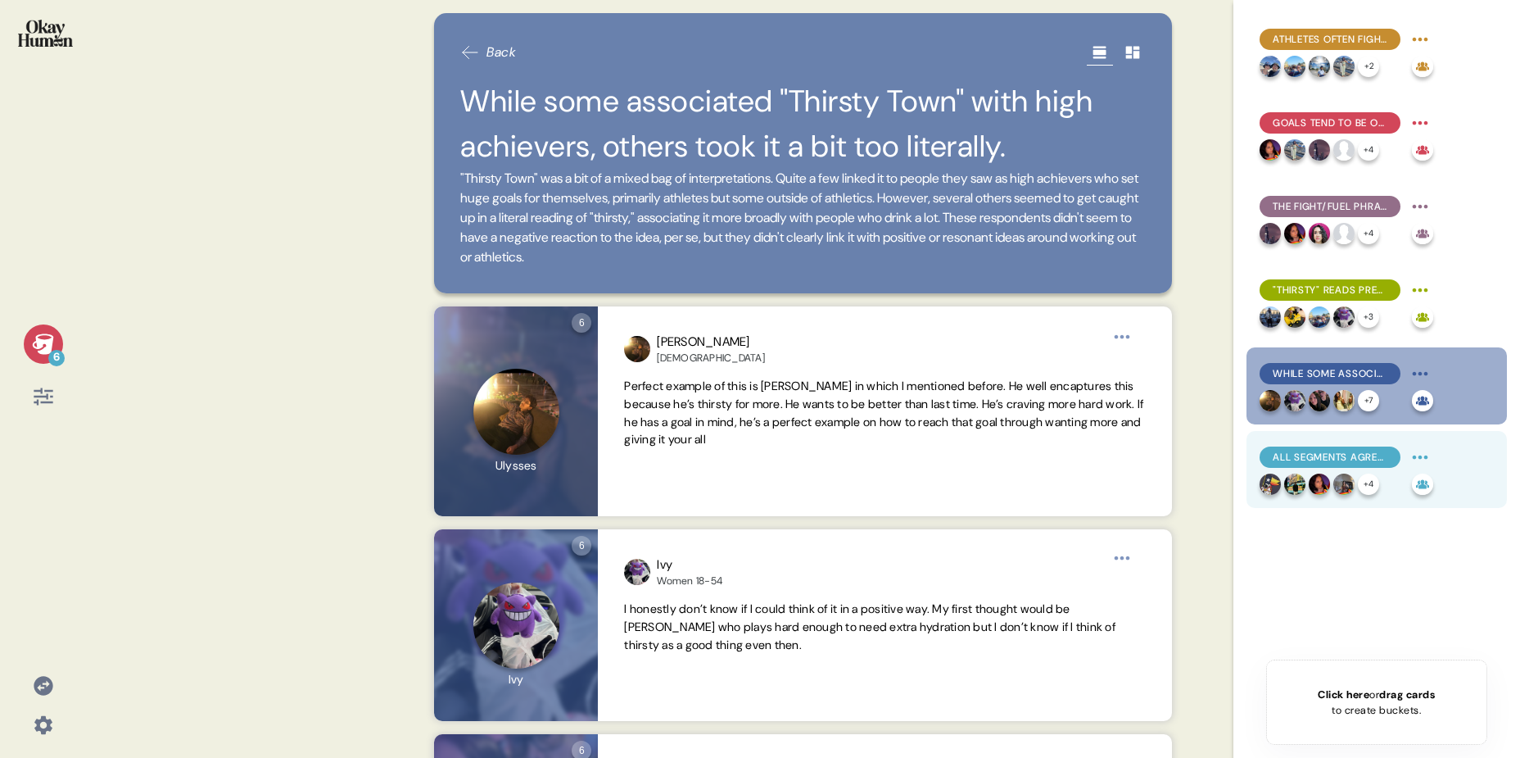
click at [1307, 459] on span "All segments agreed that fitness ads feel unrealistic, lacking relatable bodies…" at bounding box center [1330, 457] width 115 height 15
